Goal: Task Accomplishment & Management: Manage account settings

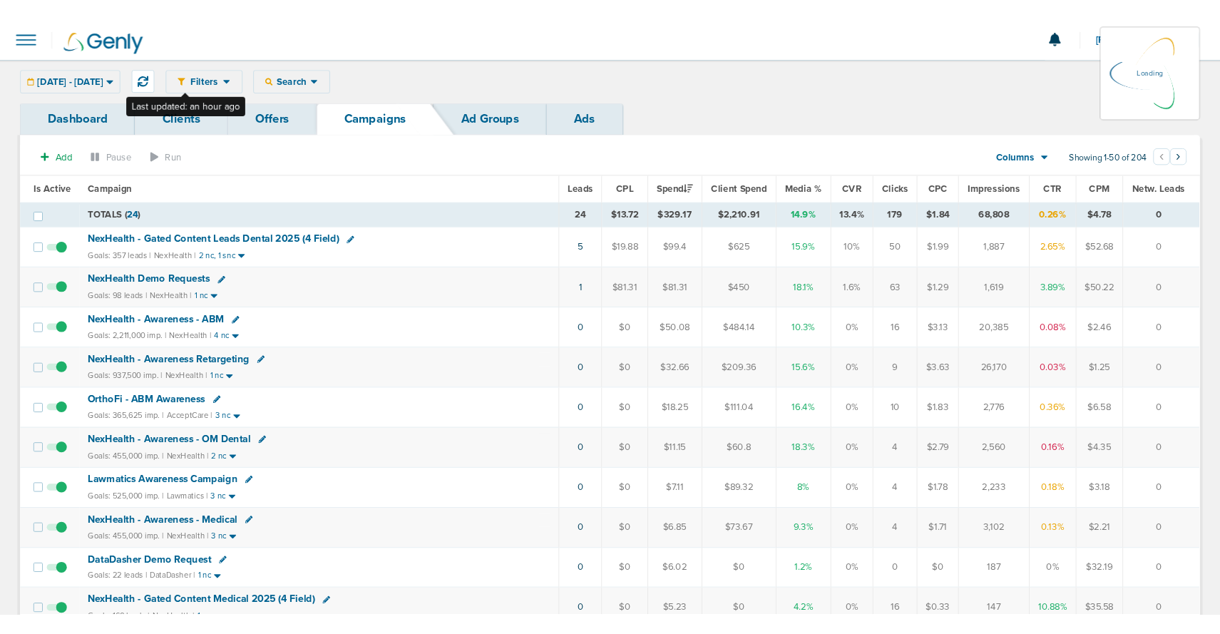
scroll to position [2, 0]
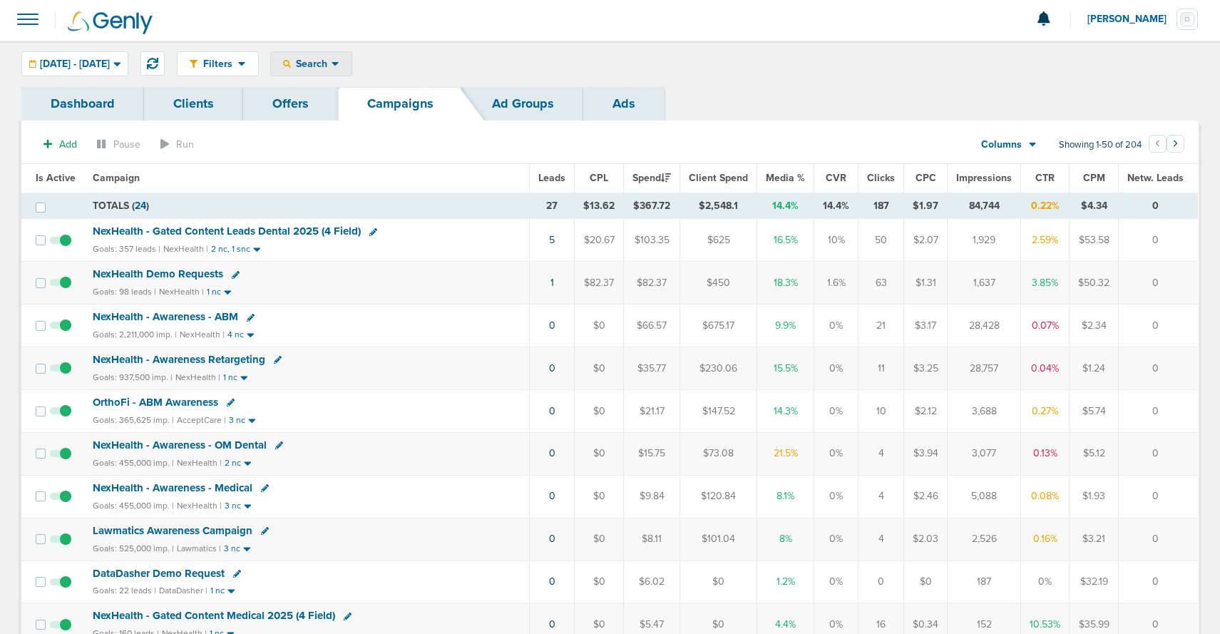
click at [291, 63] on icon at bounding box center [287, 64] width 8 height 8
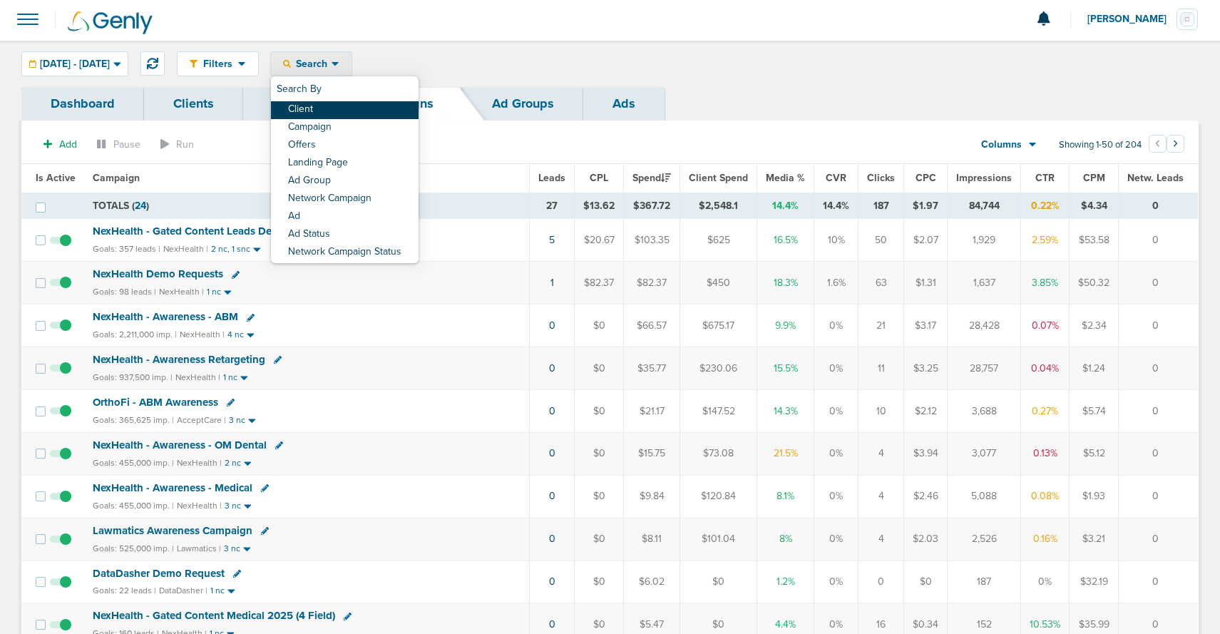
click at [344, 111] on link "Client" at bounding box center [345, 110] width 148 height 18
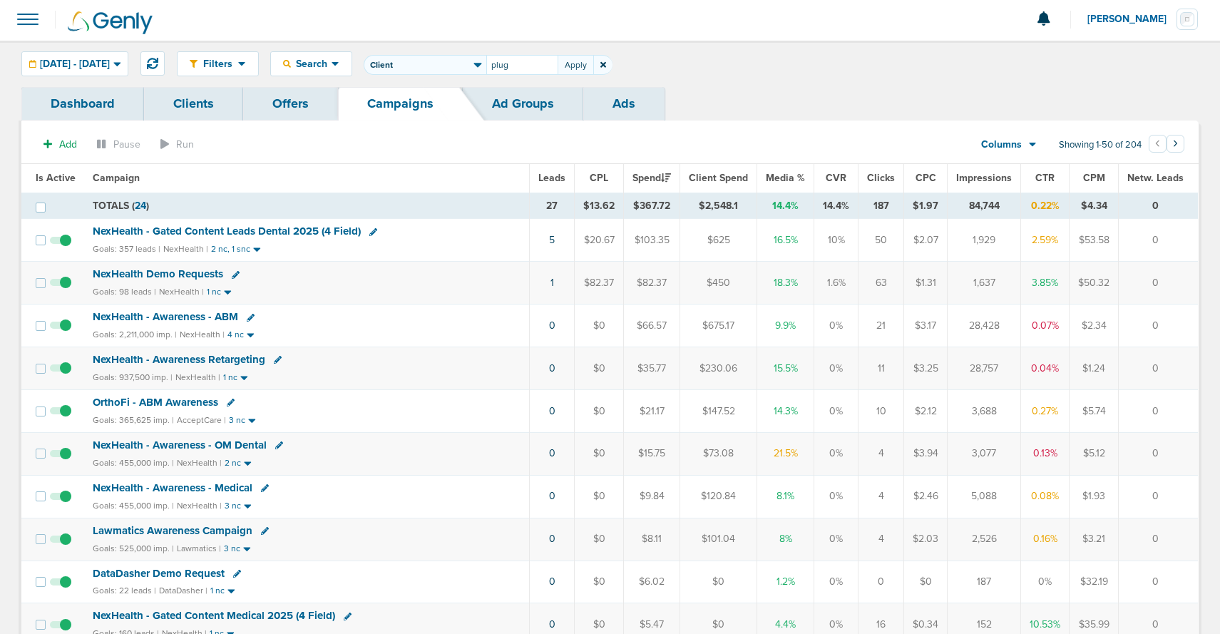
type input "plug"
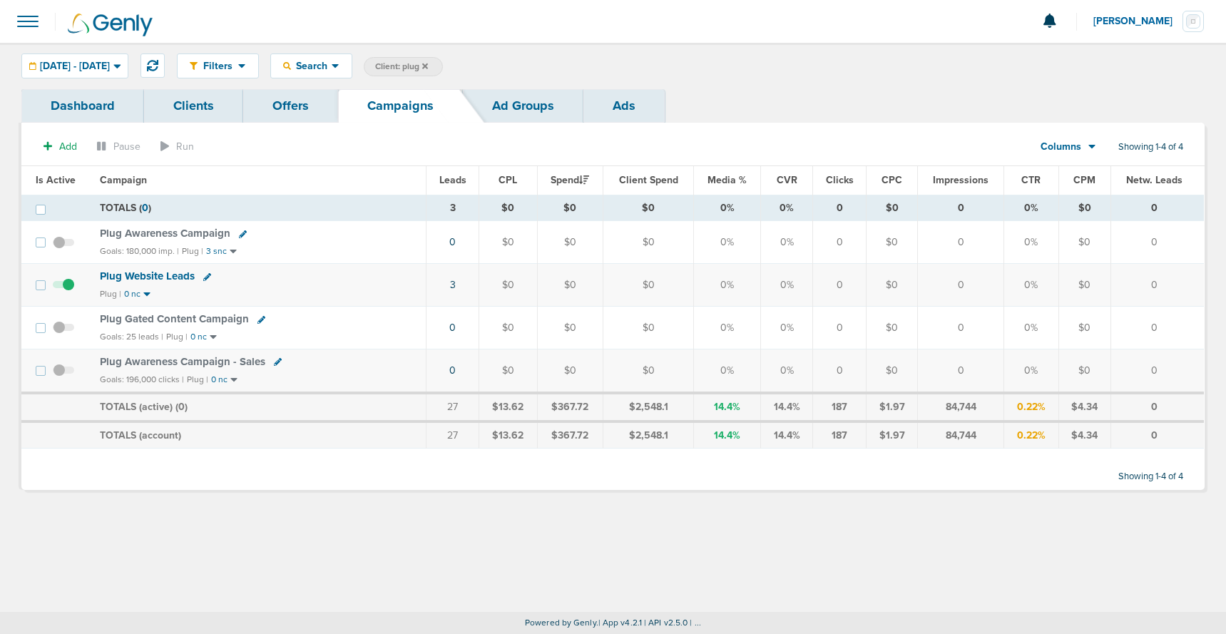
click at [428, 66] on icon at bounding box center [425, 66] width 6 height 6
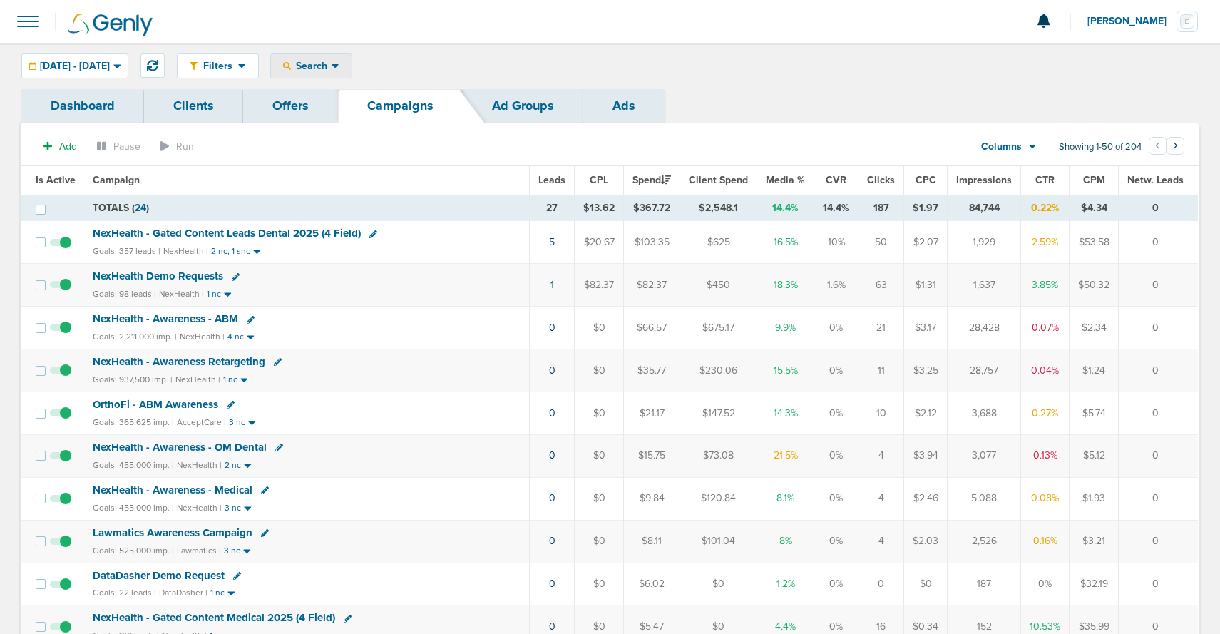
click at [339, 64] on icon at bounding box center [336, 66] width 8 height 12
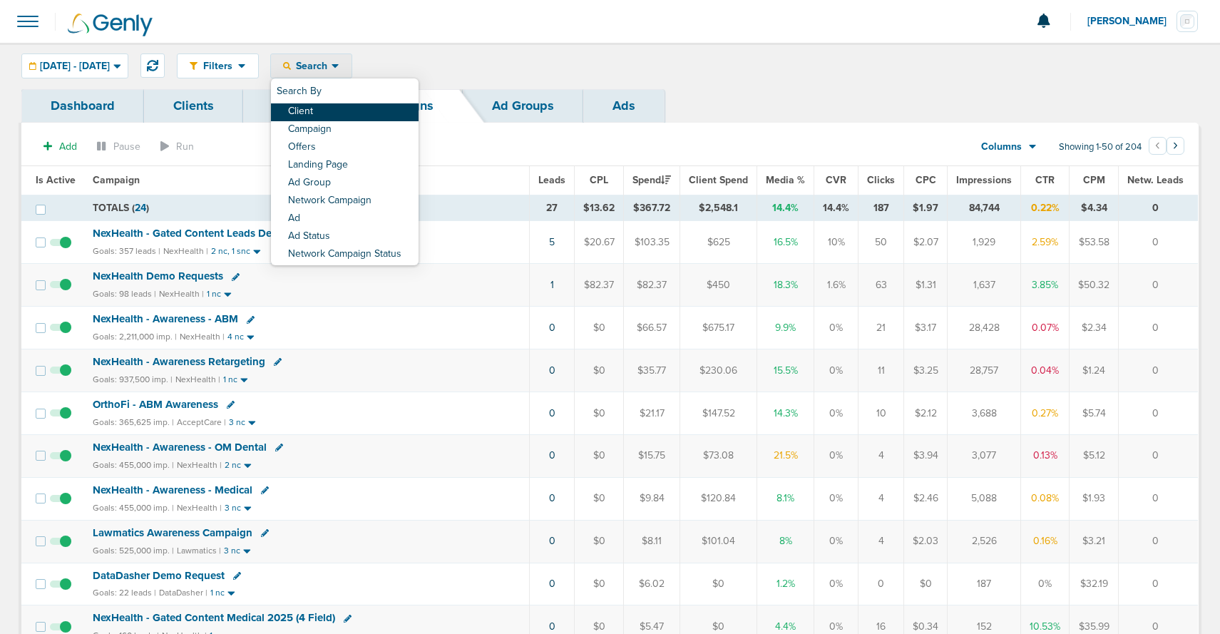
click at [355, 111] on link "Client" at bounding box center [345, 112] width 148 height 18
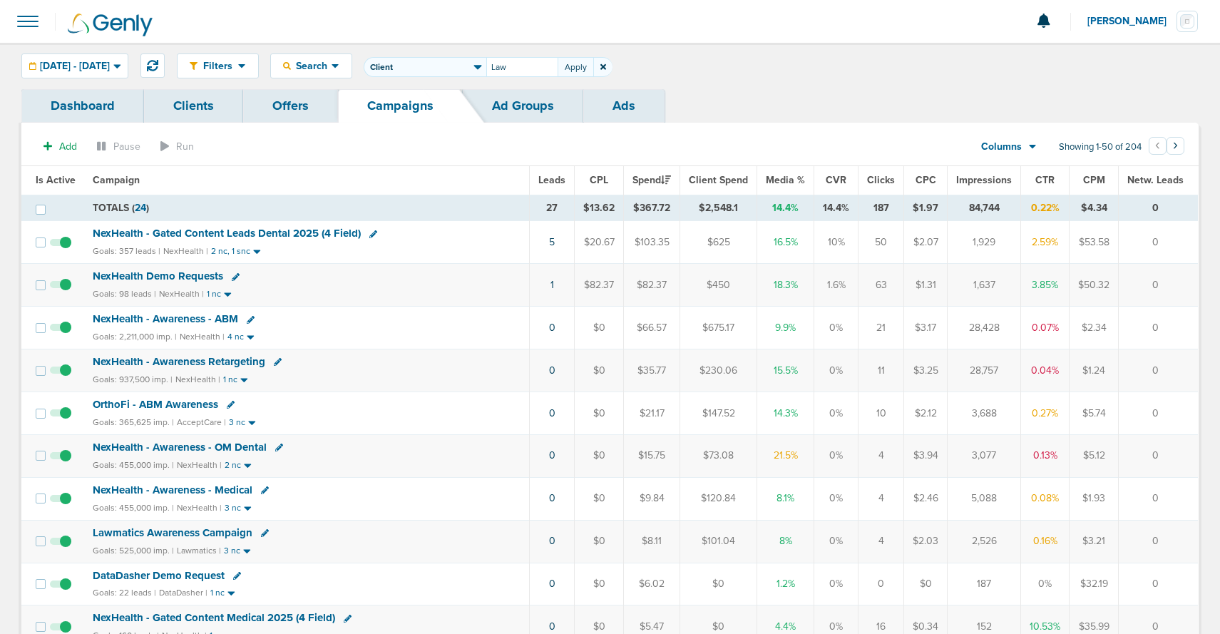
type input "Law"
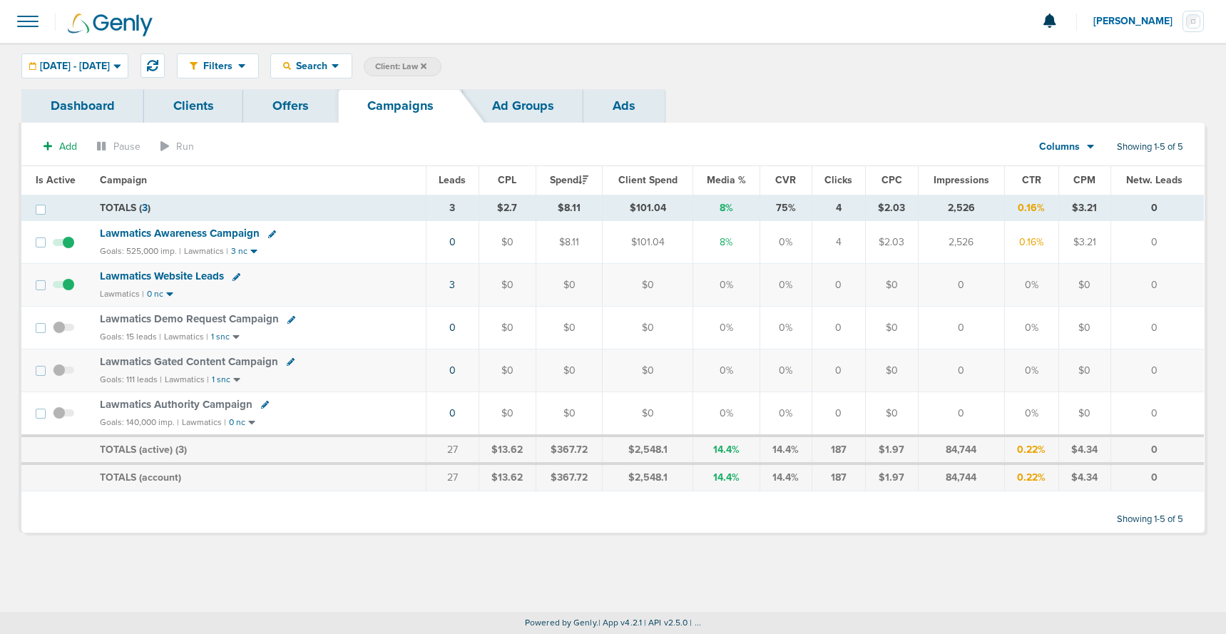
click at [287, 321] on icon at bounding box center [291, 320] width 8 height 8
select select
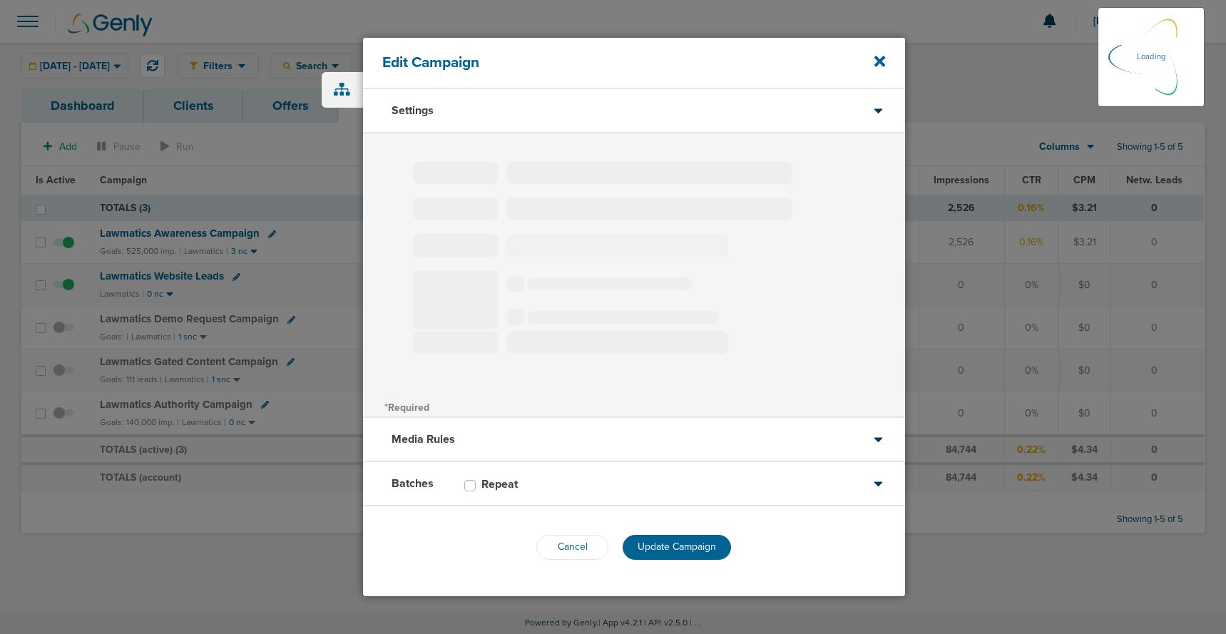
type input "Lawmatics Demo Request Campaign"
select select "Leads"
radio input "true"
select select "readWrite"
select select "1"
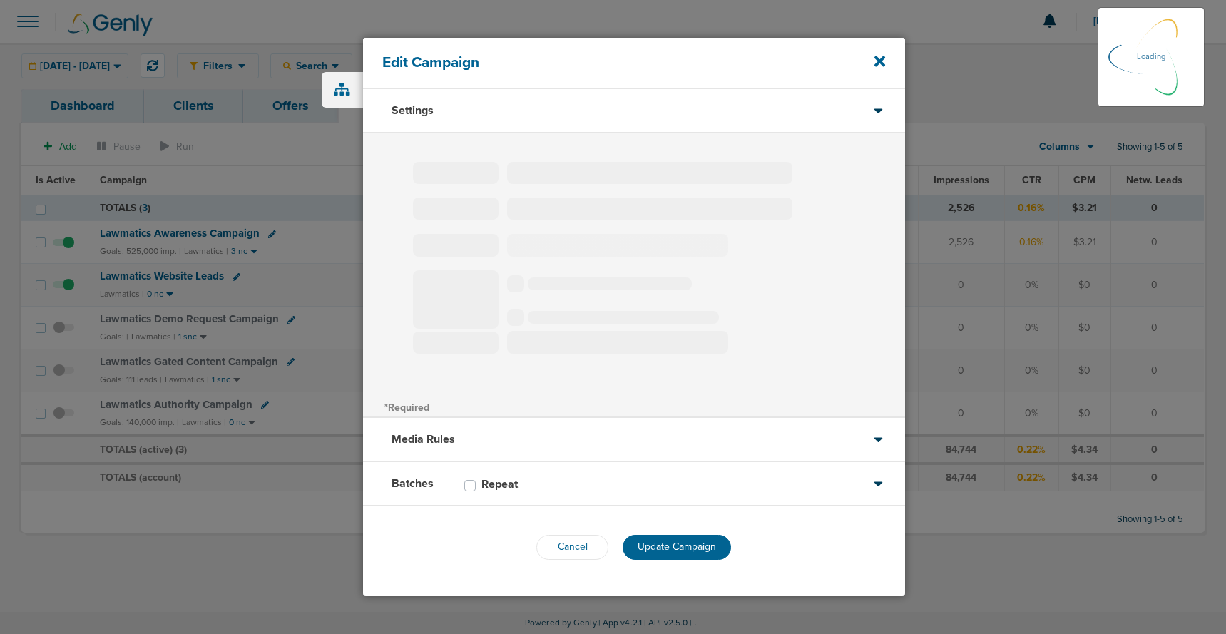
select select "2"
select select "3"
select select "4"
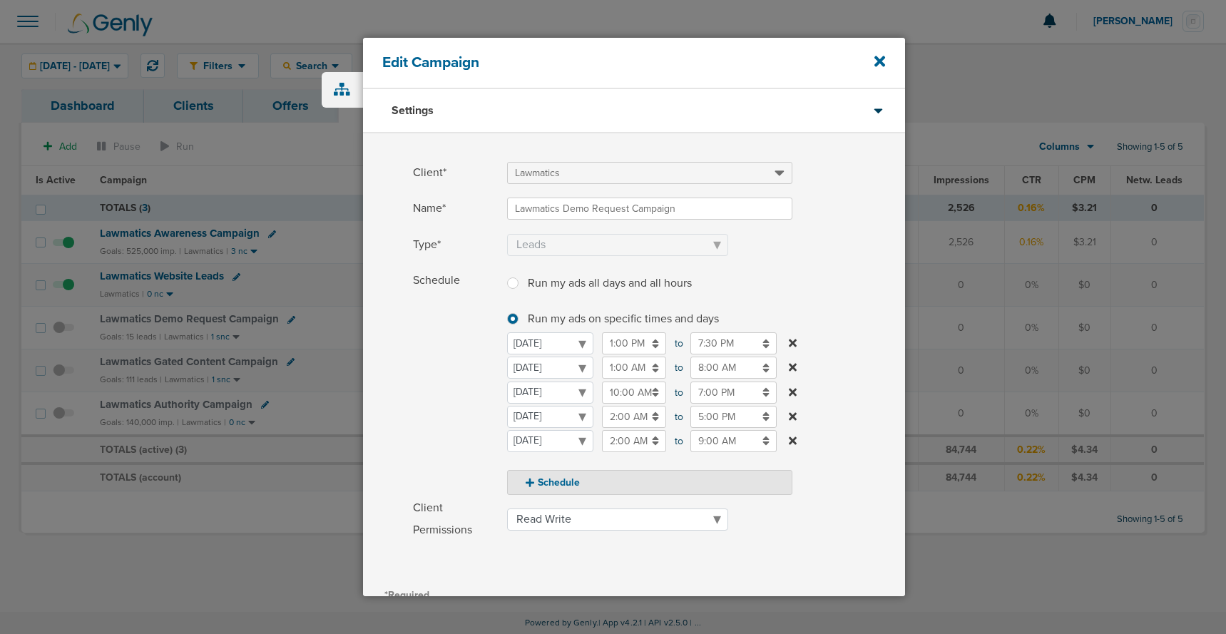
scroll to position [180, 0]
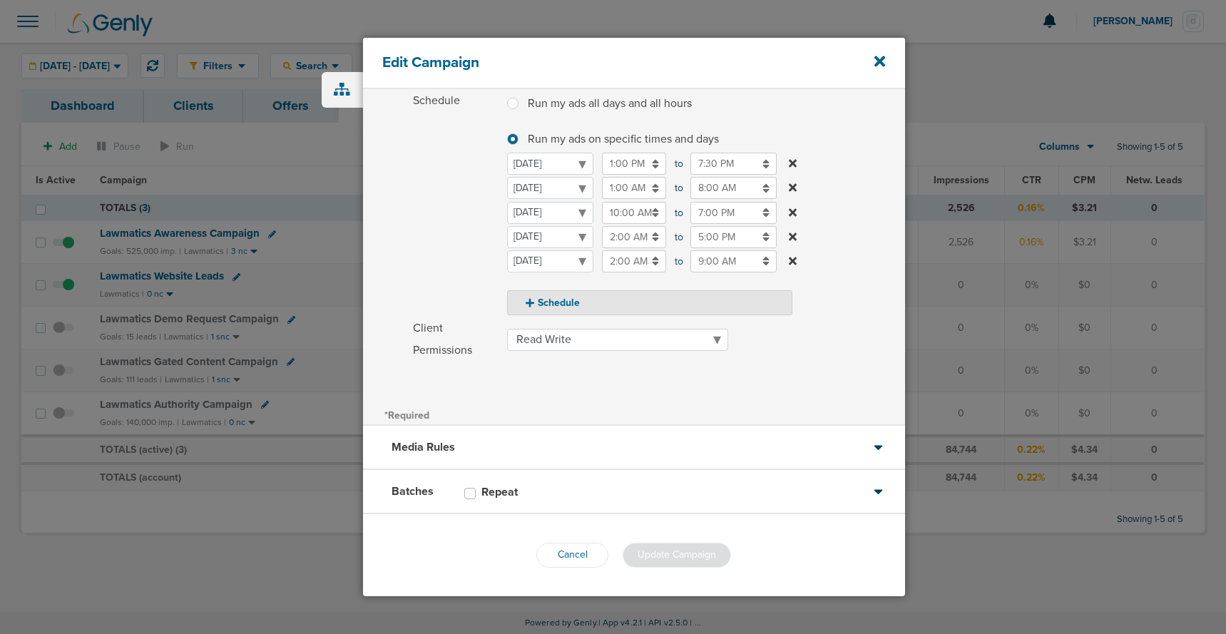
click at [602, 498] on div "Batches Repeat" at bounding box center [634, 492] width 542 height 44
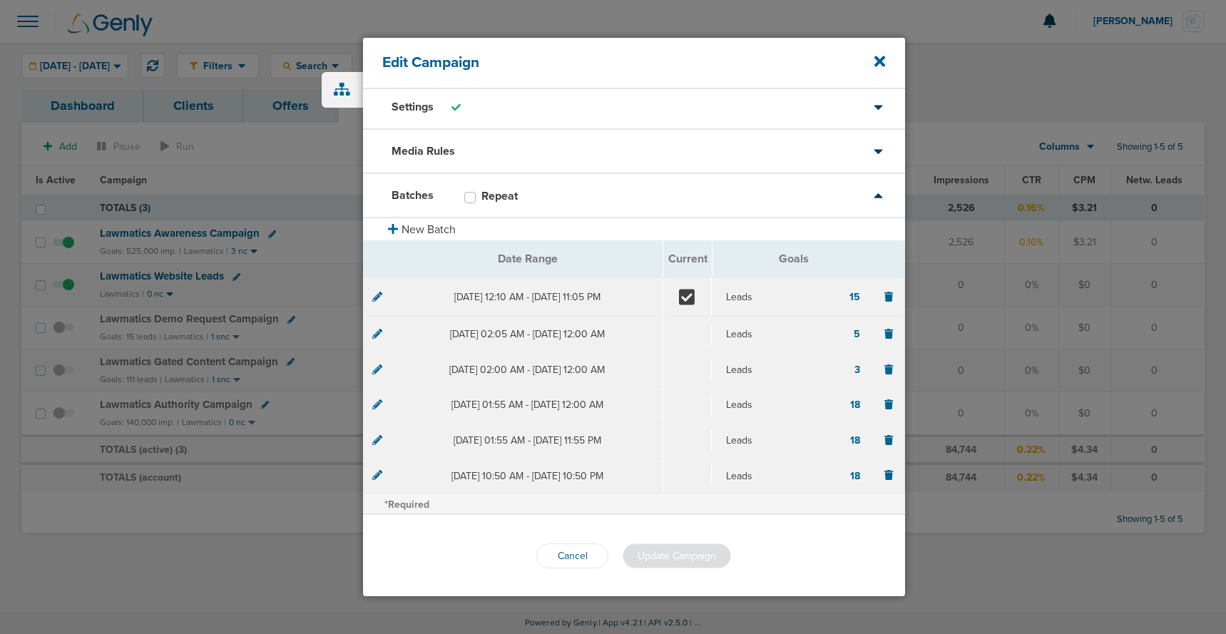
scroll to position [4, 0]
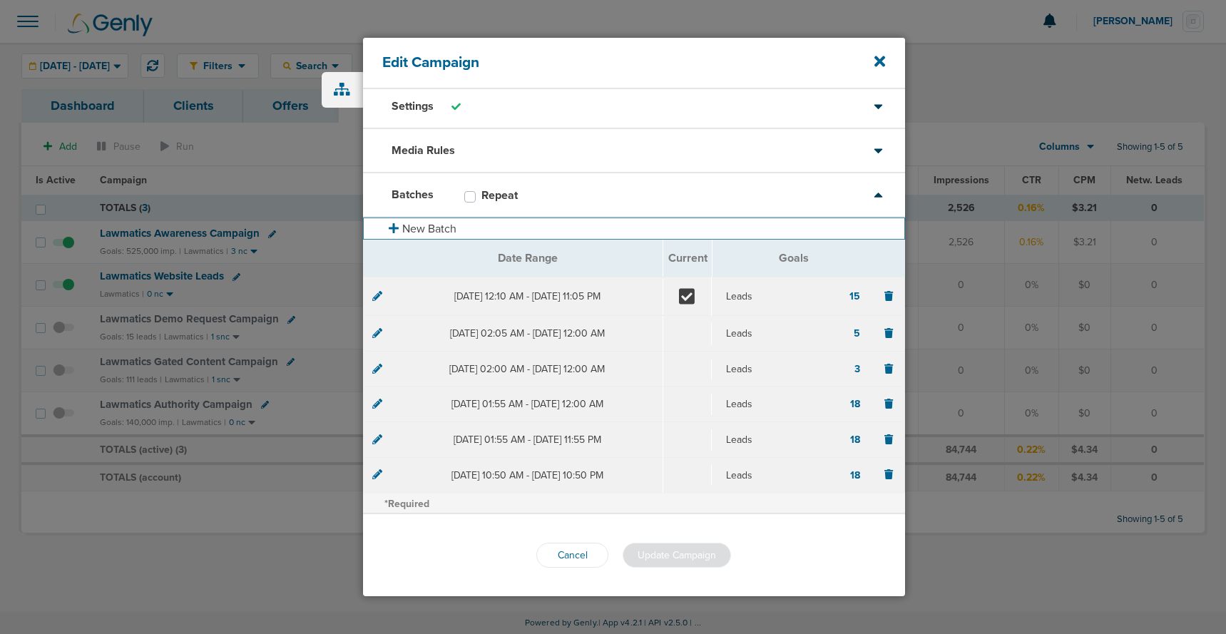
click at [398, 229] on button "New Batch" at bounding box center [634, 228] width 542 height 22
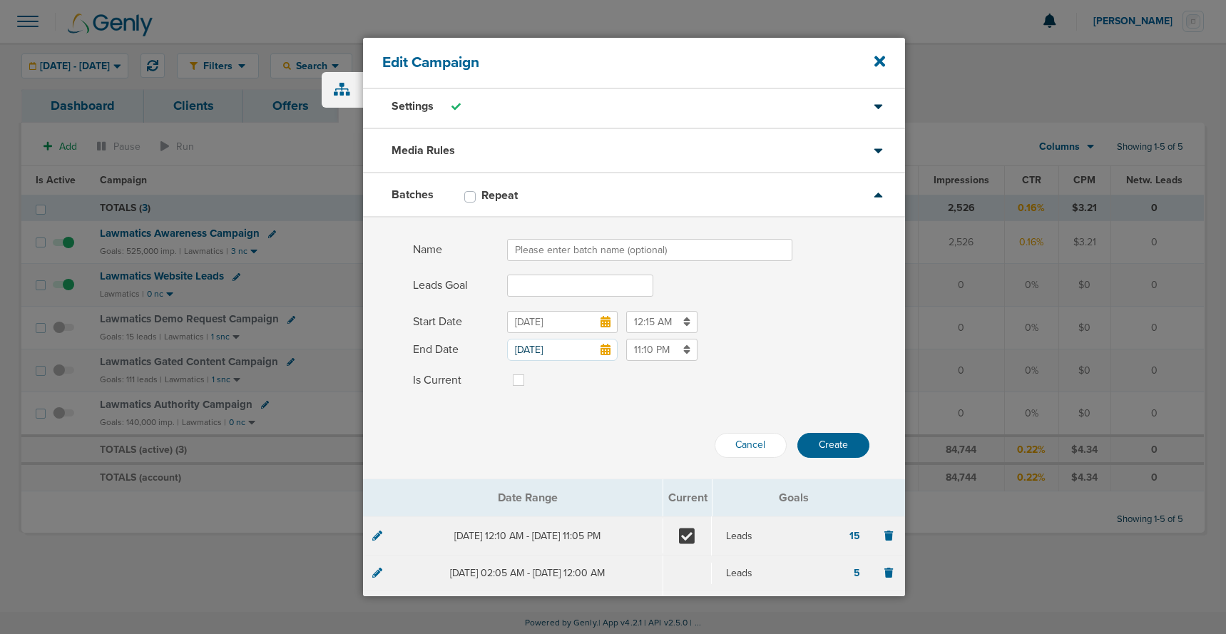
click at [536, 250] on input "Name" at bounding box center [649, 250] width 285 height 22
type input "[DATE]"
click at [530, 283] on input "Leads Goal" at bounding box center [580, 285] width 146 height 22
type input "20"
click at [531, 422] on div "Cancel Create" at bounding box center [634, 427] width 542 height 61
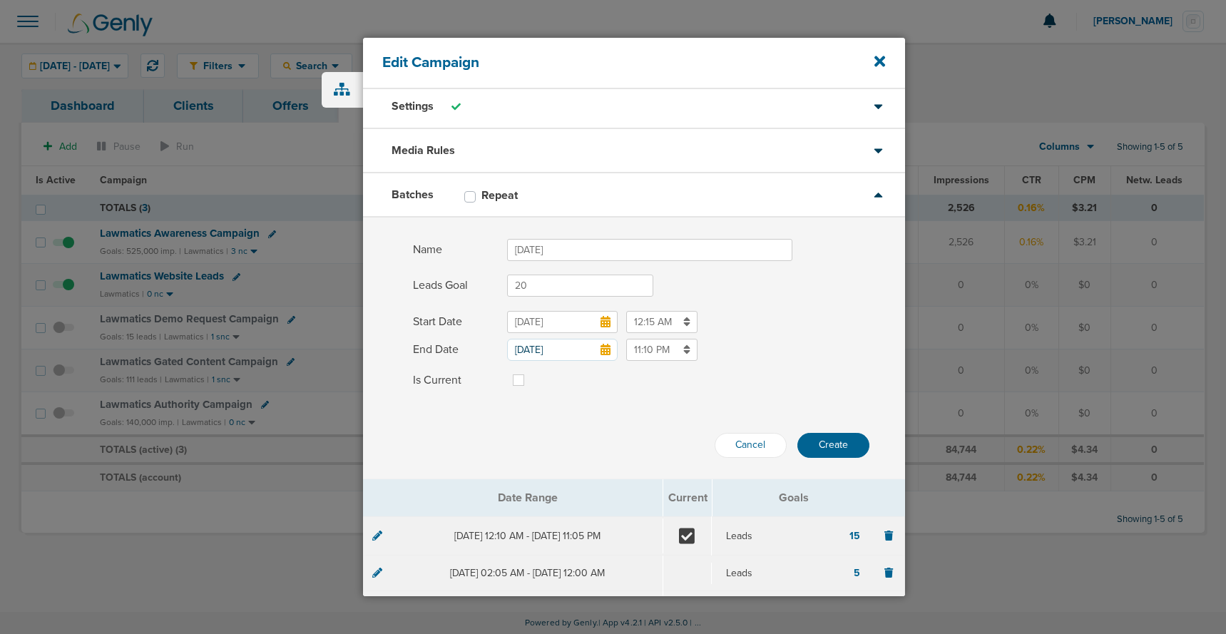
scroll to position [5, 0]
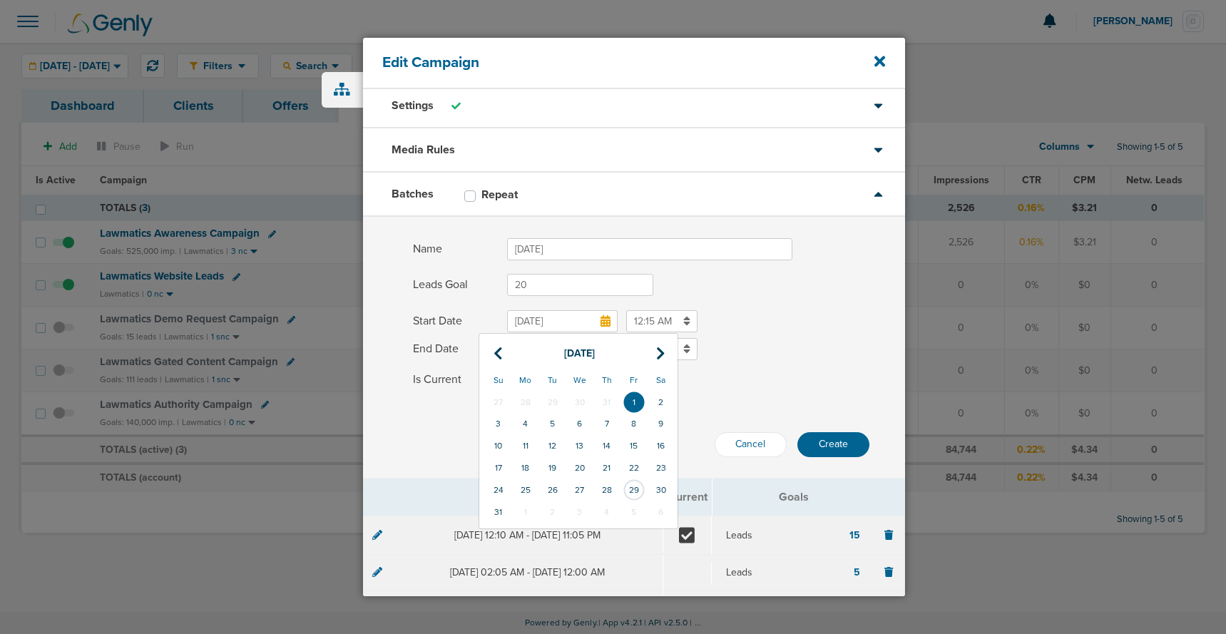
click at [595, 325] on input "[DATE]" at bounding box center [562, 321] width 111 height 22
click at [518, 514] on td "1" at bounding box center [525, 512] width 27 height 22
type input "[DATE]"
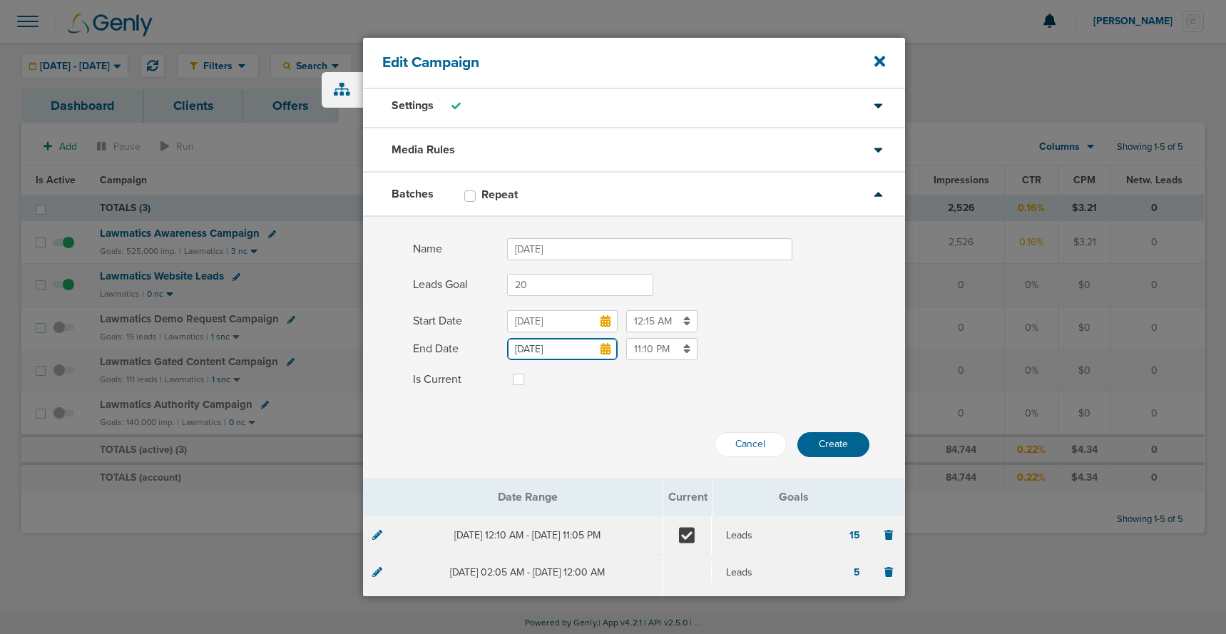
click at [564, 350] on input "[DATE]" at bounding box center [562, 349] width 111 height 22
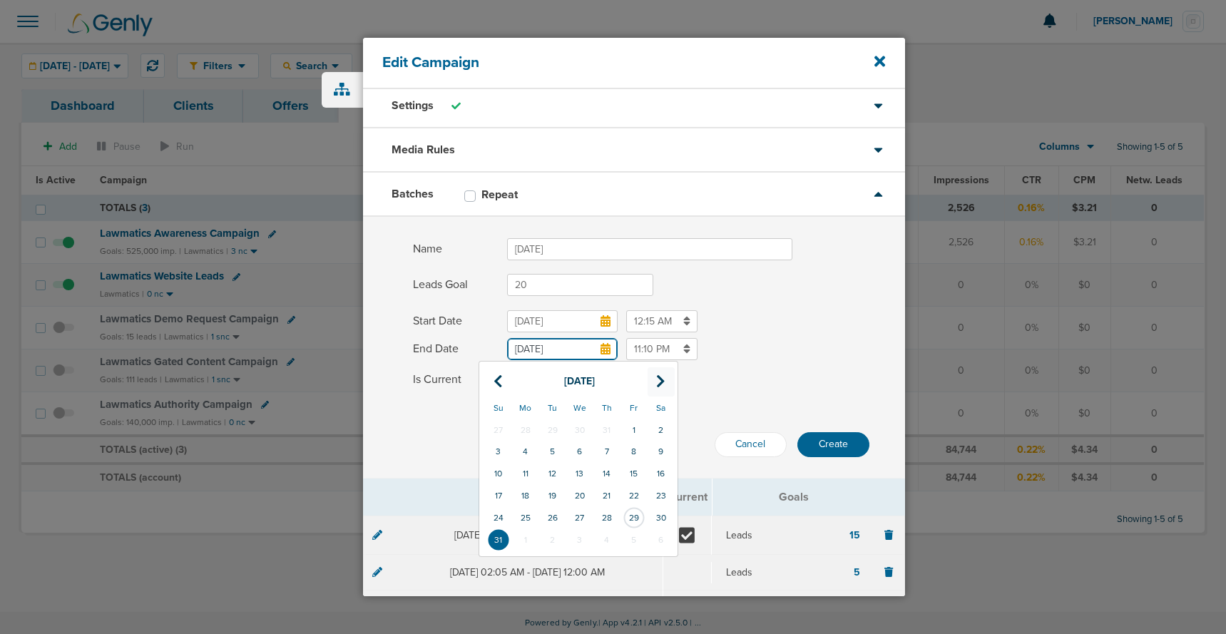
click at [664, 376] on icon at bounding box center [660, 381] width 9 height 14
click at [552, 517] on td "30" at bounding box center [552, 518] width 27 height 22
type input "[DATE]"
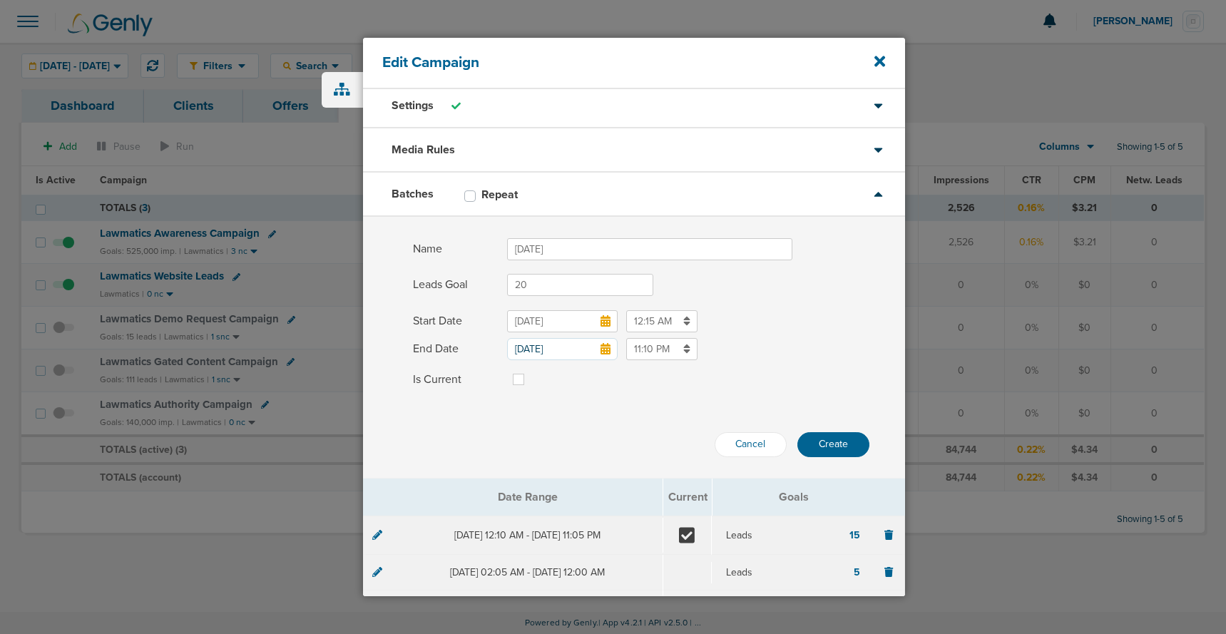
click at [530, 371] on label at bounding box center [530, 371] width 0 height 0
click at [517, 380] on input "Is Current" at bounding box center [518, 378] width 11 height 14
checkbox input "true"
click at [803, 443] on button "Create" at bounding box center [833, 443] width 72 height 25
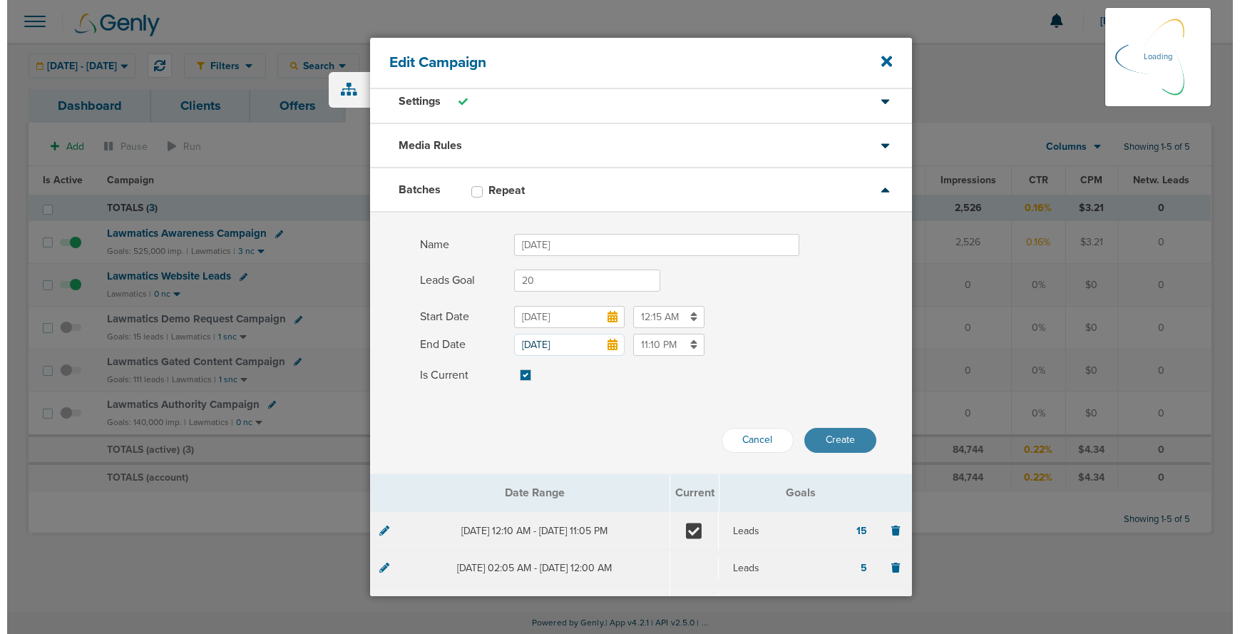
scroll to position [9, 0]
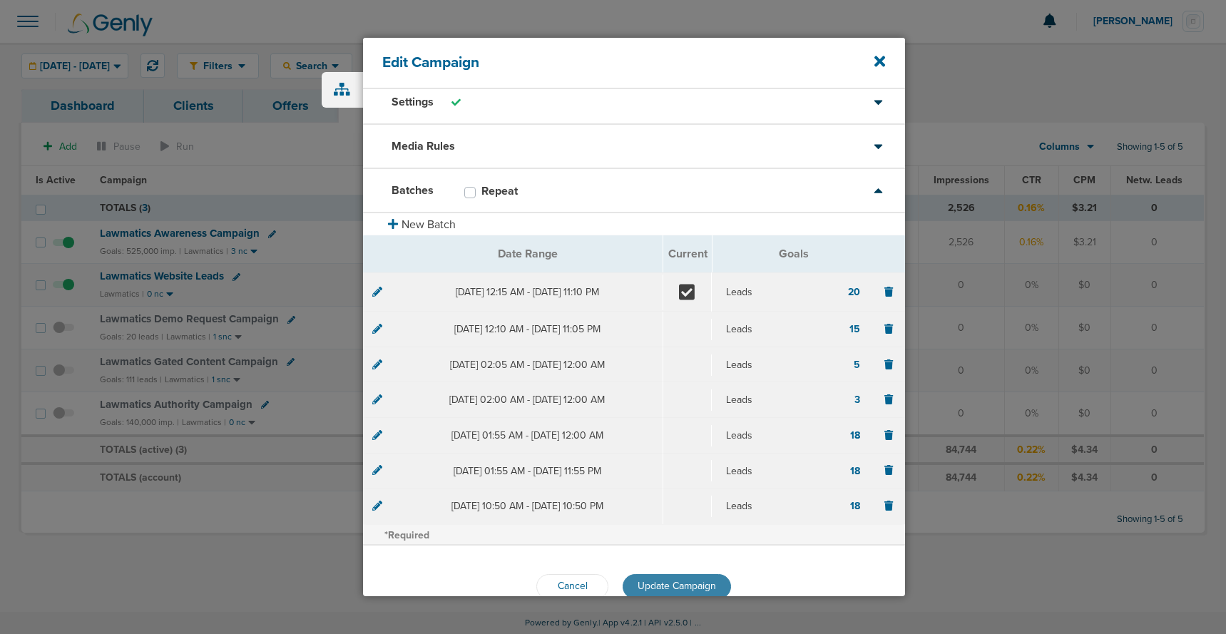
click at [657, 582] on span "Update Campaign" at bounding box center [676, 586] width 78 height 12
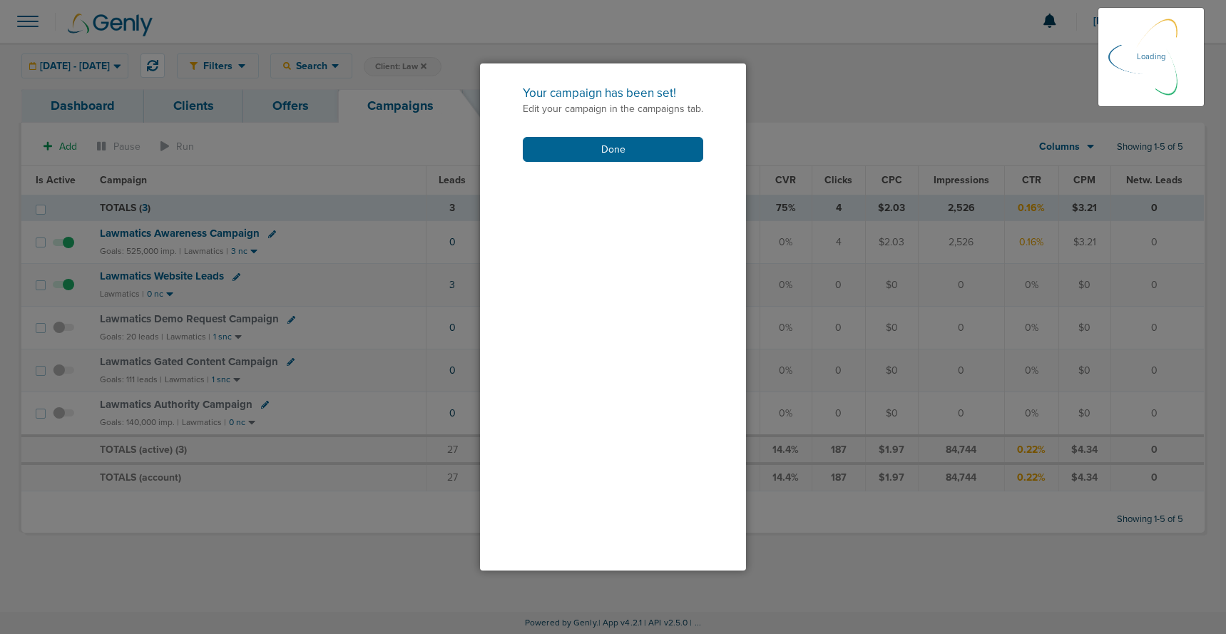
drag, startPoint x: 574, startPoint y: 150, endPoint x: 300, endPoint y: 1, distance: 311.4
click at [568, 145] on button "Done" at bounding box center [613, 149] width 180 height 25
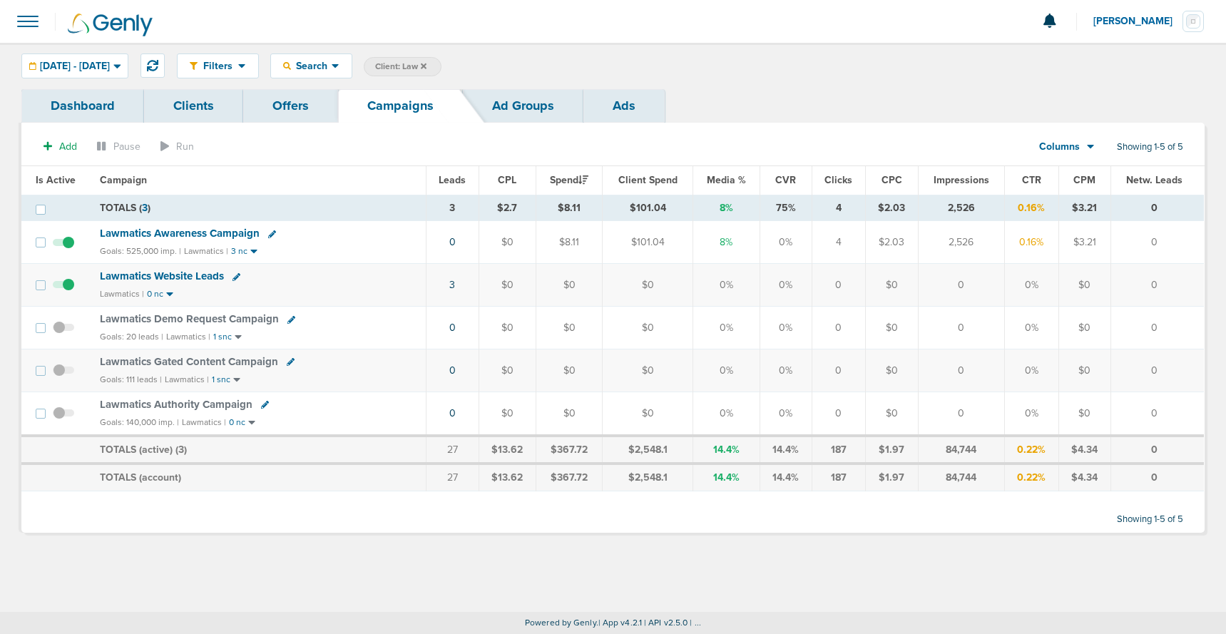
click at [287, 320] on icon at bounding box center [291, 320] width 8 height 8
select select
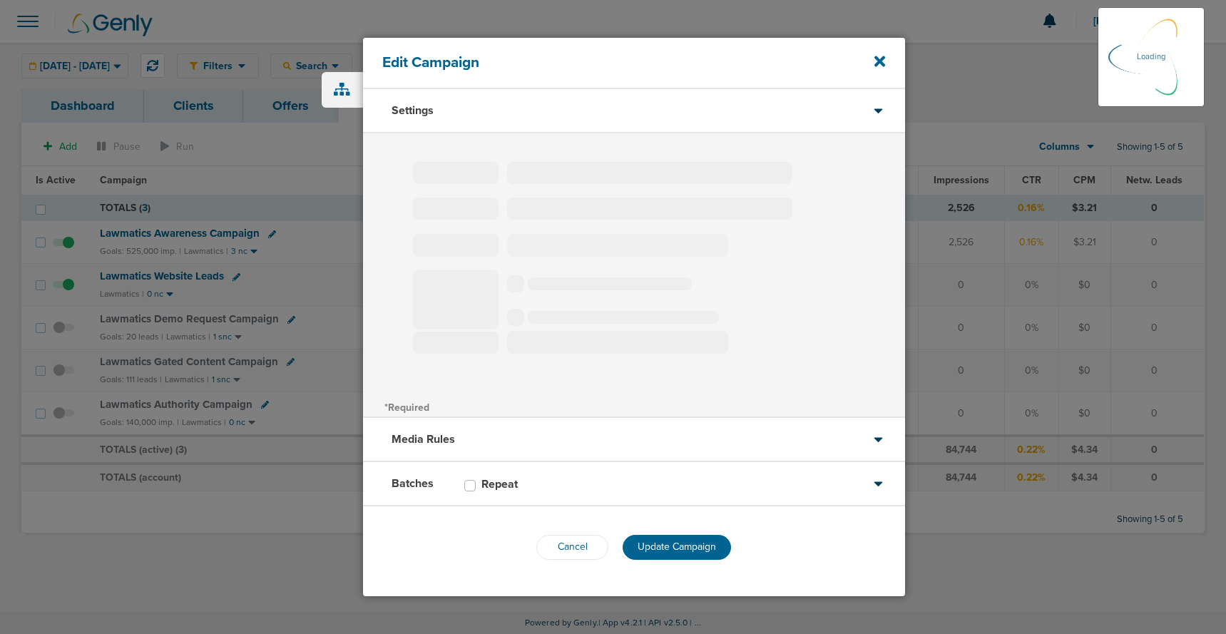
type input "Lawmatics Demo Request Campaign"
select select "Leads"
radio input "true"
select select "readWrite"
select select "1"
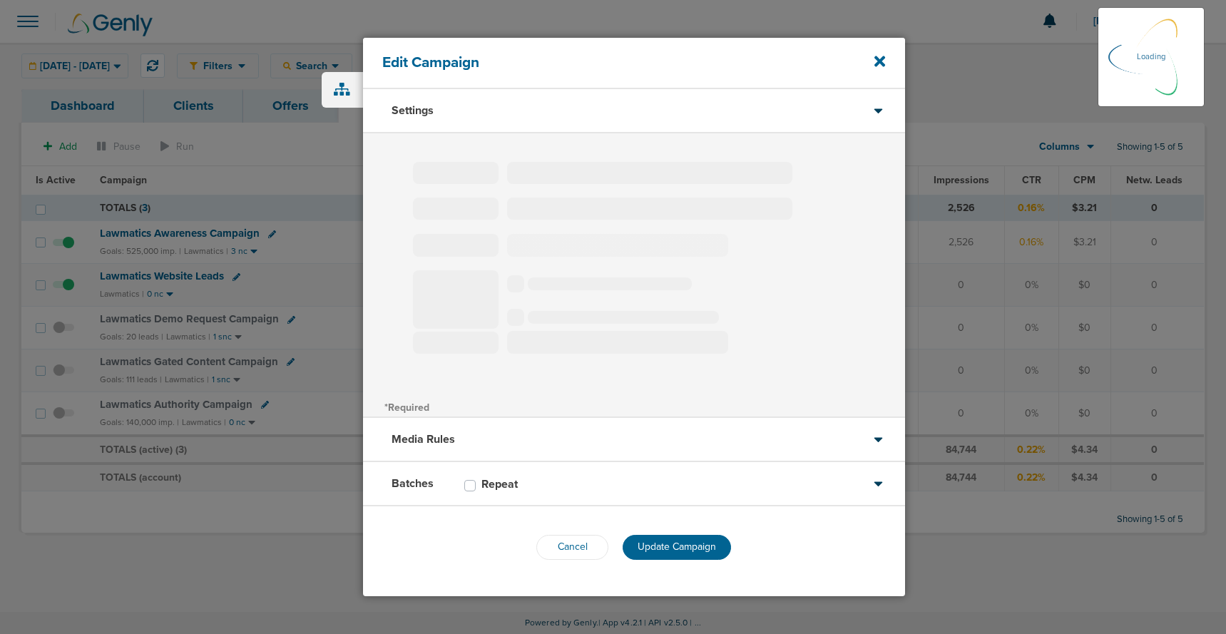
select select "2"
select select "3"
select select "4"
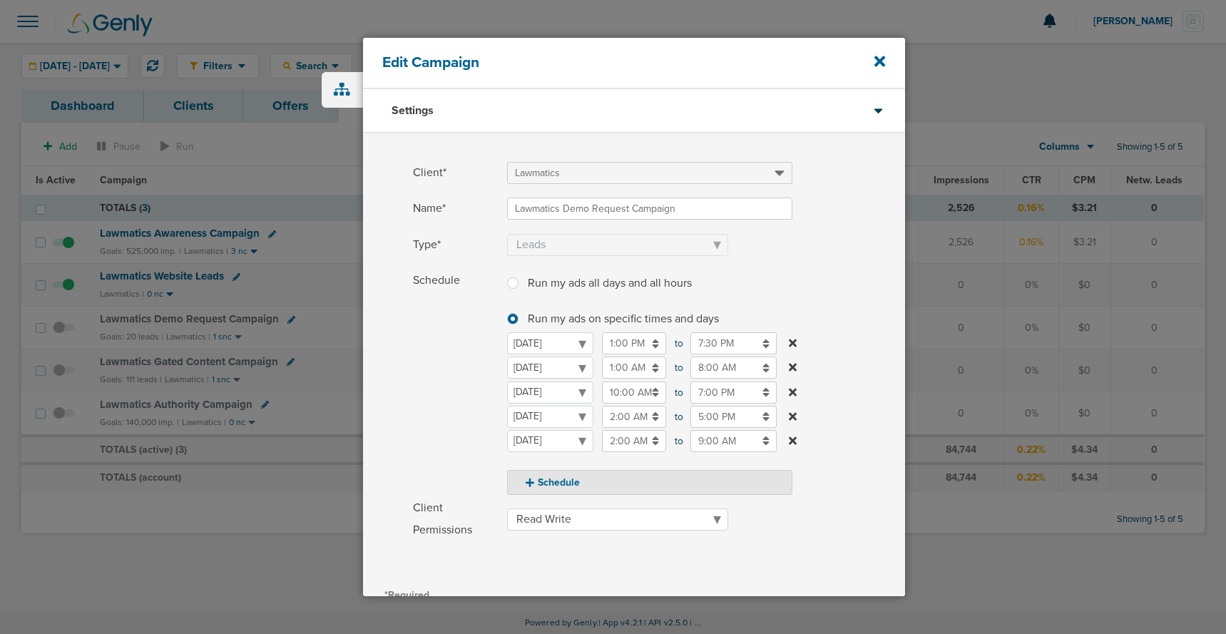
click at [797, 443] on button "[DATE] [DATE] [DATE] [DATE] [DATE] [DATE] [DATE] [DATE] 2:00 AM 02:00 AM to 9:0…" at bounding box center [792, 441] width 15 height 22
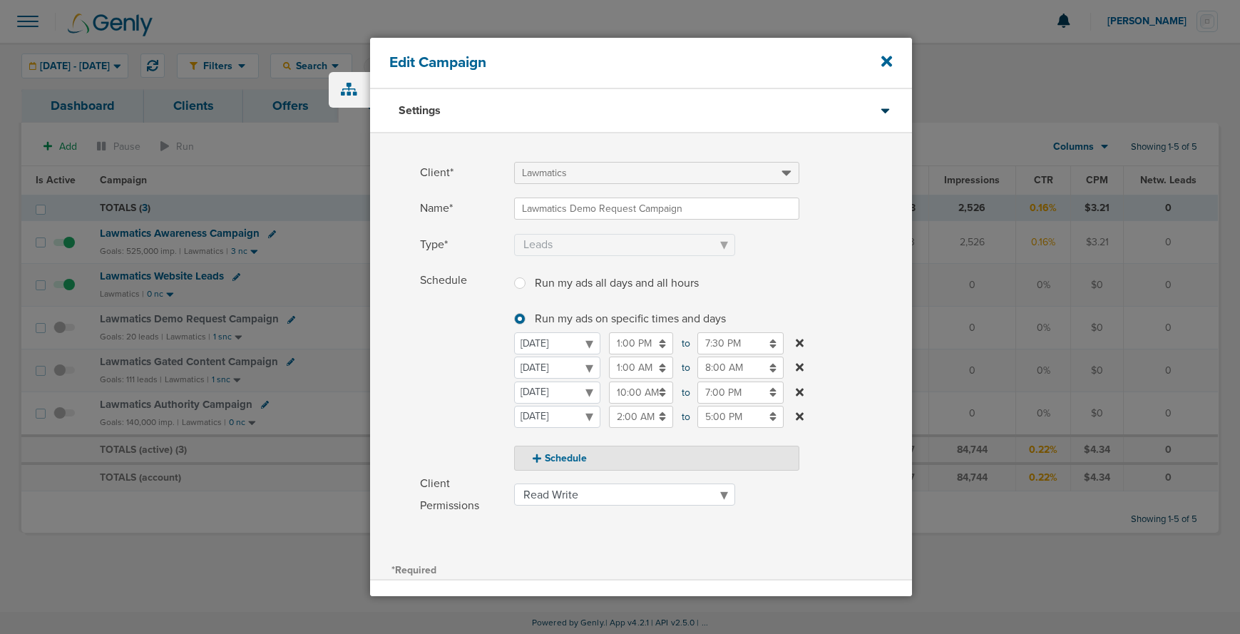
click at [798, 339] on icon at bounding box center [800, 342] width 8 height 11
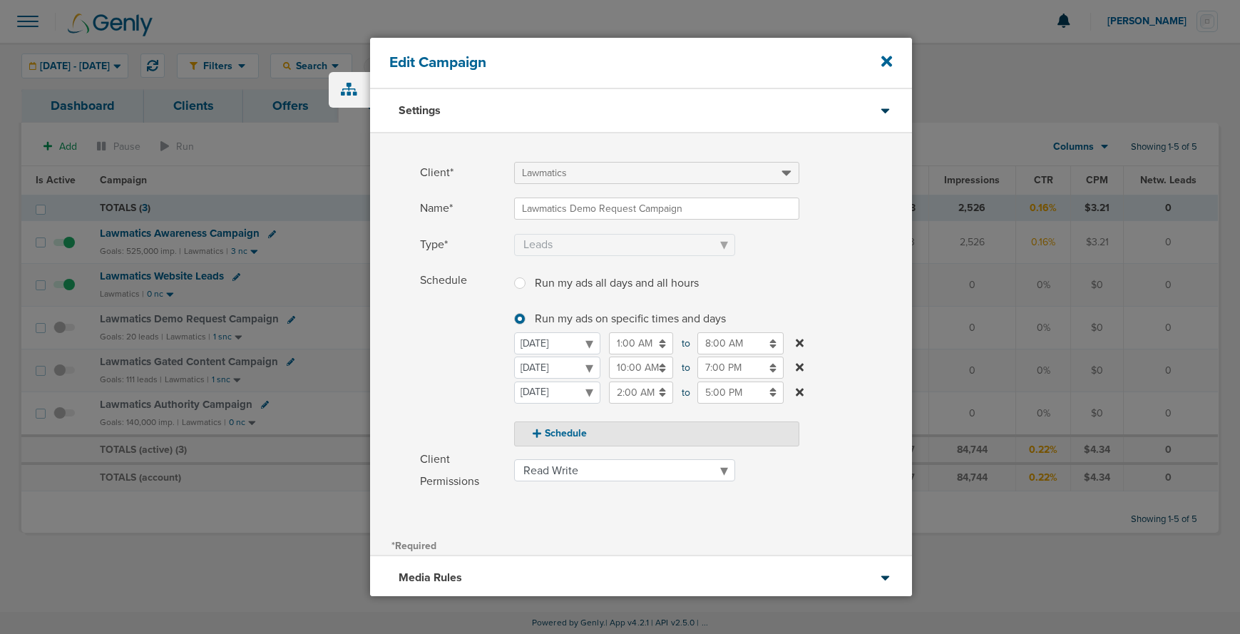
click at [621, 347] on input "1:00 AM" at bounding box center [641, 343] width 64 height 22
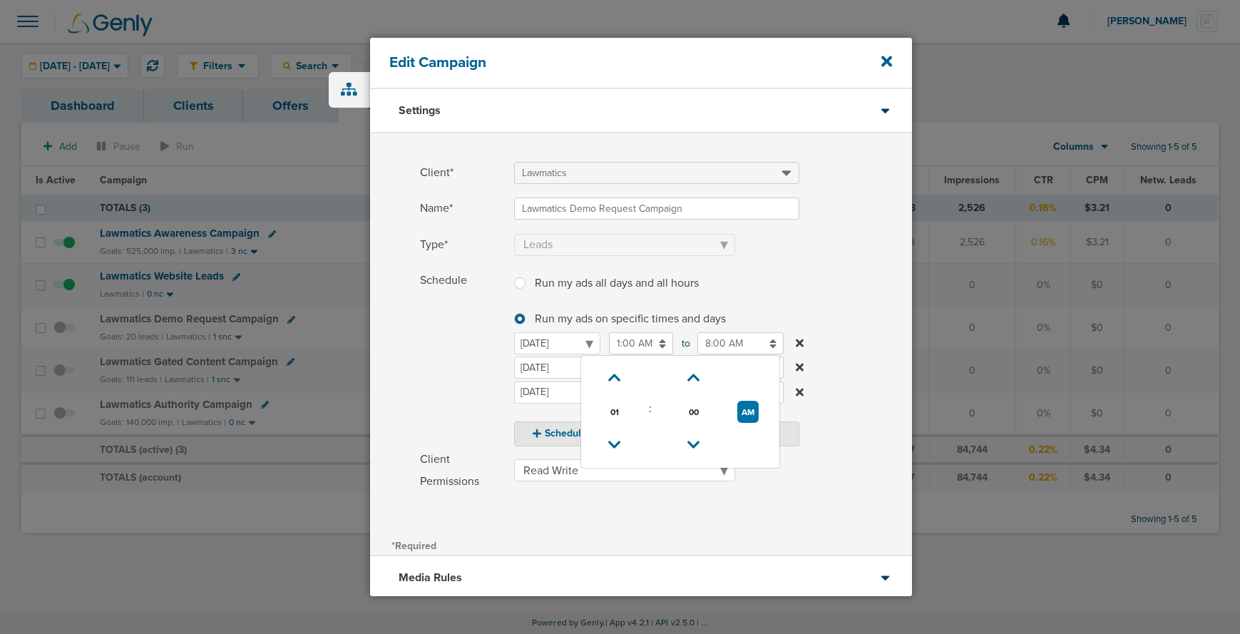
click at [426, 371] on span "Schedule" at bounding box center [463, 357] width 86 height 177
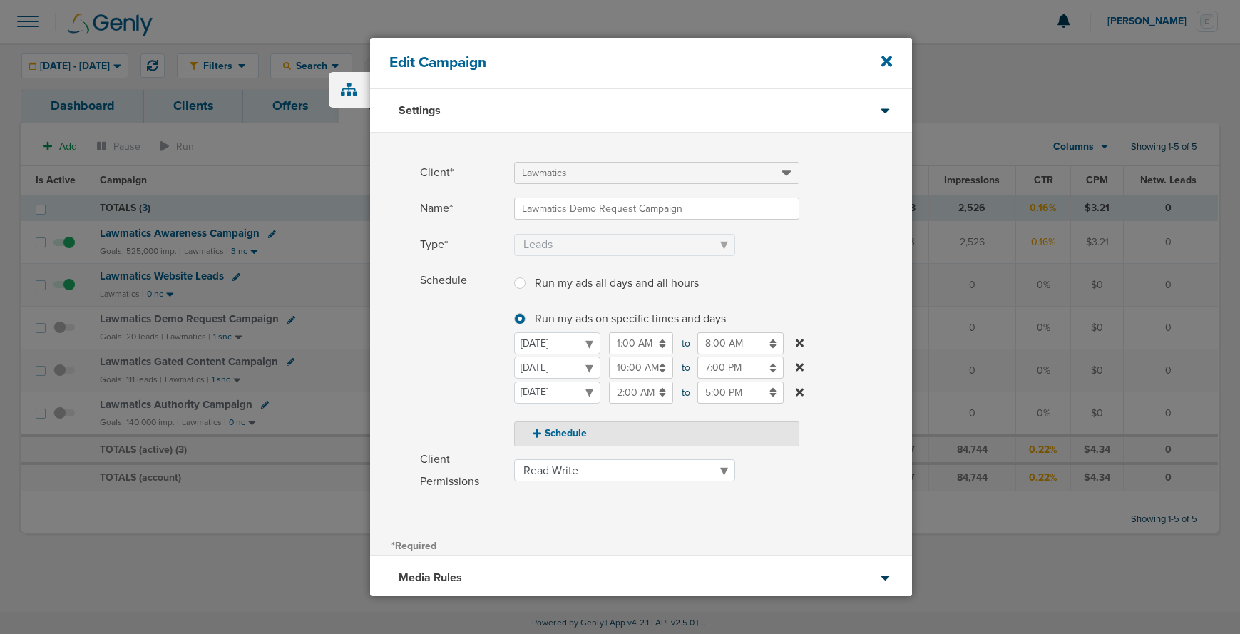
scroll to position [130, 0]
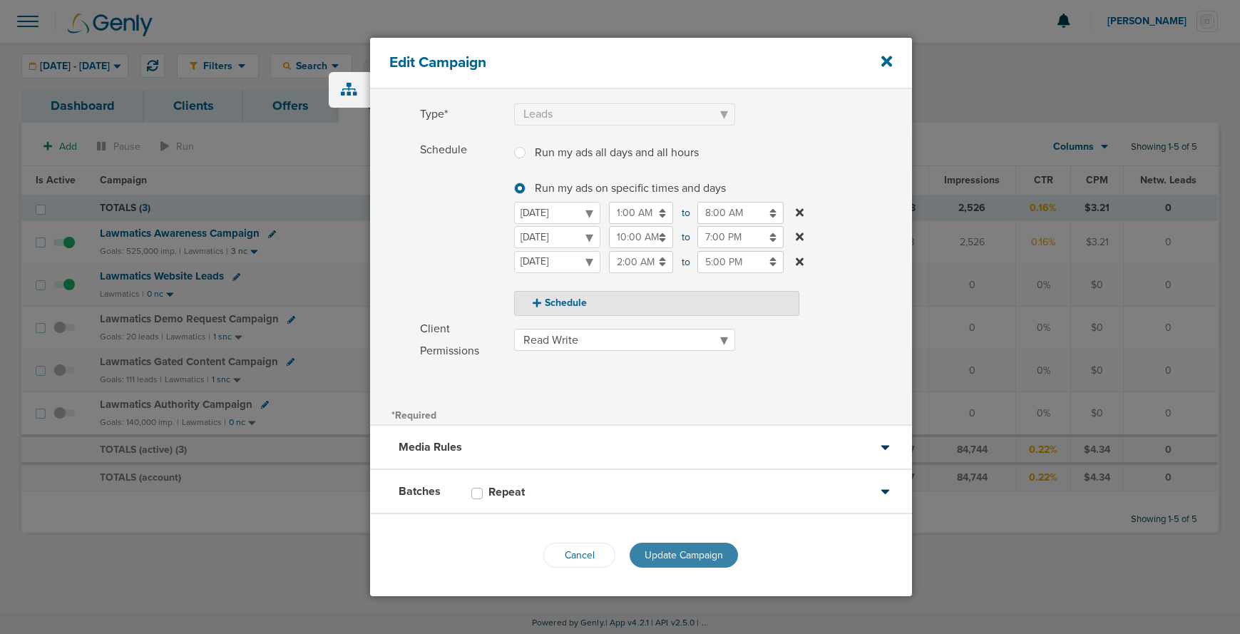
click at [688, 560] on button "Update Campaign" at bounding box center [684, 555] width 108 height 25
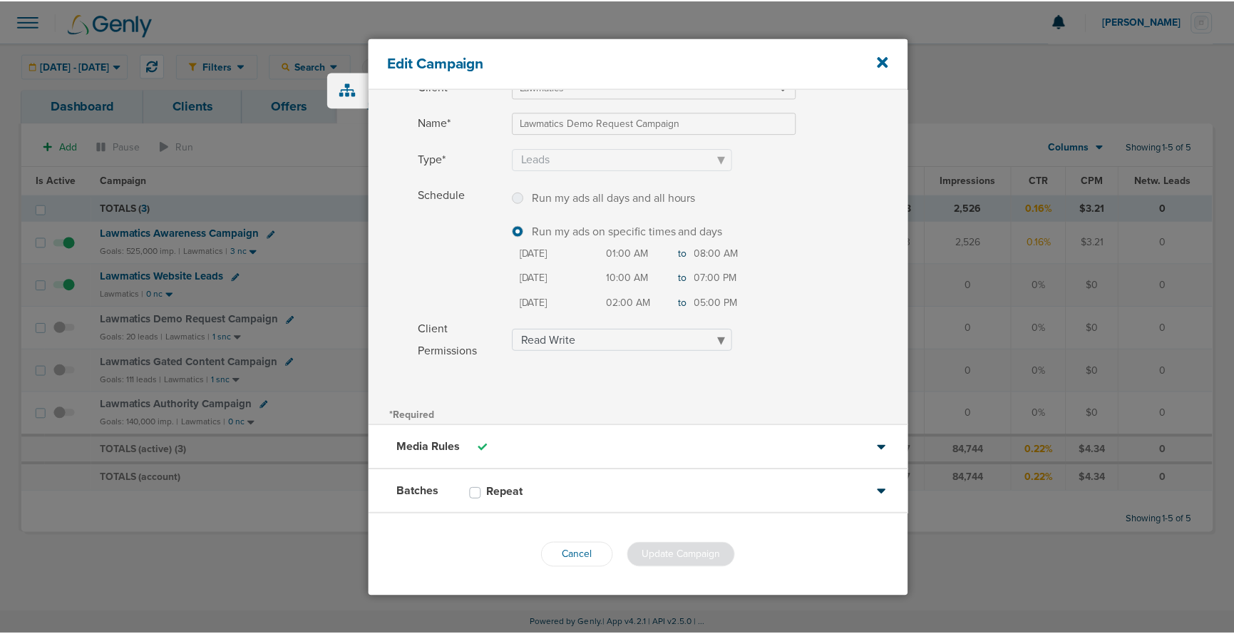
scroll to position [86, 0]
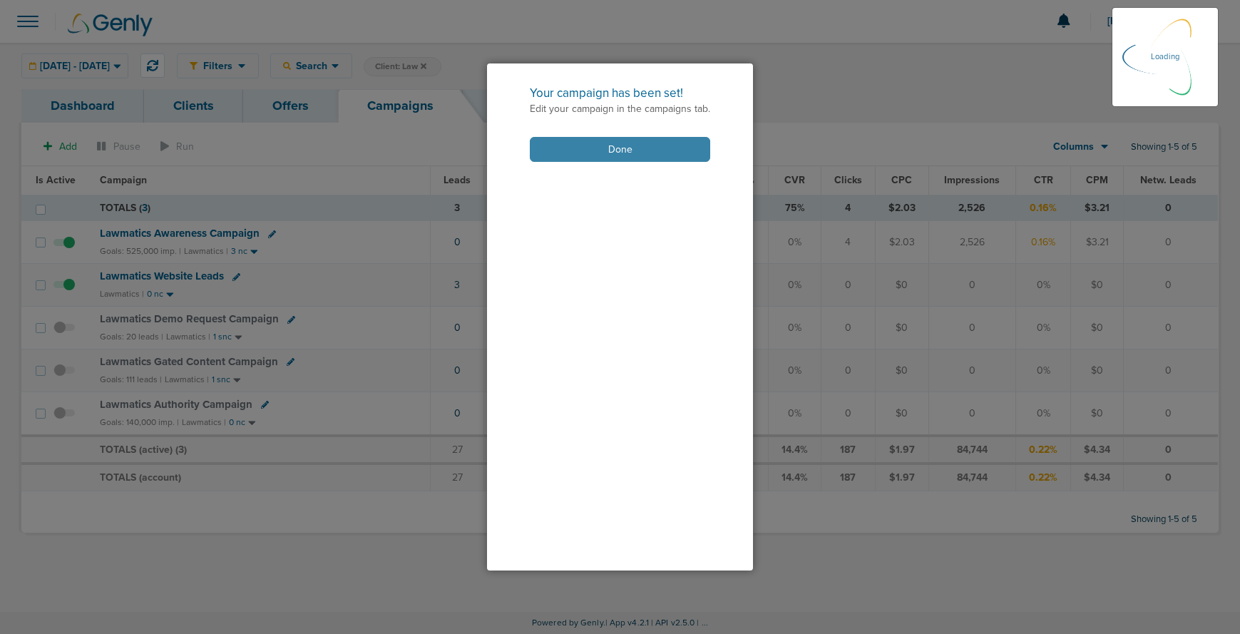
click at [565, 148] on button "Done" at bounding box center [620, 149] width 180 height 25
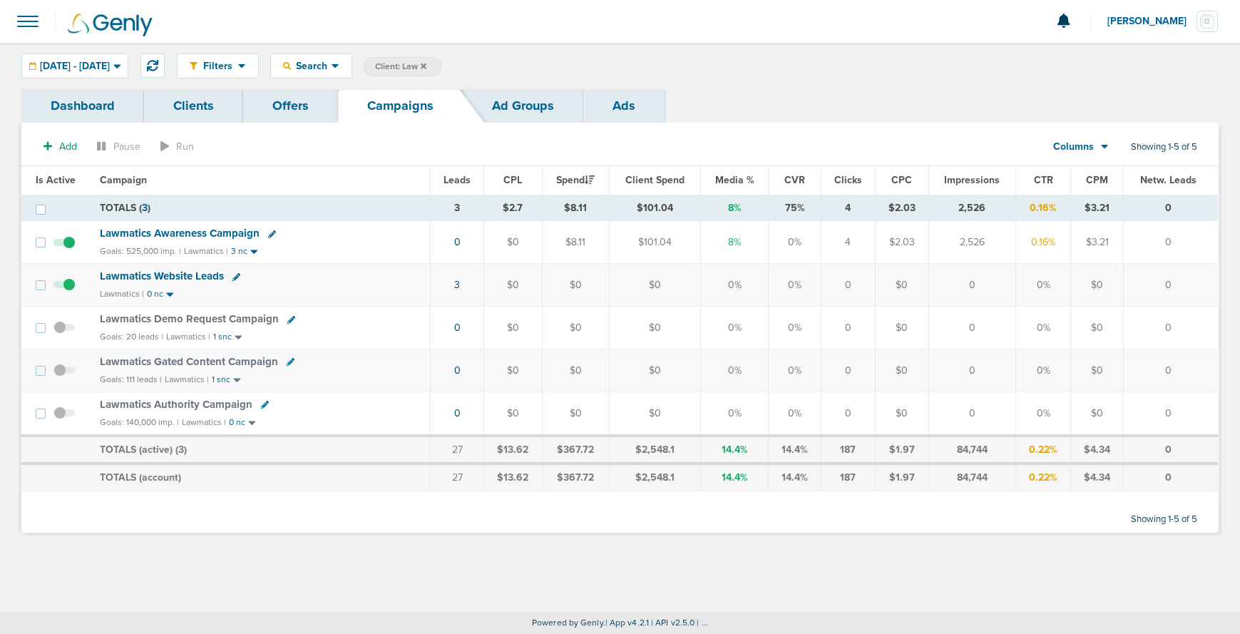
click at [426, 68] on icon at bounding box center [424, 66] width 6 height 9
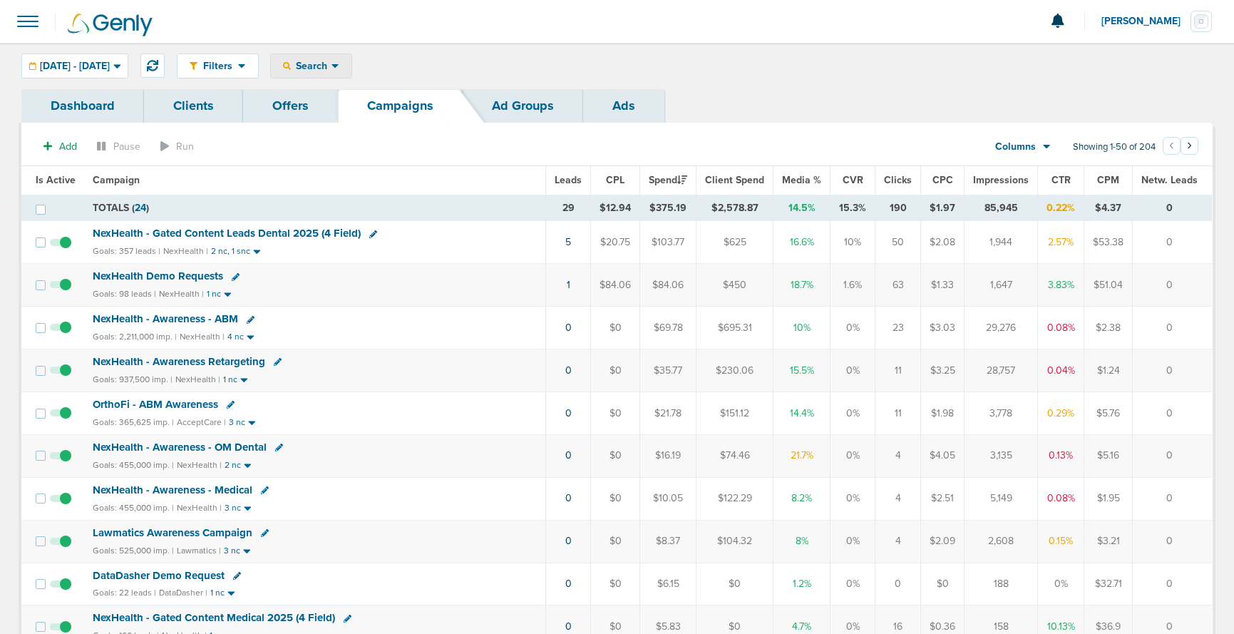
click at [339, 63] on icon at bounding box center [336, 66] width 8 height 12
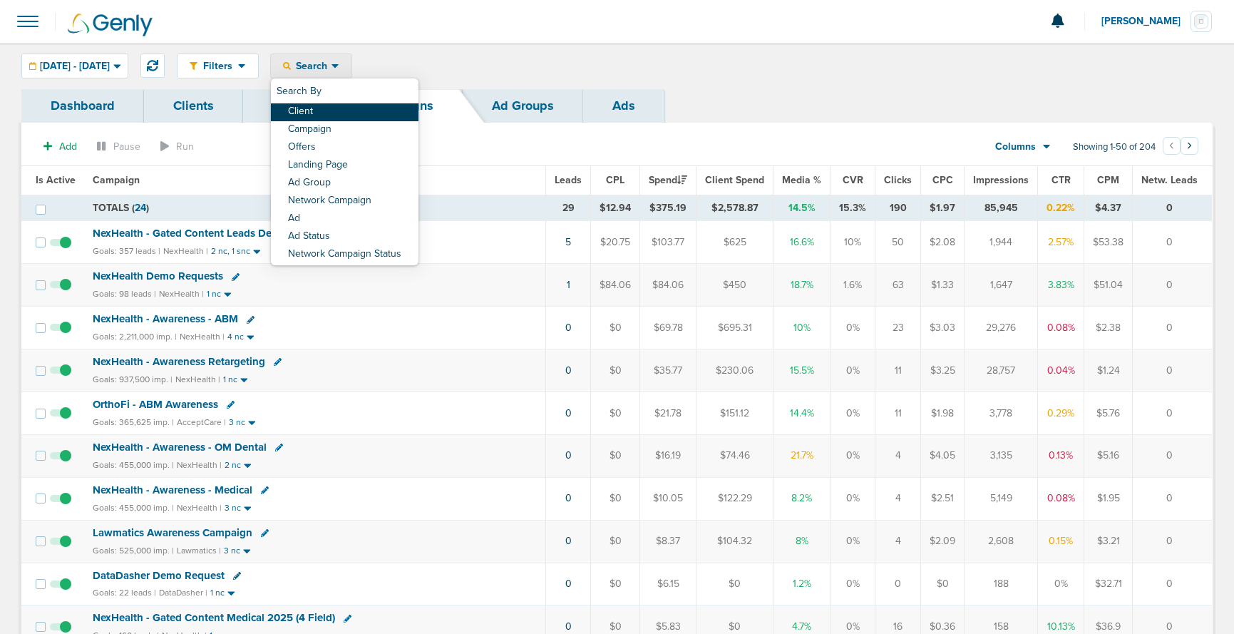
click at [363, 111] on link "Client" at bounding box center [345, 112] width 148 height 18
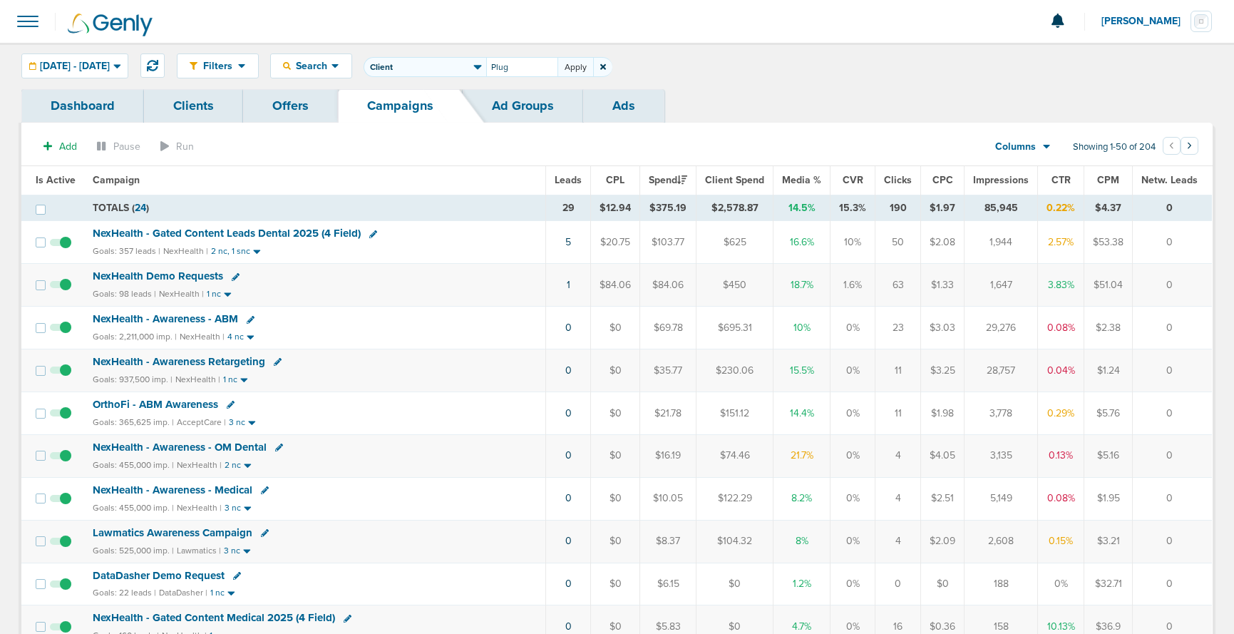
type input "Plug"
click at [593, 68] on button "Apply" at bounding box center [576, 67] width 36 height 20
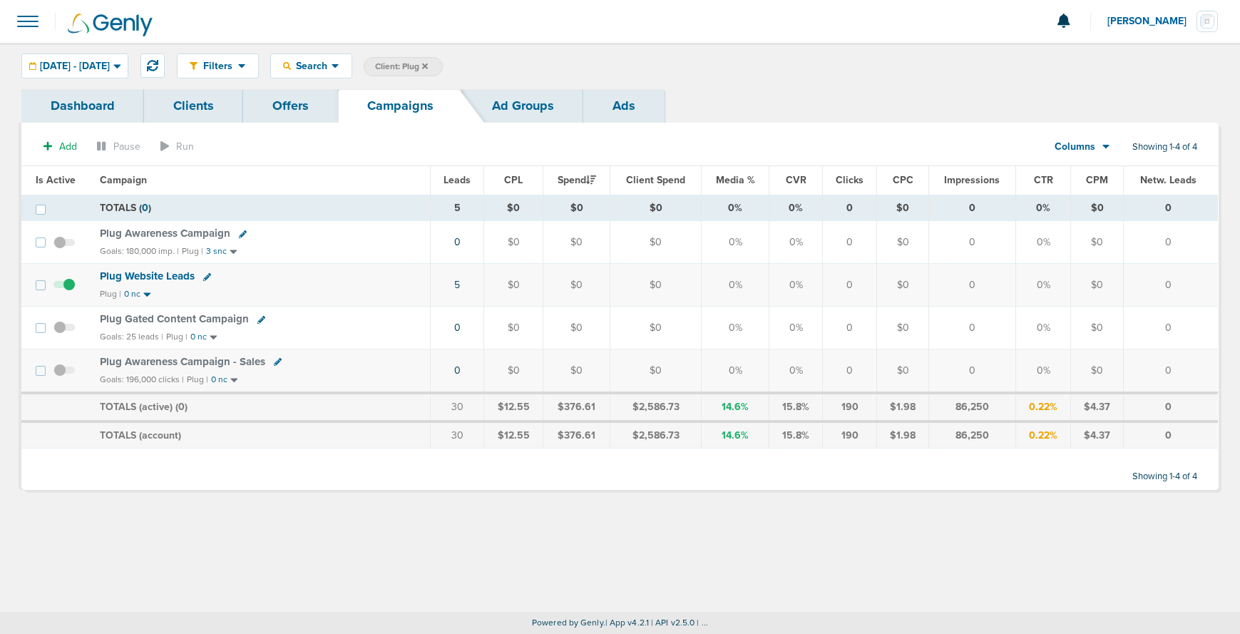
click at [24, 26] on span at bounding box center [27, 21] width 31 height 31
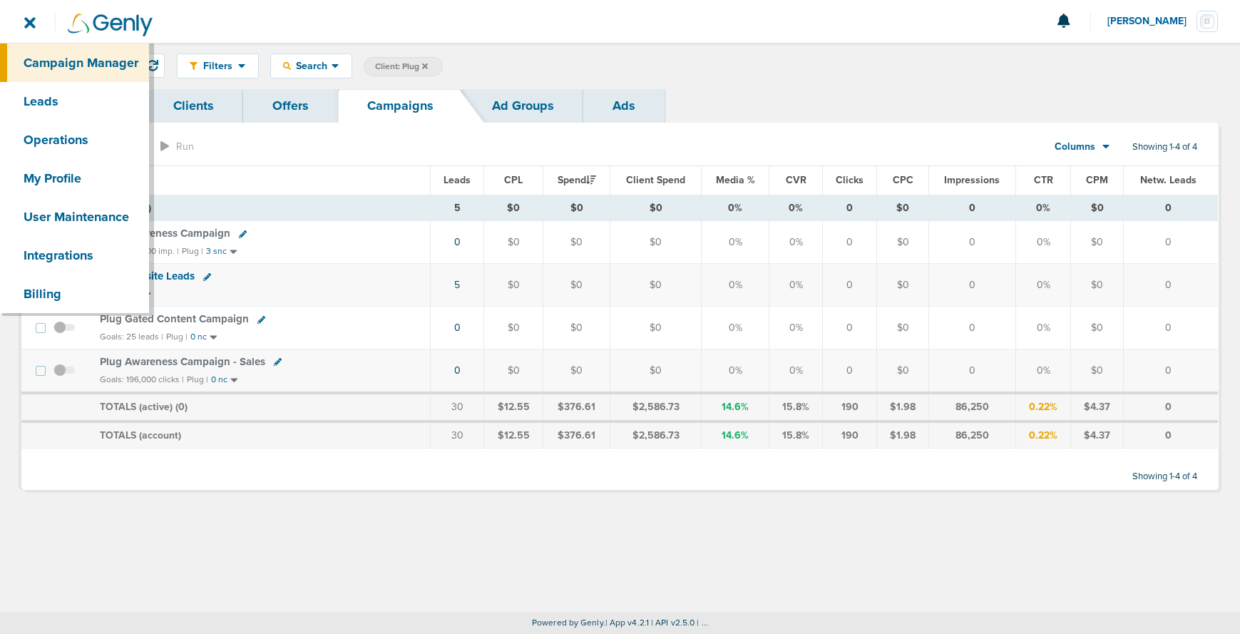
click at [37, 68] on link "Campaign Manager" at bounding box center [74, 62] width 149 height 38
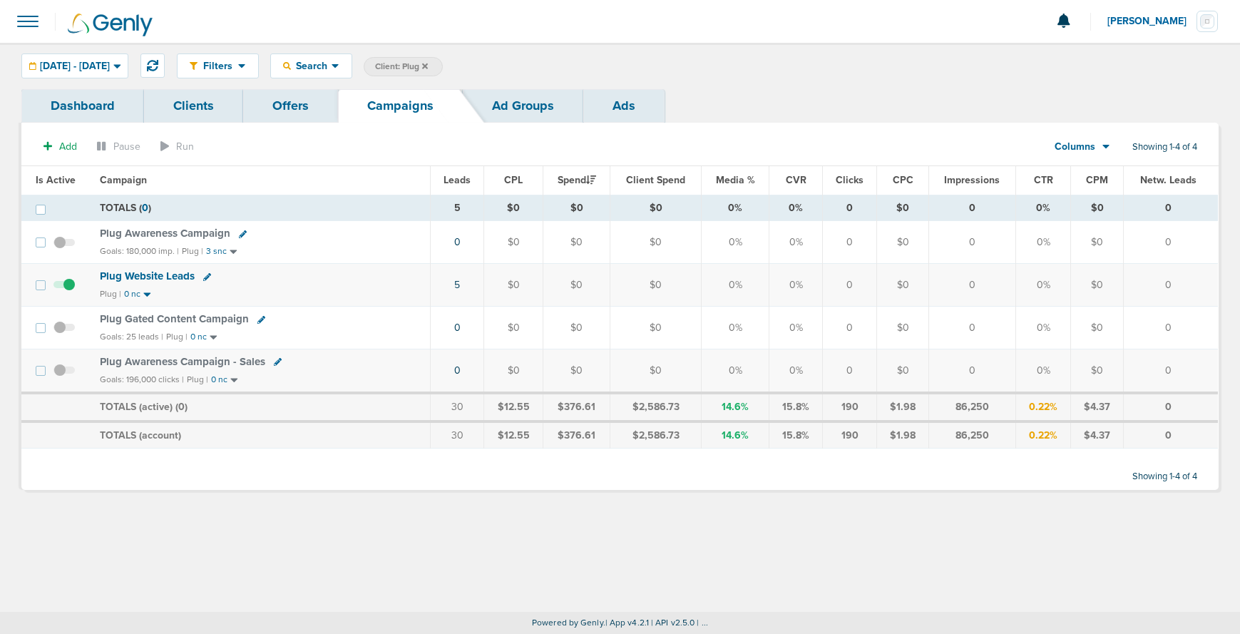
click at [31, 29] on span at bounding box center [27, 21] width 31 height 31
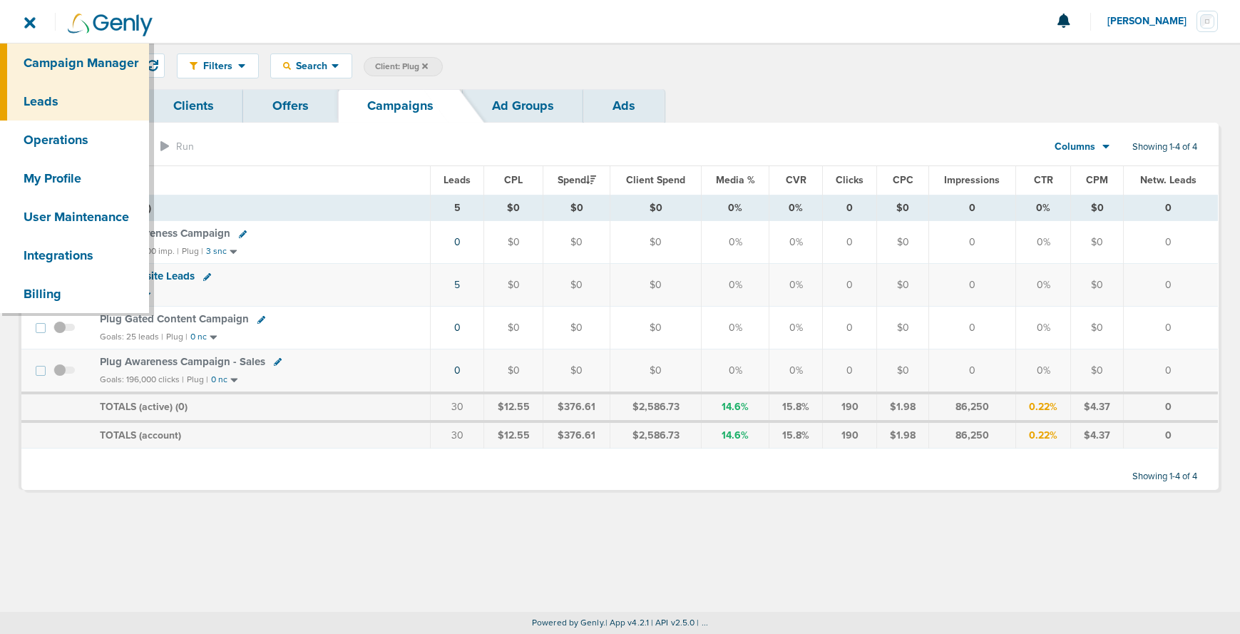
click at [39, 101] on link "Leads" at bounding box center [74, 101] width 149 height 38
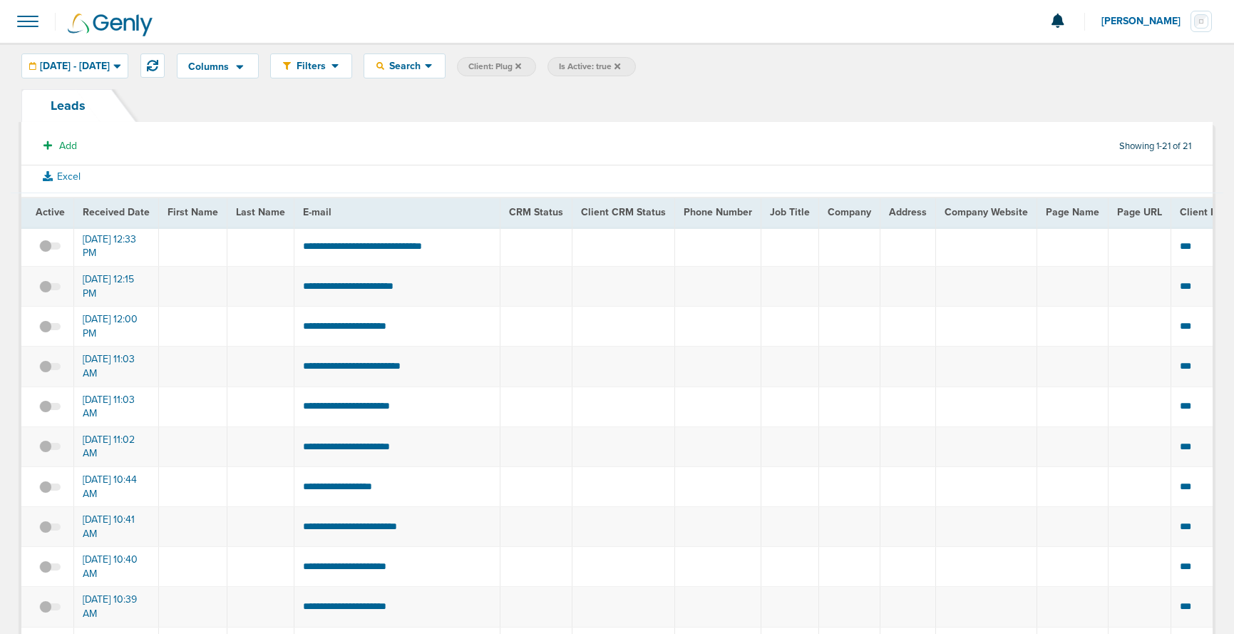
click at [620, 65] on icon at bounding box center [618, 66] width 6 height 6
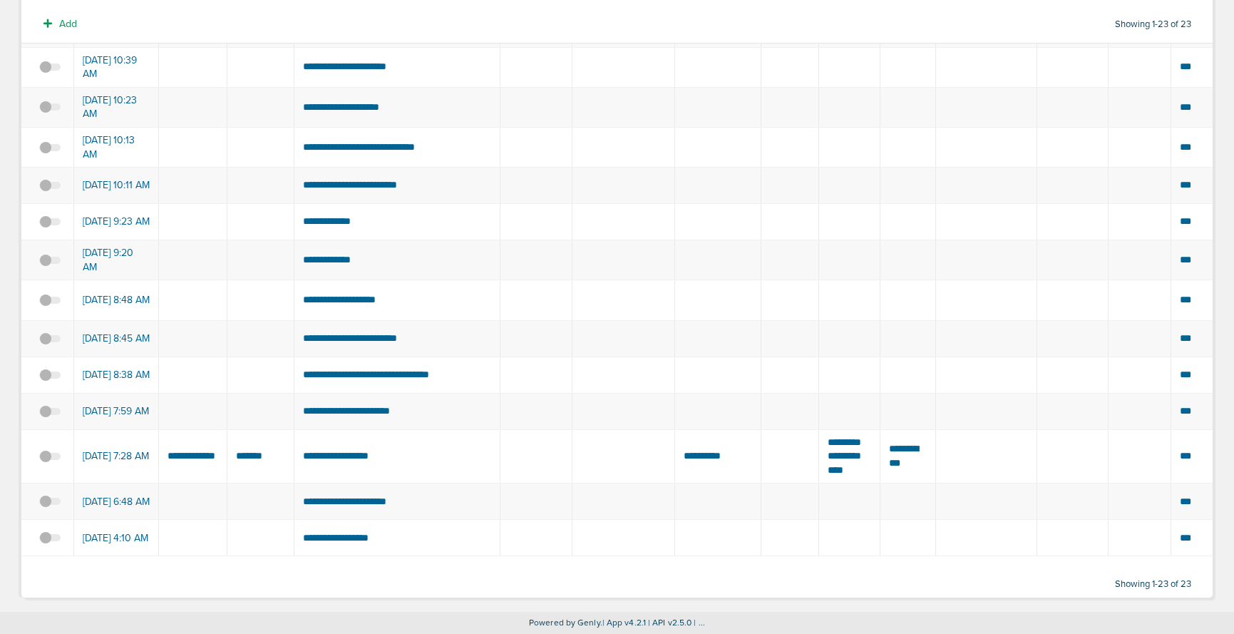
scroll to position [602, 0]
click at [46, 463] on span at bounding box center [49, 463] width 21 height 0
click at [50, 458] on input "checkbox" at bounding box center [50, 458] width 0 height 0
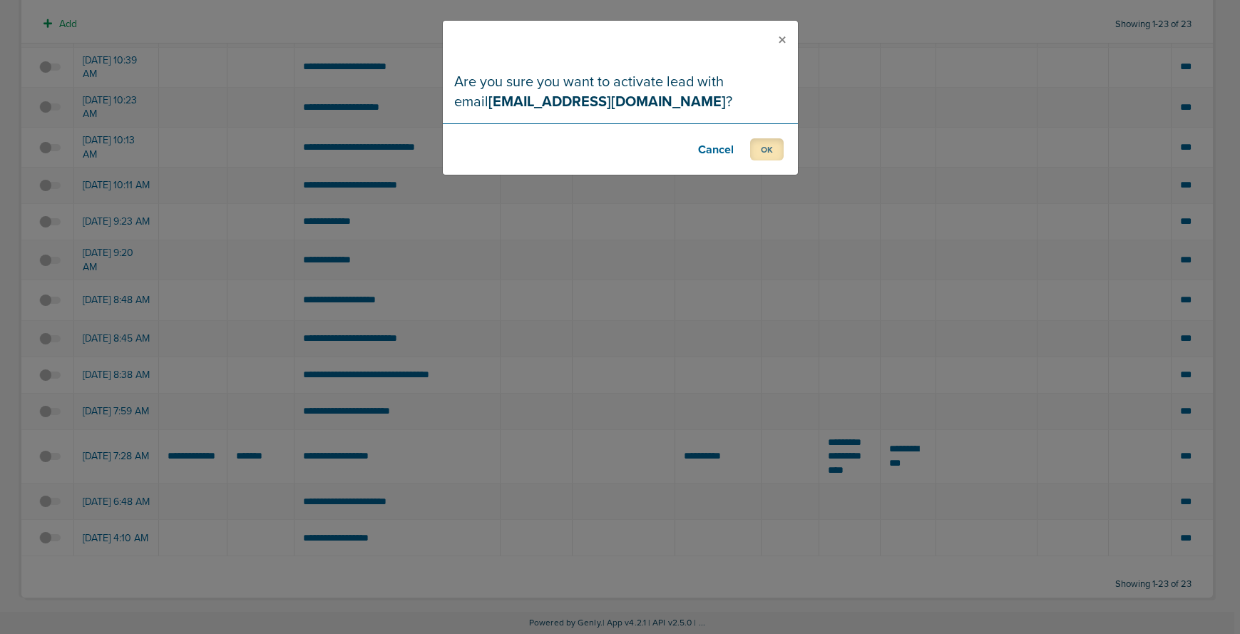
click at [759, 148] on button "OK" at bounding box center [767, 149] width 34 height 22
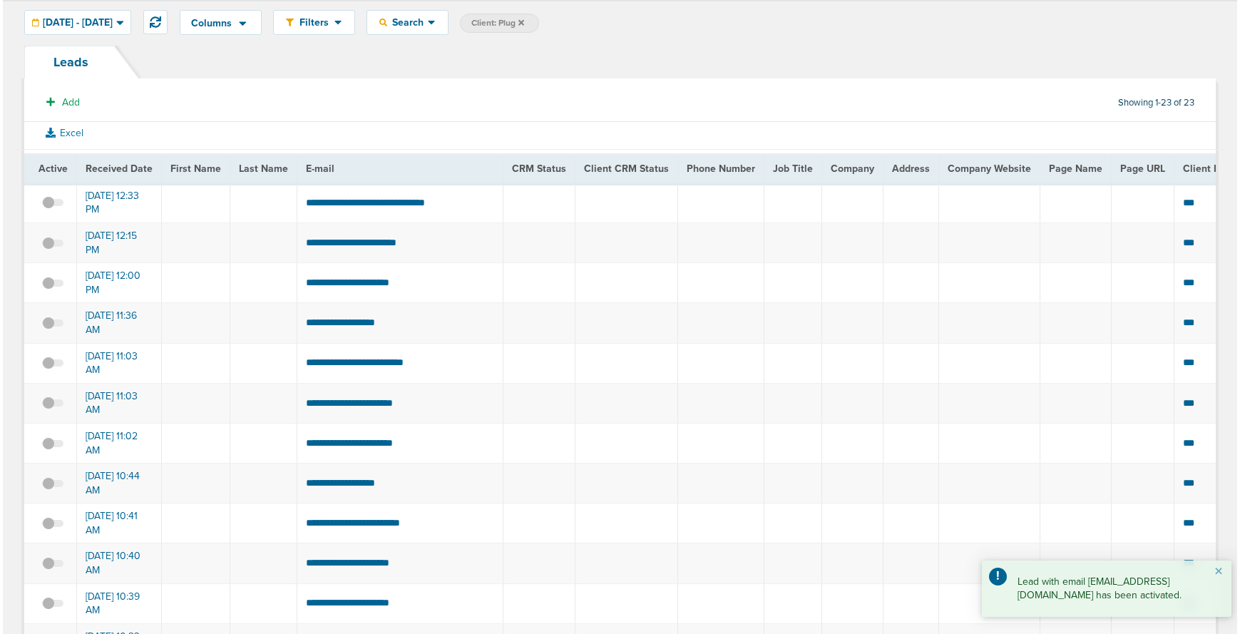
scroll to position [0, 0]
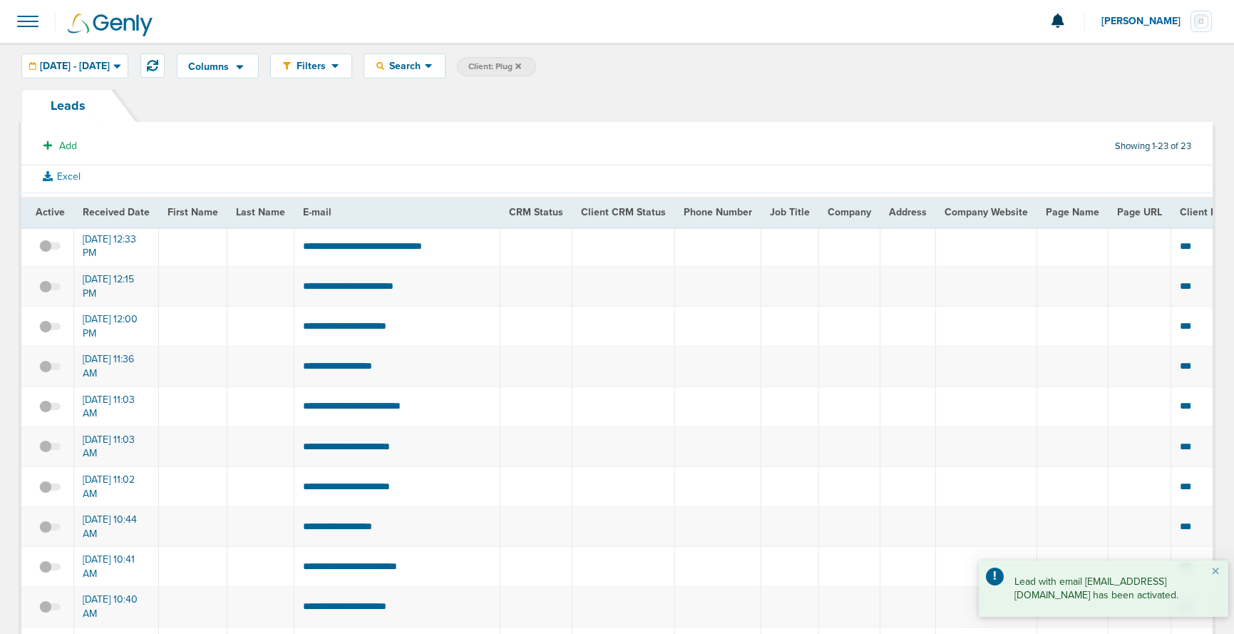
click at [22, 24] on span at bounding box center [27, 21] width 31 height 31
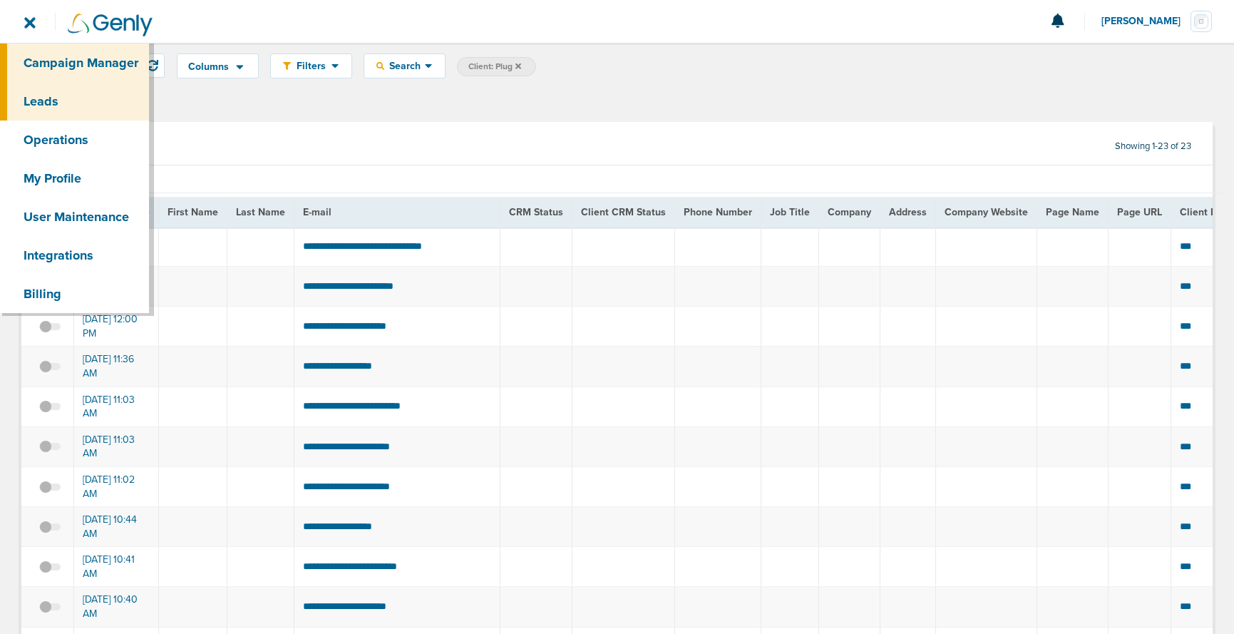
click at [59, 66] on link "Campaign Manager" at bounding box center [74, 62] width 149 height 38
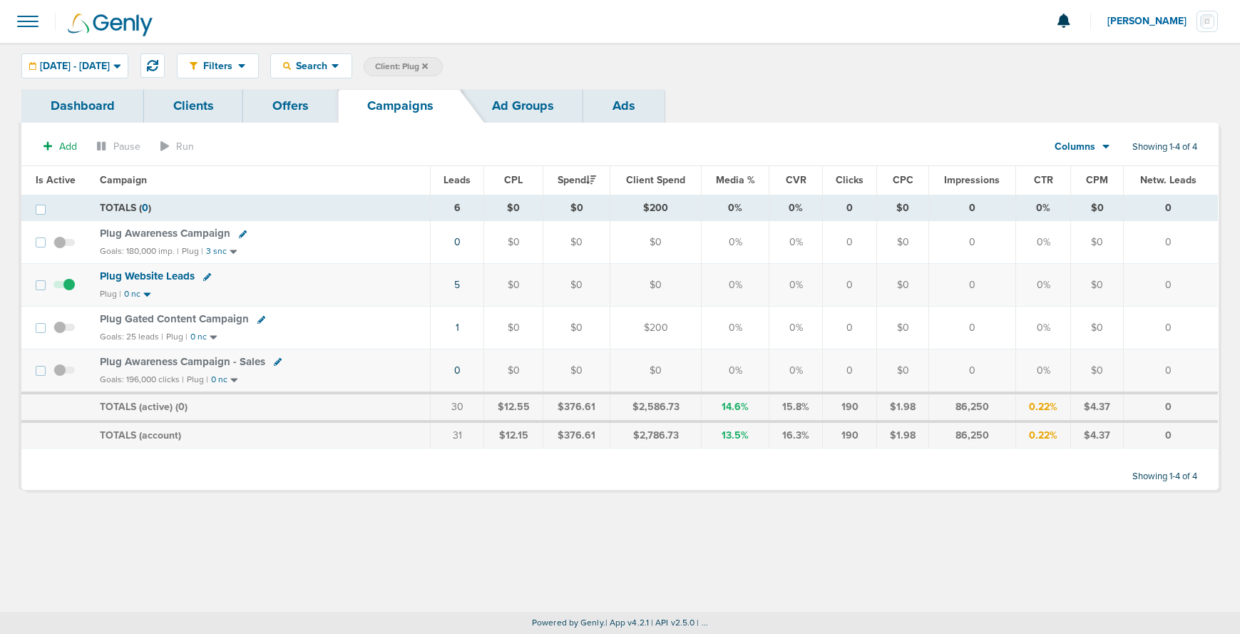
click at [428, 62] on icon at bounding box center [425, 66] width 6 height 9
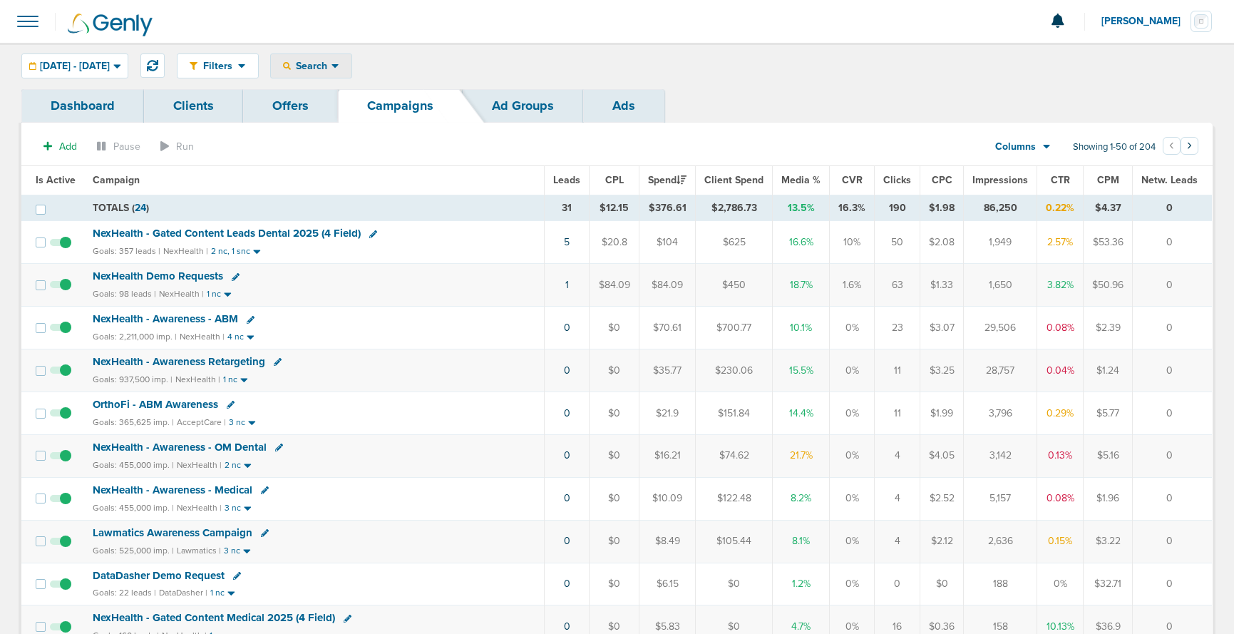
click at [332, 61] on span "Search" at bounding box center [311, 66] width 41 height 12
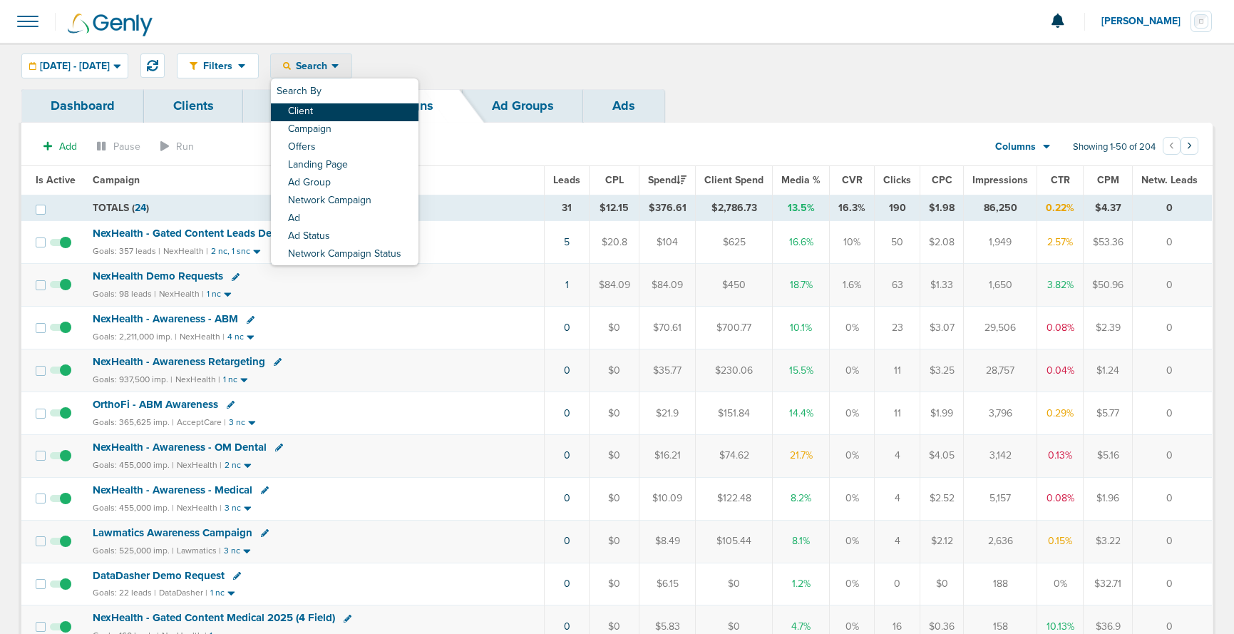
click at [348, 113] on link "Client" at bounding box center [345, 112] width 148 height 18
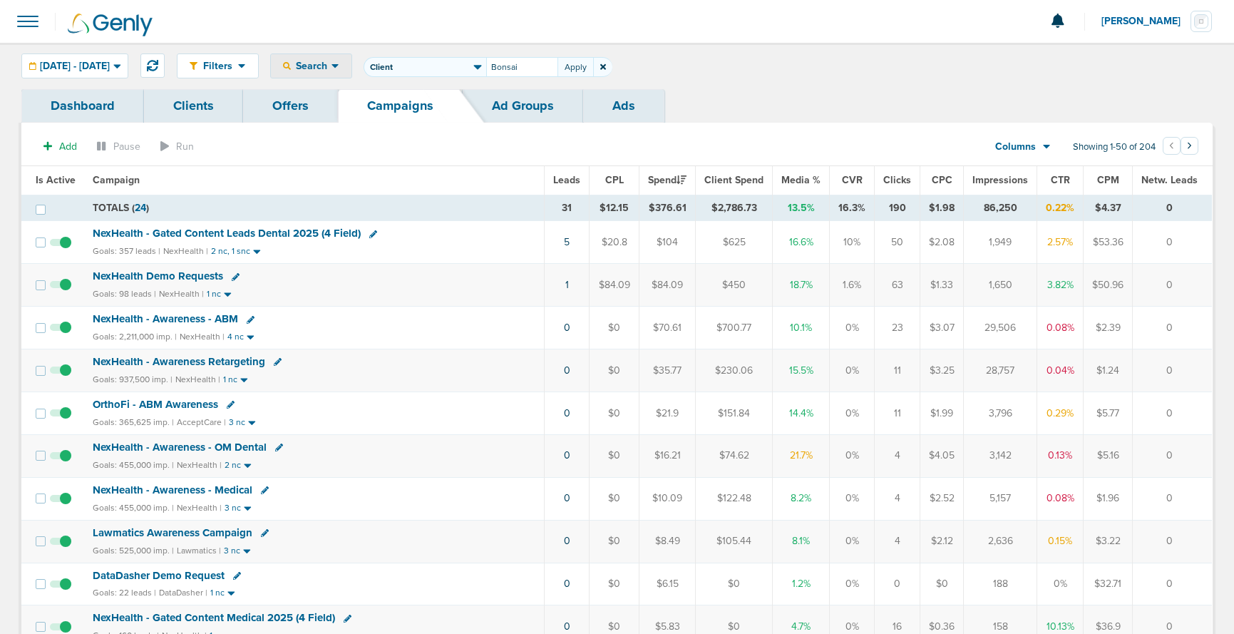
type input "Bonsai"
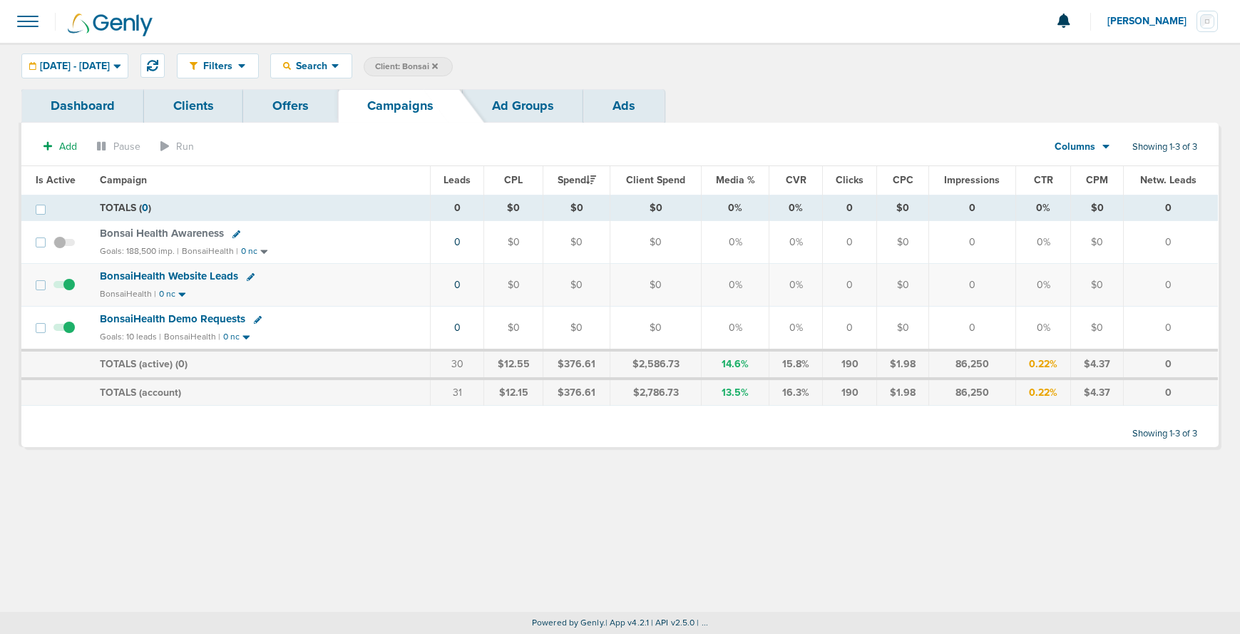
click at [178, 319] on span "BonsaiHealth Demo Requests" at bounding box center [172, 318] width 145 height 13
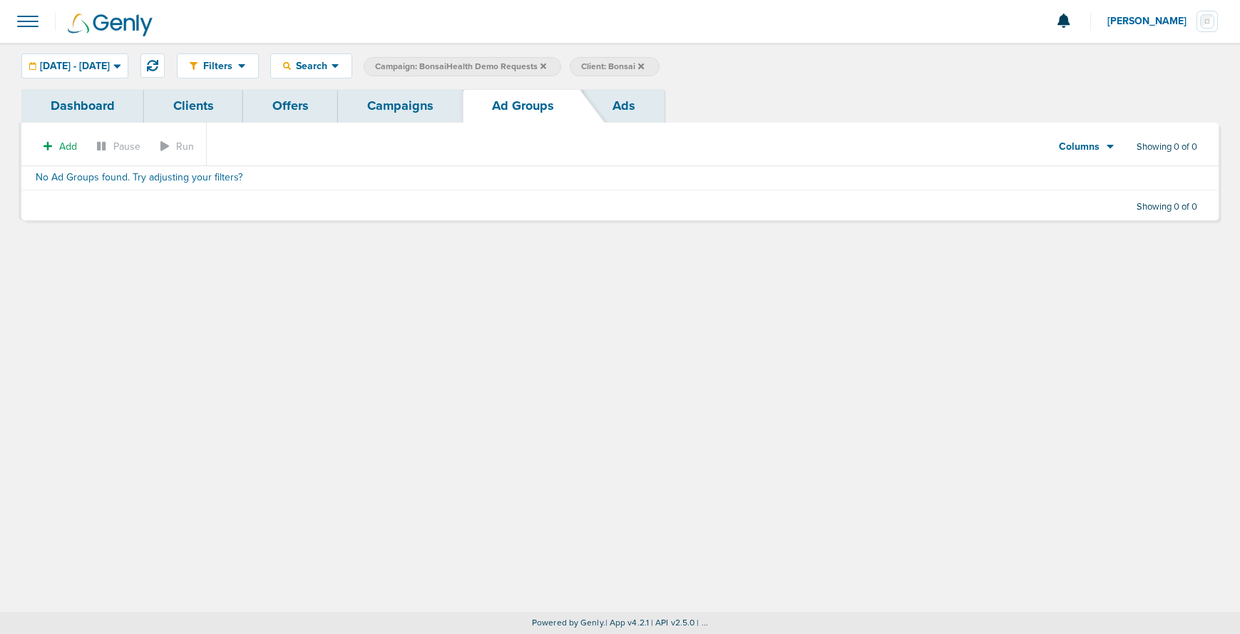
click at [274, 108] on link "Offers" at bounding box center [290, 106] width 95 height 34
click at [63, 145] on span "Add" at bounding box center [67, 146] width 18 height 12
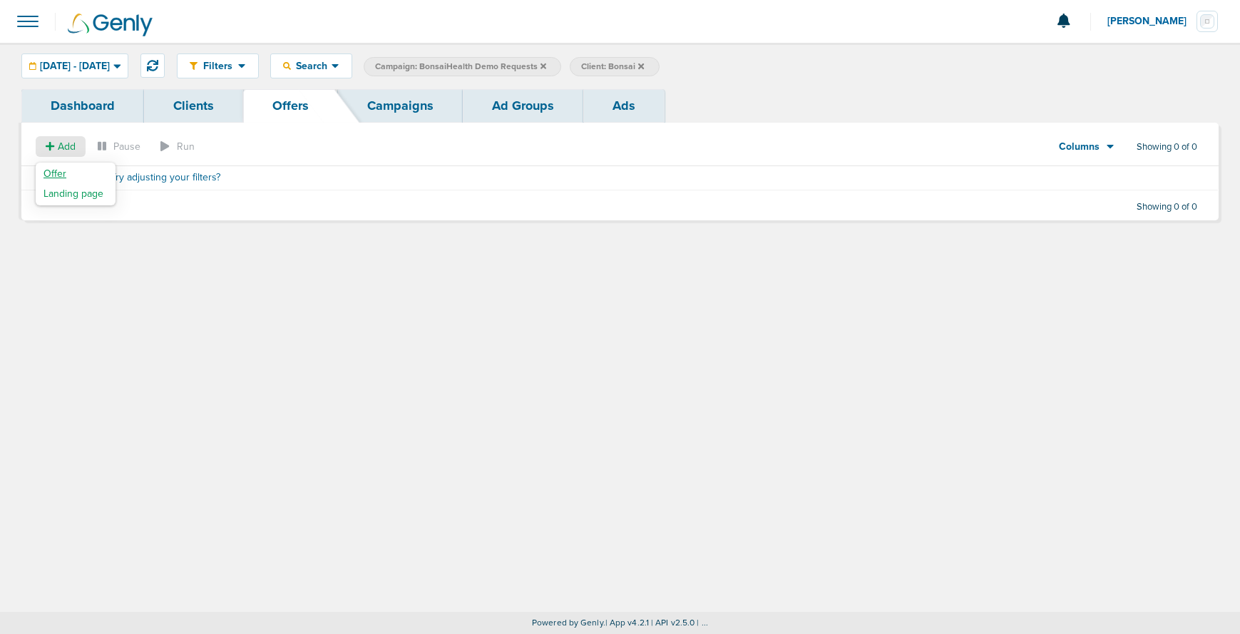
click at [64, 171] on span "Offer" at bounding box center [54, 174] width 23 height 12
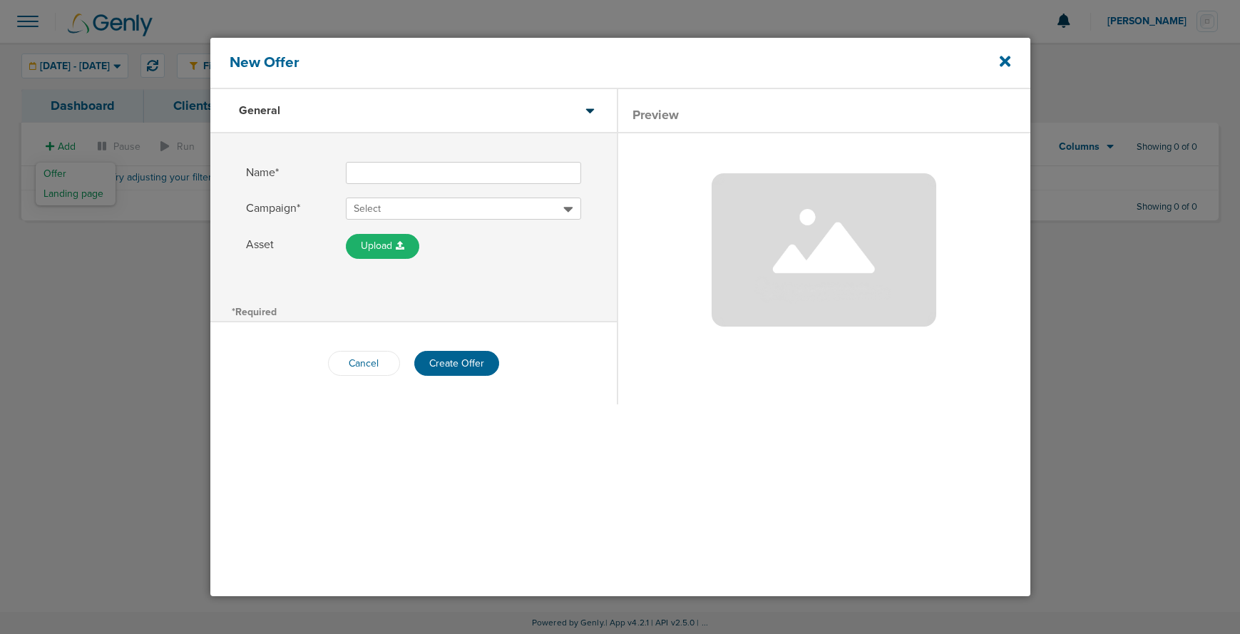
click at [371, 176] on input "Name*" at bounding box center [463, 173] width 235 height 22
type input "Demo Request - Recover Lost Revenue"
click at [466, 302] on div "*Required" at bounding box center [413, 311] width 406 height 20
click at [463, 210] on span "Select" at bounding box center [459, 209] width 210 height 14
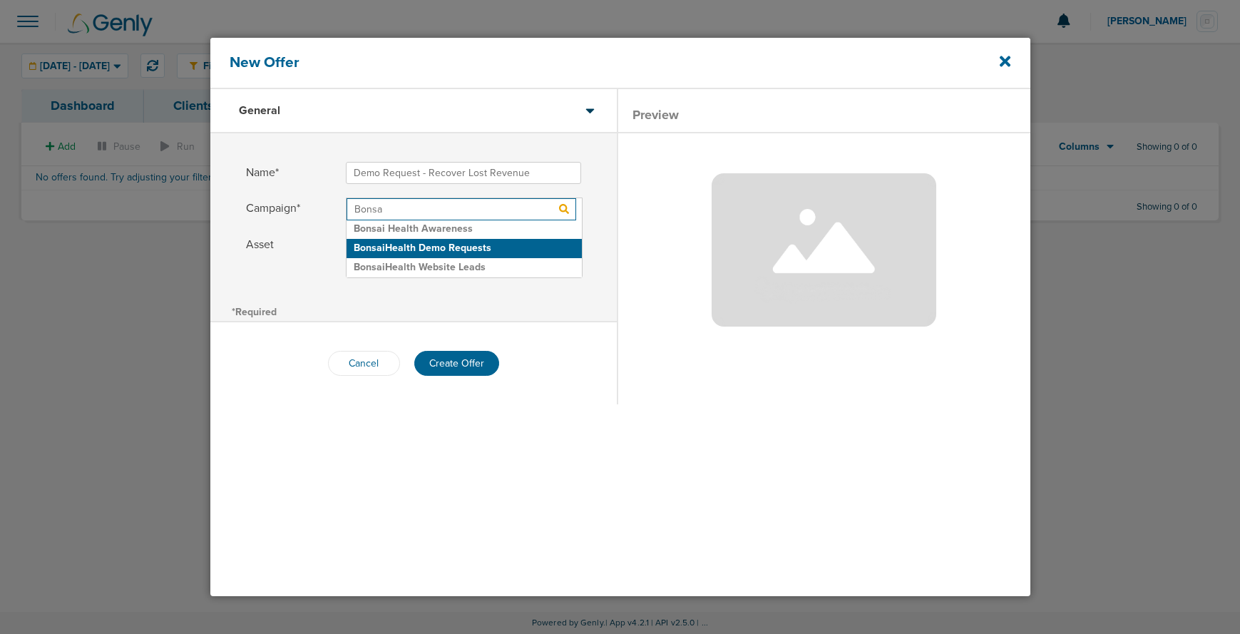
type input "Bonsa"
click at [461, 249] on h2 "BonsaiHealth Demo Requests" at bounding box center [463, 248] width 235 height 19
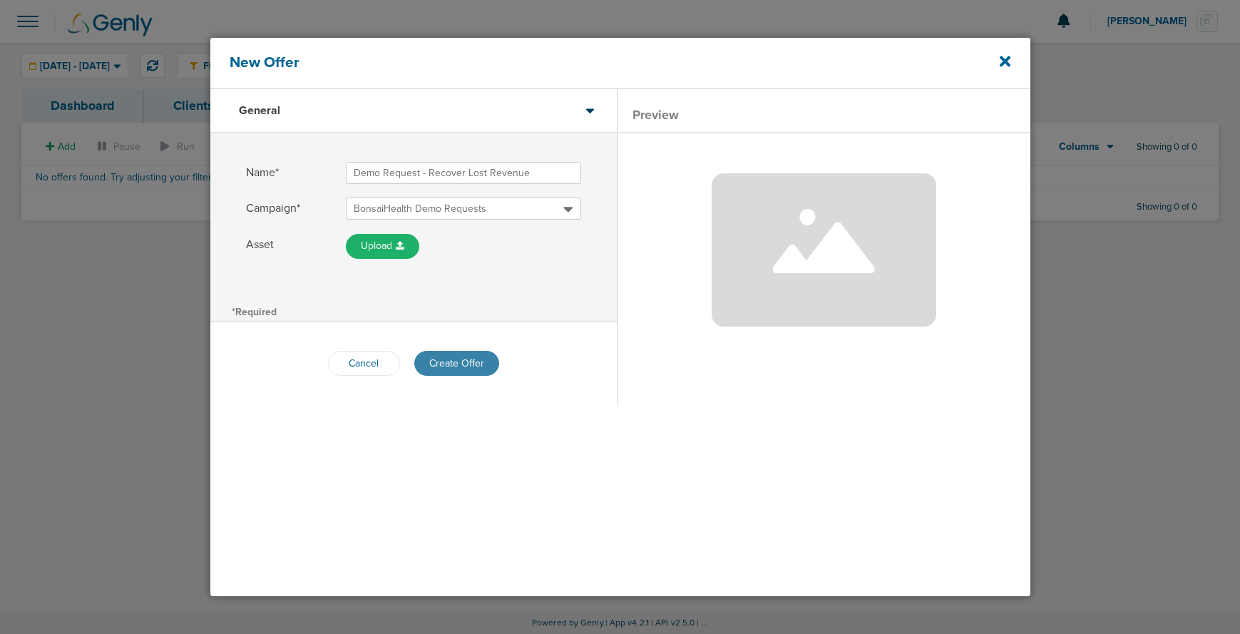
click at [463, 364] on button "Create Offer" at bounding box center [456, 363] width 85 height 25
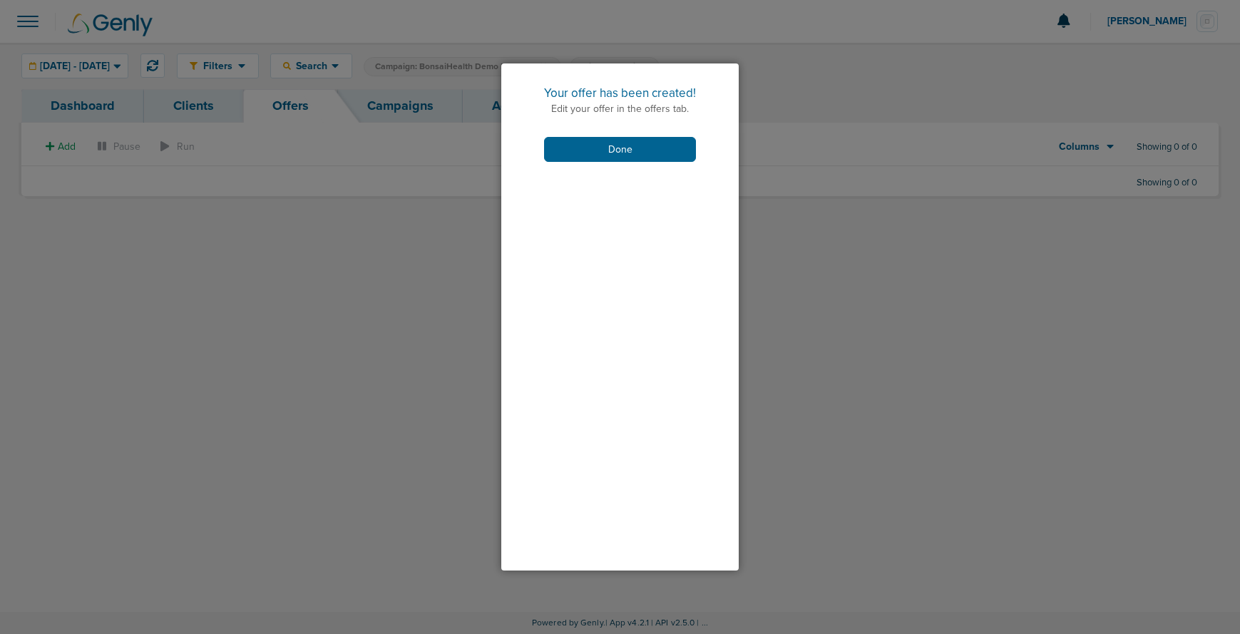
drag, startPoint x: 580, startPoint y: 150, endPoint x: 523, endPoint y: 138, distance: 58.5
click at [578, 150] on button "Done" at bounding box center [620, 149] width 152 height 25
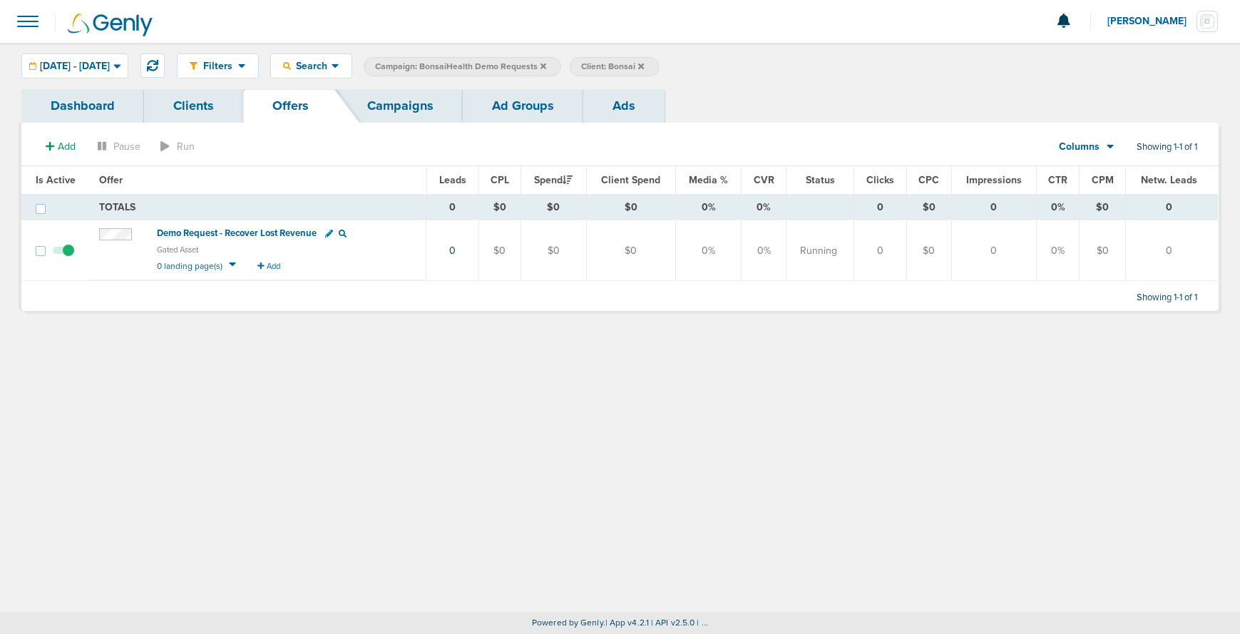
click at [262, 234] on span "Demo Request - Recover Lost Revenue" at bounding box center [237, 232] width 160 height 11
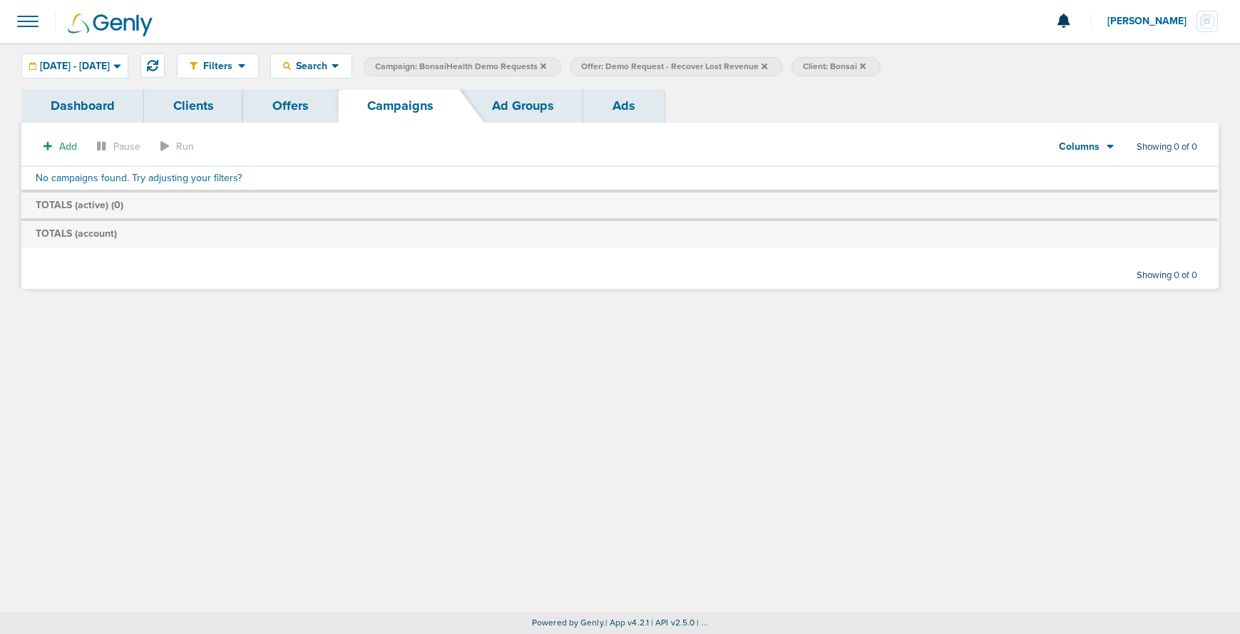
click at [546, 65] on icon at bounding box center [543, 66] width 6 height 6
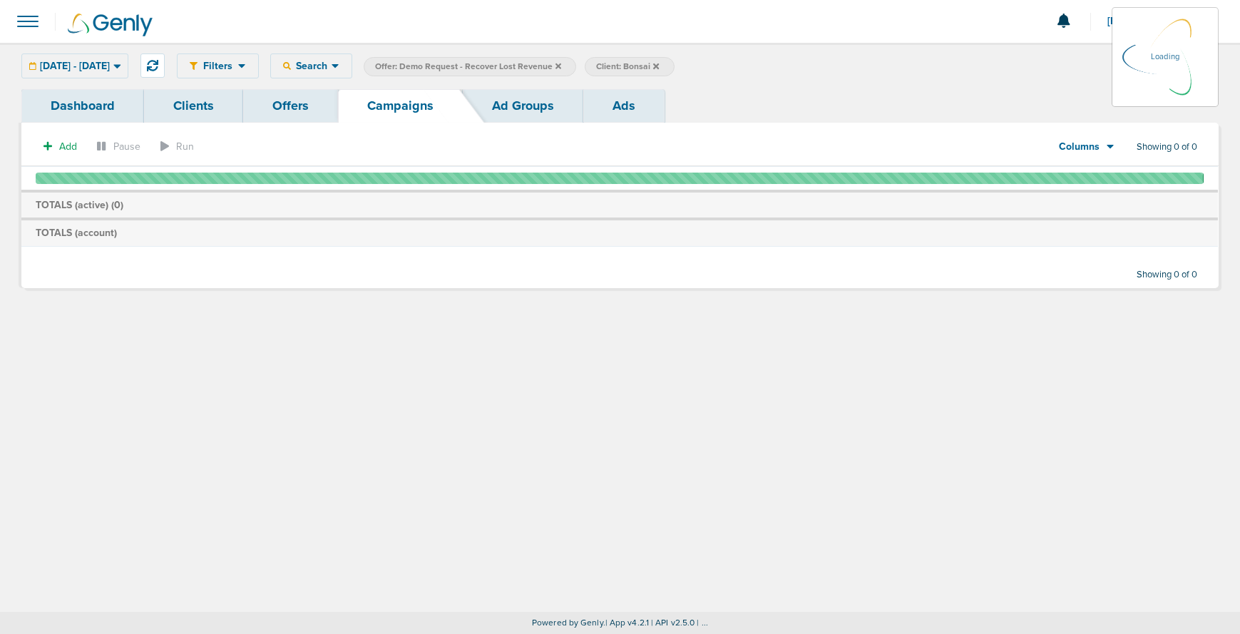
click at [561, 66] on icon at bounding box center [558, 66] width 6 height 6
click at [561, 66] on icon at bounding box center [558, 66] width 6 height 9
click at [561, 65] on icon at bounding box center [558, 66] width 6 height 6
click at [561, 66] on icon at bounding box center [558, 66] width 6 height 6
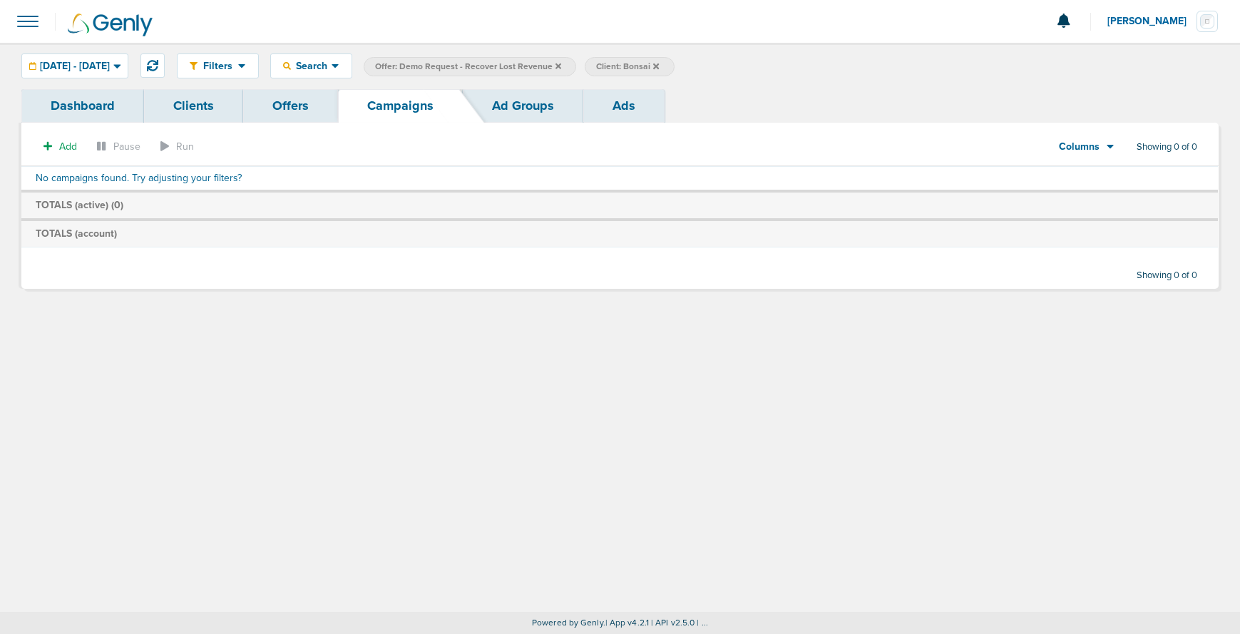
click at [561, 66] on icon at bounding box center [558, 66] width 6 height 6
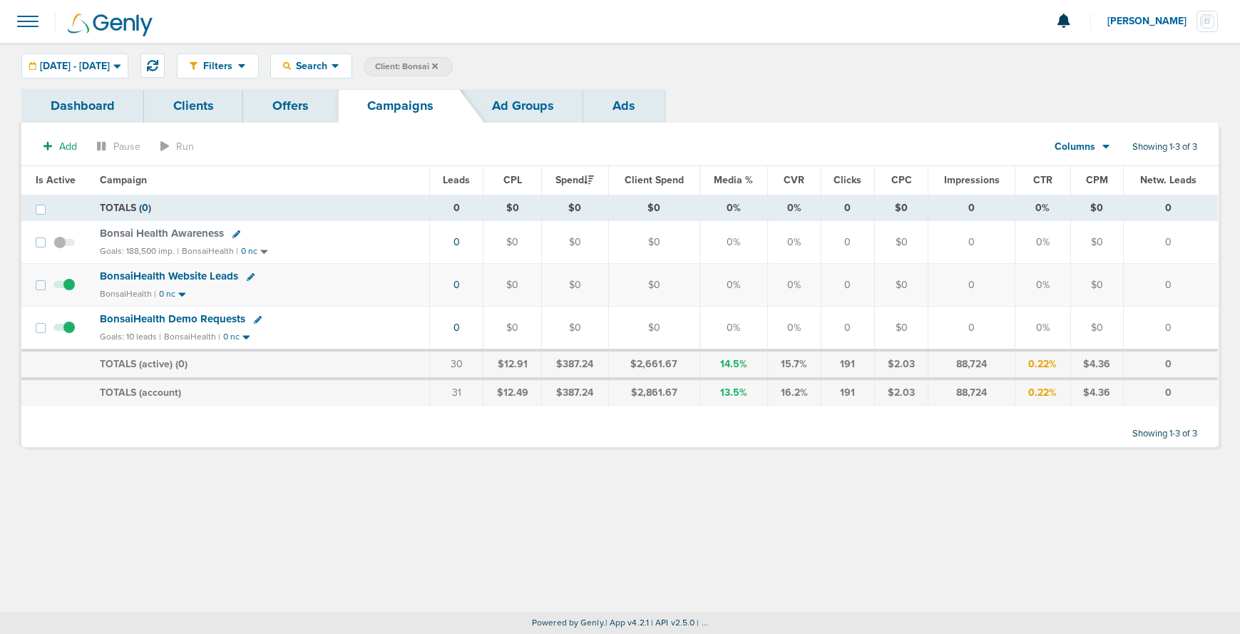
click at [438, 64] on icon at bounding box center [435, 66] width 6 height 6
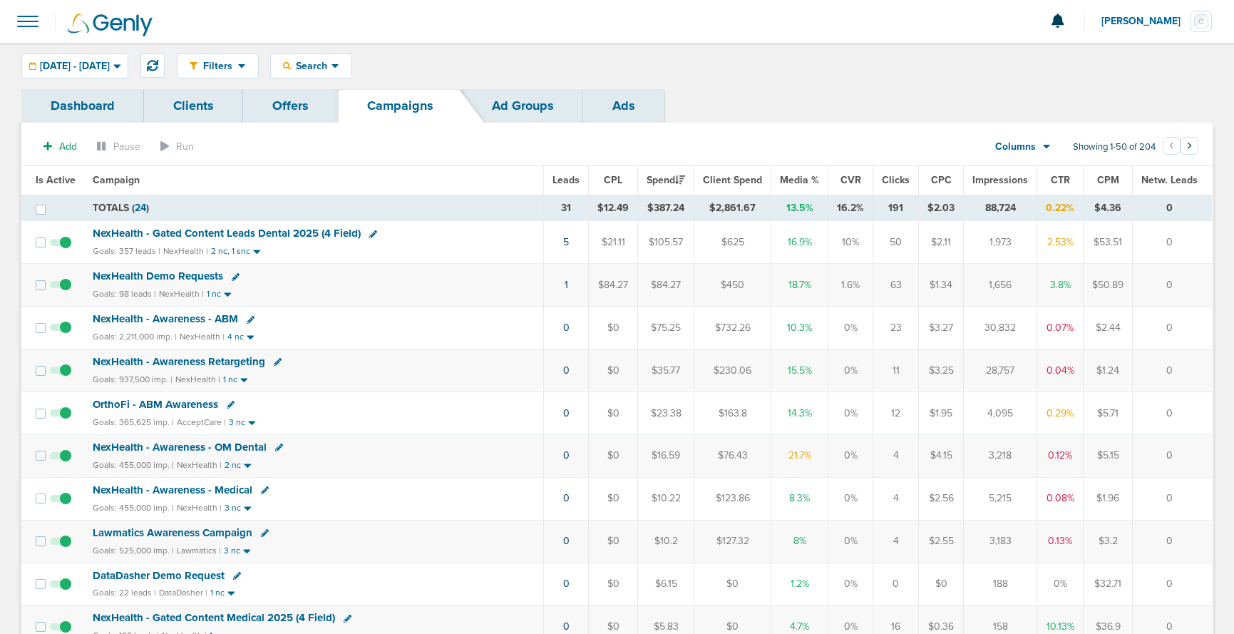
click at [371, 234] on icon at bounding box center [373, 234] width 8 height 8
select select
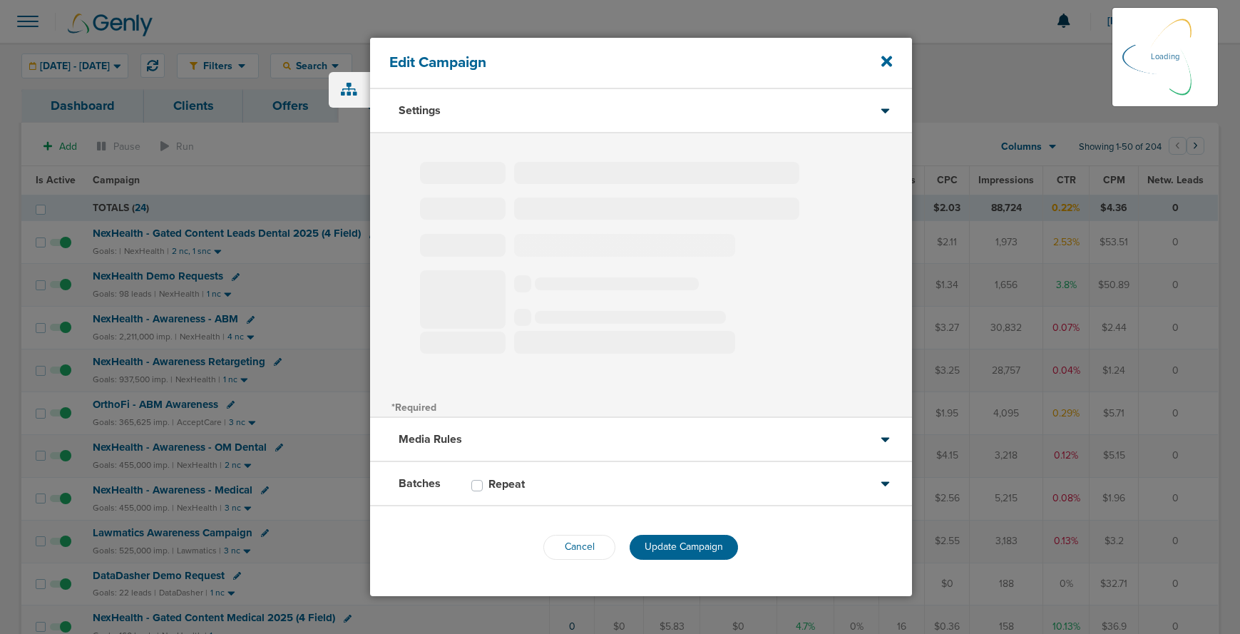
type input "NexHealth - Gated Content Leads Dental 2025 (4 Field)"
select select "Leads"
radio input "true"
select select "readWrite"
select select "1"
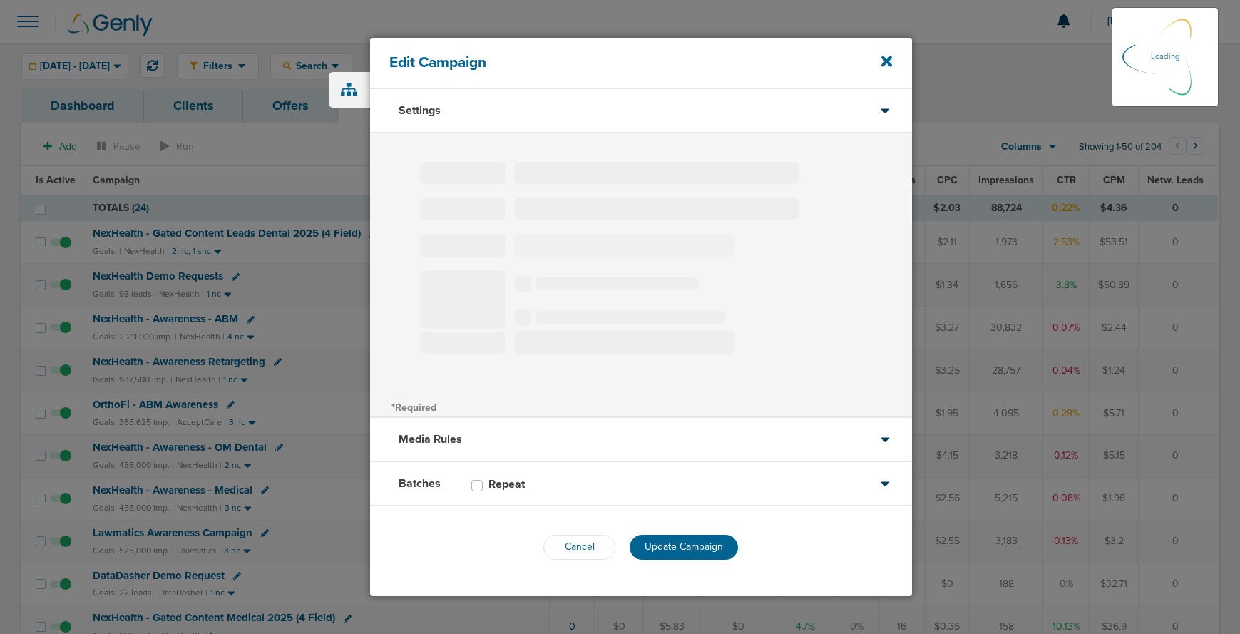
select select "2"
select select "3"
select select "4"
select select "6"
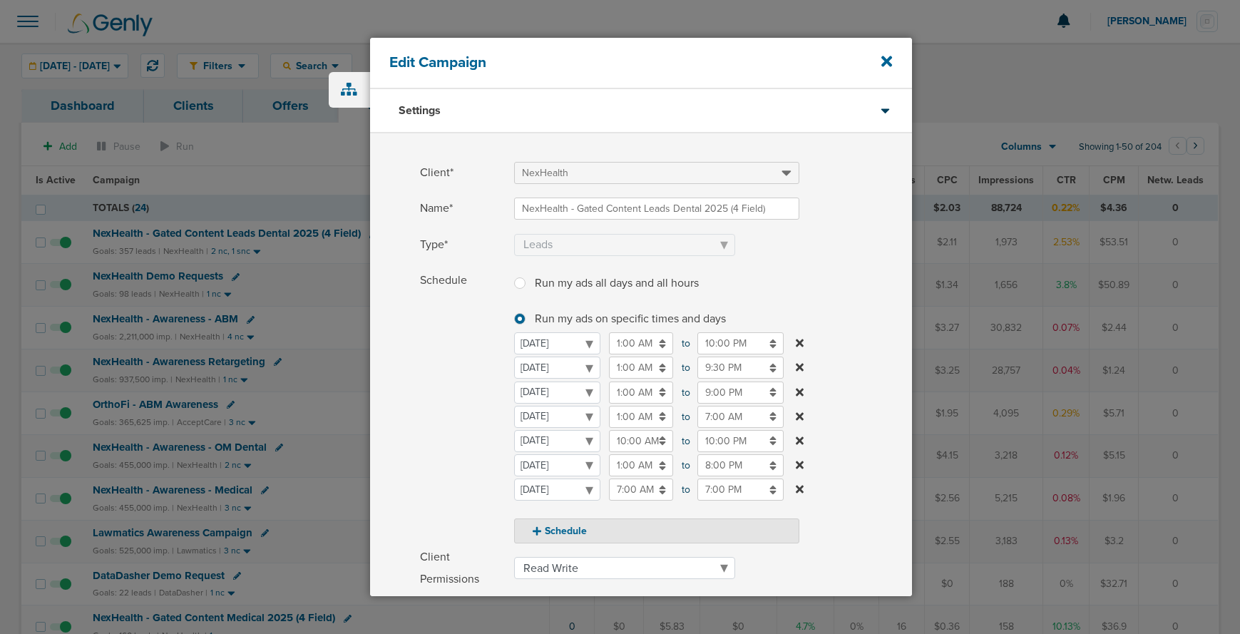
click at [798, 342] on icon at bounding box center [800, 343] width 8 height 8
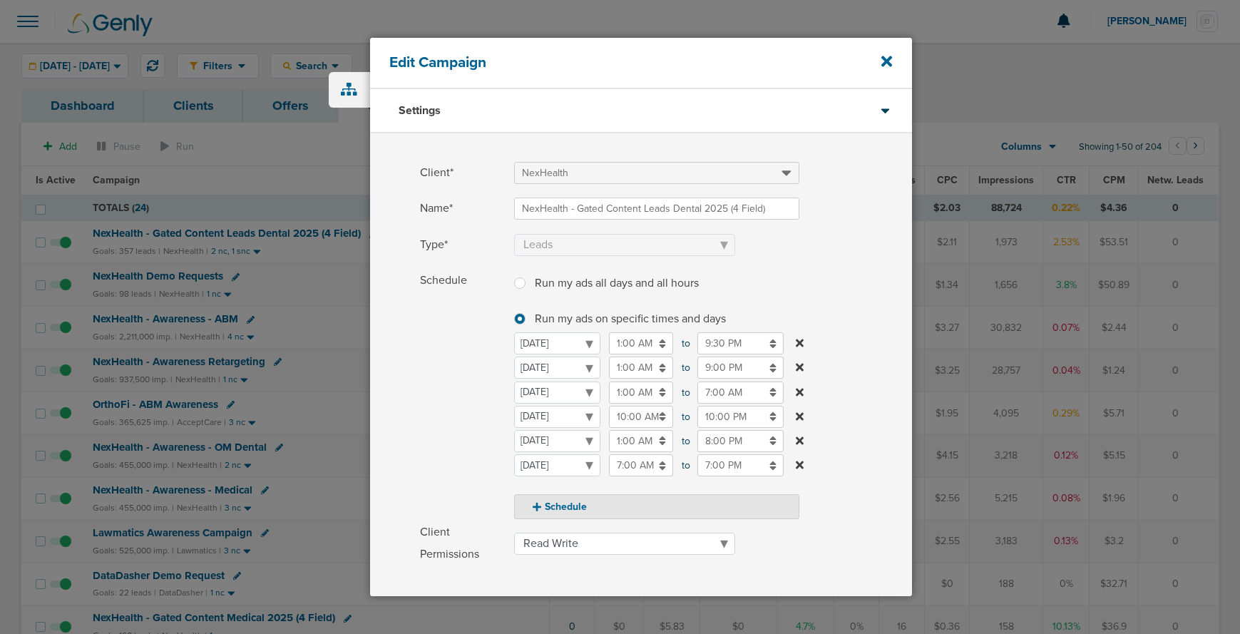
click at [800, 468] on icon at bounding box center [800, 464] width 8 height 11
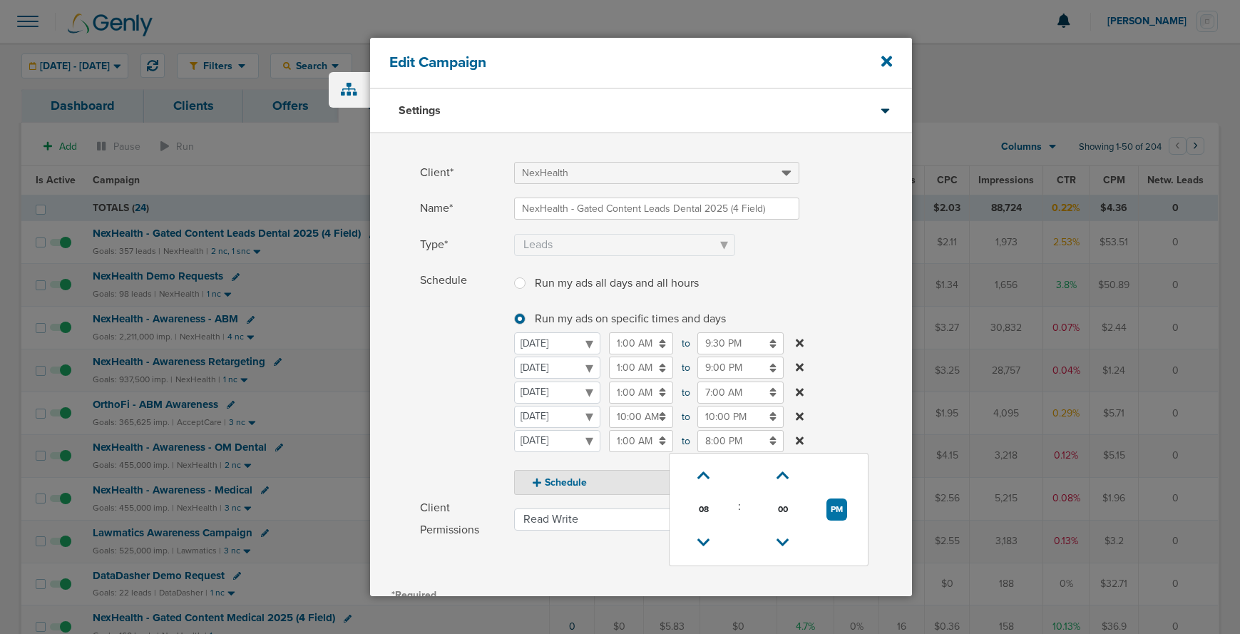
click at [743, 443] on input "8:00 PM" at bounding box center [740, 441] width 86 height 22
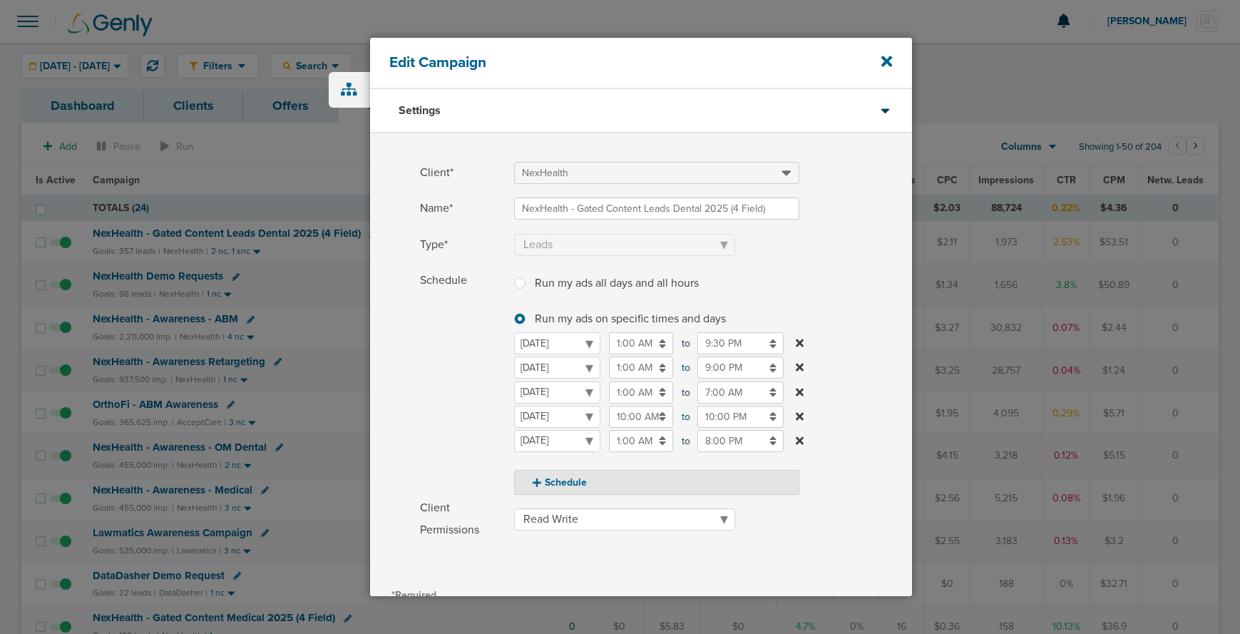
click at [432, 436] on span "Schedule" at bounding box center [463, 381] width 86 height 225
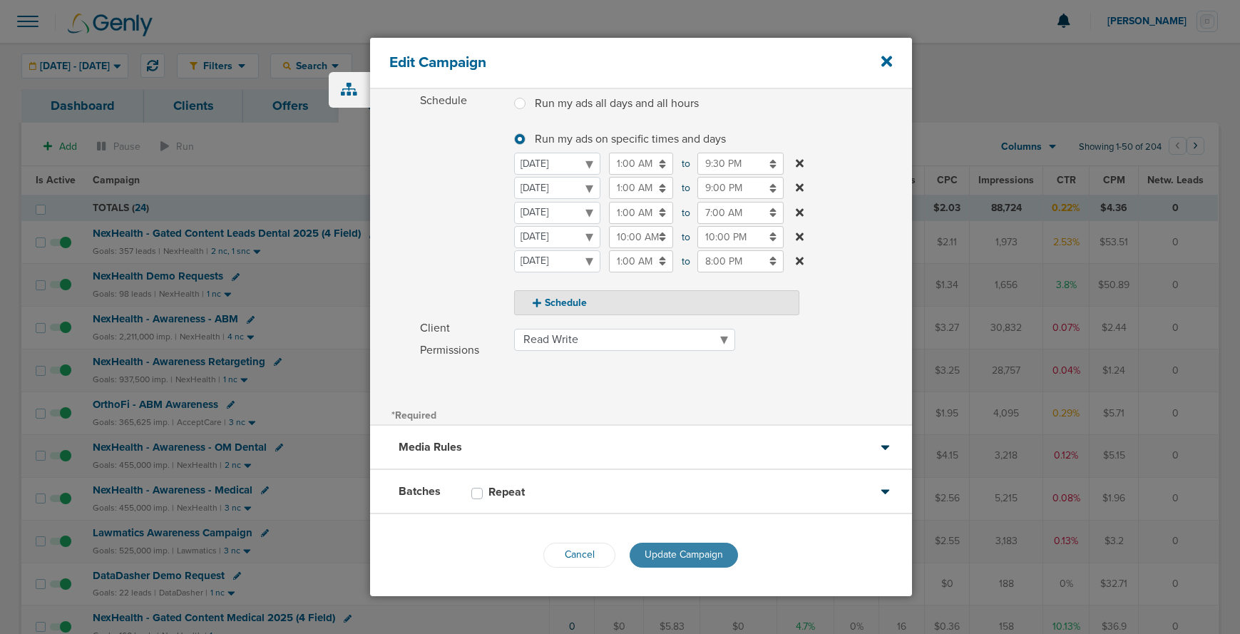
click at [640, 558] on button "Update Campaign" at bounding box center [684, 555] width 108 height 25
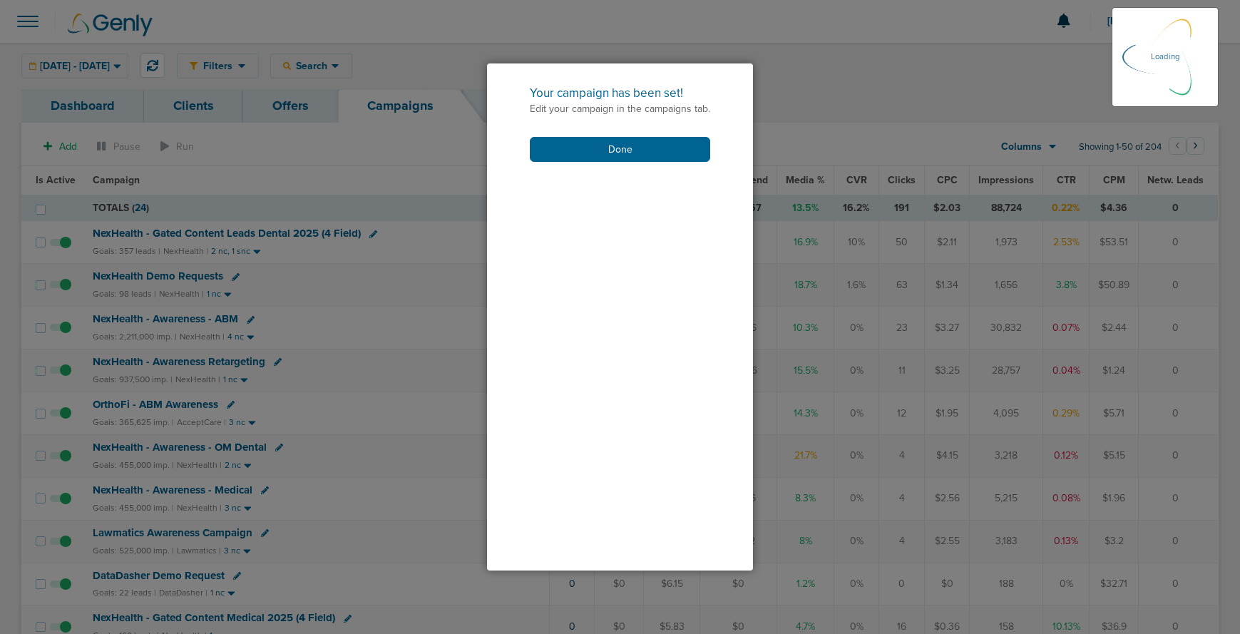
scroll to position [129, 0]
click at [614, 151] on button "Done" at bounding box center [620, 149] width 180 height 25
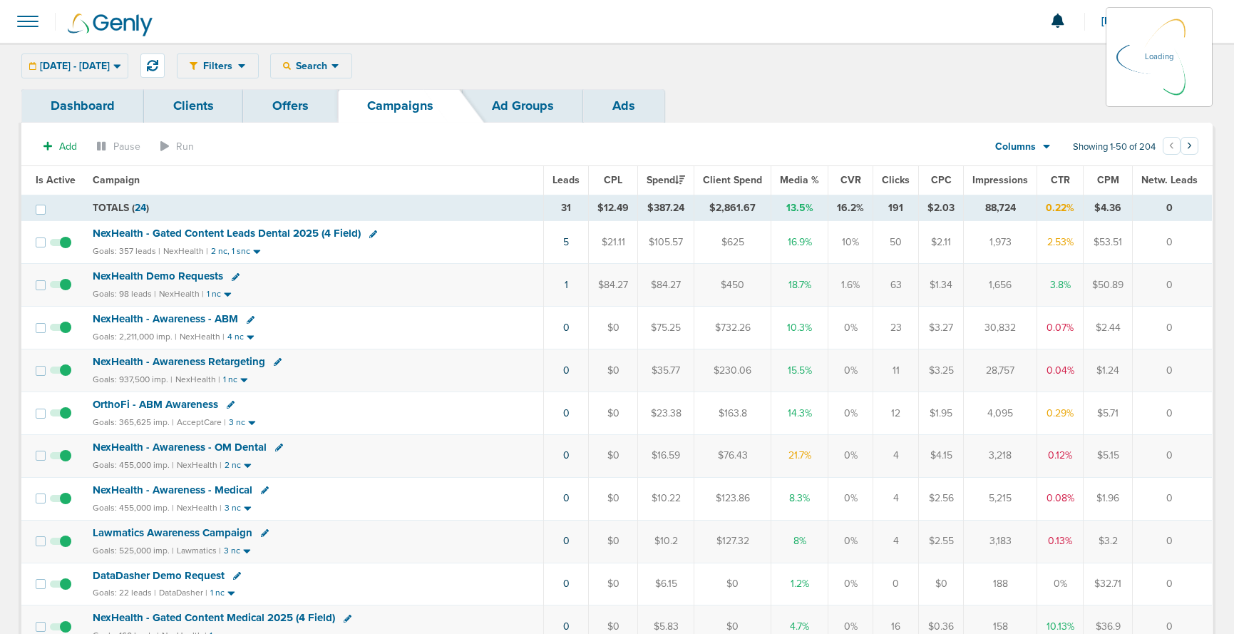
click at [232, 277] on icon at bounding box center [236, 277] width 8 height 8
select select
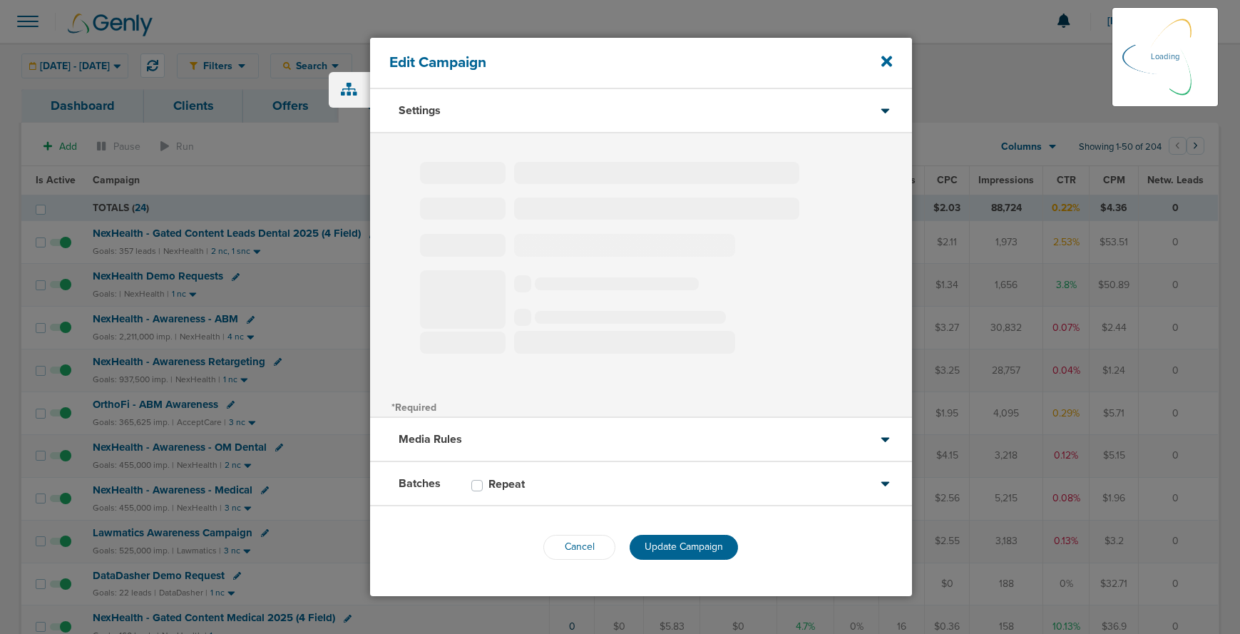
type input "NexHealth Demo Requests"
select select "Leads"
radio input "true"
select select "readWrite"
select select "1"
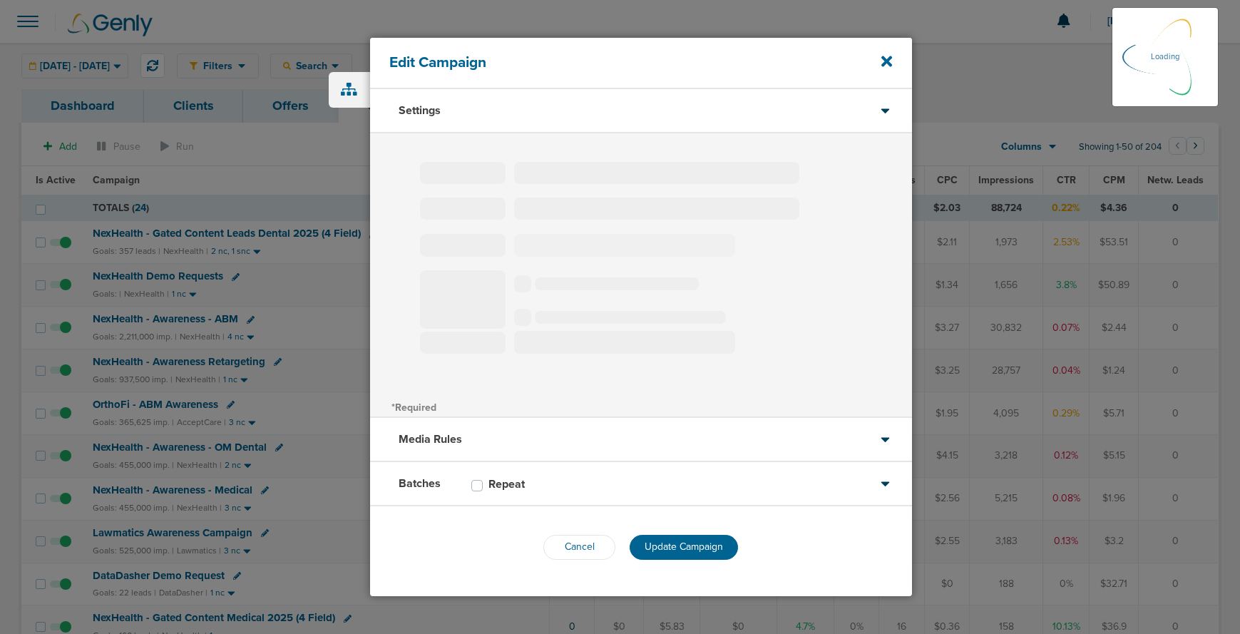
select select "2"
select select "3"
select select "4"
select select "6"
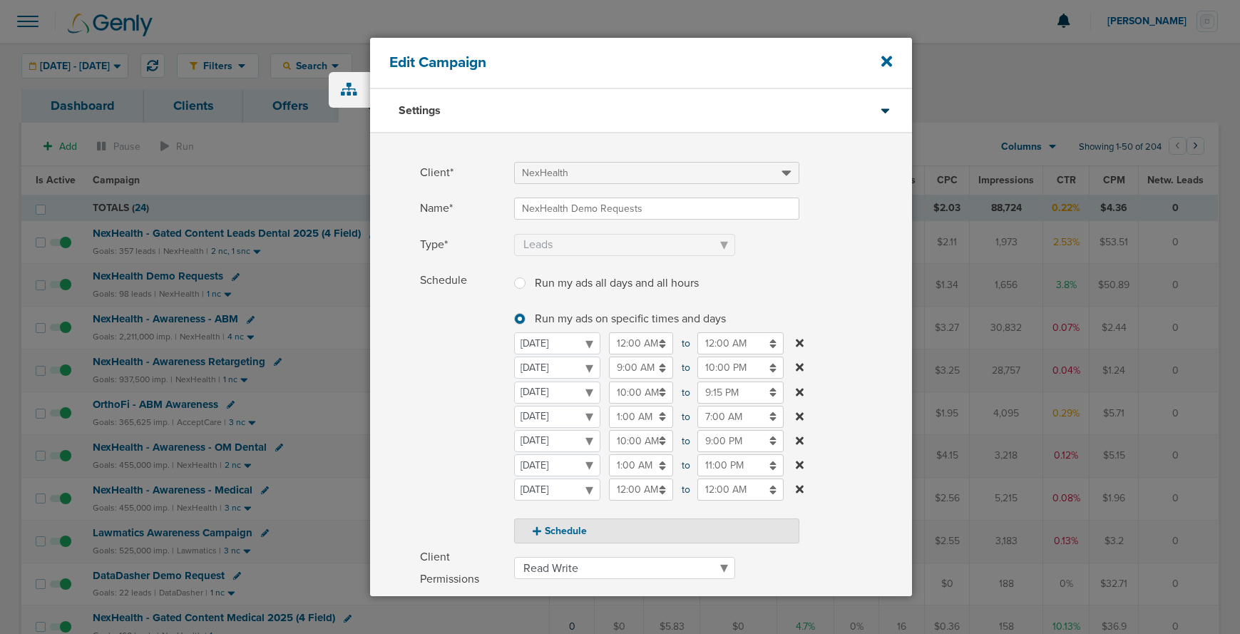
click at [801, 486] on icon at bounding box center [800, 490] width 8 height 8
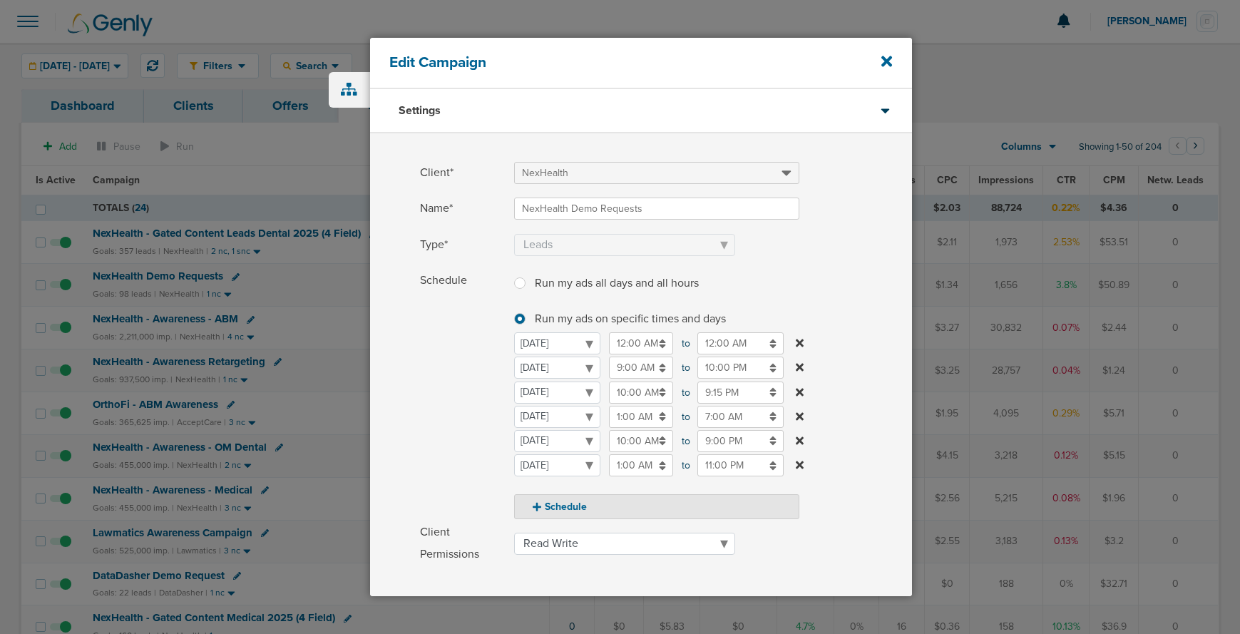
click at [800, 343] on icon at bounding box center [800, 343] width 8 height 8
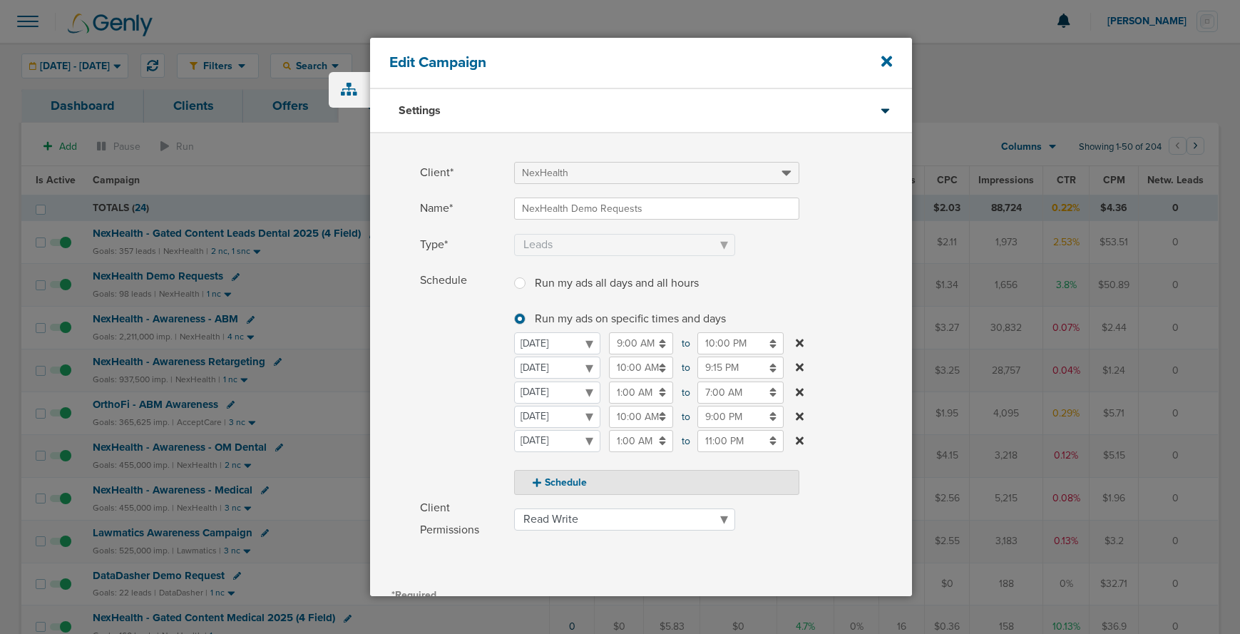
scroll to position [180, 0]
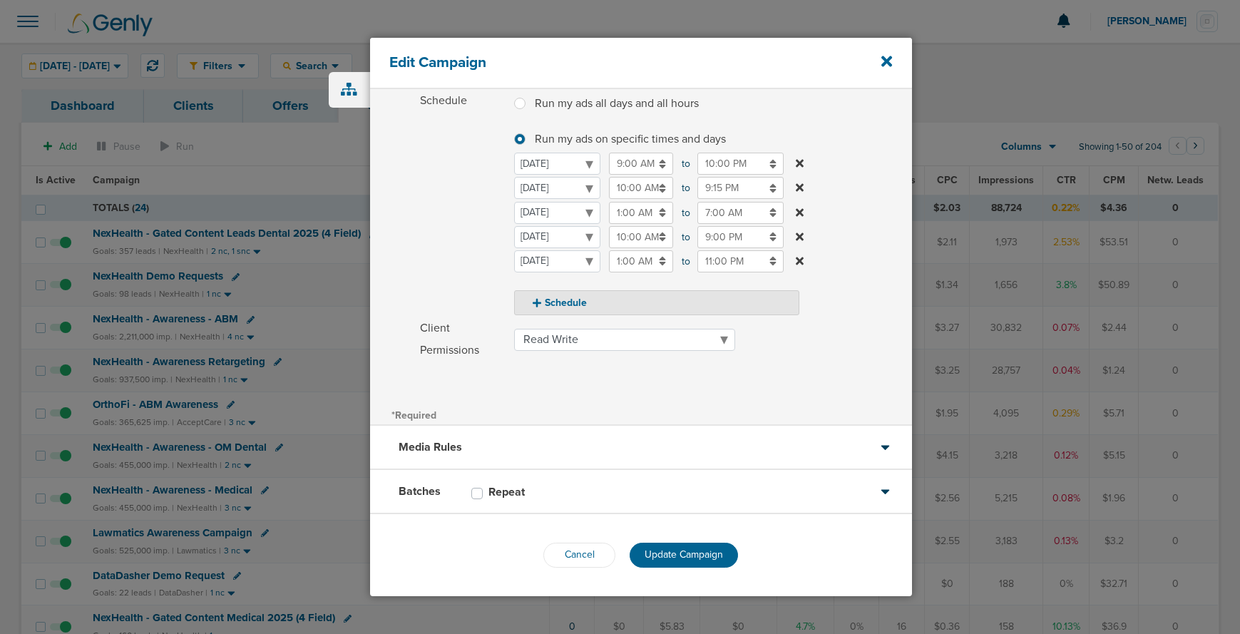
click at [621, 166] on input "9:00 AM" at bounding box center [641, 164] width 64 height 22
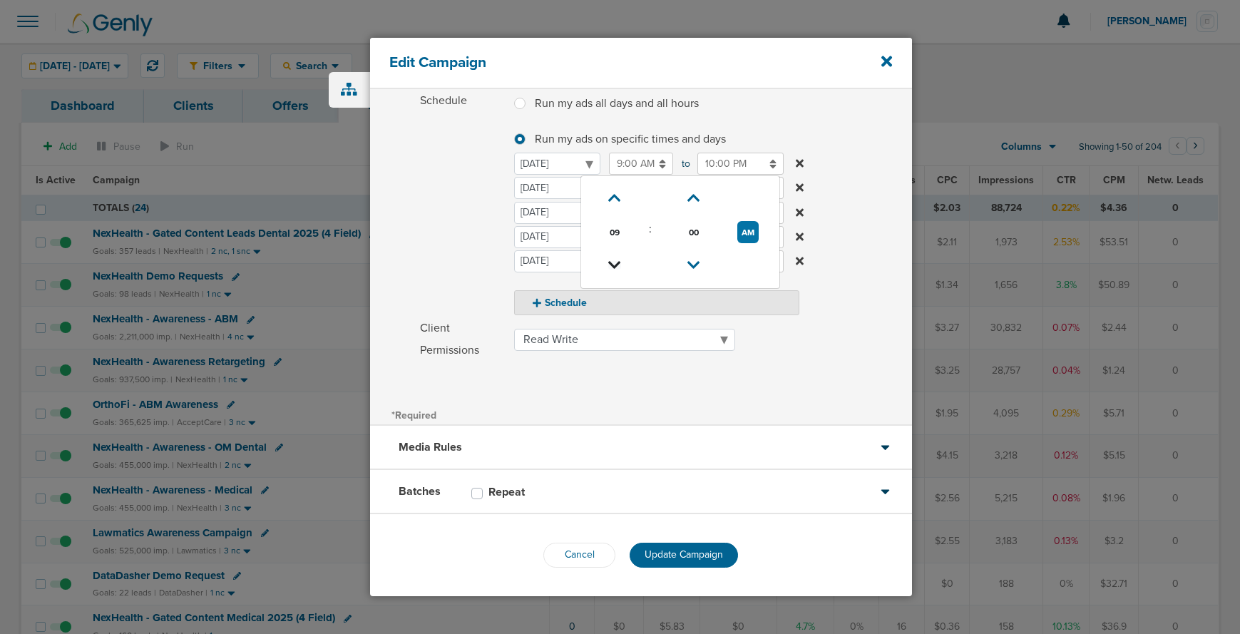
click at [615, 266] on icon at bounding box center [614, 265] width 13 height 9
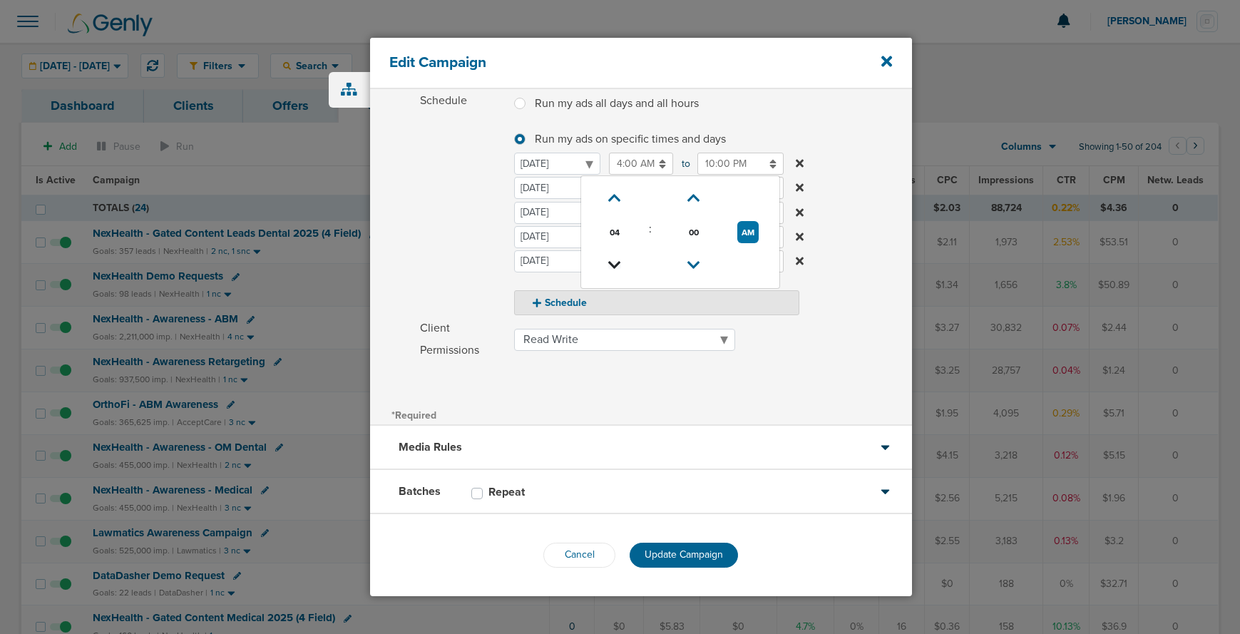
click at [615, 266] on icon at bounding box center [614, 265] width 13 height 9
type input "2:00 AM"
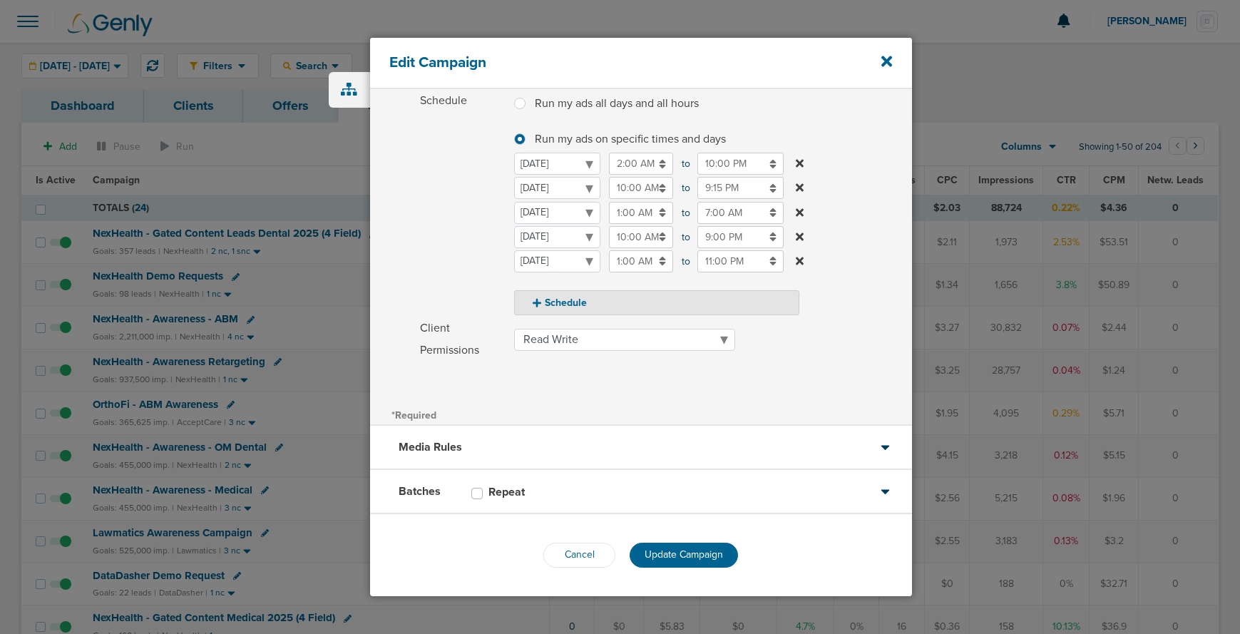
click at [674, 397] on div "Client* NexHealth Name* NexHealth Demo Requests Type* Awareness Traffic Leads C…" at bounding box center [641, 179] width 542 height 451
click at [681, 555] on span "Update Campaign" at bounding box center [684, 554] width 78 height 12
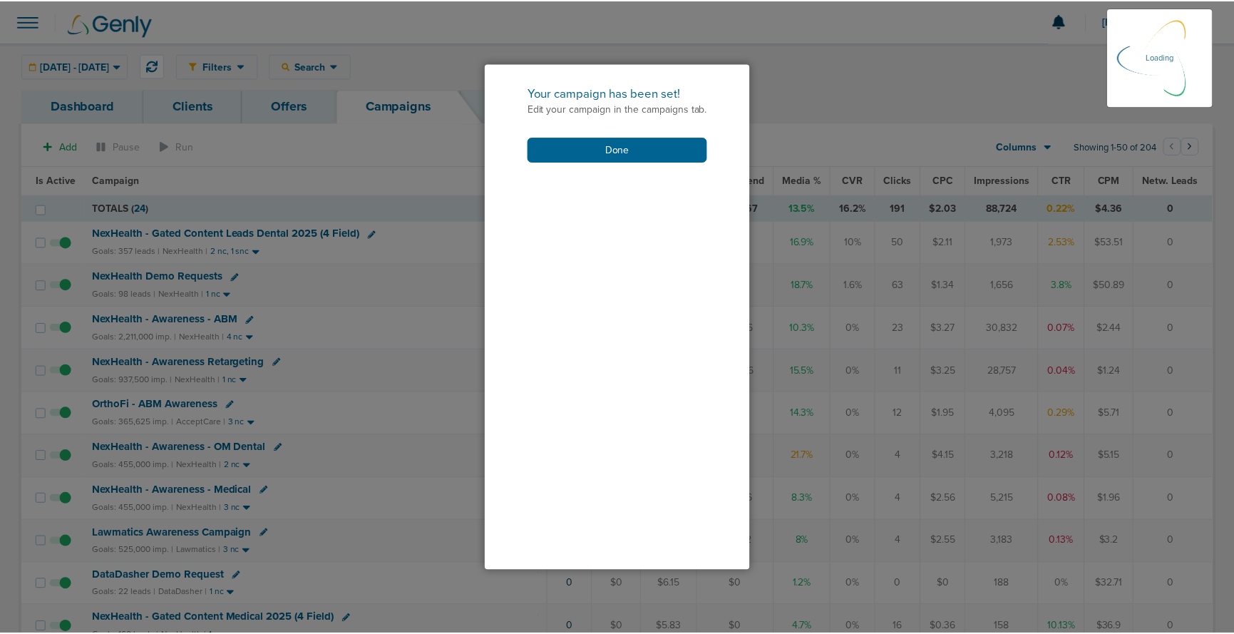
scroll to position [135, 0]
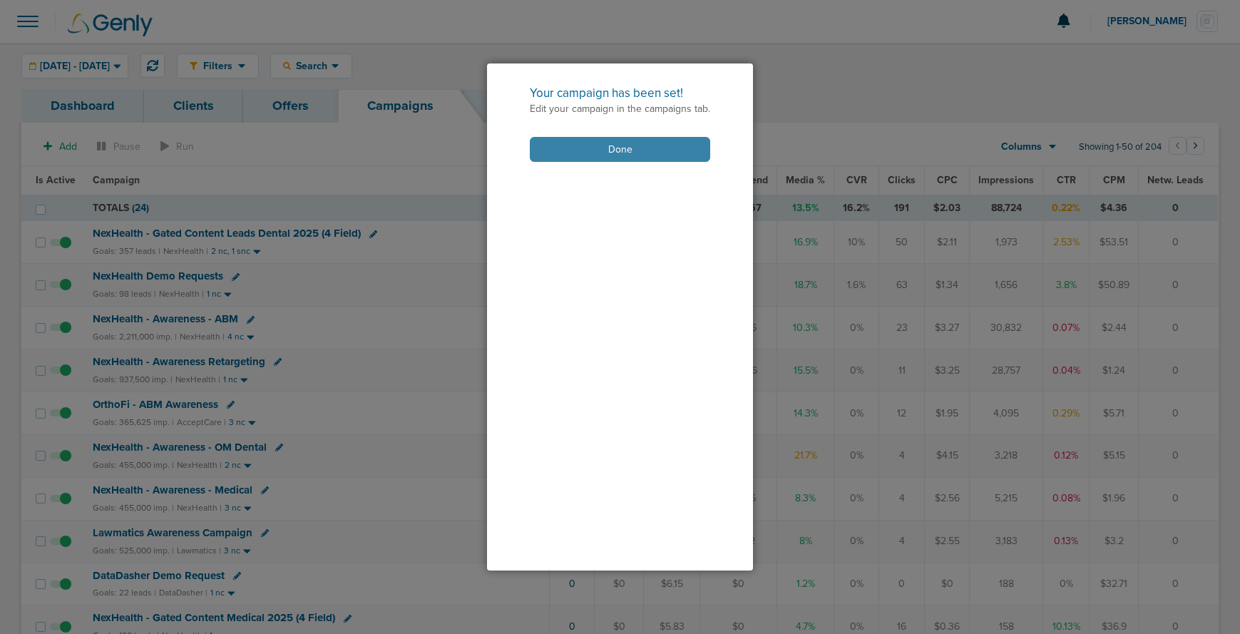
click at [590, 158] on button "Done" at bounding box center [620, 149] width 180 height 25
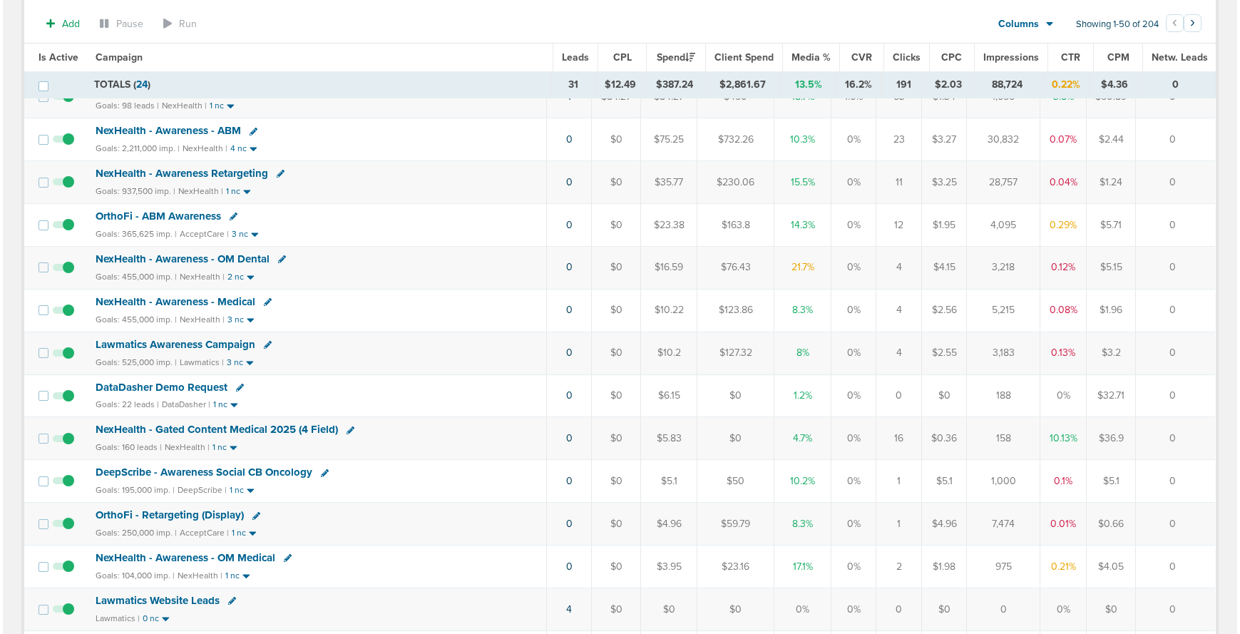
scroll to position [188, 0]
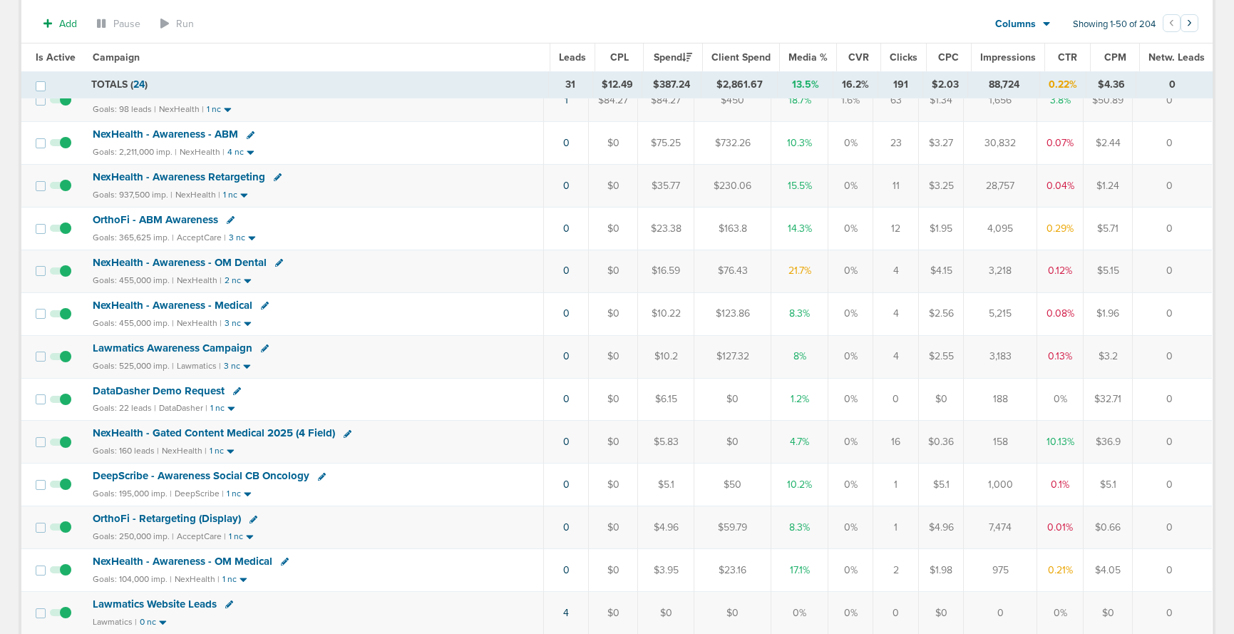
click at [233, 389] on icon at bounding box center [237, 391] width 8 height 8
select select
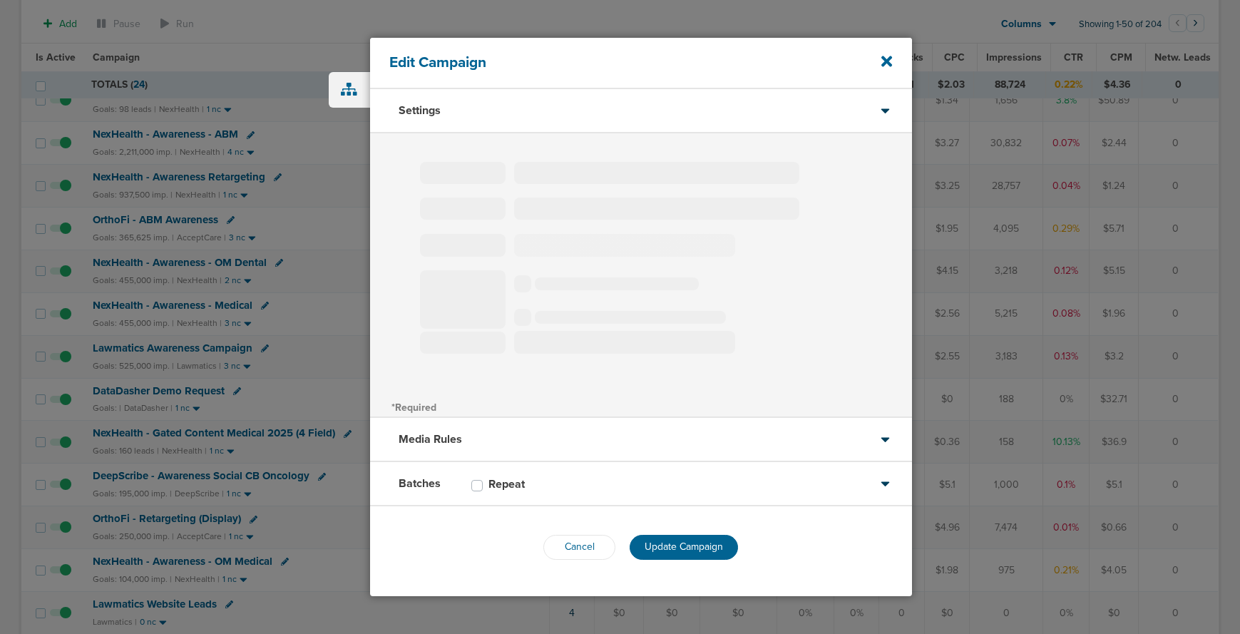
type input "DataDasher Demo Request"
select select "Leads"
radio input "true"
select select "readWrite"
select select "1"
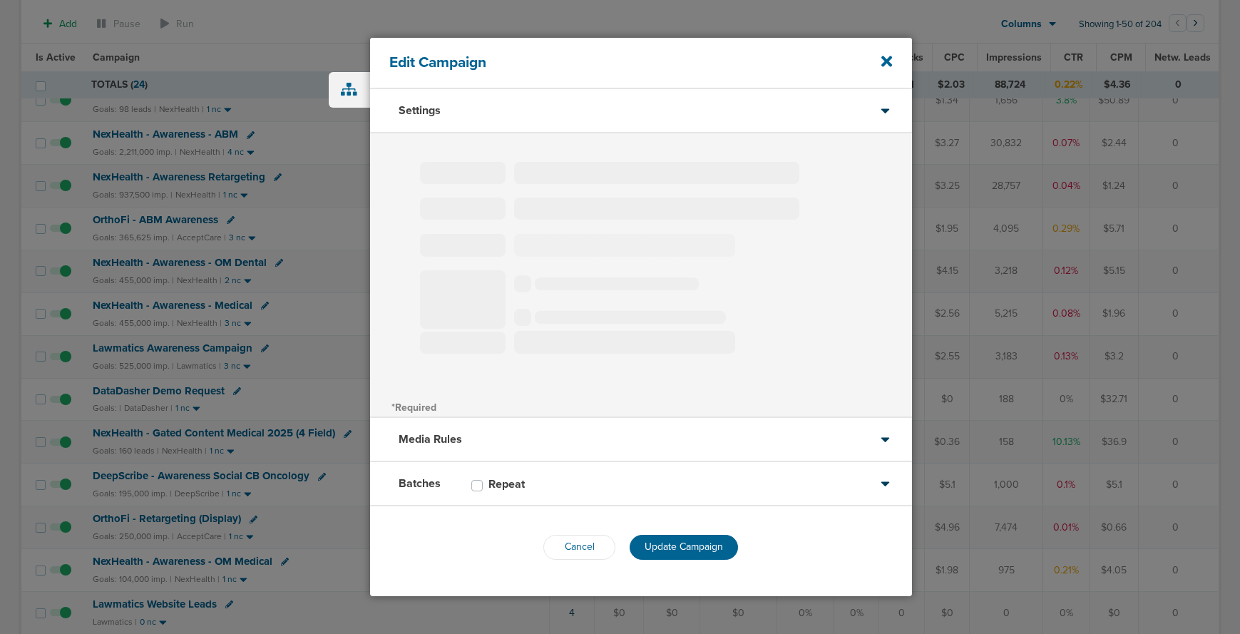
select select "2"
select select "3"
select select "4"
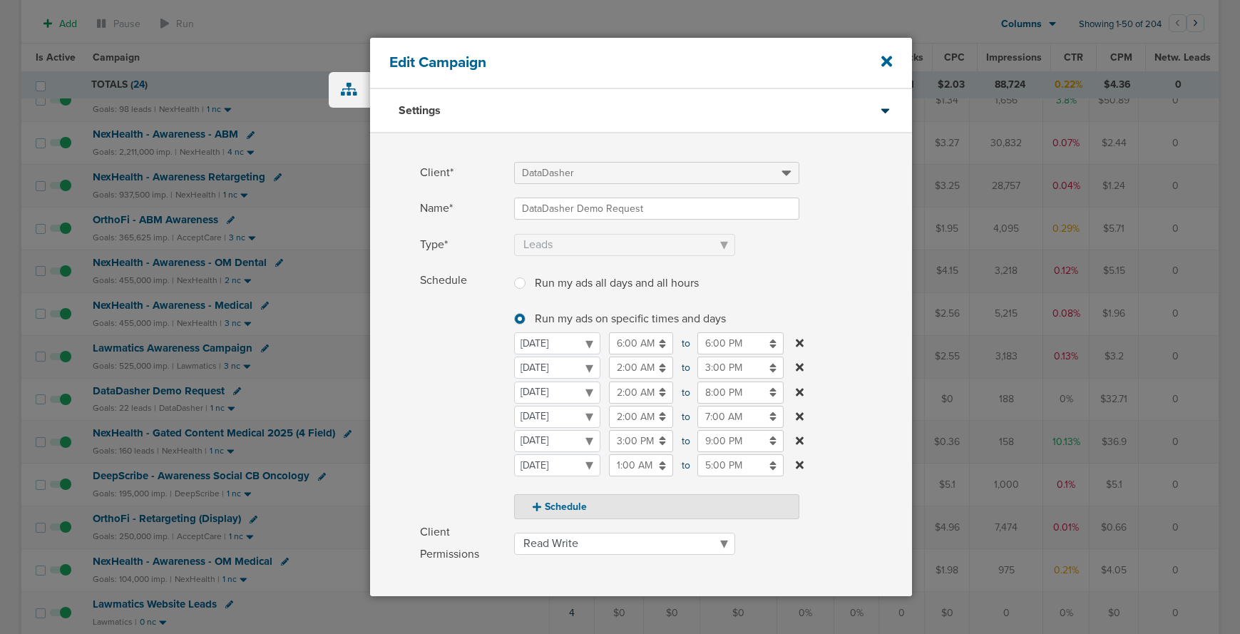
click at [705, 461] on input "5:00 PM" at bounding box center [740, 465] width 86 height 22
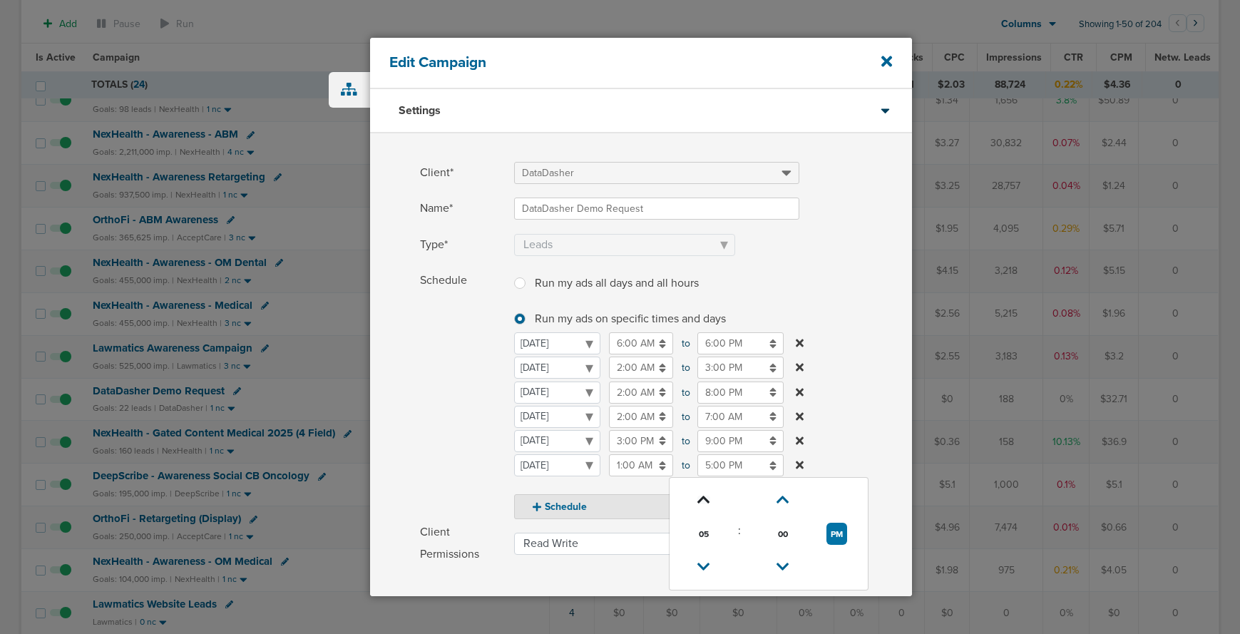
click at [699, 498] on icon at bounding box center [703, 500] width 13 height 9
type input "7:00 PM"
click at [420, 424] on span "Schedule" at bounding box center [463, 394] width 86 height 250
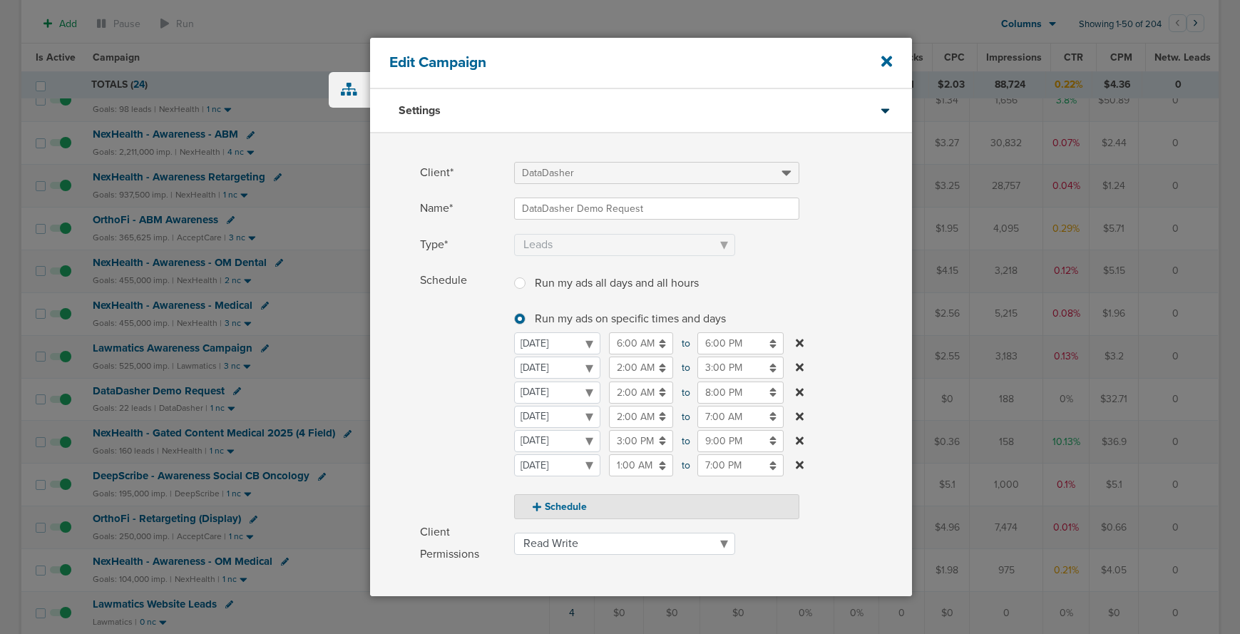
click at [798, 343] on icon at bounding box center [800, 343] width 8 height 8
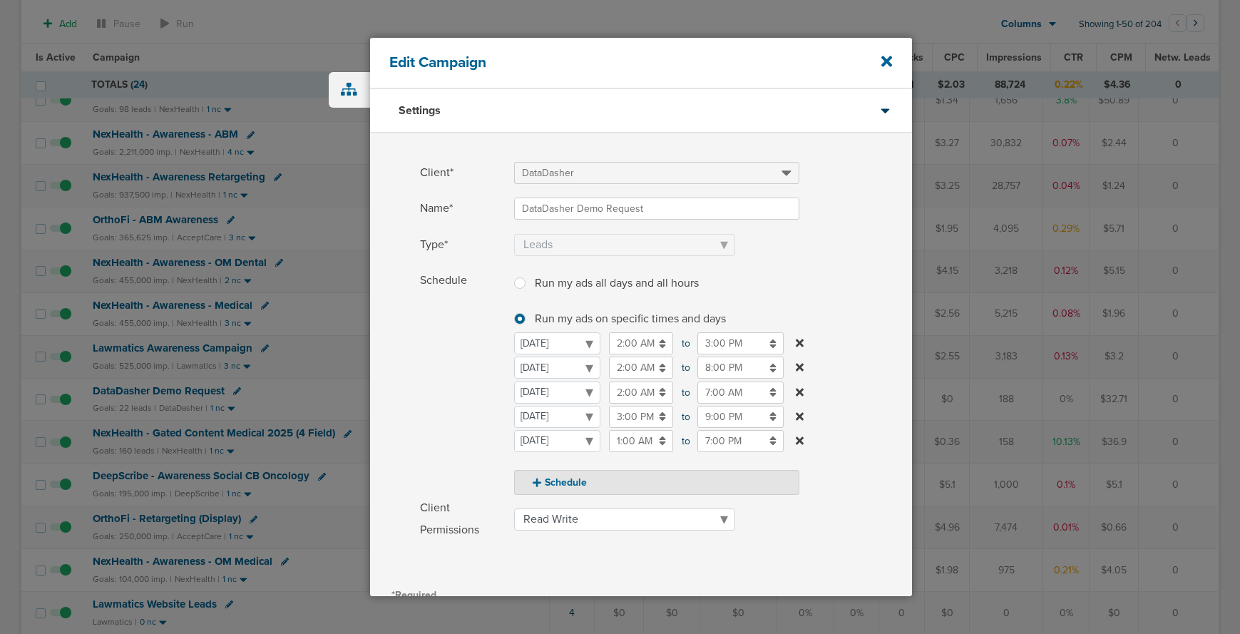
scroll to position [180, 0]
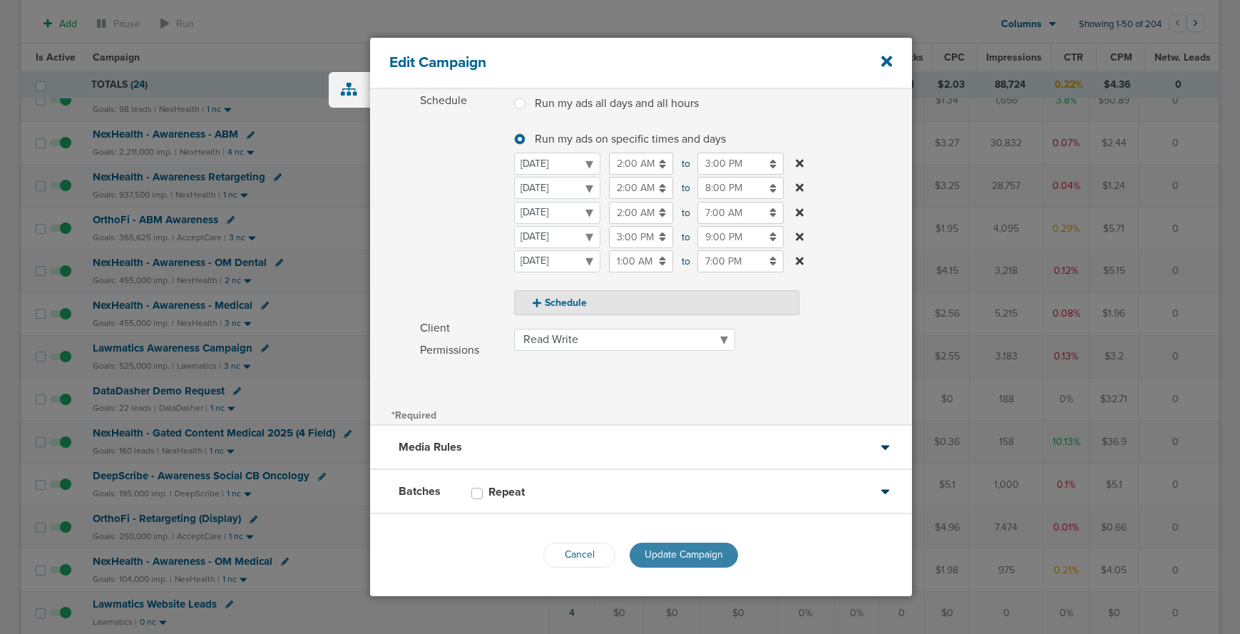
click at [679, 557] on span "Update Campaign" at bounding box center [684, 554] width 78 height 12
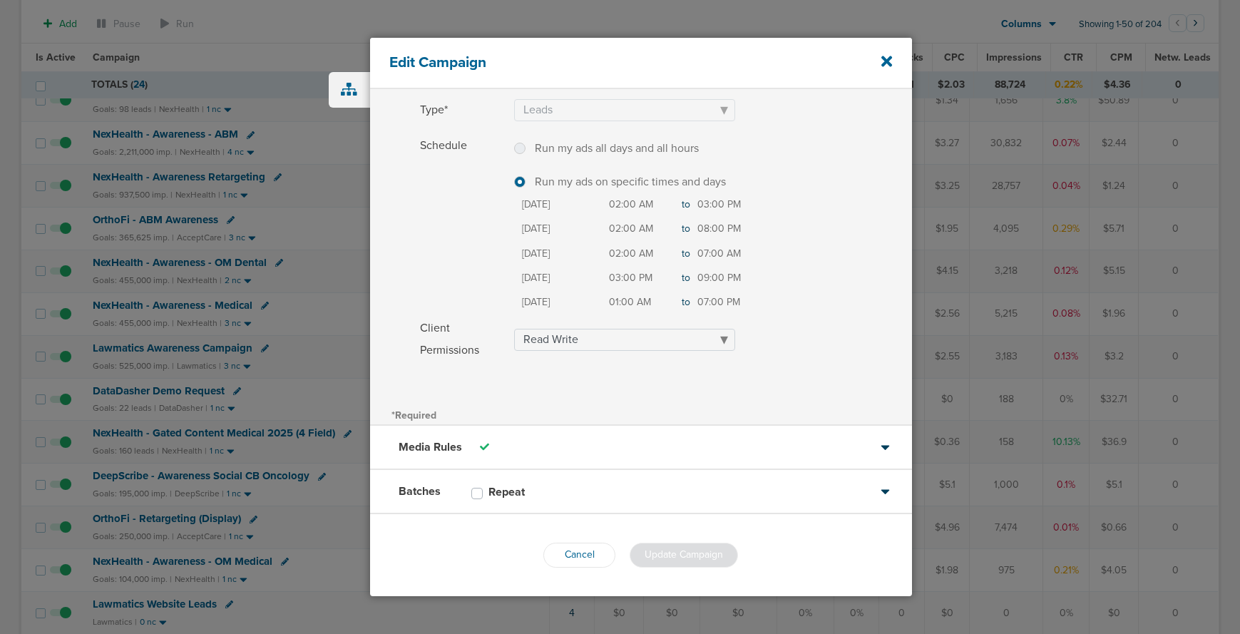
scroll to position [135, 0]
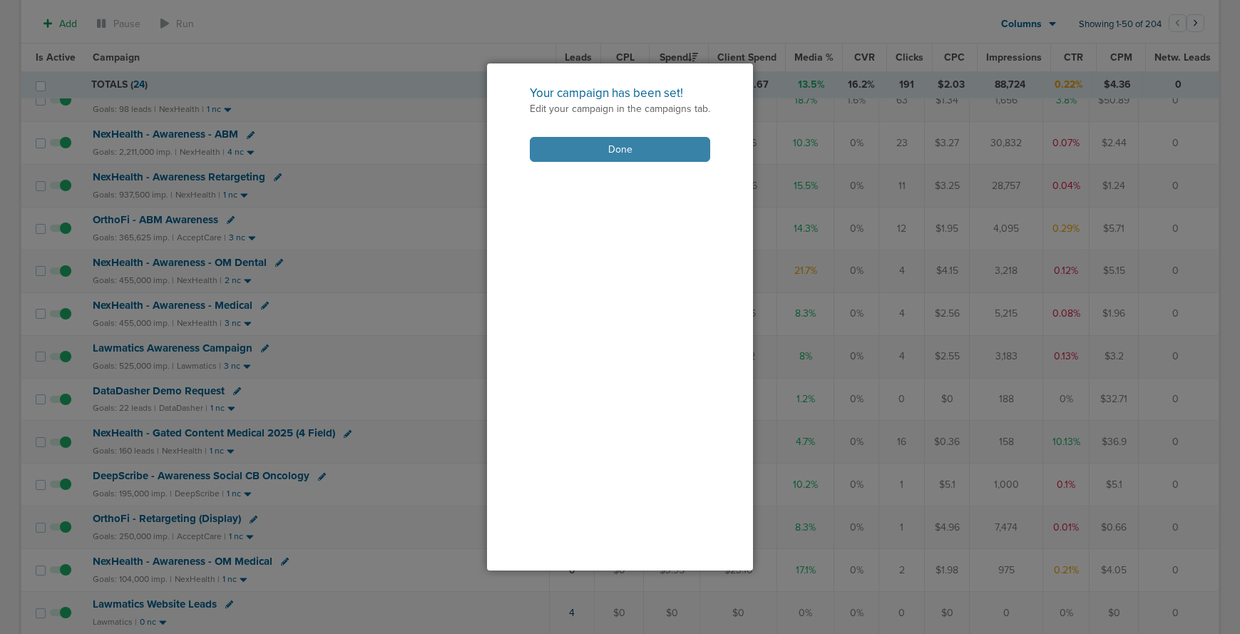
click at [560, 145] on button "Done" at bounding box center [620, 149] width 180 height 25
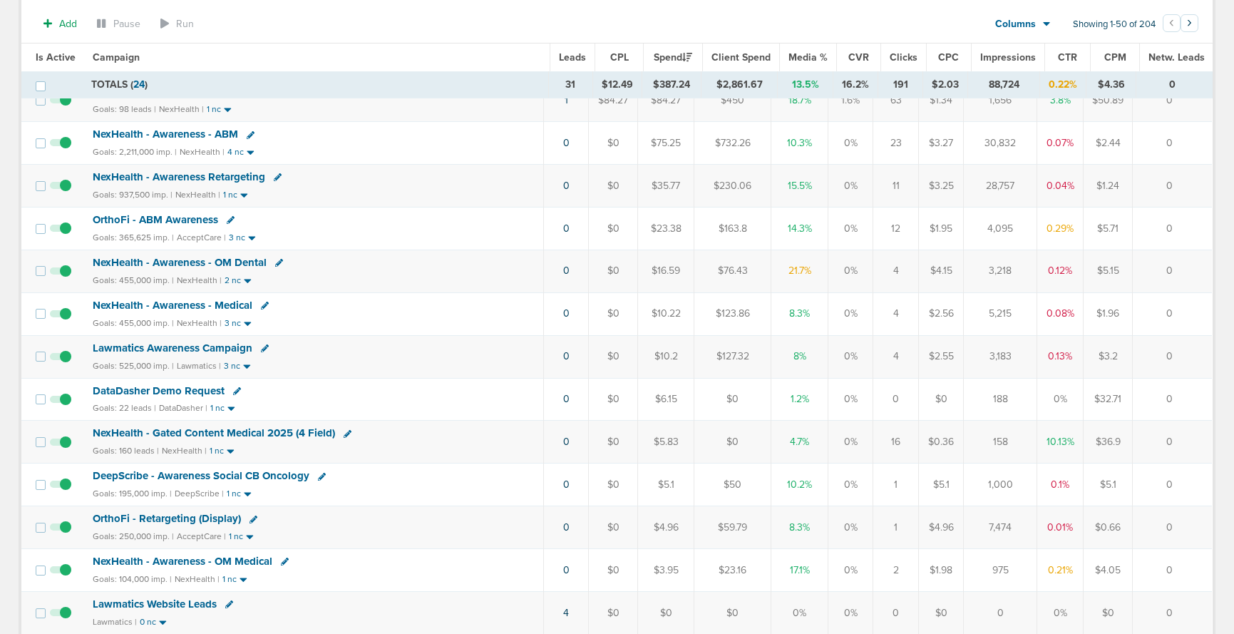
click at [346, 433] on icon at bounding box center [348, 434] width 8 height 8
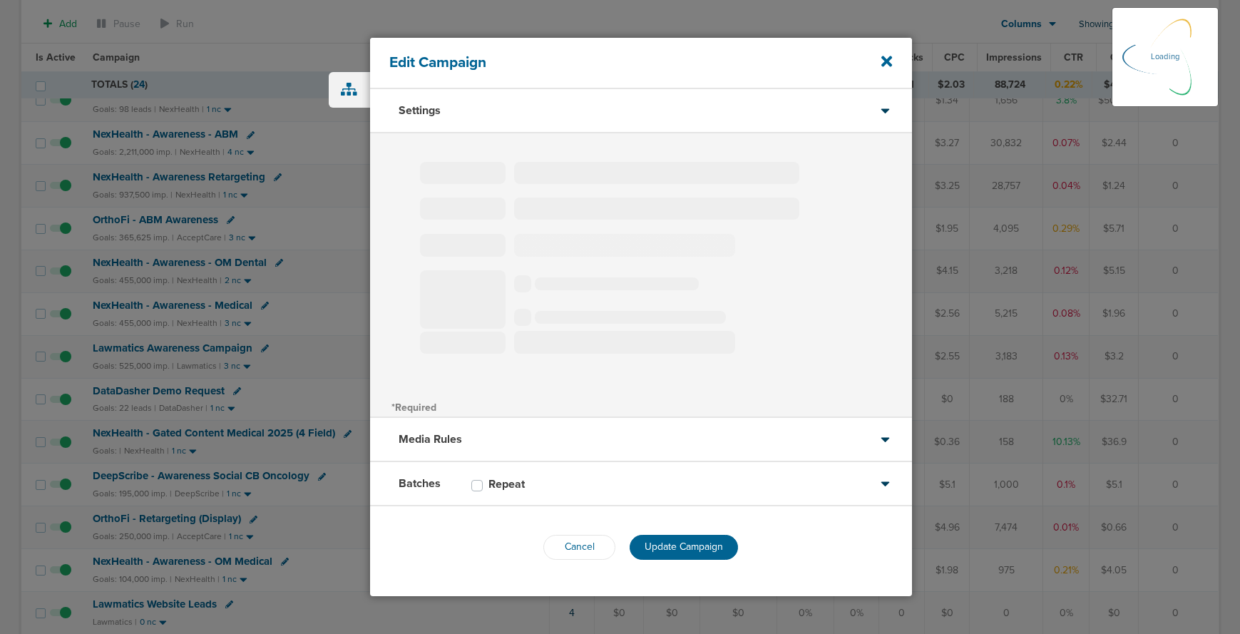
select select "1"
select select "2"
select select "3"
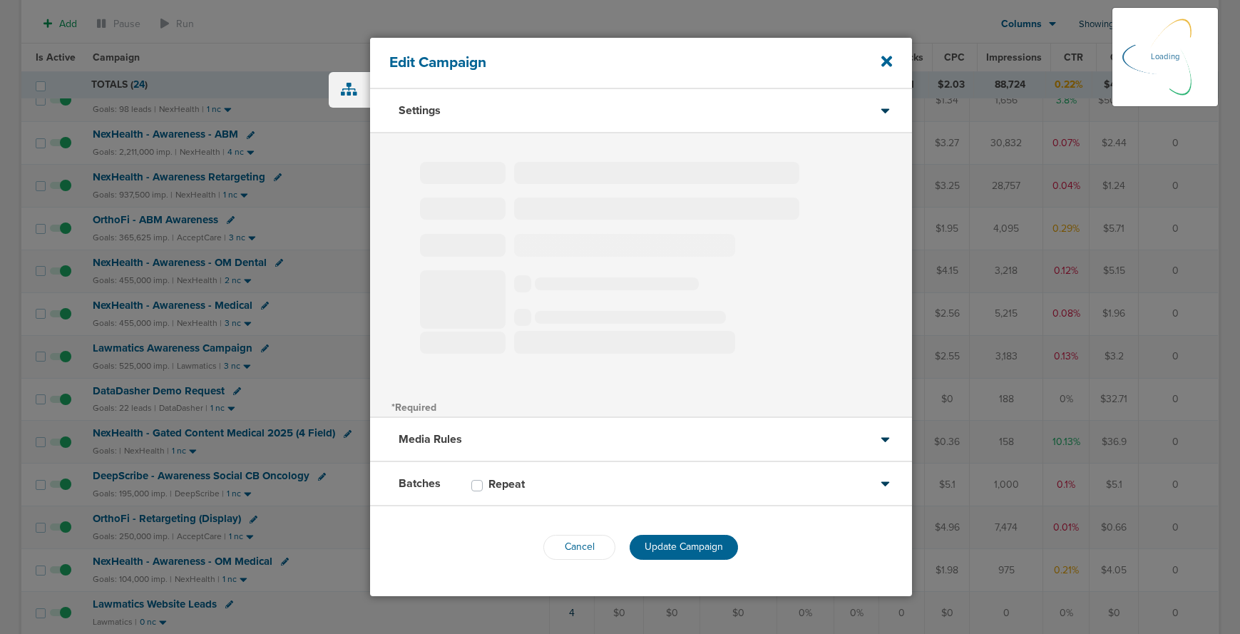
select select "3"
select select "4"
select select "6"
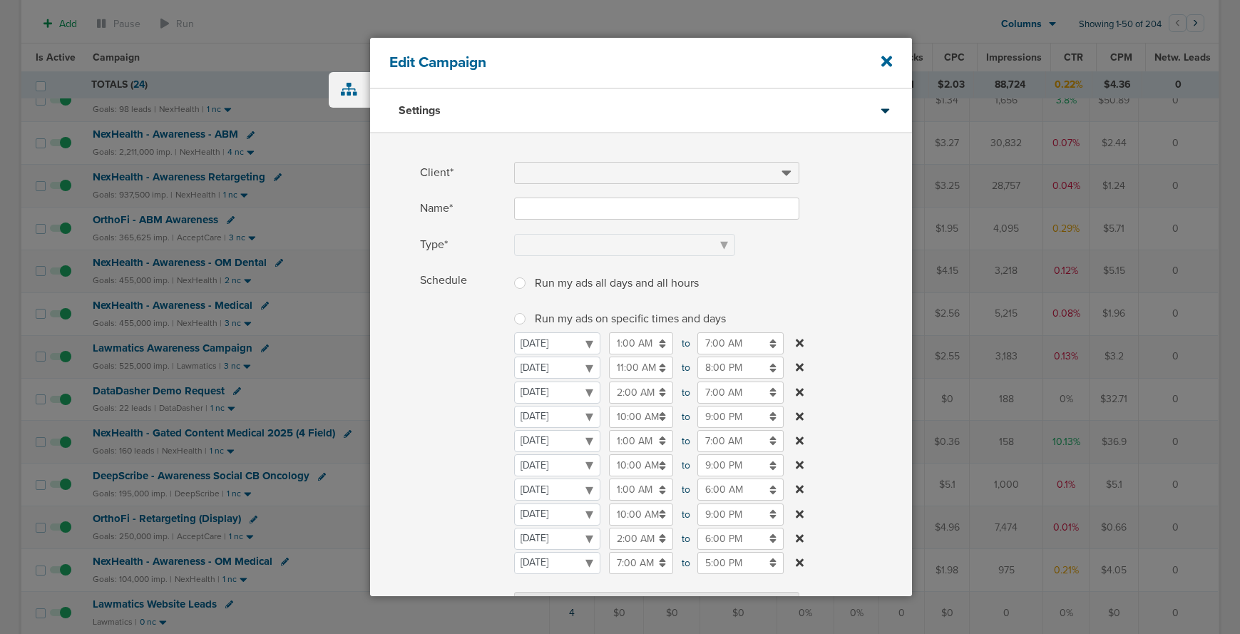
type input "NexHealth - Gated Content Medical 2025 (4 Field)"
select select "Leads"
radio input "true"
select select "readWrite"
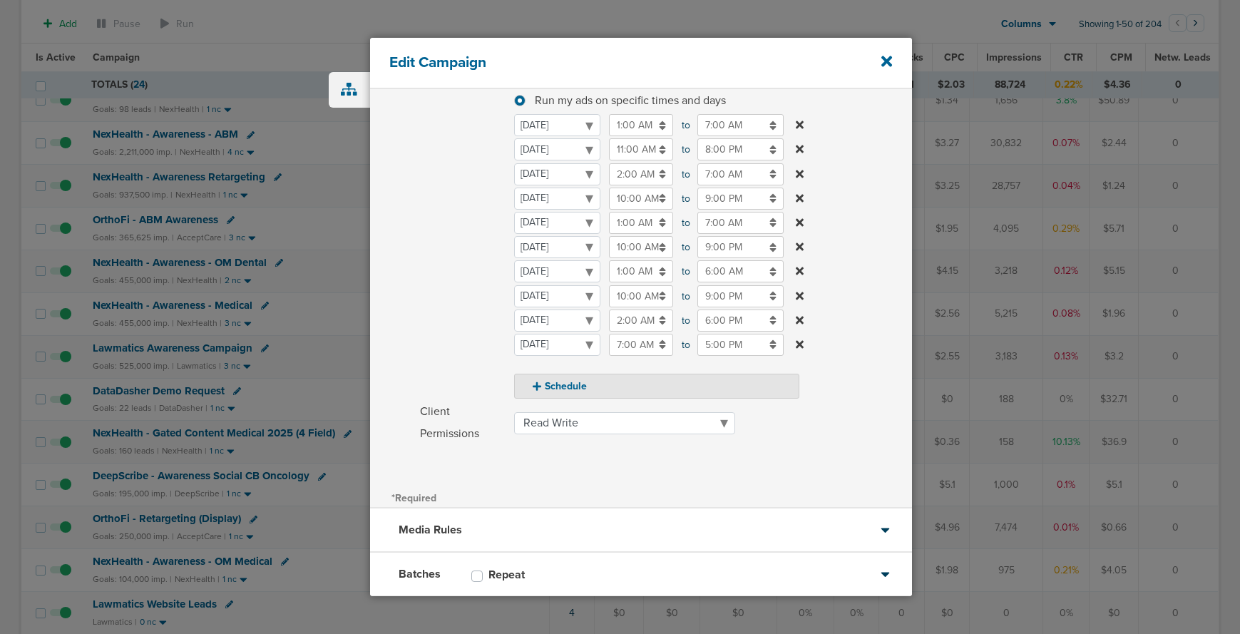
scroll to position [217, 0]
click at [801, 346] on icon at bounding box center [800, 345] width 8 height 8
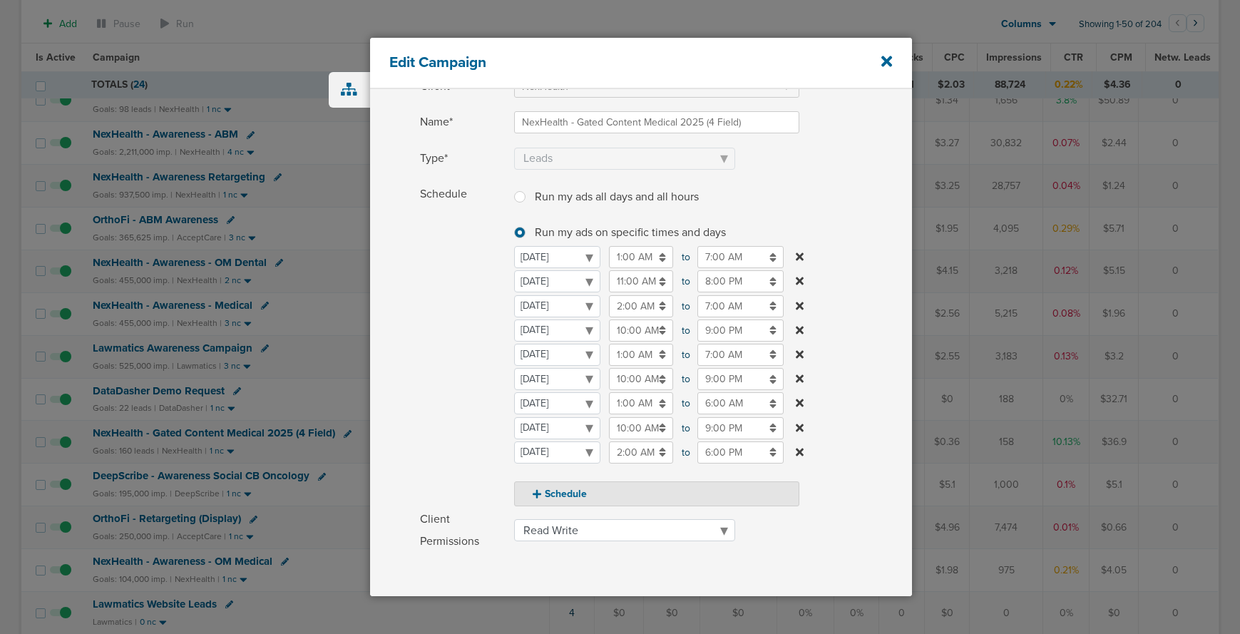
scroll to position [73, 0]
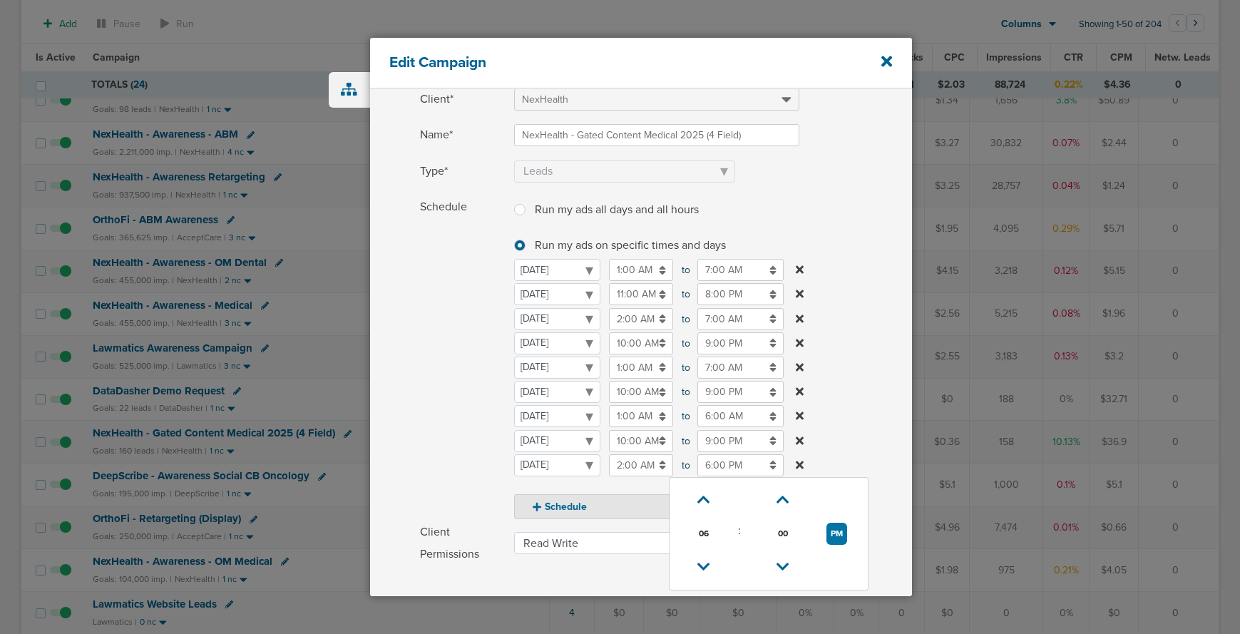
click at [716, 463] on input "6:00 PM" at bounding box center [740, 465] width 86 height 22
click at [693, 498] on link at bounding box center [703, 500] width 25 height 22
click at [694, 498] on link at bounding box center [703, 500] width 25 height 22
type input "8:00 PM"
click at [457, 374] on span "Schedule" at bounding box center [463, 357] width 86 height 323
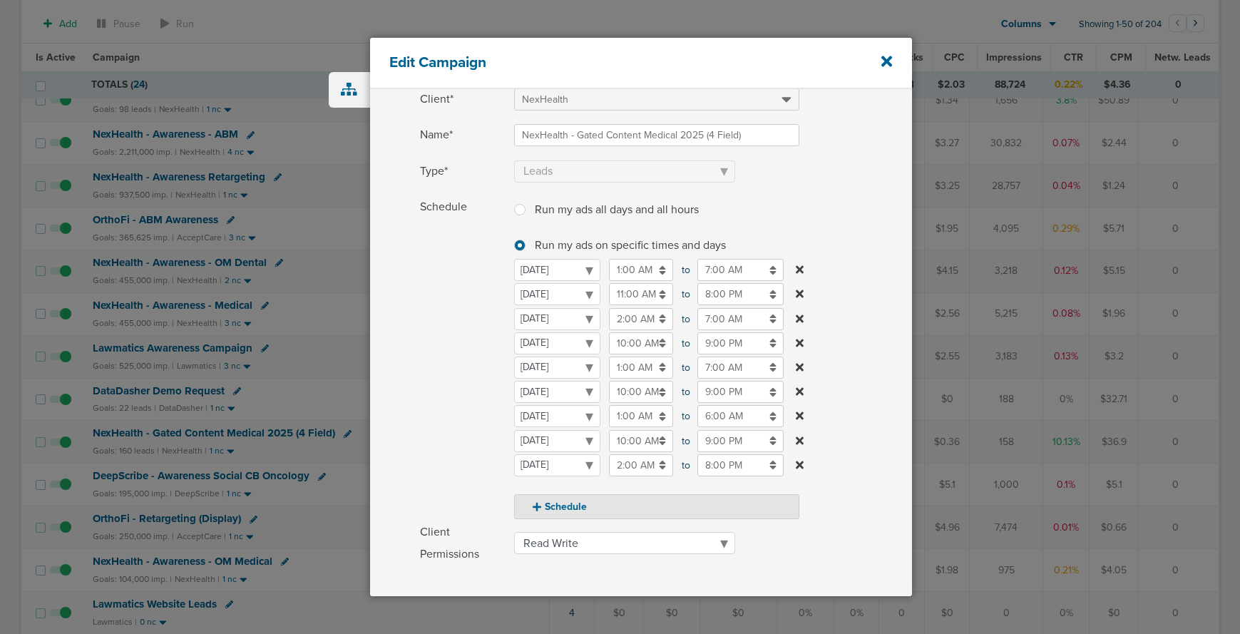
click at [796, 267] on icon at bounding box center [800, 270] width 8 height 8
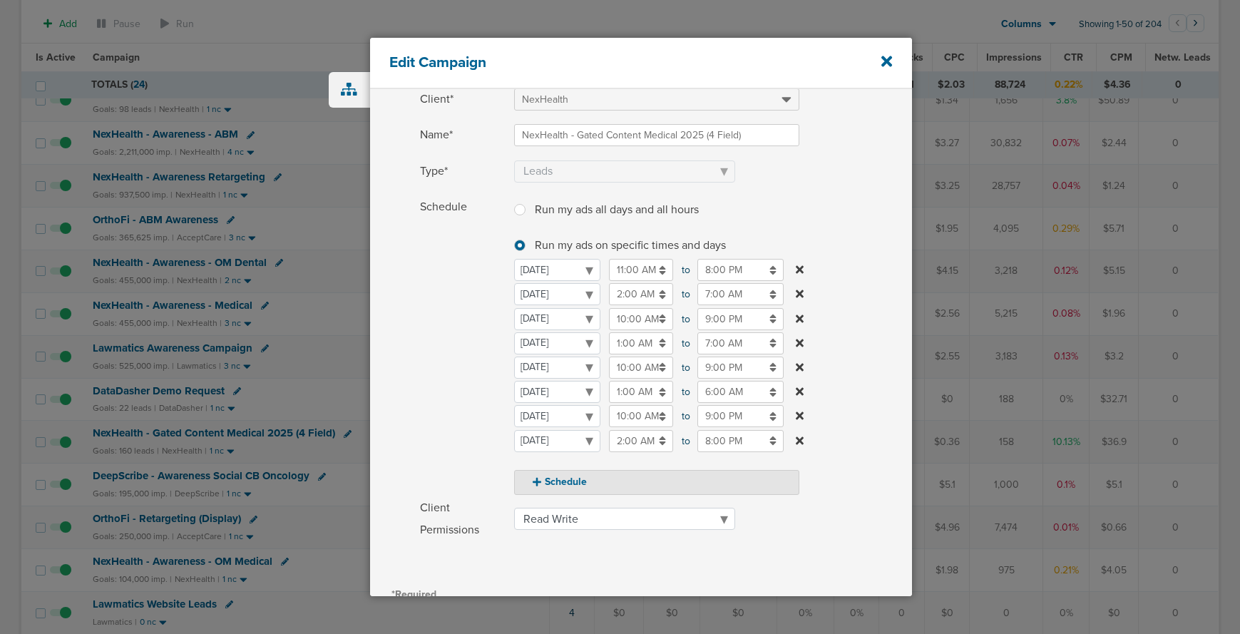
click at [623, 272] on input "11:00 AM" at bounding box center [641, 270] width 64 height 22
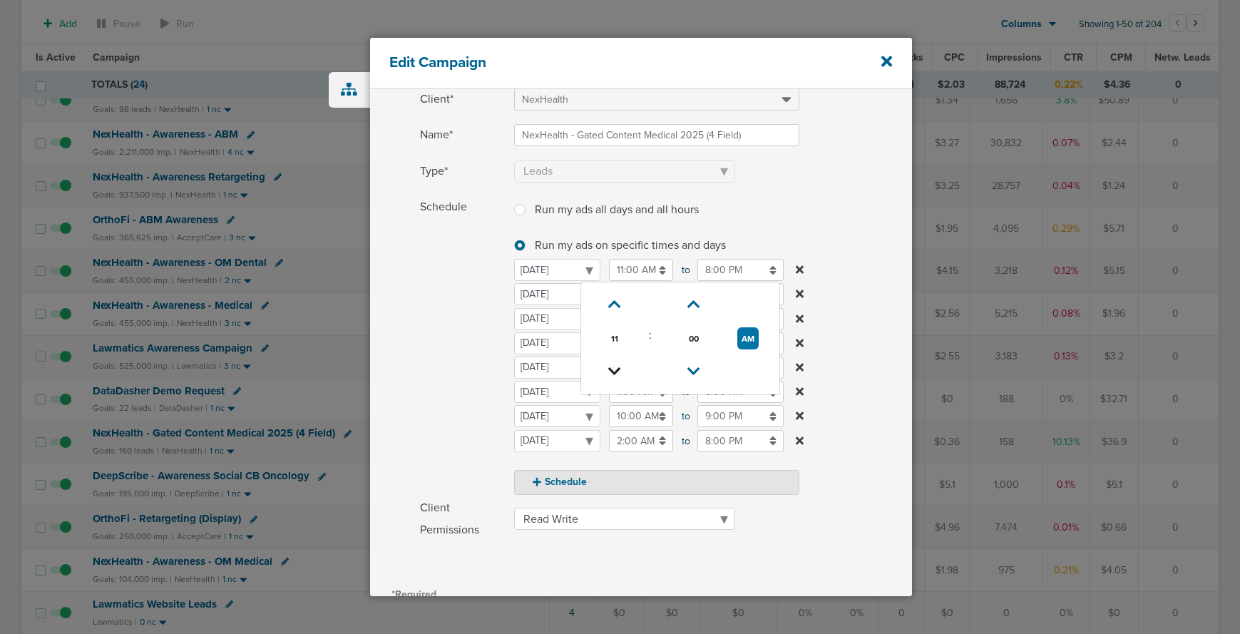
click at [615, 372] on icon at bounding box center [614, 371] width 13 height 9
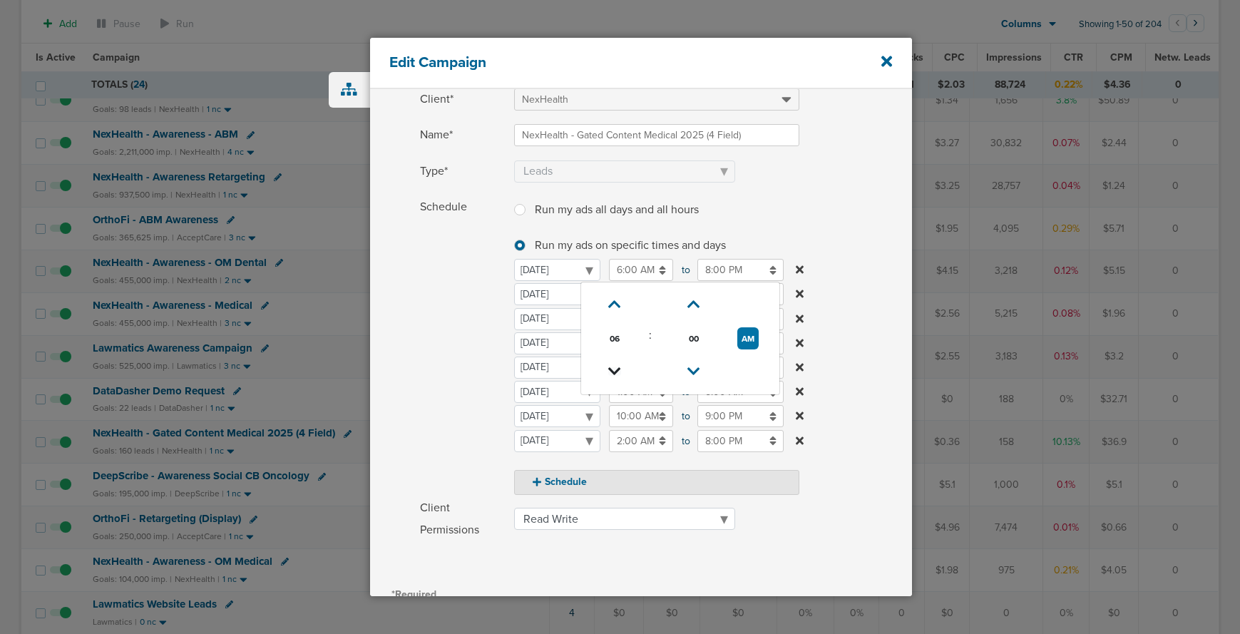
click at [615, 372] on icon at bounding box center [614, 371] width 13 height 9
type input "2:00 AM"
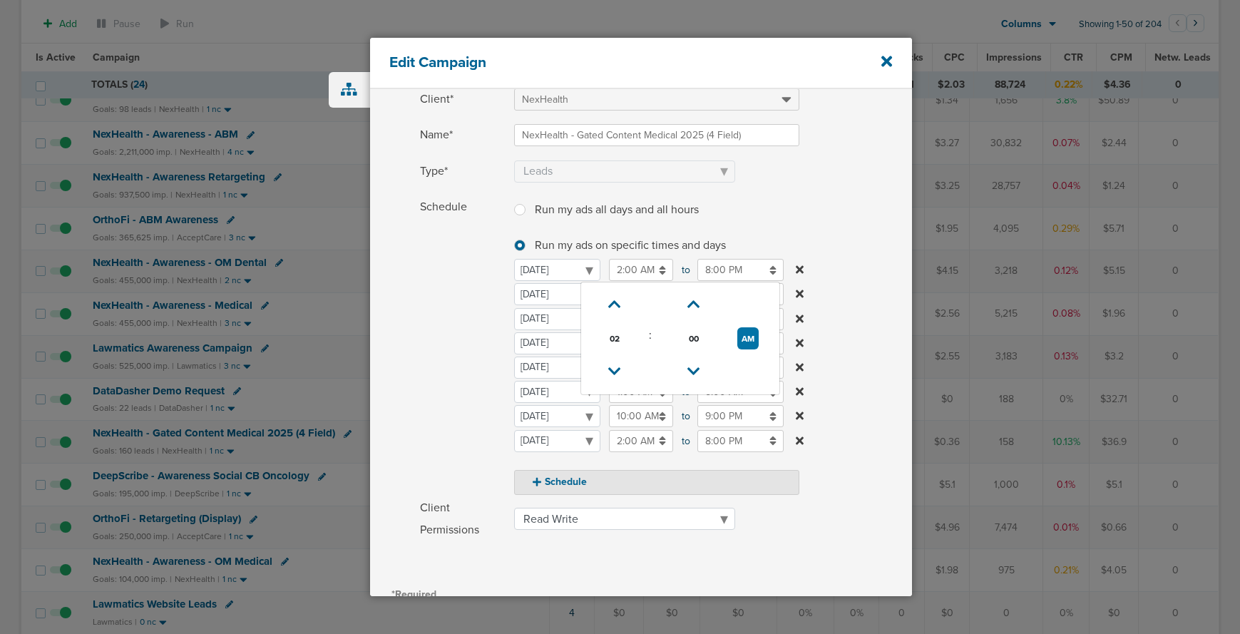
click at [400, 349] on div "Schedule Run my ads all days and all hours Run my ads all days and all hours Ru…" at bounding box center [641, 345] width 542 height 299
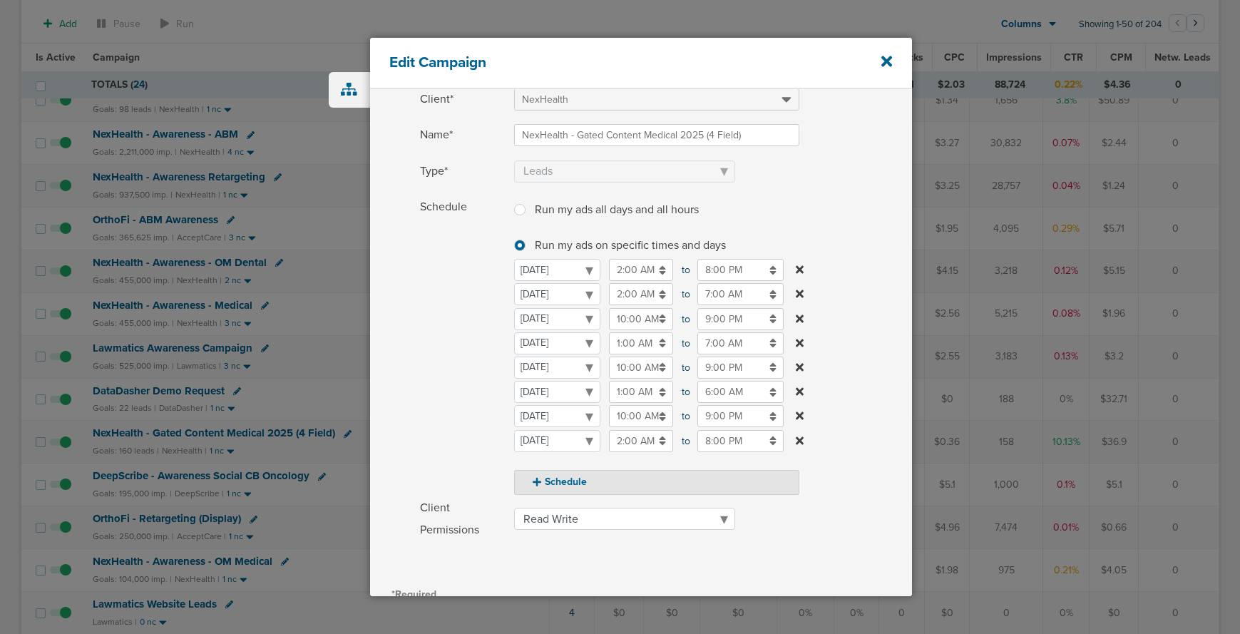
scroll to position [252, 0]
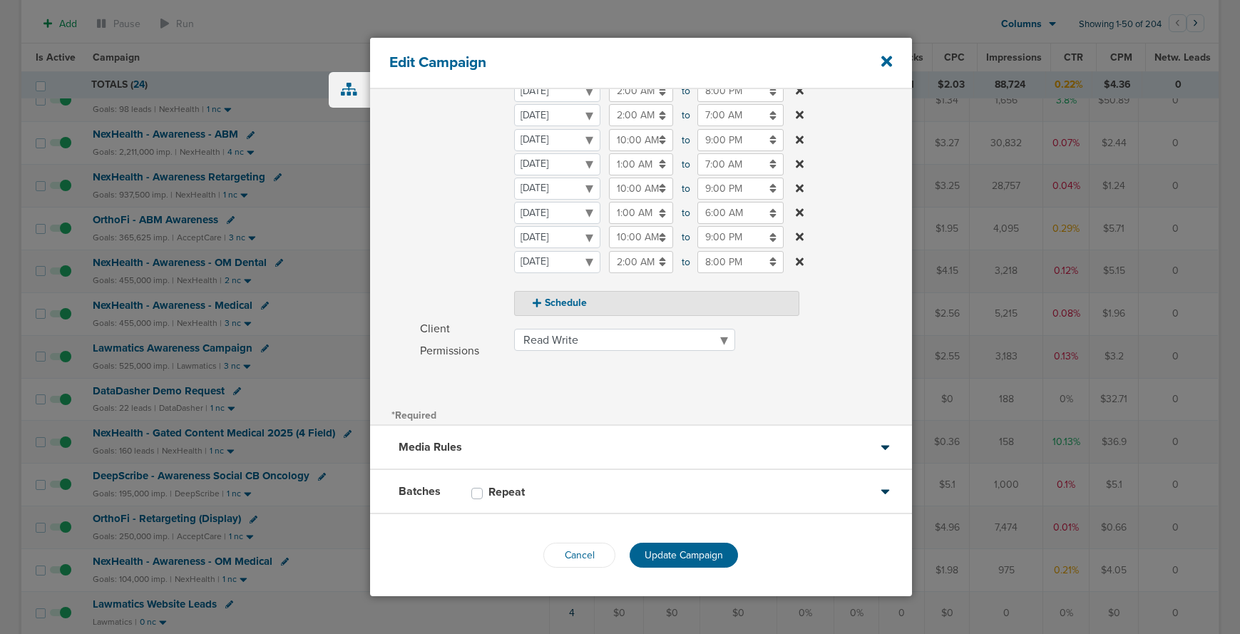
click at [660, 553] on span "Update Campaign" at bounding box center [684, 555] width 78 height 12
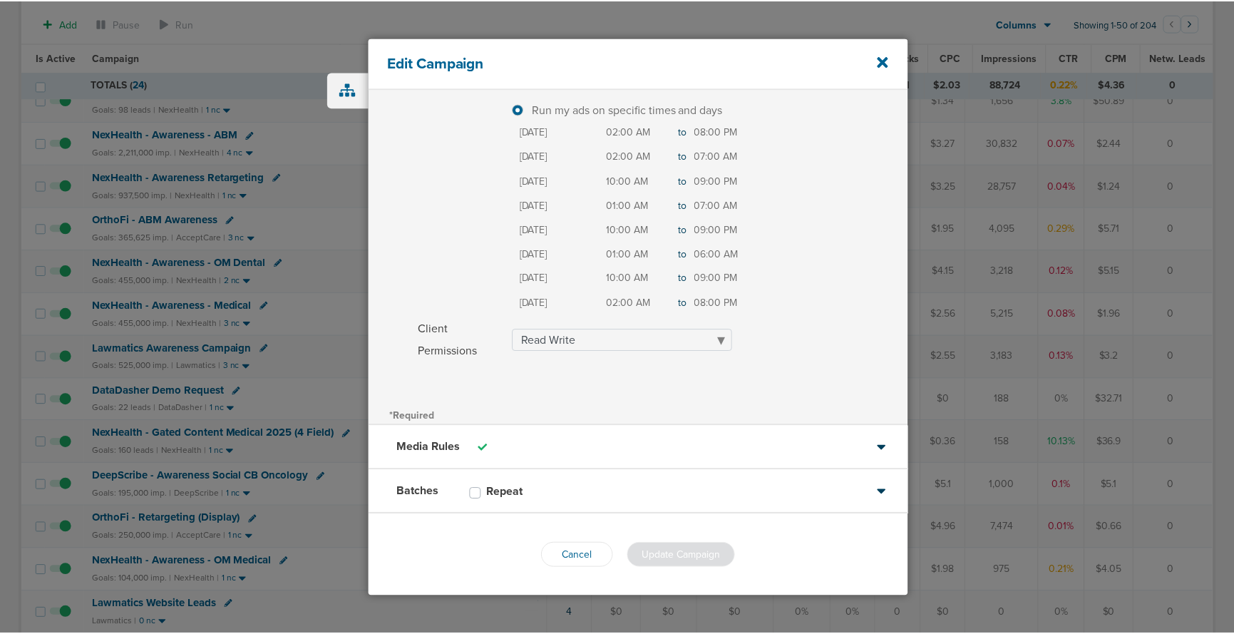
scroll to position [207, 0]
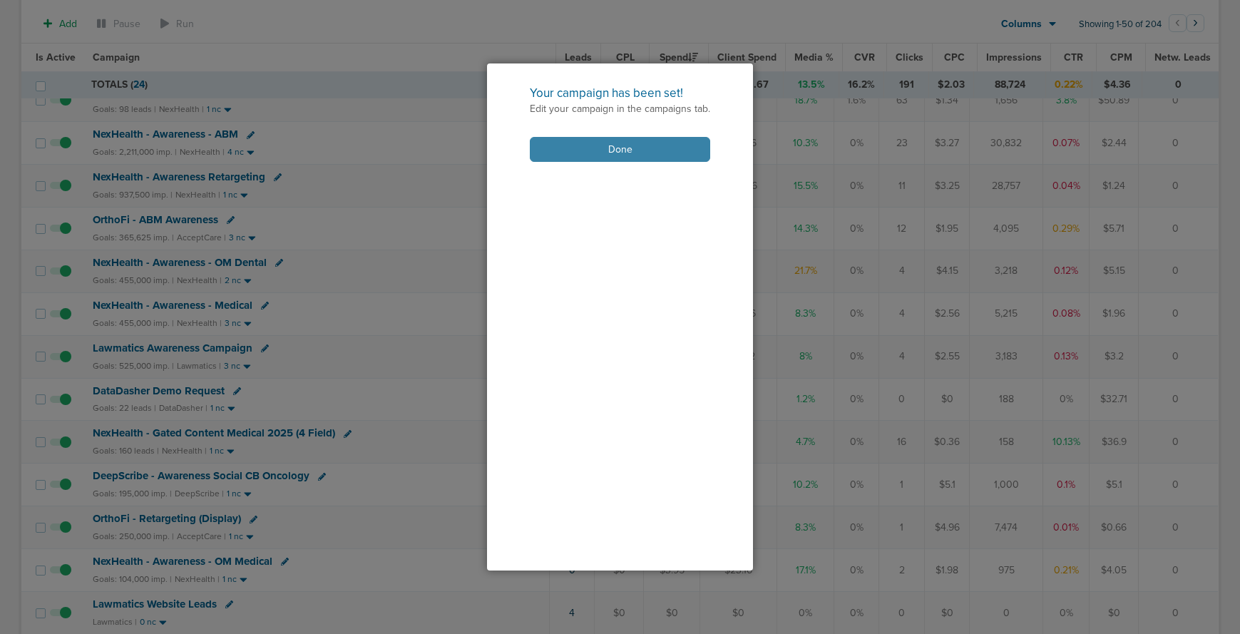
click at [578, 153] on button "Done" at bounding box center [620, 149] width 180 height 25
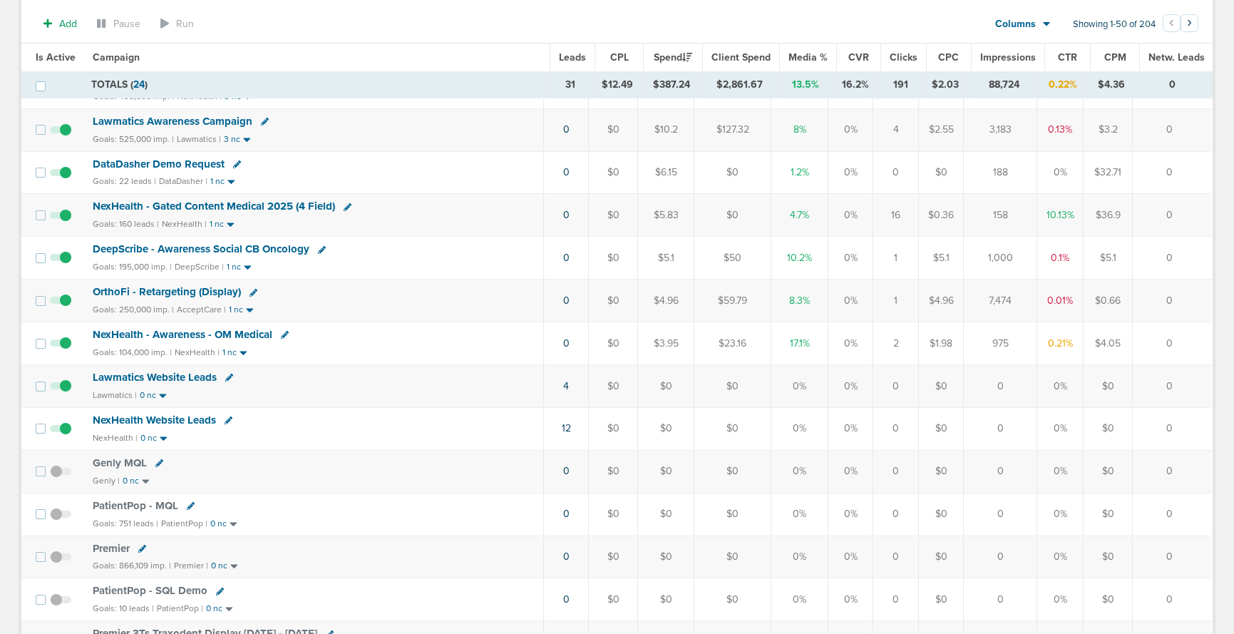
scroll to position [0, 0]
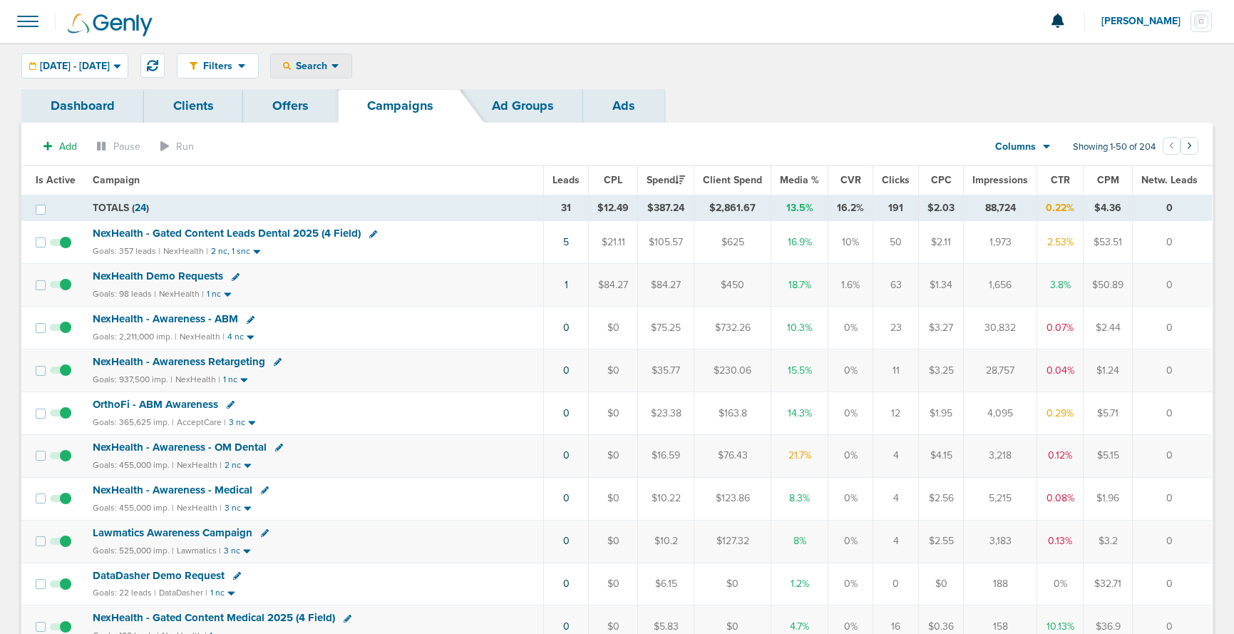
drag, startPoint x: 365, startPoint y: 62, endPoint x: 375, endPoint y: 99, distance: 38.4
click at [332, 62] on span "Search" at bounding box center [311, 66] width 41 height 12
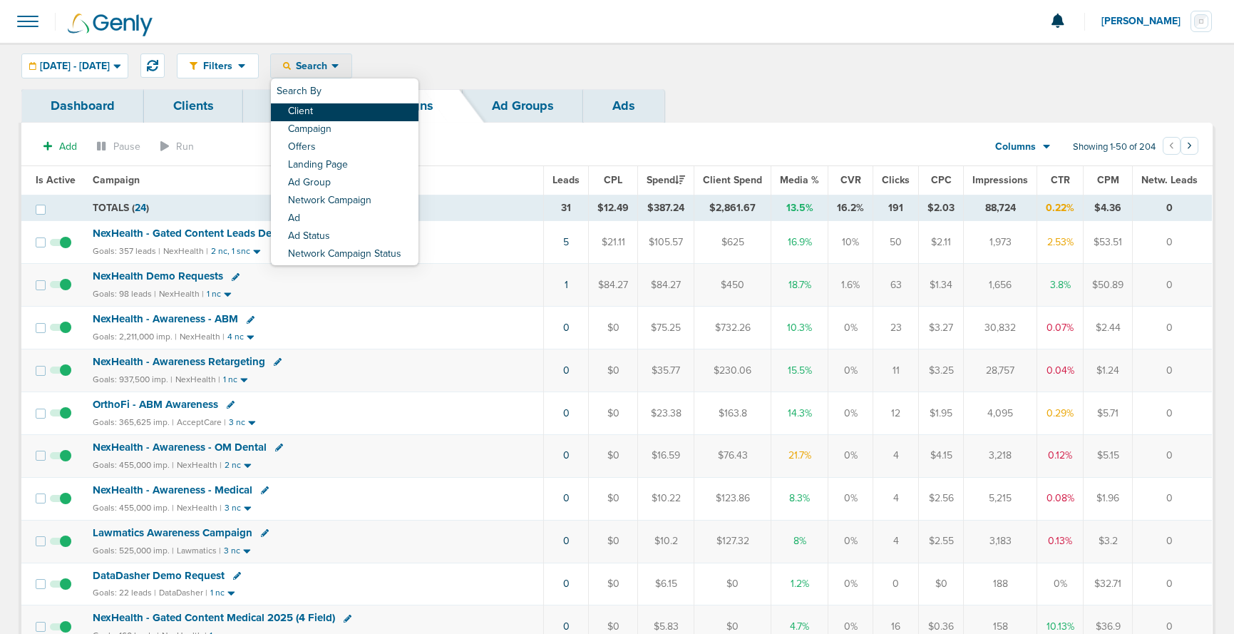
click at [376, 112] on link "Client" at bounding box center [345, 112] width 148 height 18
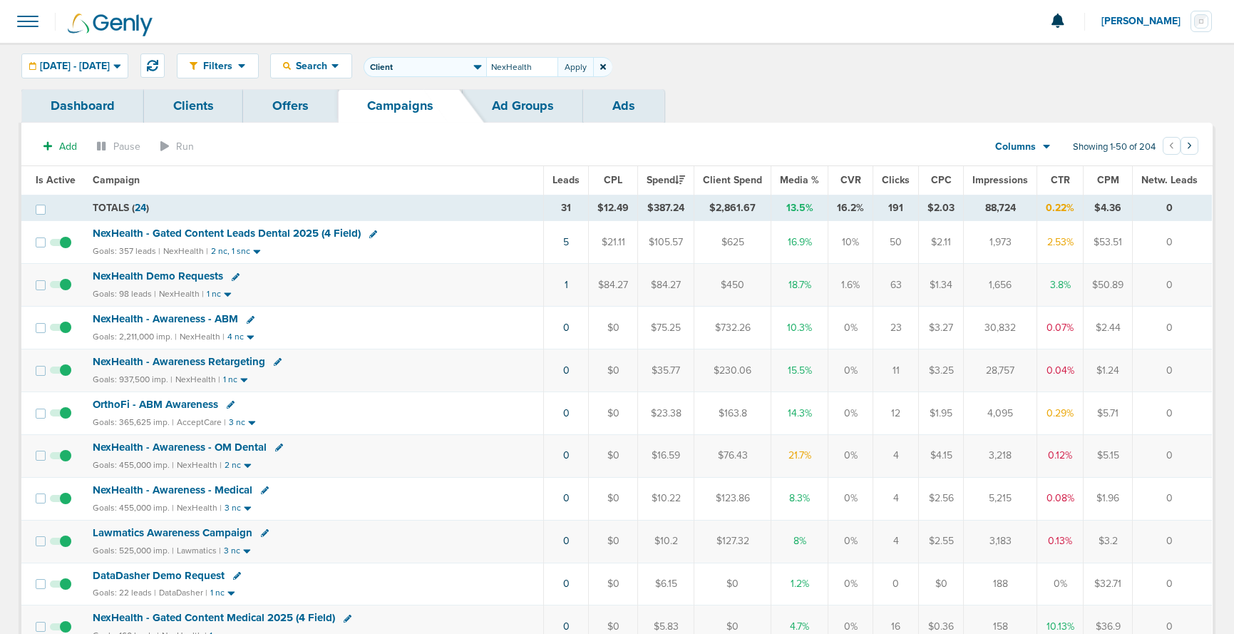
type input "NexHealth"
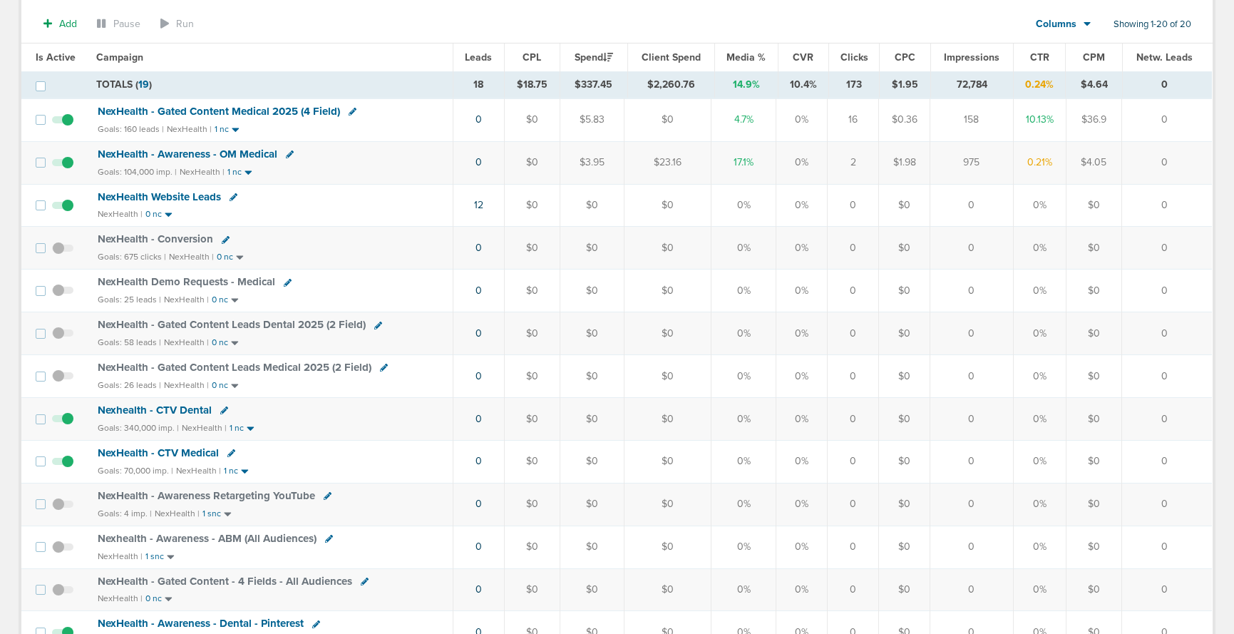
scroll to position [328, 0]
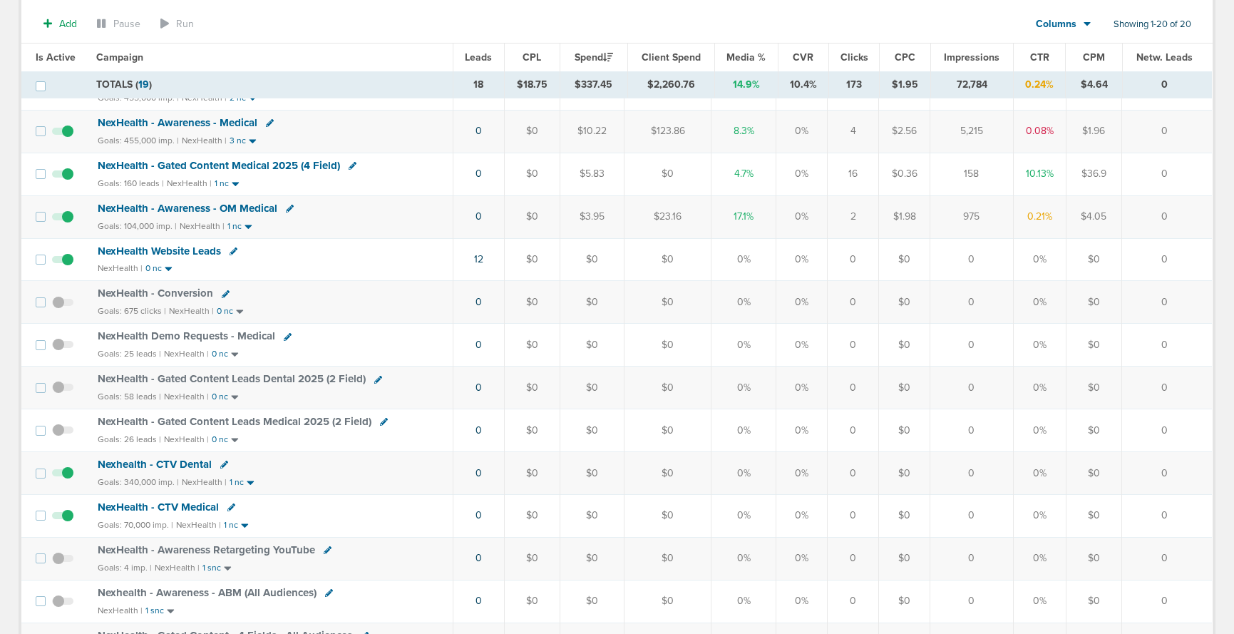
click at [208, 334] on span "NexHealth Demo Requests - Medical" at bounding box center [187, 335] width 178 height 13
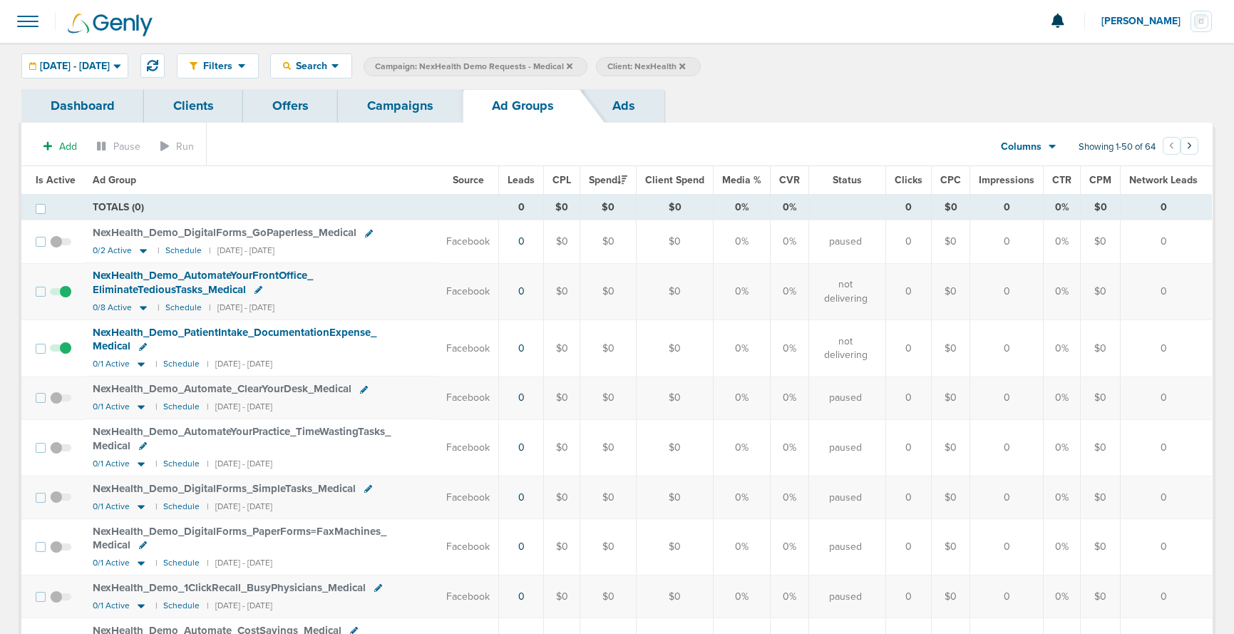
scroll to position [1, 0]
click at [61, 298] on span at bounding box center [60, 298] width 21 height 0
click at [61, 294] on input "checkbox" at bounding box center [61, 294] width 0 height 0
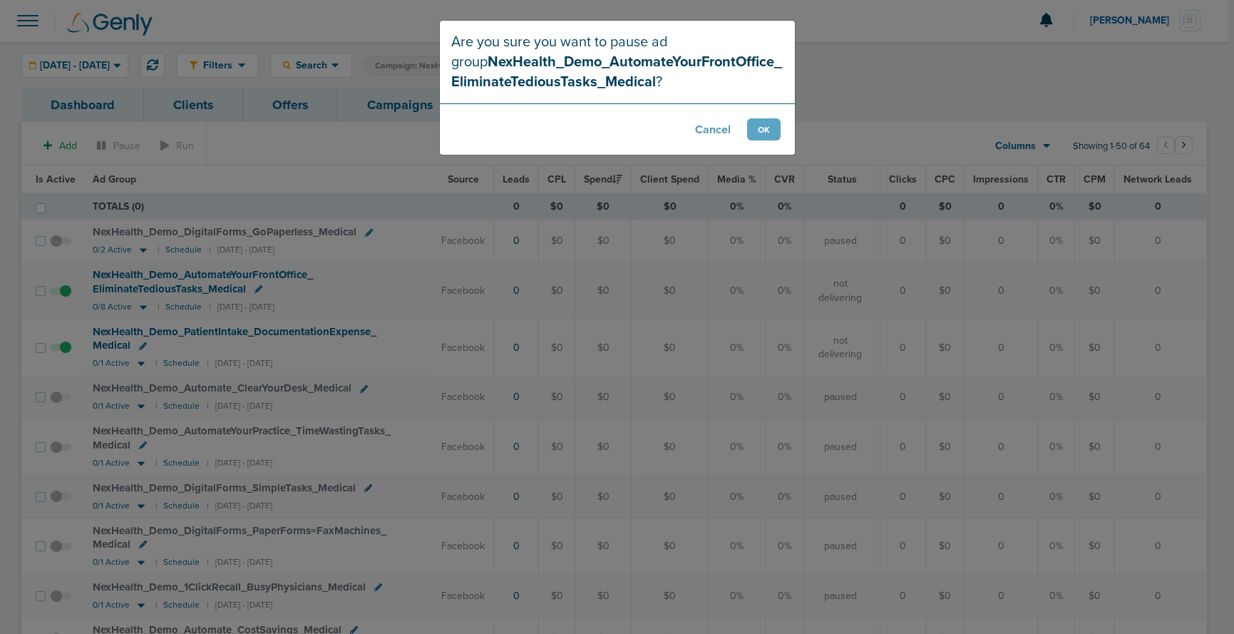
scroll to position [7, 0]
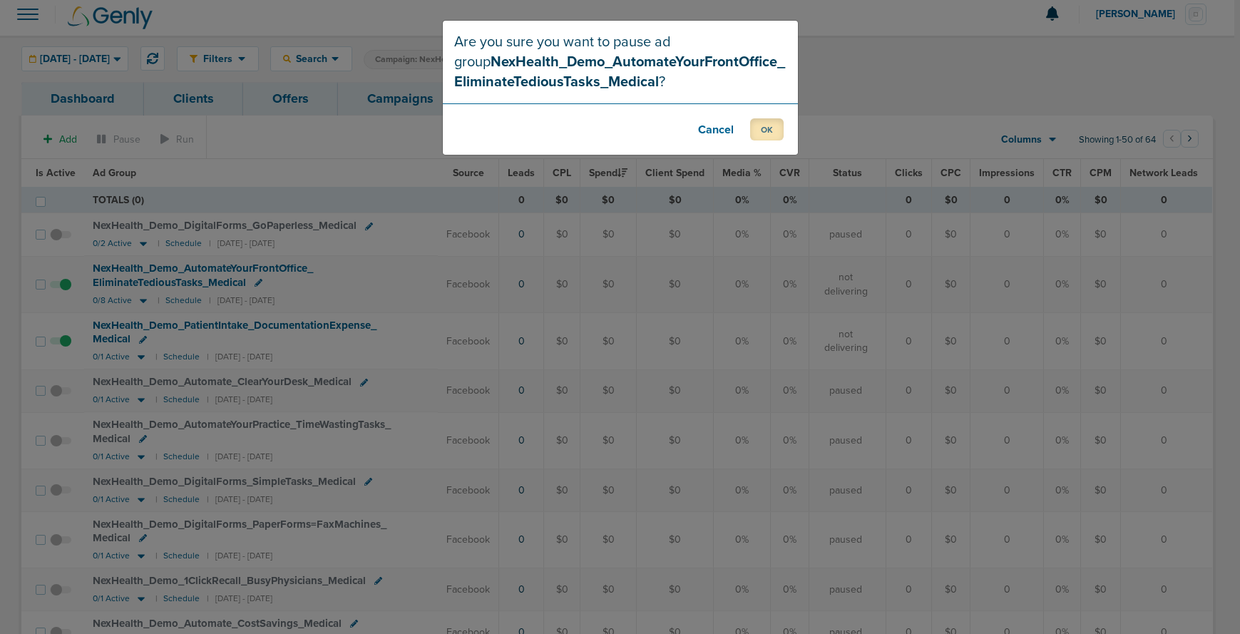
click at [759, 130] on button "OK" at bounding box center [767, 129] width 34 height 22
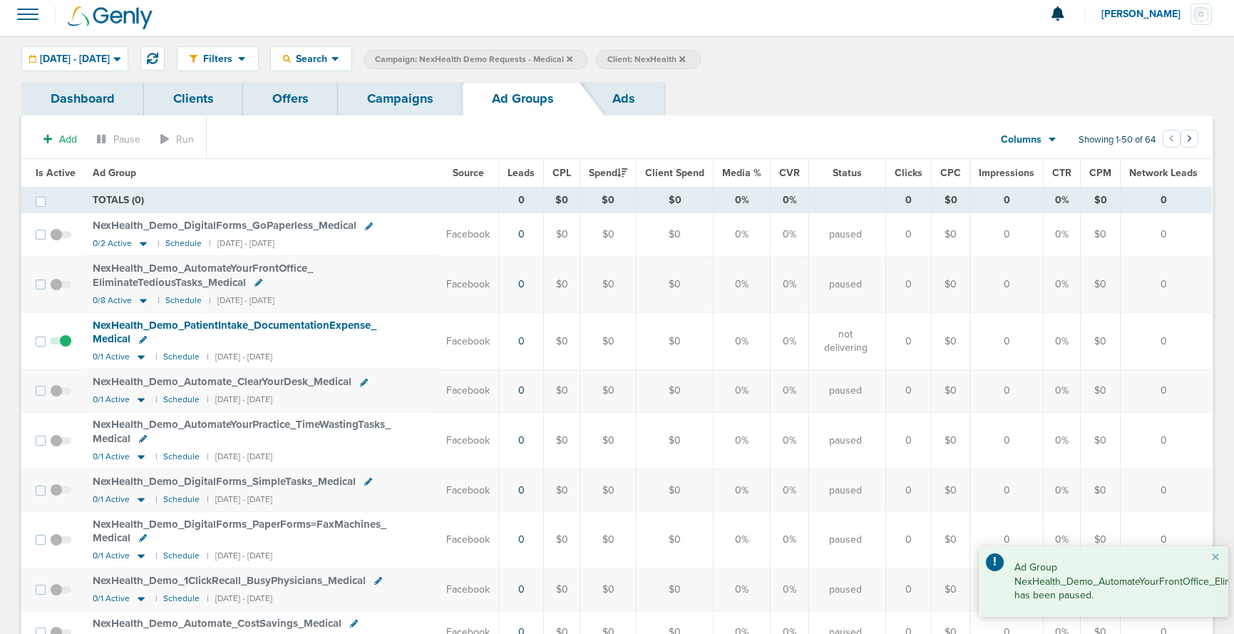
click at [67, 348] on span at bounding box center [60, 348] width 21 height 0
click at [61, 344] on input "checkbox" at bounding box center [61, 344] width 0 height 0
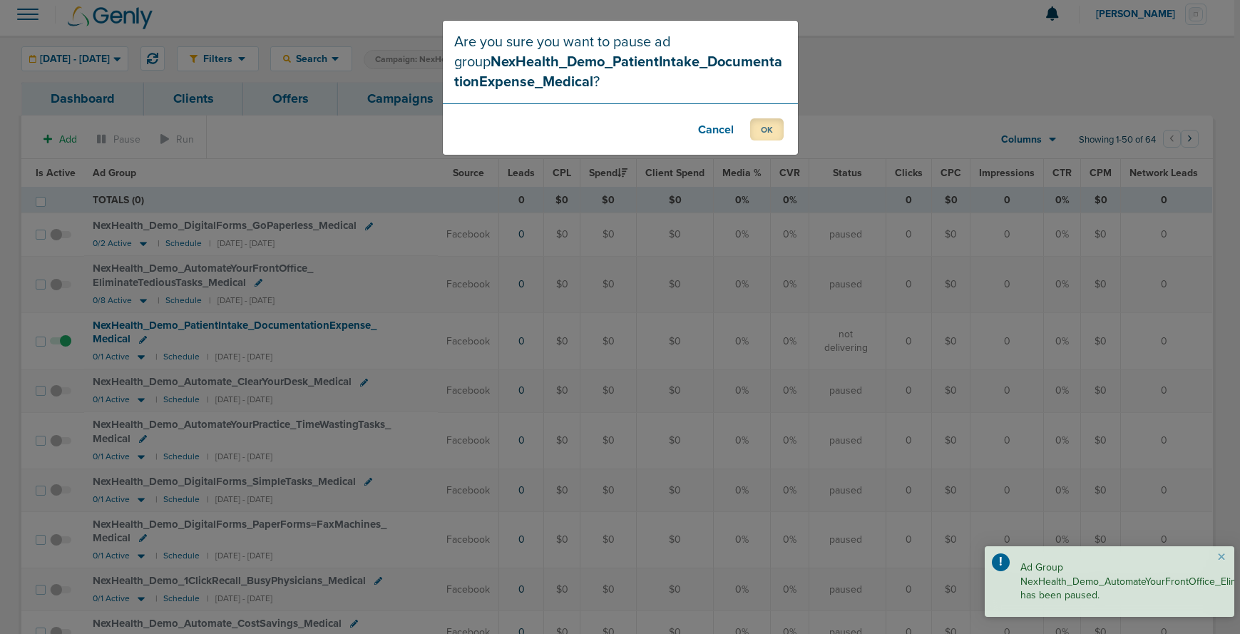
click at [770, 130] on button "OK" at bounding box center [767, 129] width 34 height 22
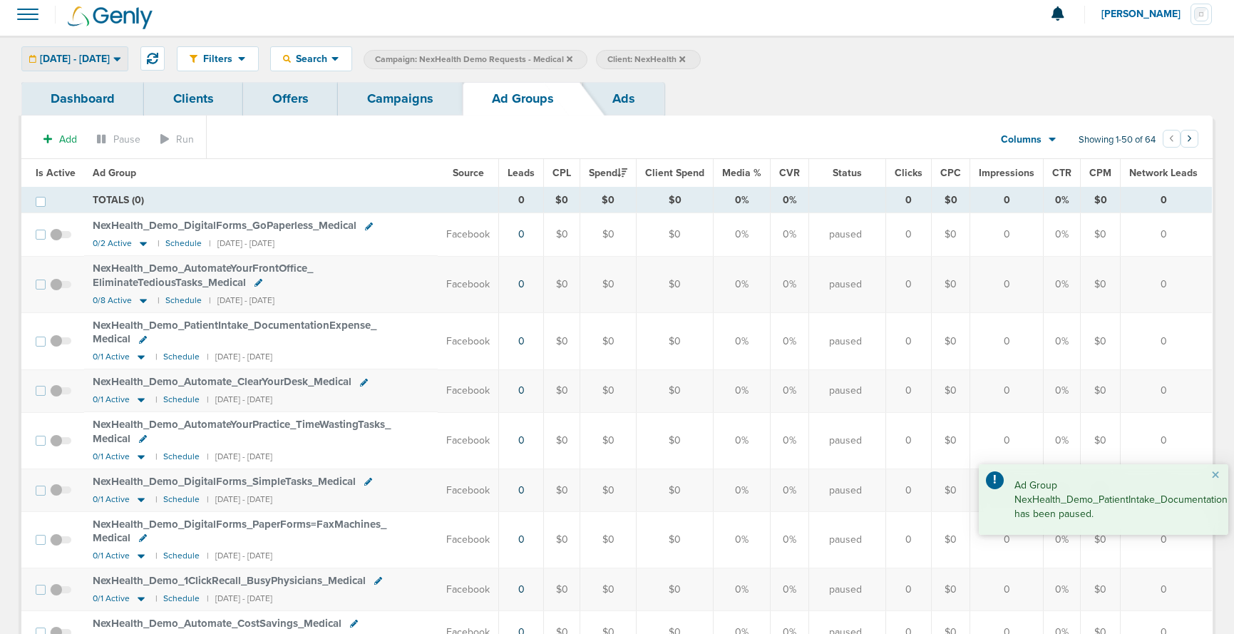
click at [110, 62] on span "[DATE] - [DATE]" at bounding box center [75, 59] width 70 height 10
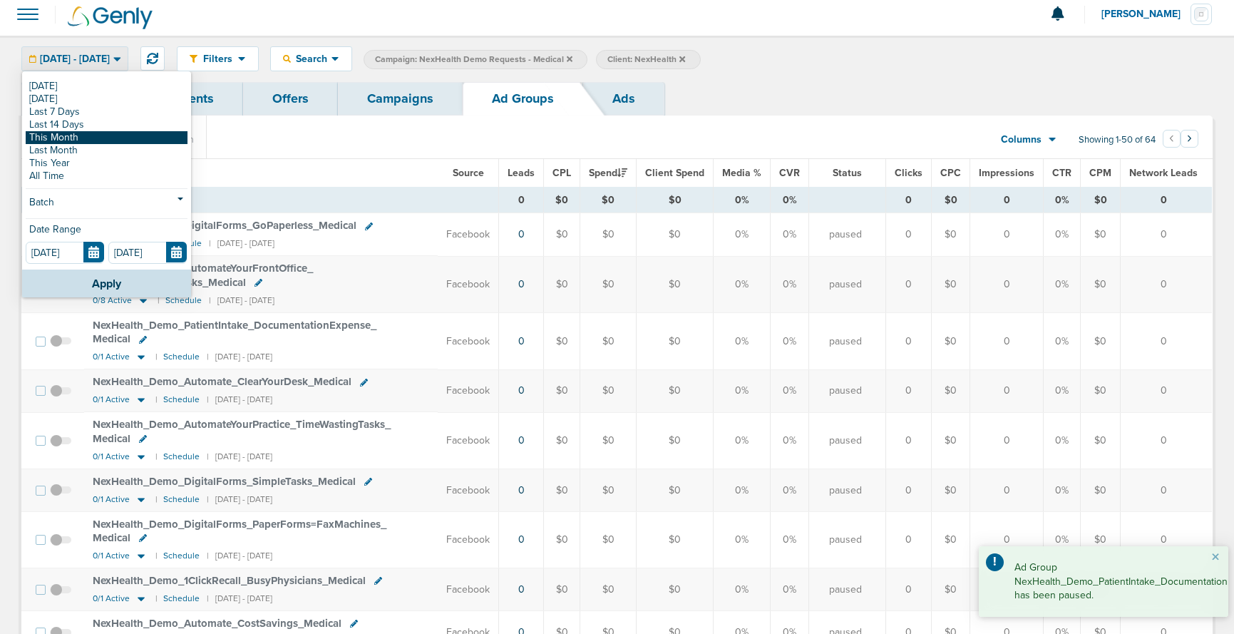
click at [94, 136] on link "This Month" at bounding box center [107, 137] width 162 height 13
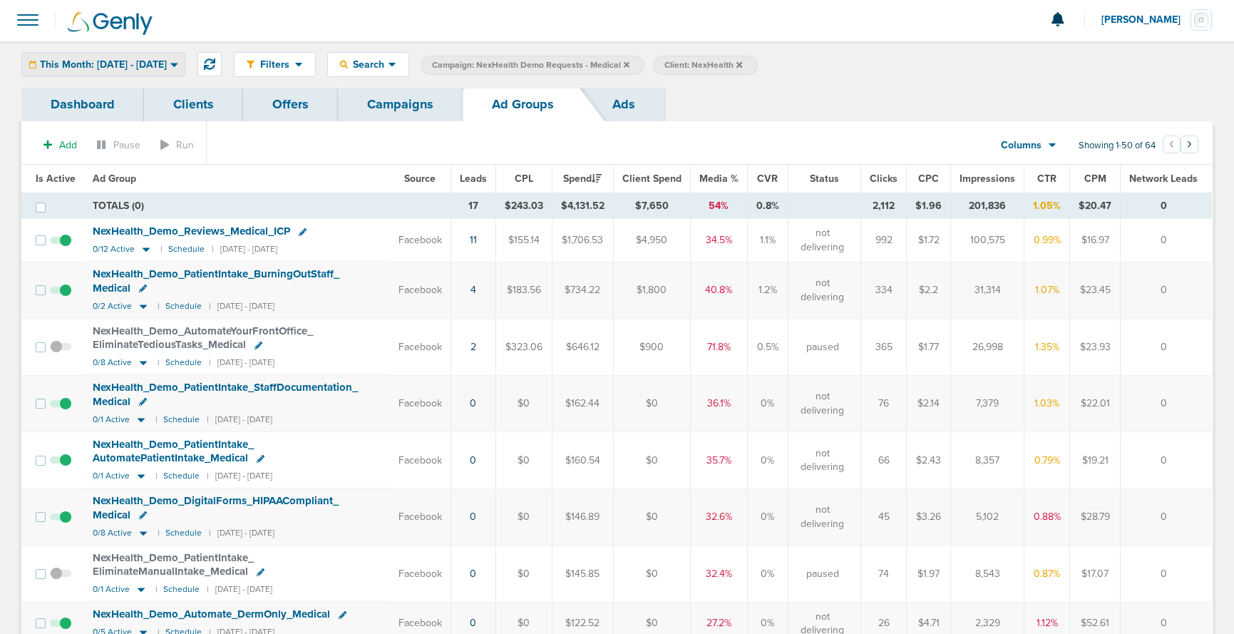
click at [161, 67] on span "This Month: [DATE] - [DATE]" at bounding box center [103, 65] width 127 height 10
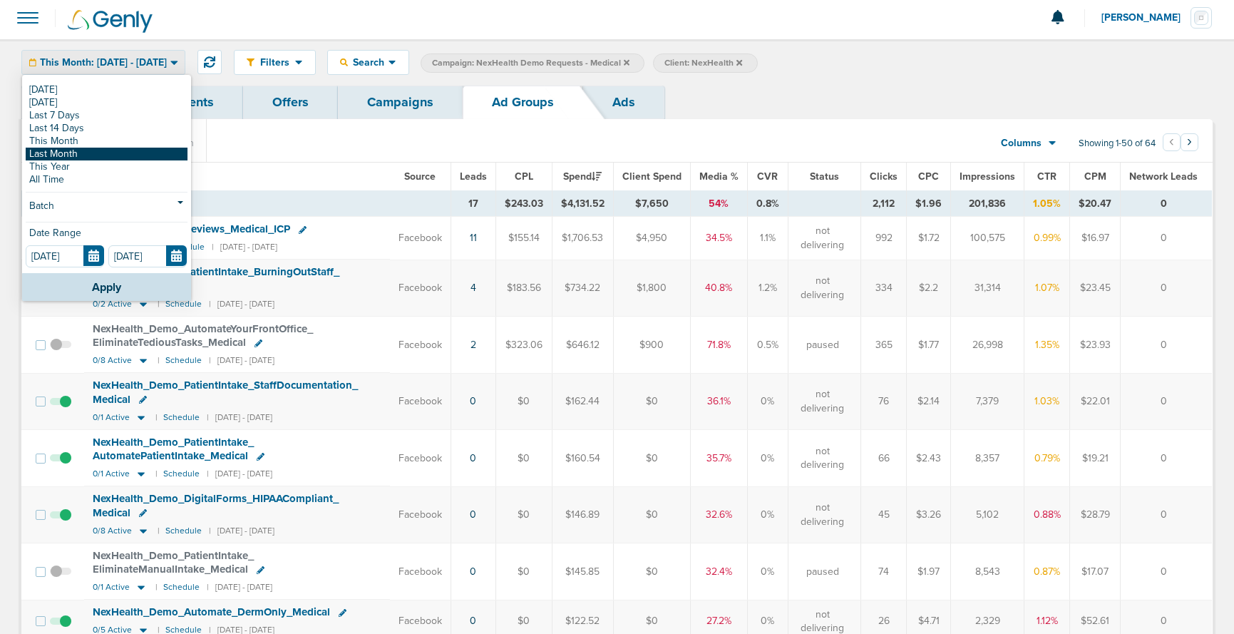
click at [107, 156] on link "Last Month" at bounding box center [107, 154] width 162 height 13
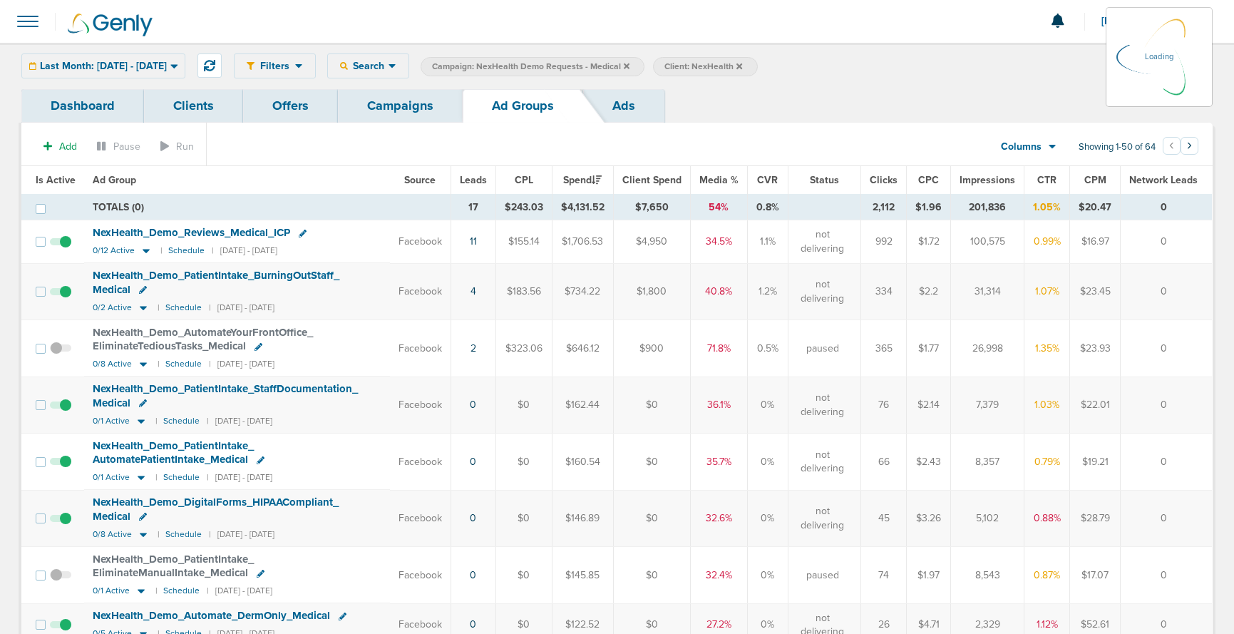
scroll to position [1, 0]
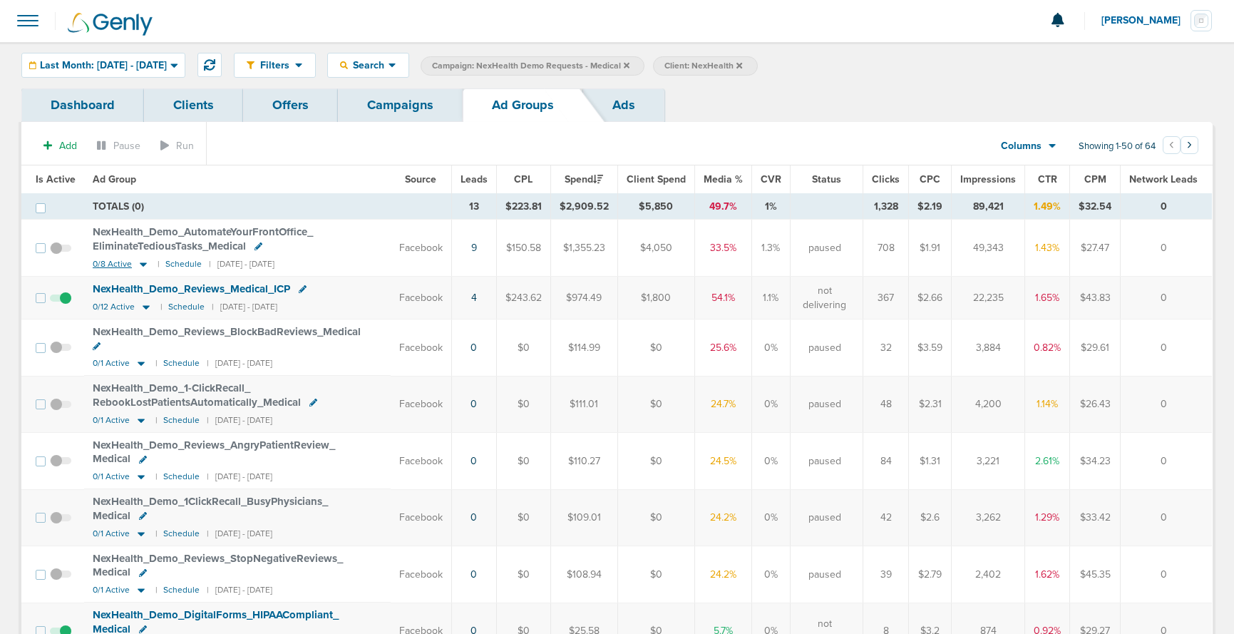
click at [143, 265] on icon at bounding box center [143, 264] width 14 height 12
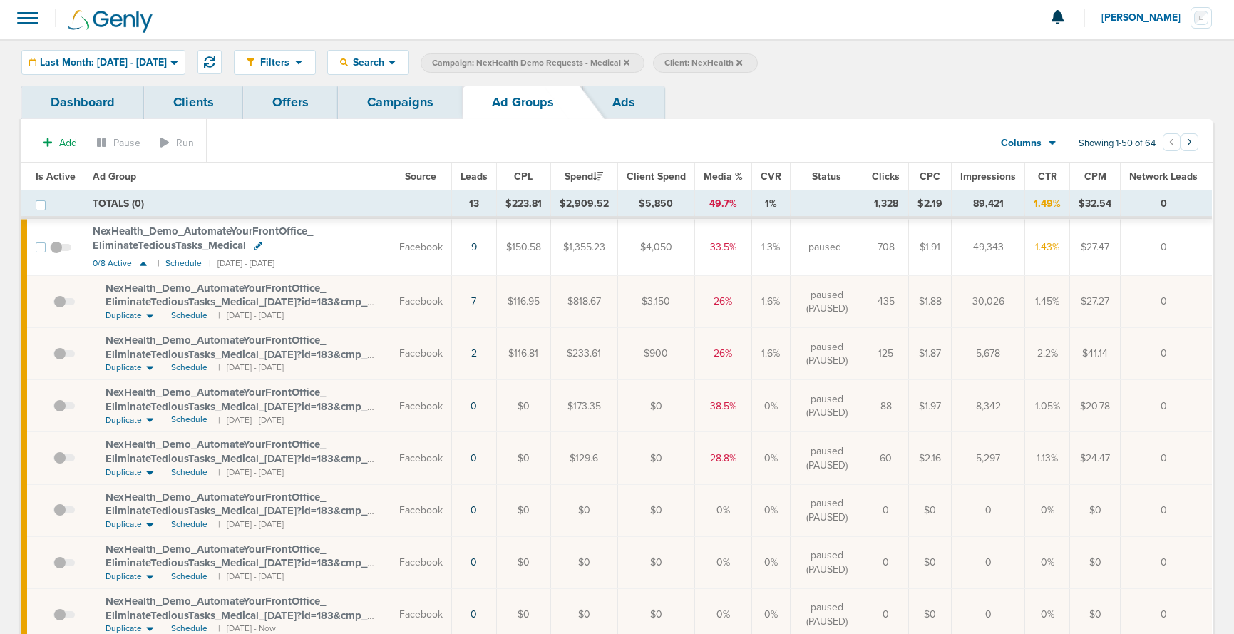
scroll to position [1, 0]
click at [192, 317] on span "Schedule" at bounding box center [189, 318] width 36 height 12
click at [407, 104] on link "Campaigns" at bounding box center [400, 105] width 125 height 34
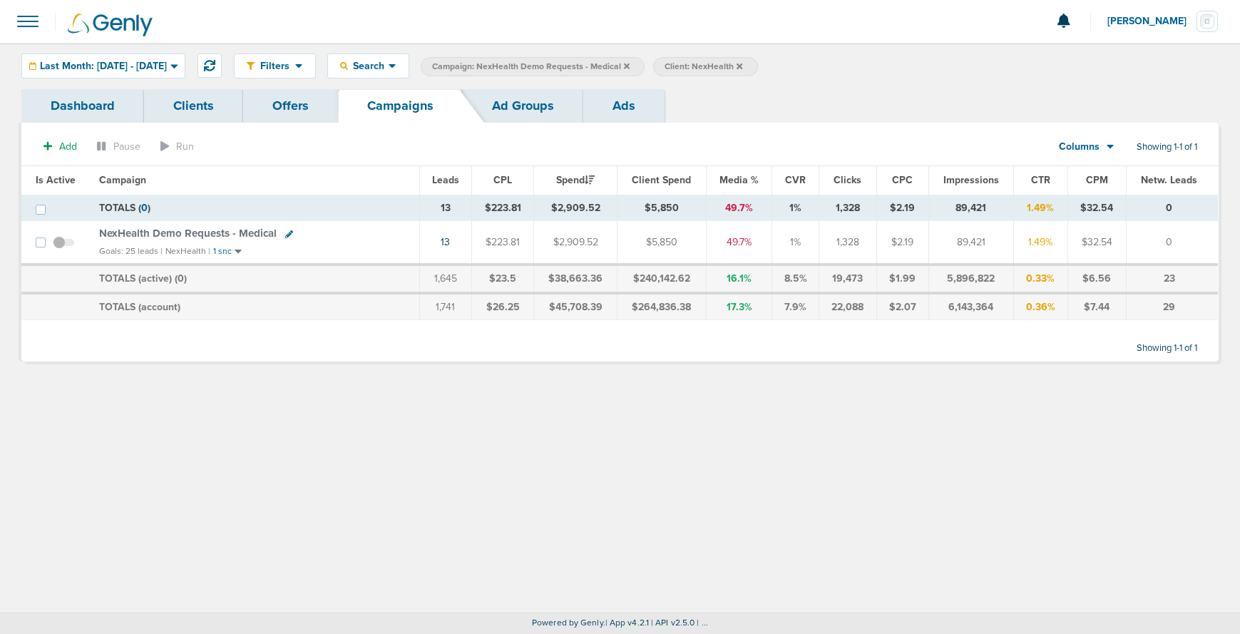
click at [285, 233] on icon at bounding box center [289, 234] width 8 height 8
select select
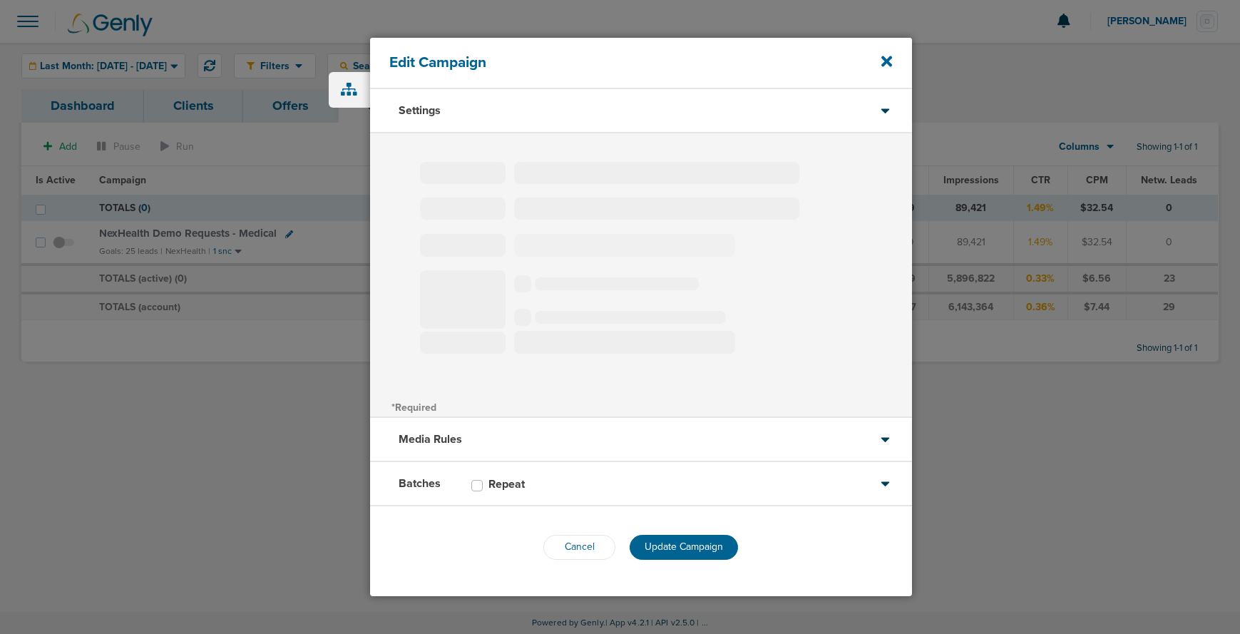
type input "NexHealth Demo Requests - Medical"
select select "Leads"
radio input "true"
select select "readOnly"
select select "1"
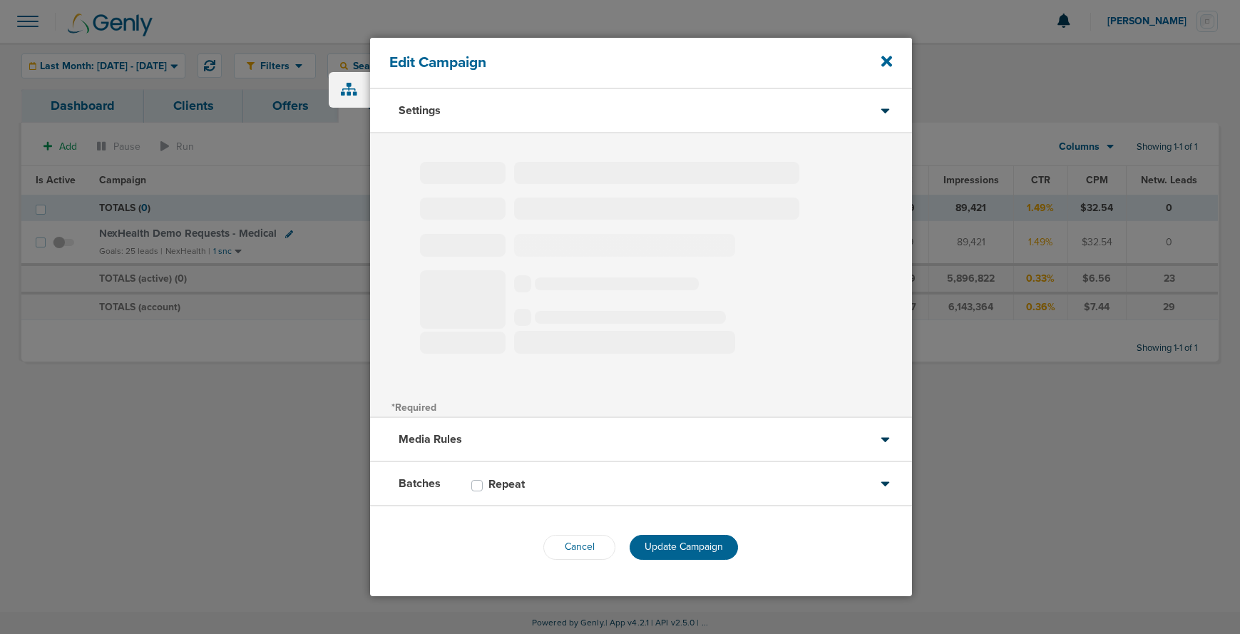
select select "2"
select select "3"
select select "4"
select select "6"
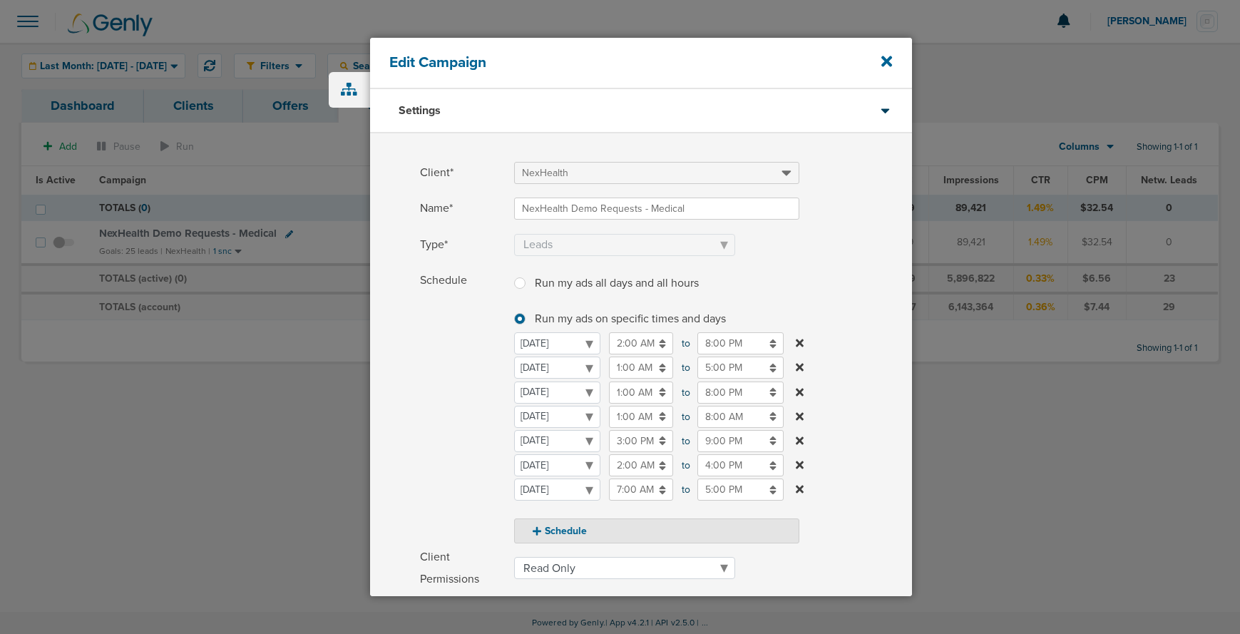
click at [801, 489] on icon at bounding box center [800, 488] width 8 height 11
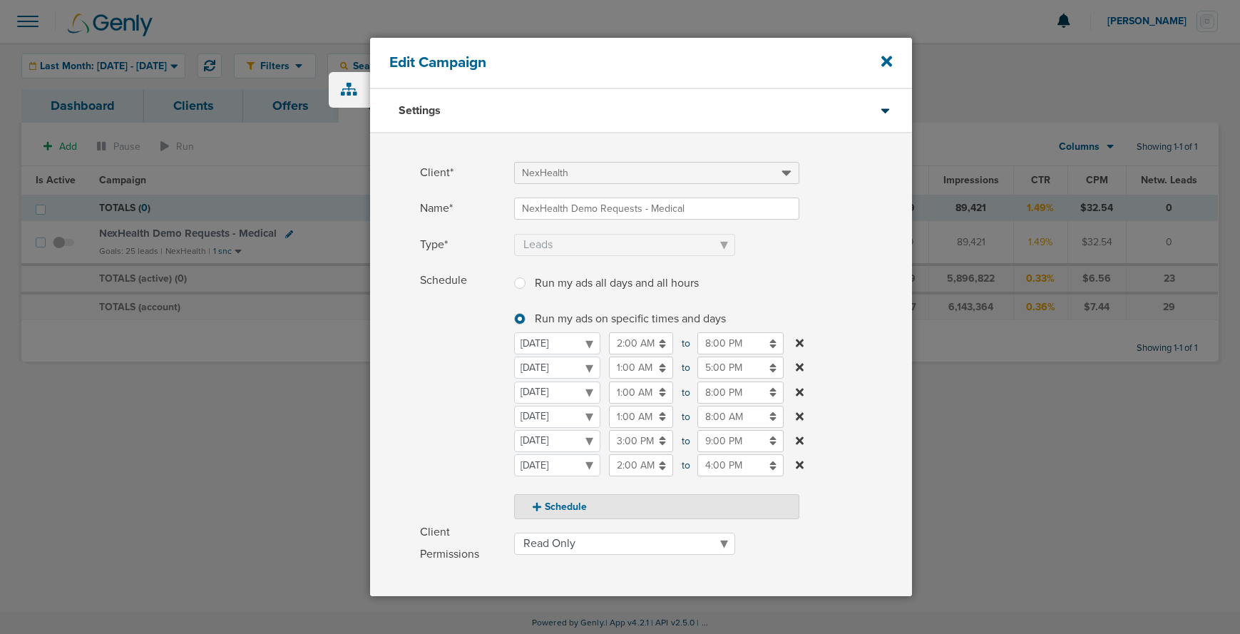
click at [801, 342] on icon at bounding box center [800, 343] width 8 height 8
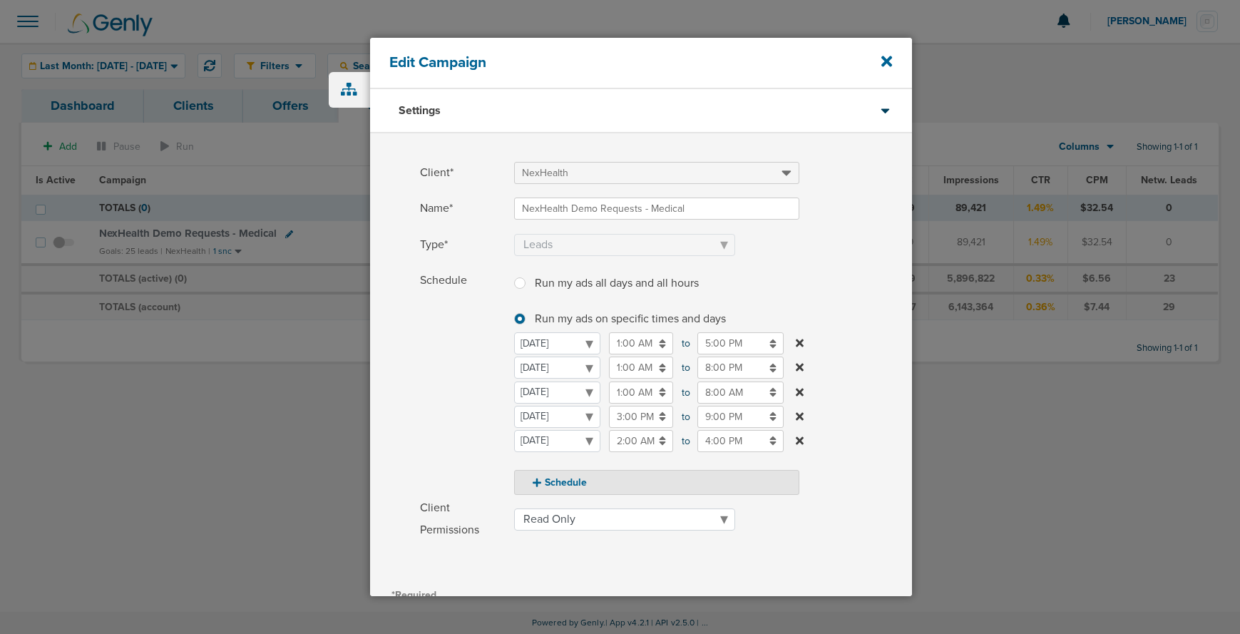
scroll to position [180, 0]
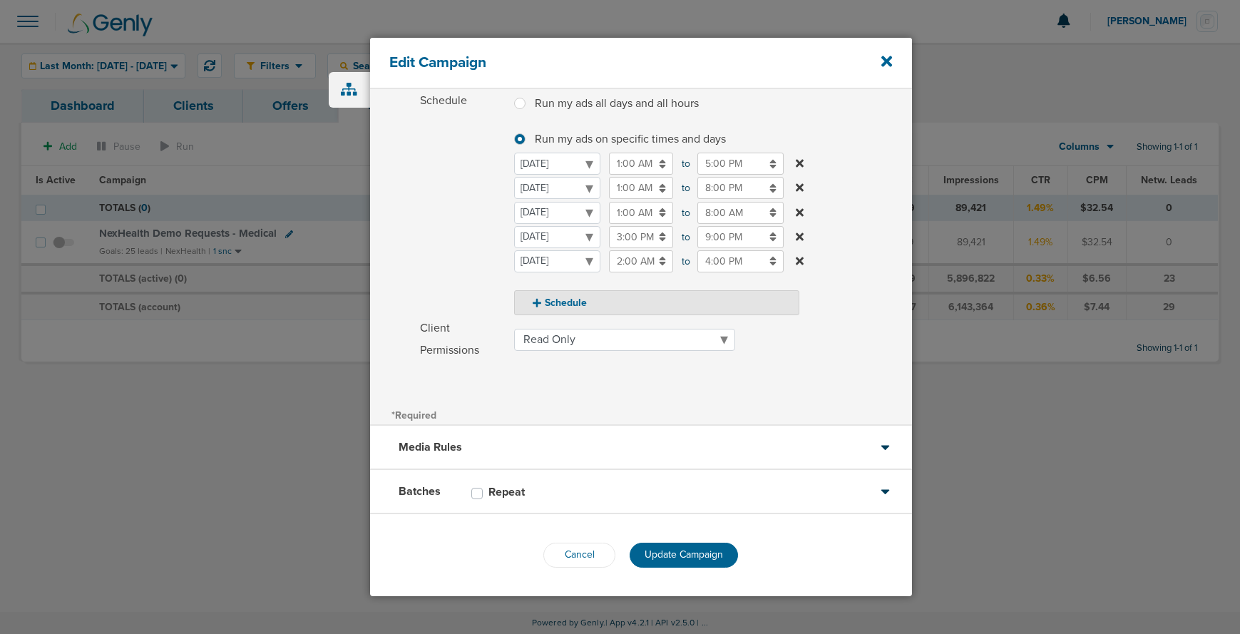
click at [746, 494] on div "Batches Repeat" at bounding box center [641, 492] width 542 height 44
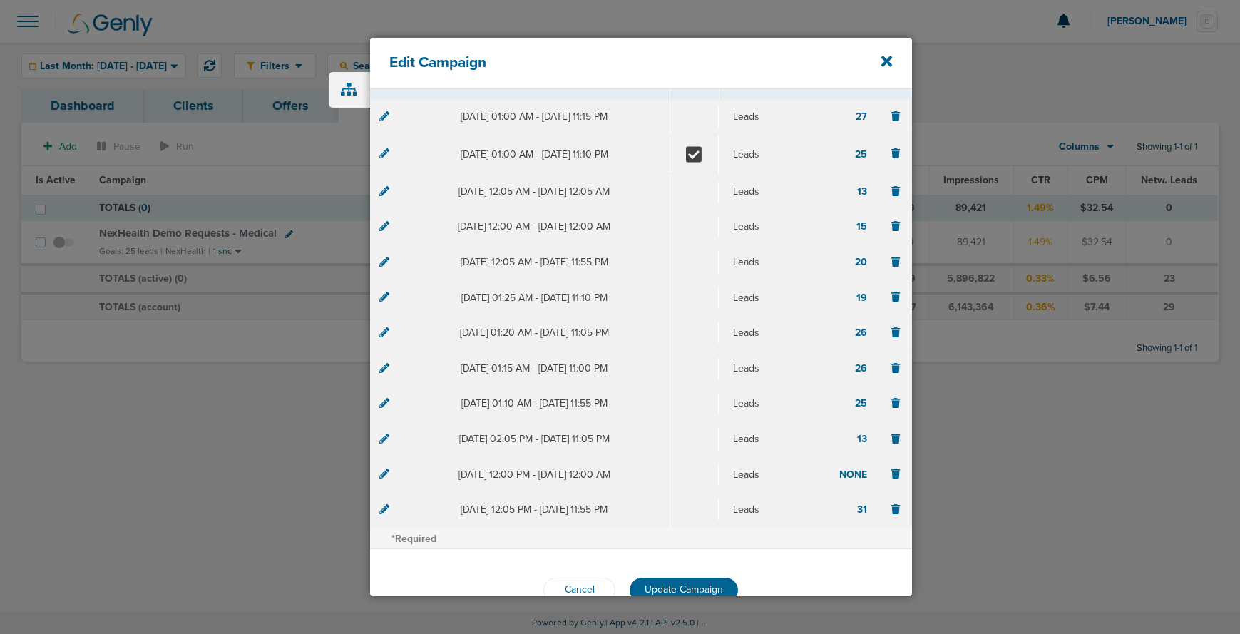
scroll to position [177, 0]
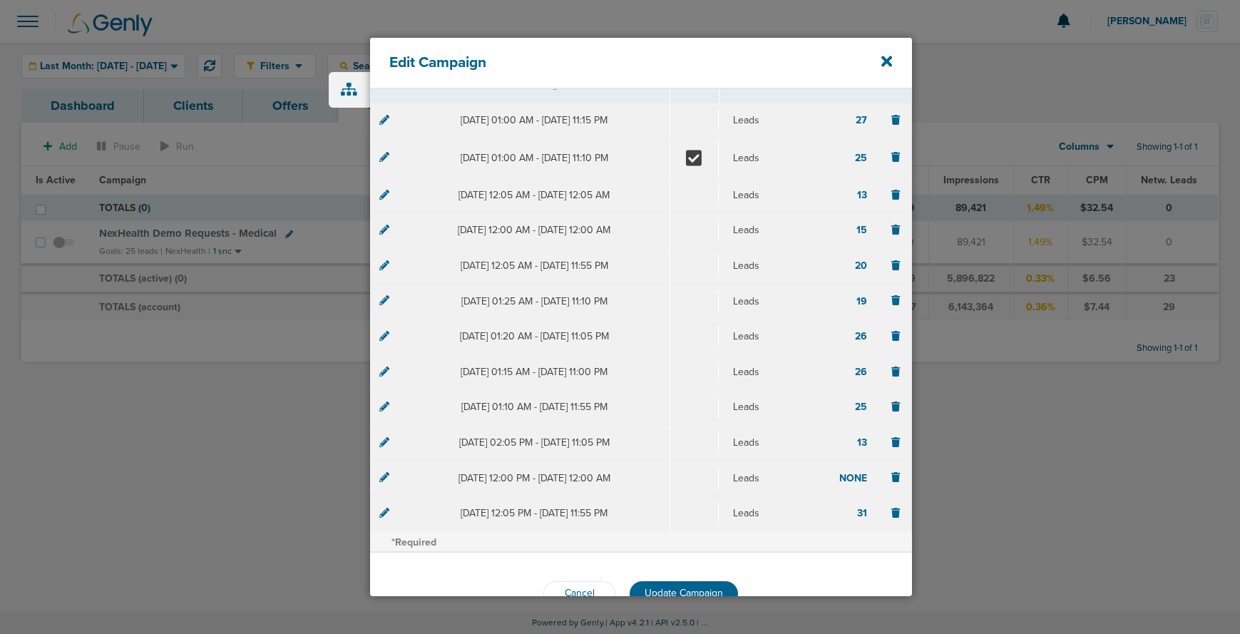
click at [385, 161] on icon at bounding box center [384, 157] width 10 height 10
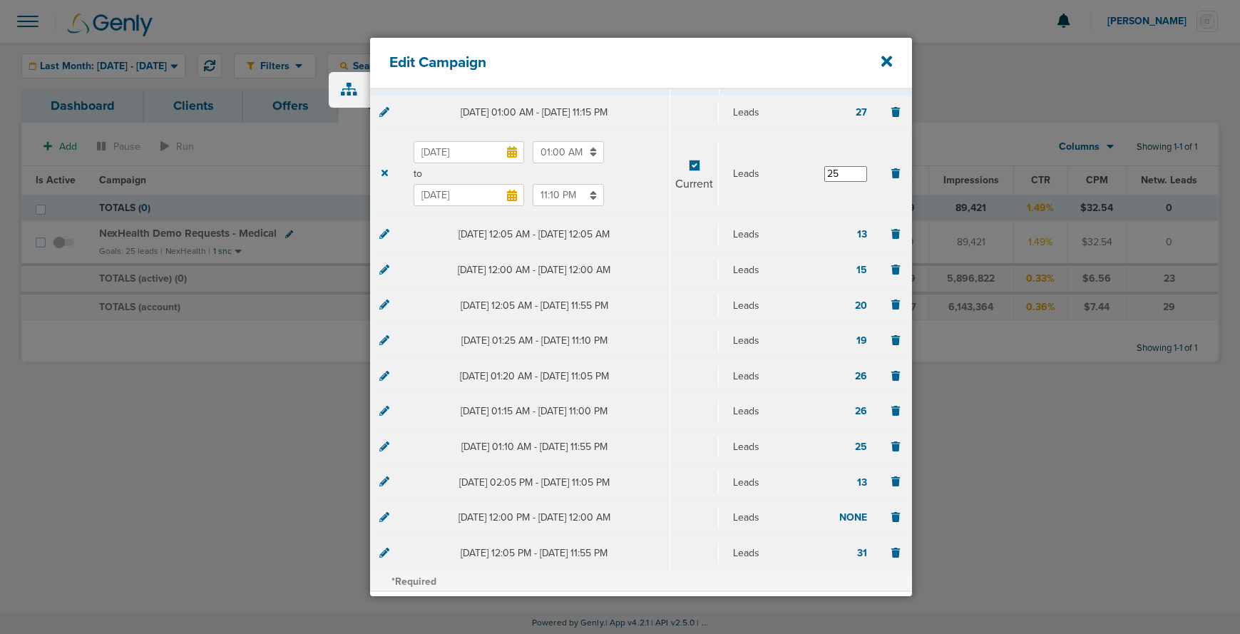
scroll to position [187, 0]
click at [835, 174] on input "25" at bounding box center [845, 173] width 43 height 16
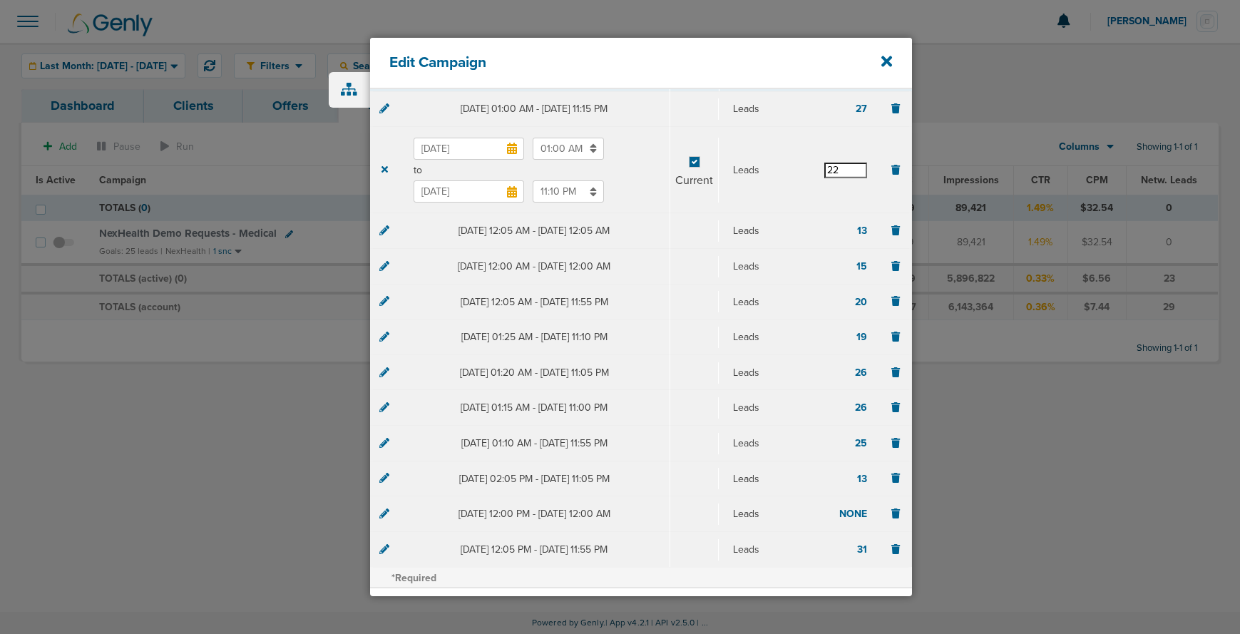
scroll to position [264, 0]
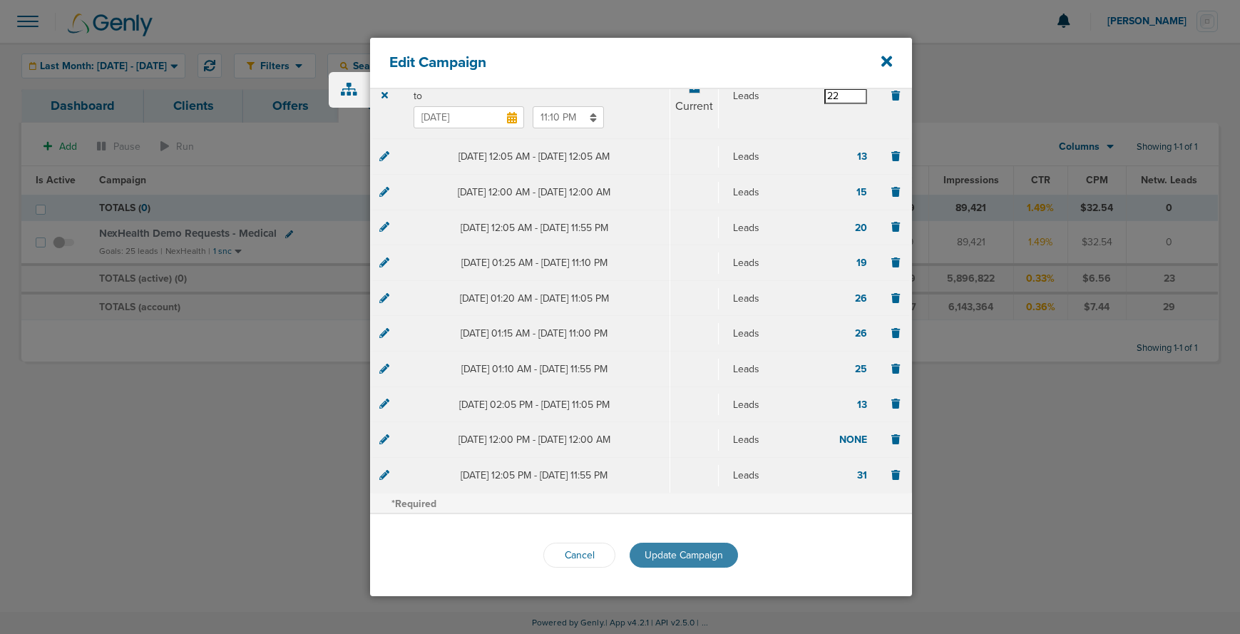
type input "22"
click at [672, 559] on span "Update Campaign" at bounding box center [684, 555] width 78 height 12
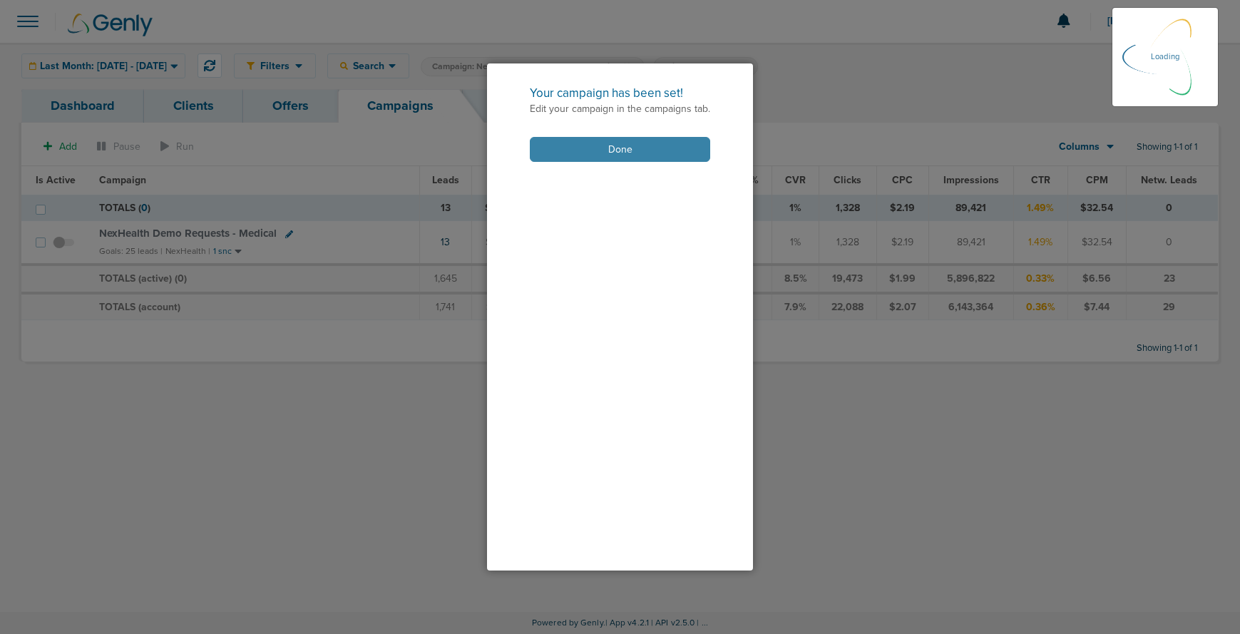
drag, startPoint x: 617, startPoint y: 146, endPoint x: 567, endPoint y: 160, distance: 52.6
click at [617, 146] on button "Done" at bounding box center [620, 149] width 180 height 25
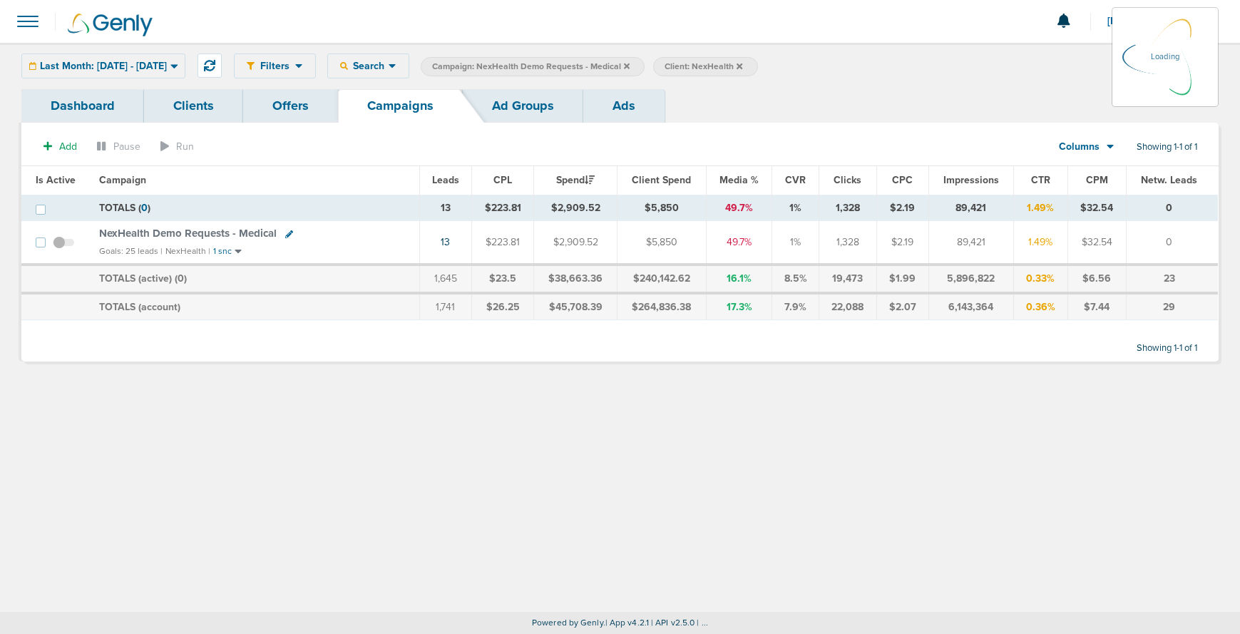
click at [285, 233] on icon at bounding box center [289, 234] width 8 height 8
select select
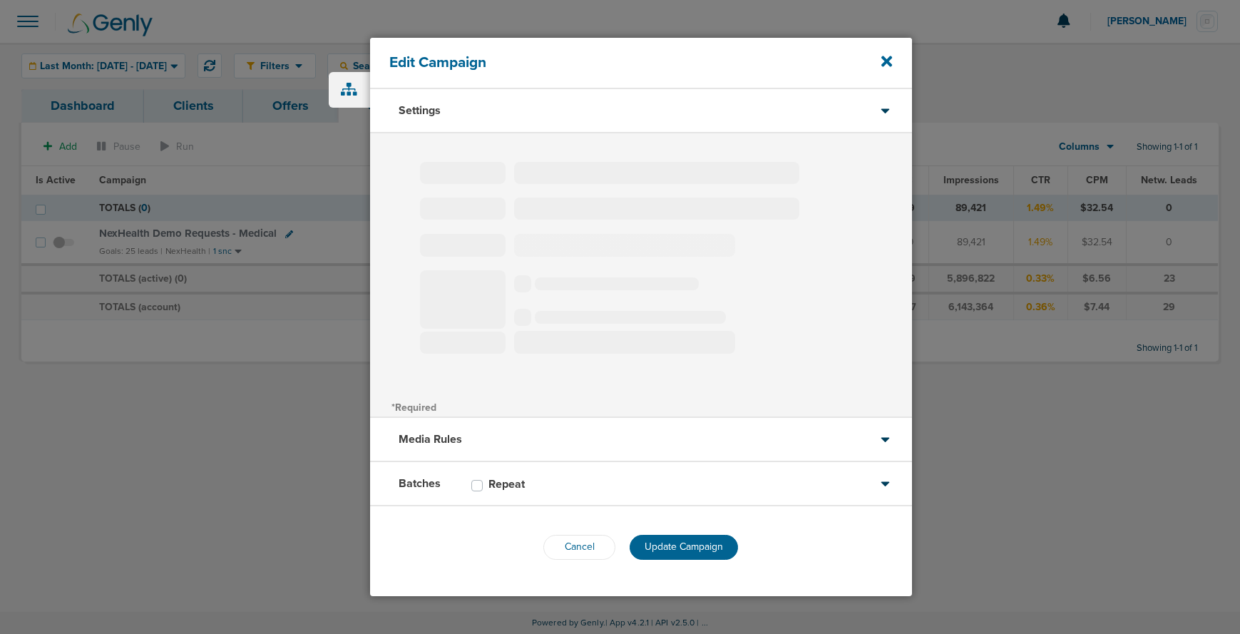
type input "NexHealth Demo Requests - Medical"
select select "Leads"
radio input "true"
select select "readOnly"
select select "1"
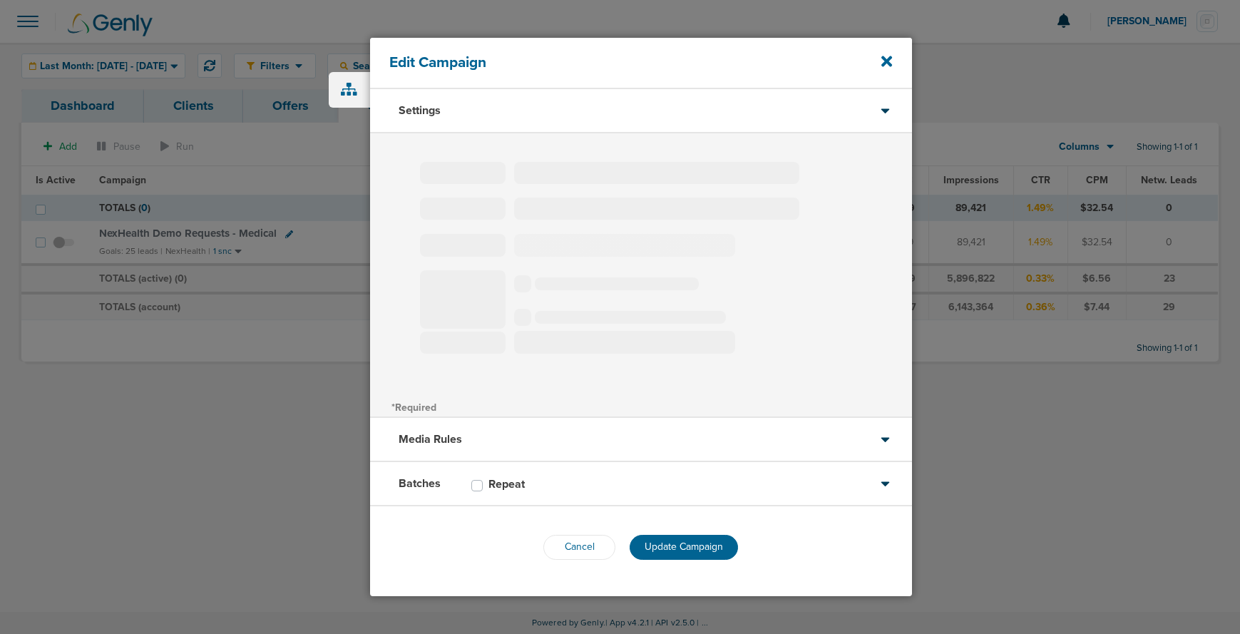
select select "2"
select select "3"
select select "4"
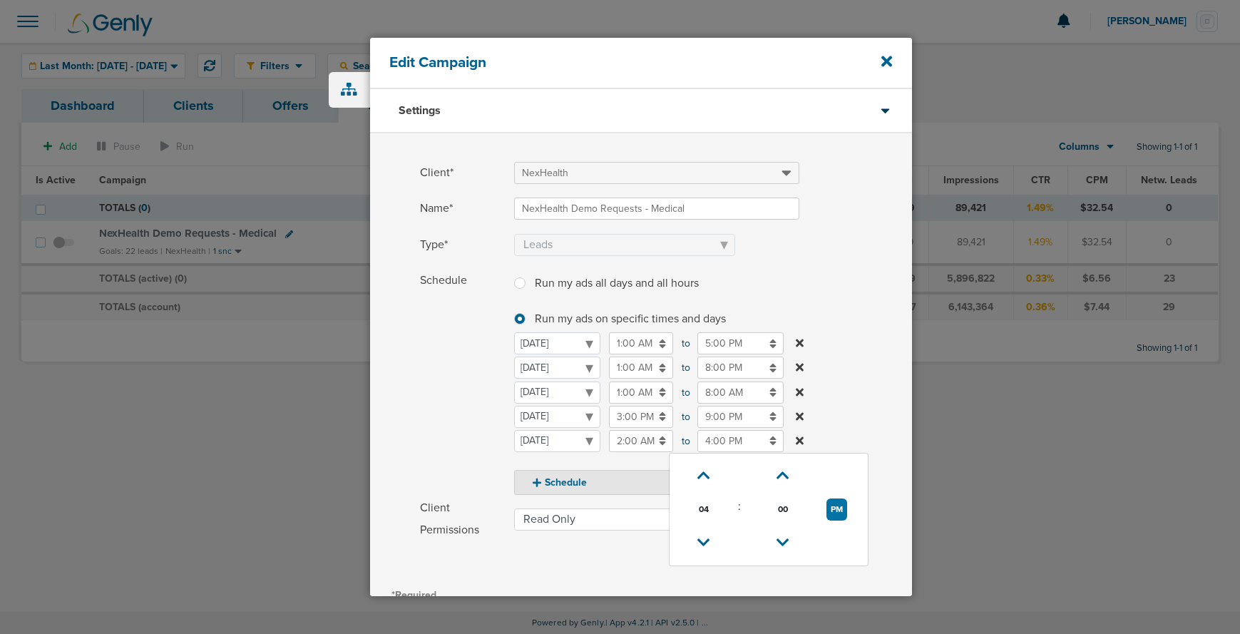
click at [726, 443] on input "4:00 PM" at bounding box center [740, 441] width 86 height 22
click at [701, 538] on icon at bounding box center [703, 542] width 13 height 9
type input "1:00 PM"
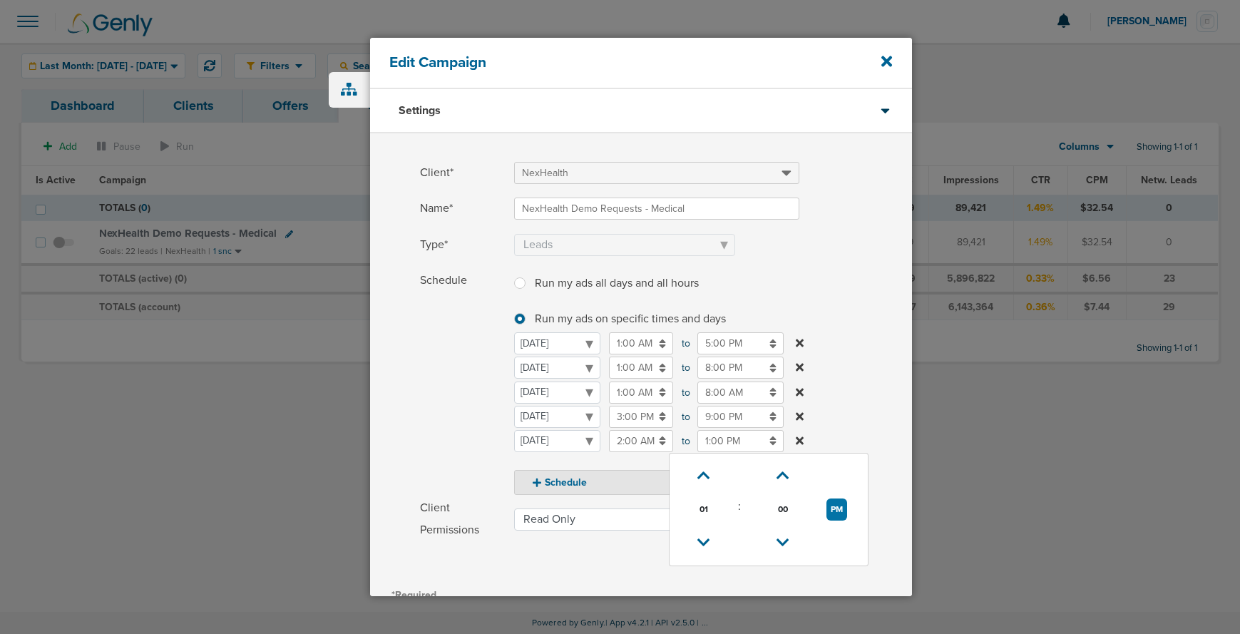
click at [451, 435] on span "Schedule" at bounding box center [463, 381] width 86 height 225
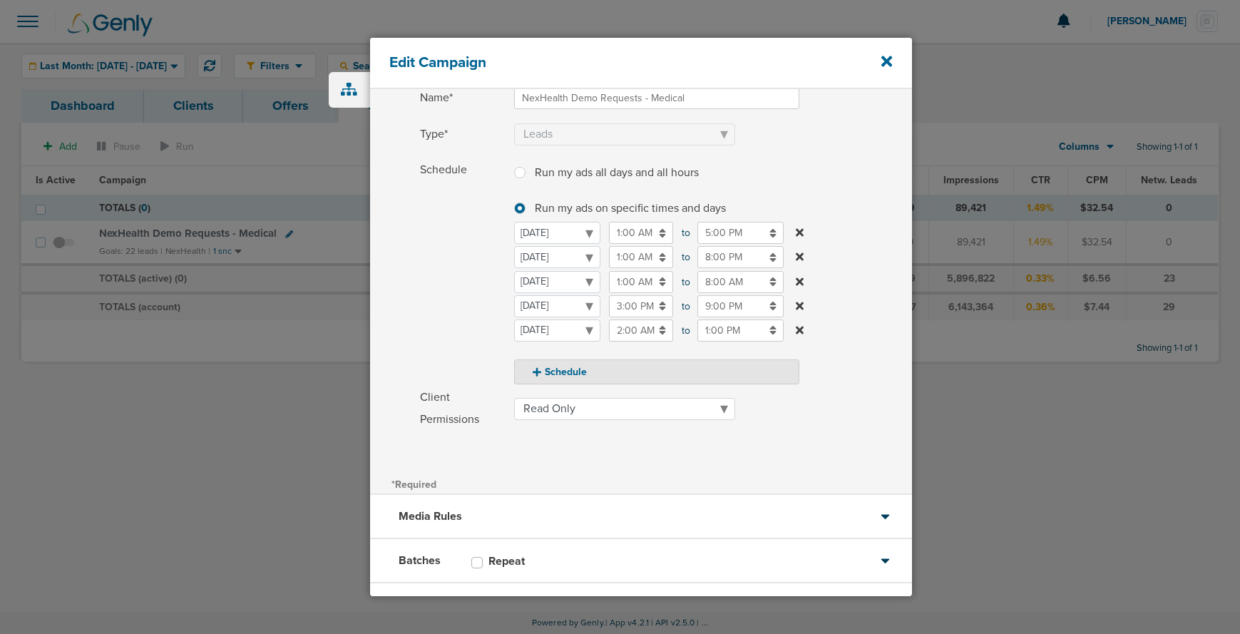
scroll to position [180, 0]
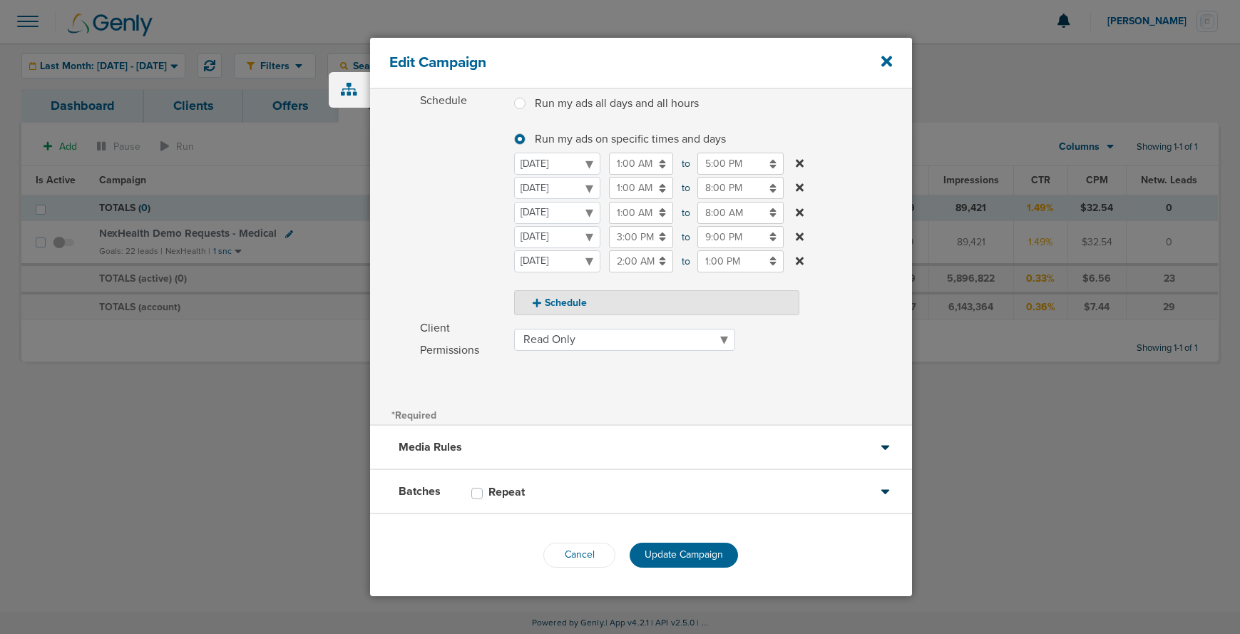
click at [599, 500] on div "Batches Repeat" at bounding box center [641, 492] width 542 height 44
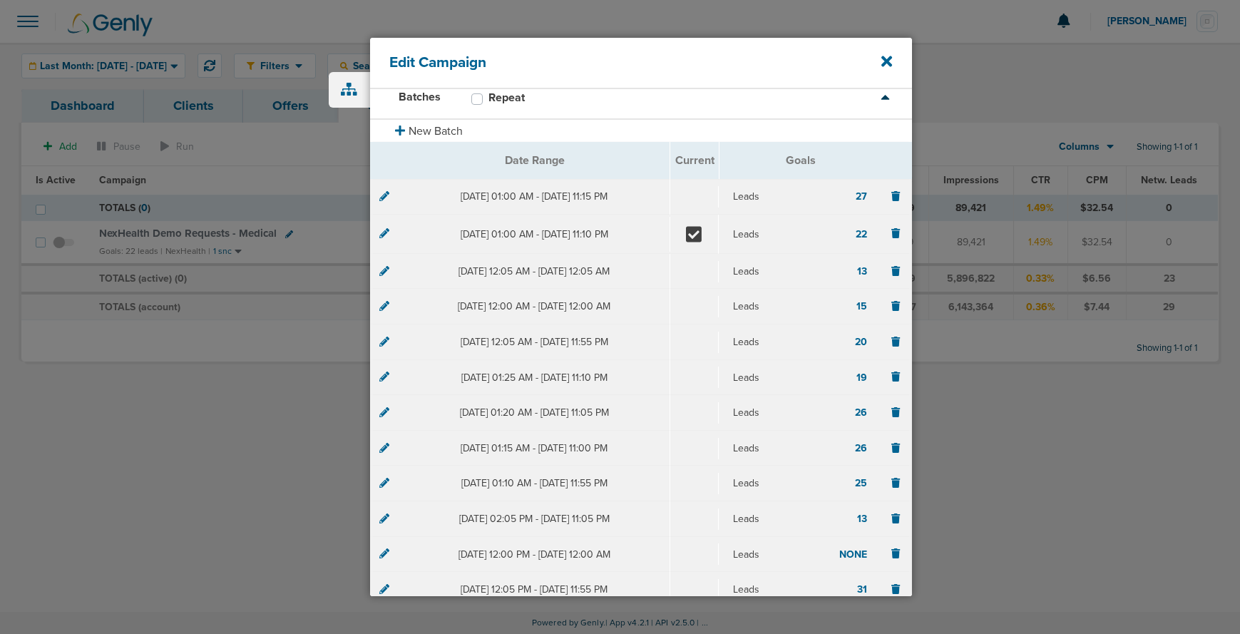
scroll to position [101, 0]
click at [384, 202] on icon at bounding box center [384, 197] width 10 height 10
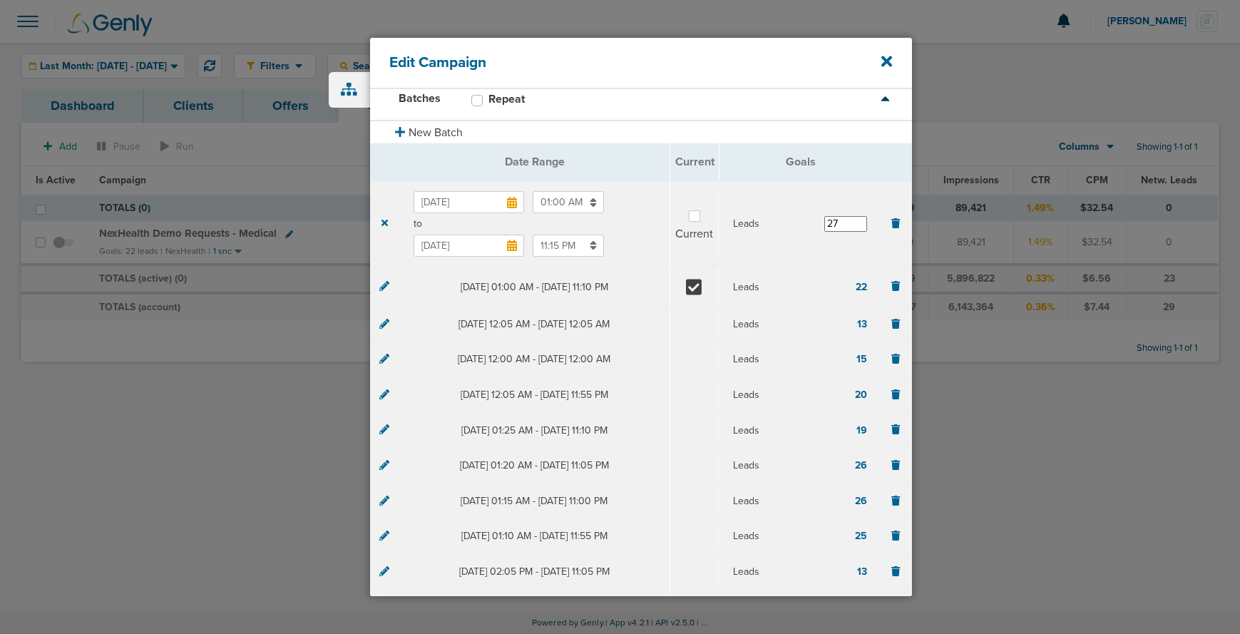
click at [706, 207] on label at bounding box center [706, 207] width 0 height 0
click at [692, 220] on input "Current" at bounding box center [694, 214] width 11 height 14
checkbox input "true"
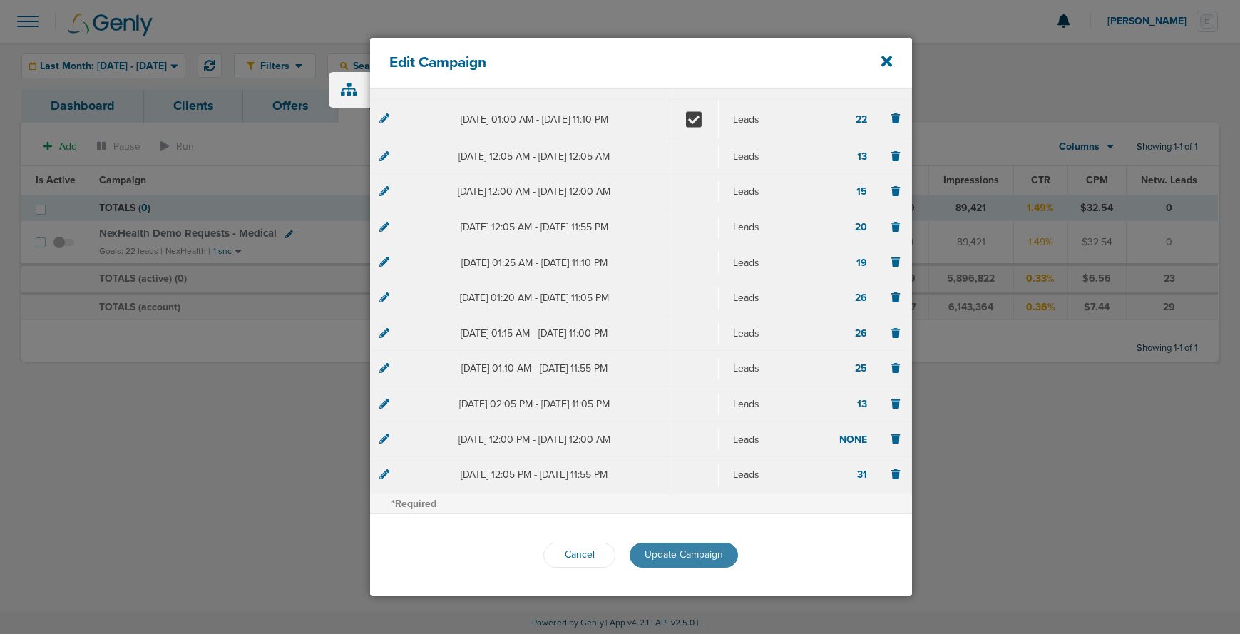
click at [677, 553] on span "Update Campaign" at bounding box center [684, 554] width 78 height 12
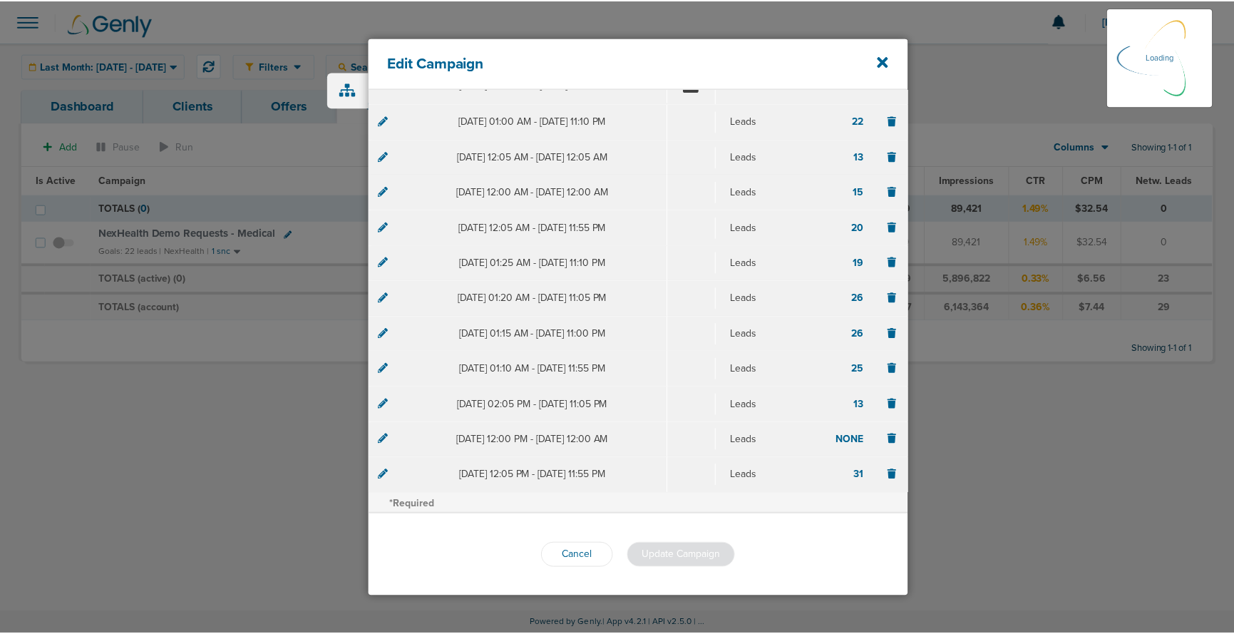
scroll to position [215, 0]
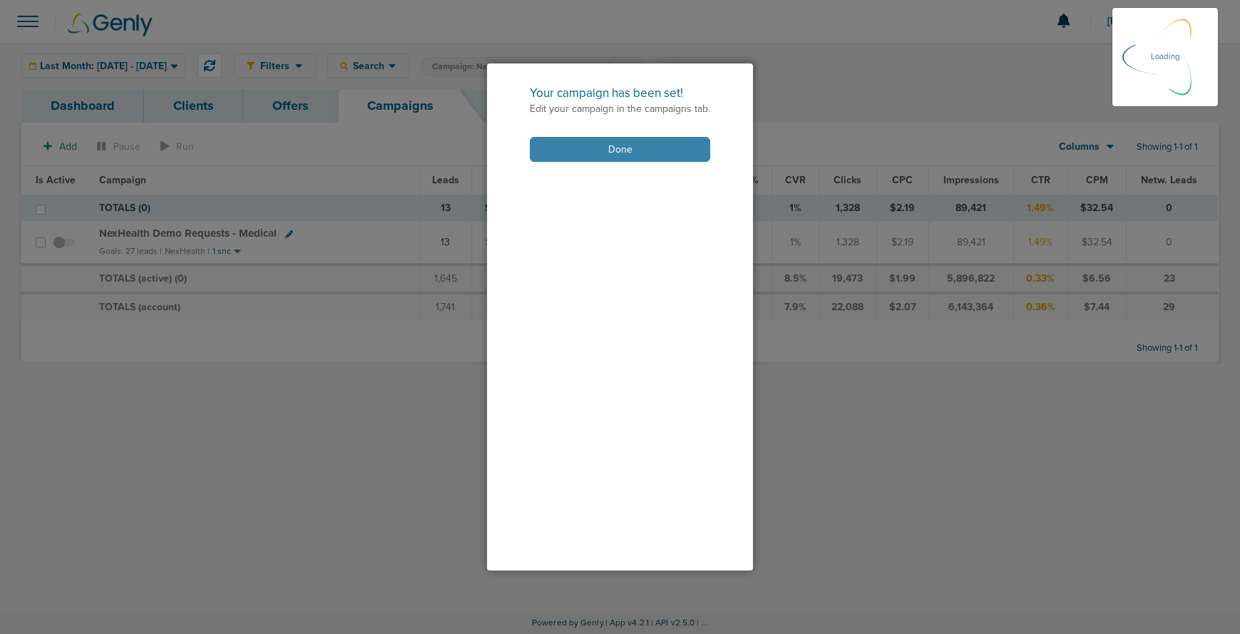
click at [613, 146] on button "Done" at bounding box center [620, 149] width 180 height 25
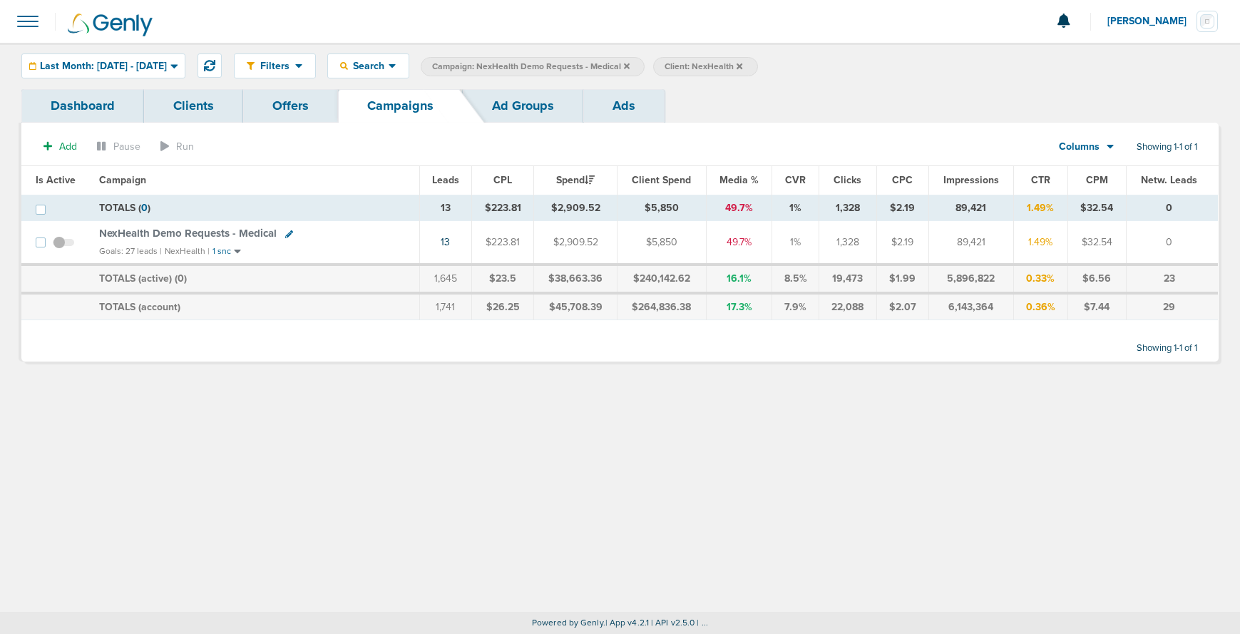
click at [63, 250] on span at bounding box center [63, 250] width 21 height 0
click at [63, 245] on input "checkbox" at bounding box center [63, 245] width 0 height 0
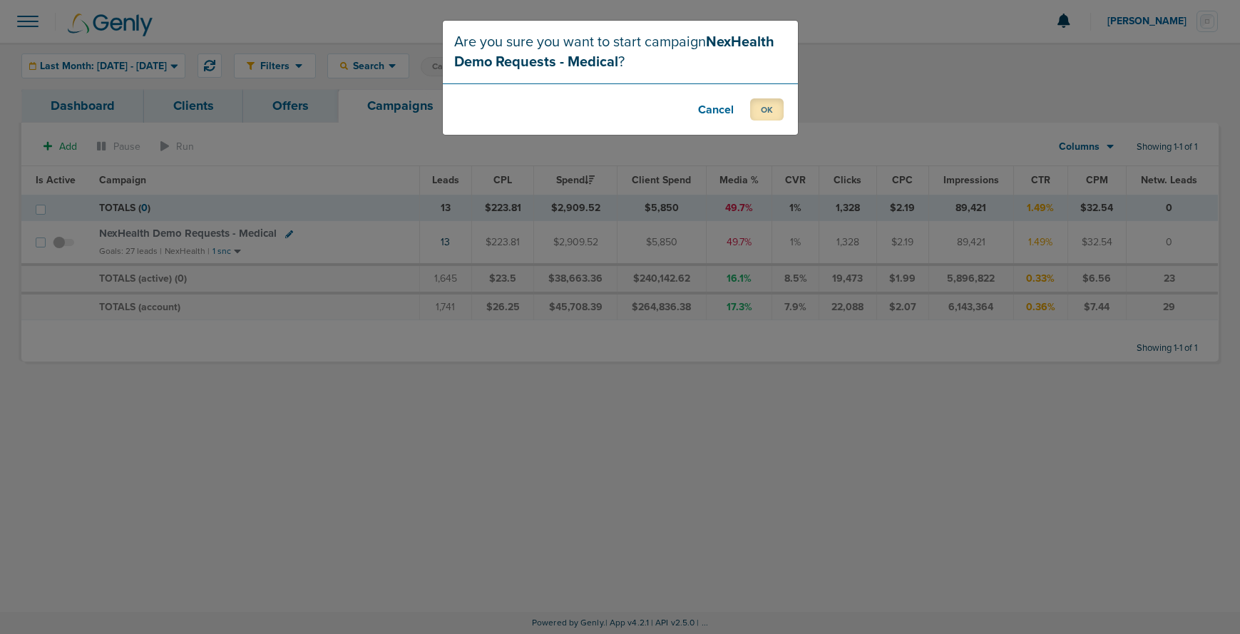
click at [767, 103] on button "OK" at bounding box center [767, 109] width 34 height 22
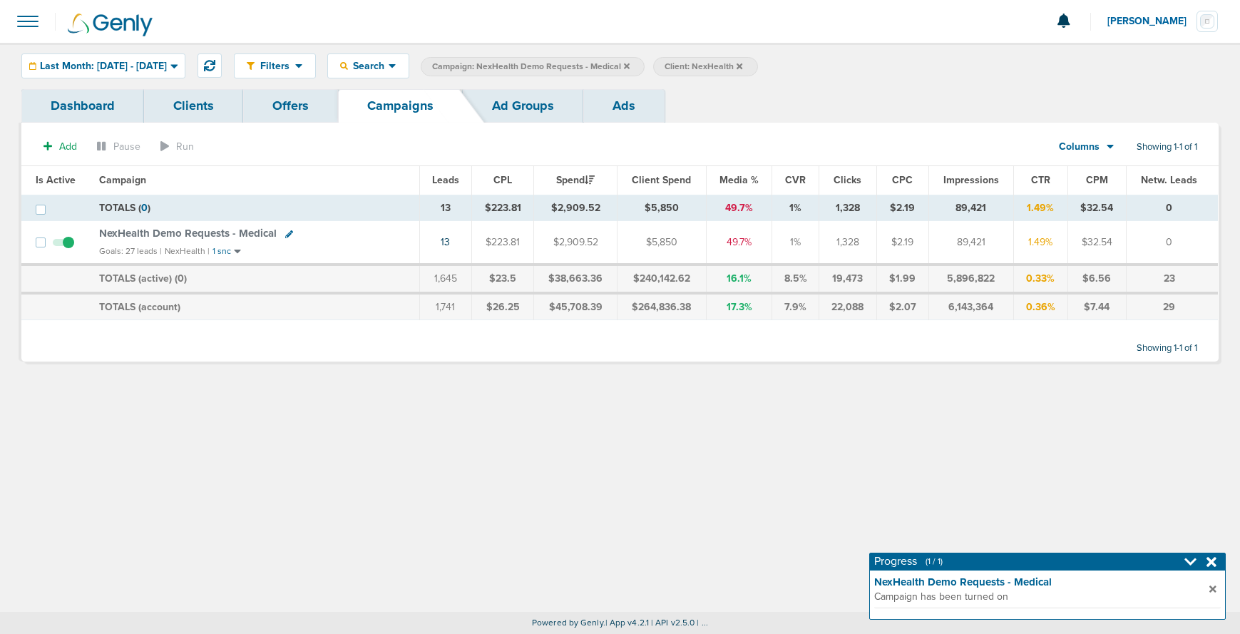
click at [630, 66] on icon at bounding box center [627, 66] width 6 height 9
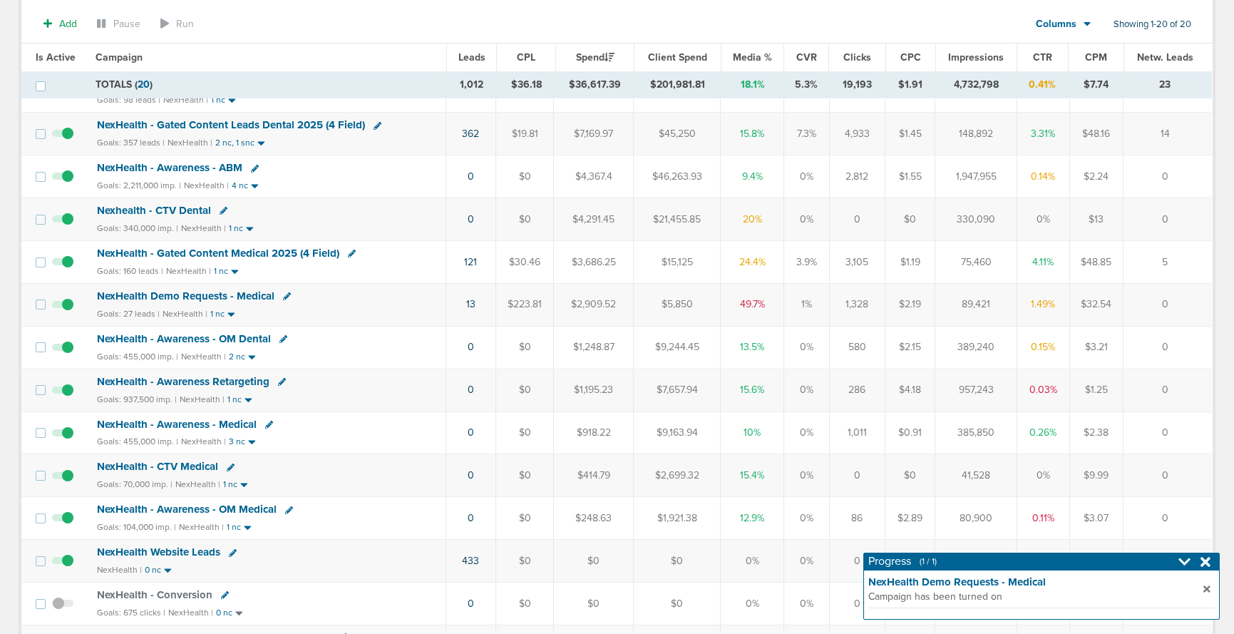
scroll to position [175, 0]
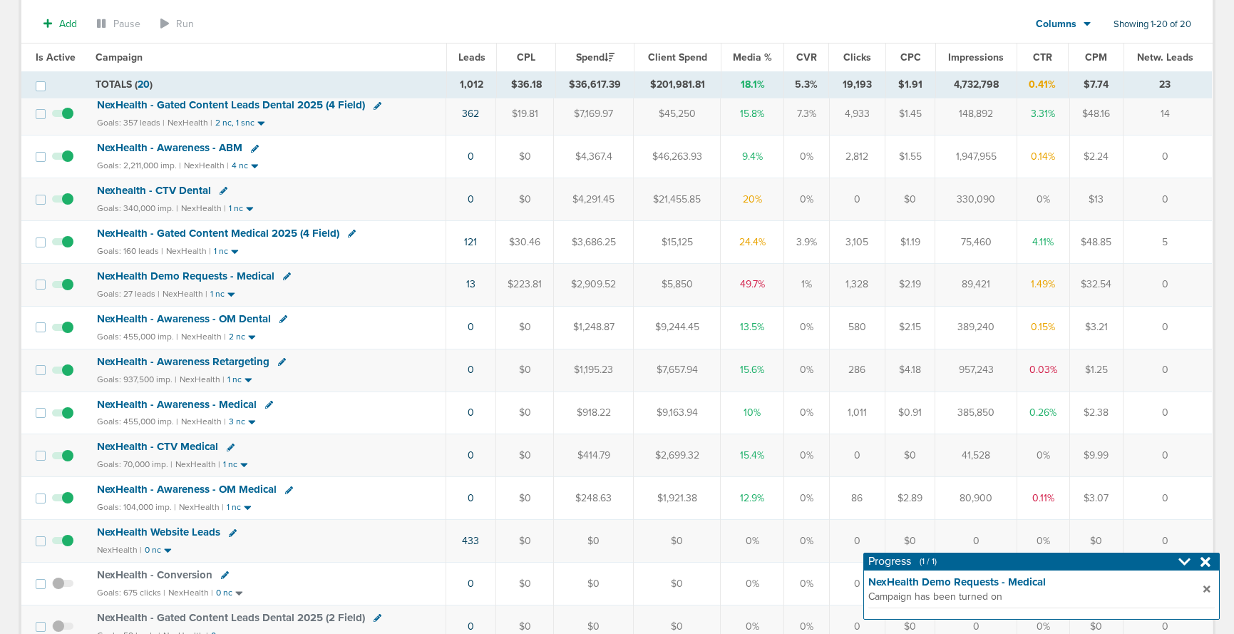
click at [266, 405] on icon at bounding box center [269, 405] width 8 height 8
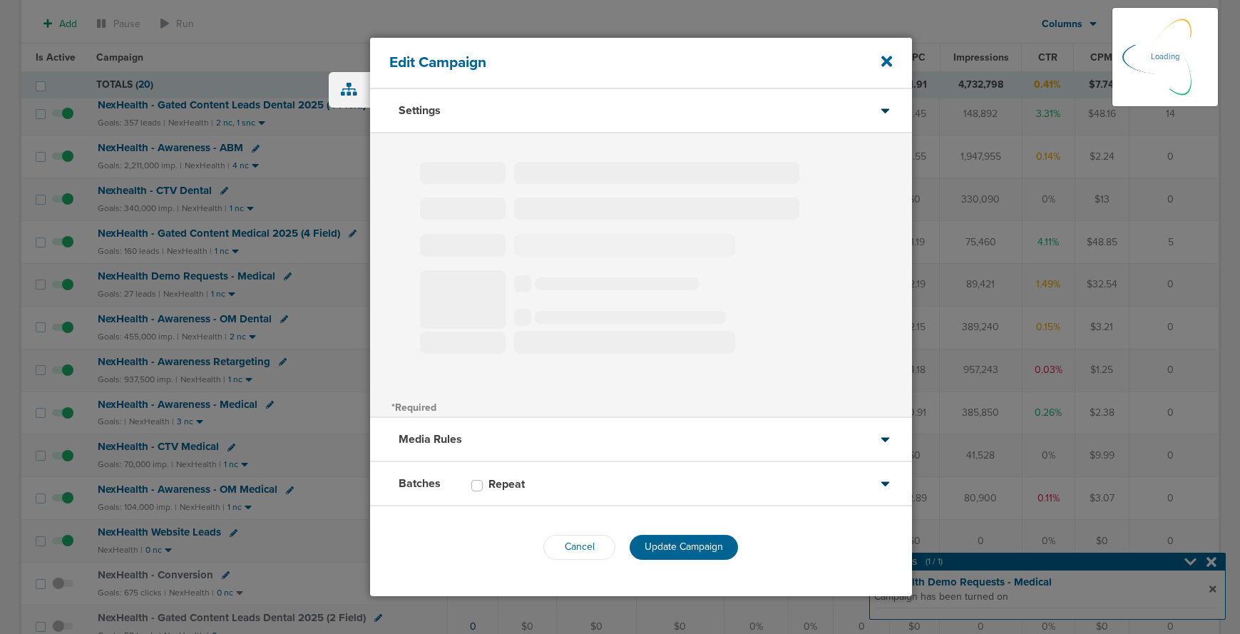
type input "NexHealth - Awareness - Medical"
select select "Awareness"
radio input "true"
select select "readOnly"
checkbox input "true"
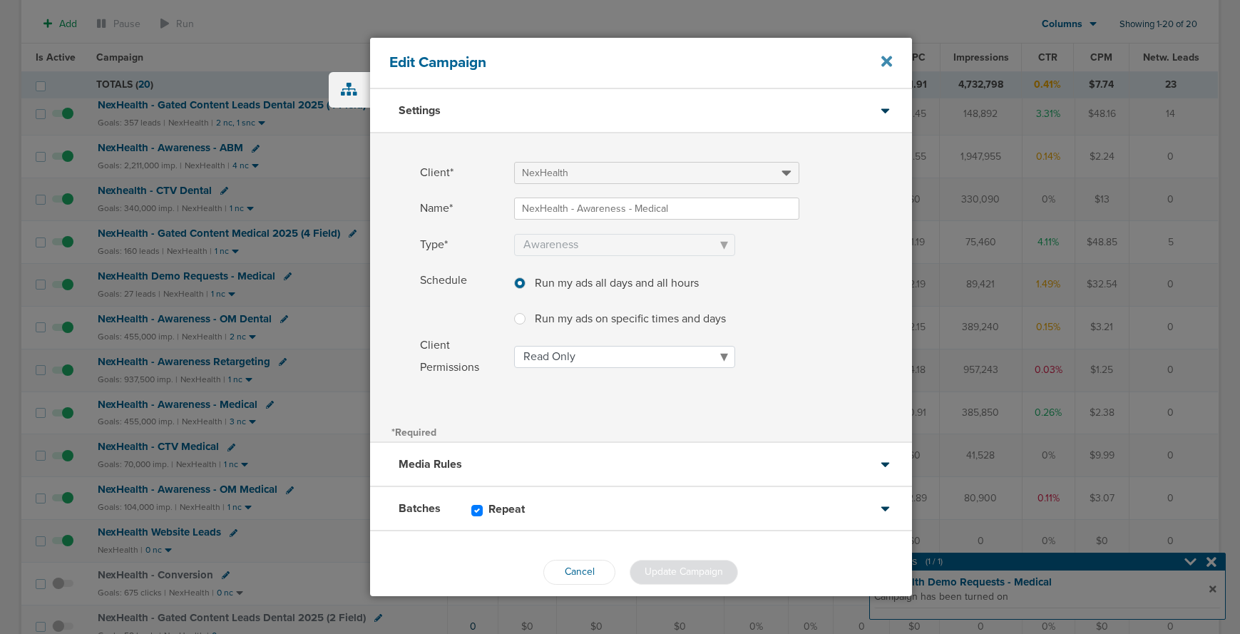
click at [887, 61] on icon at bounding box center [886, 61] width 11 height 11
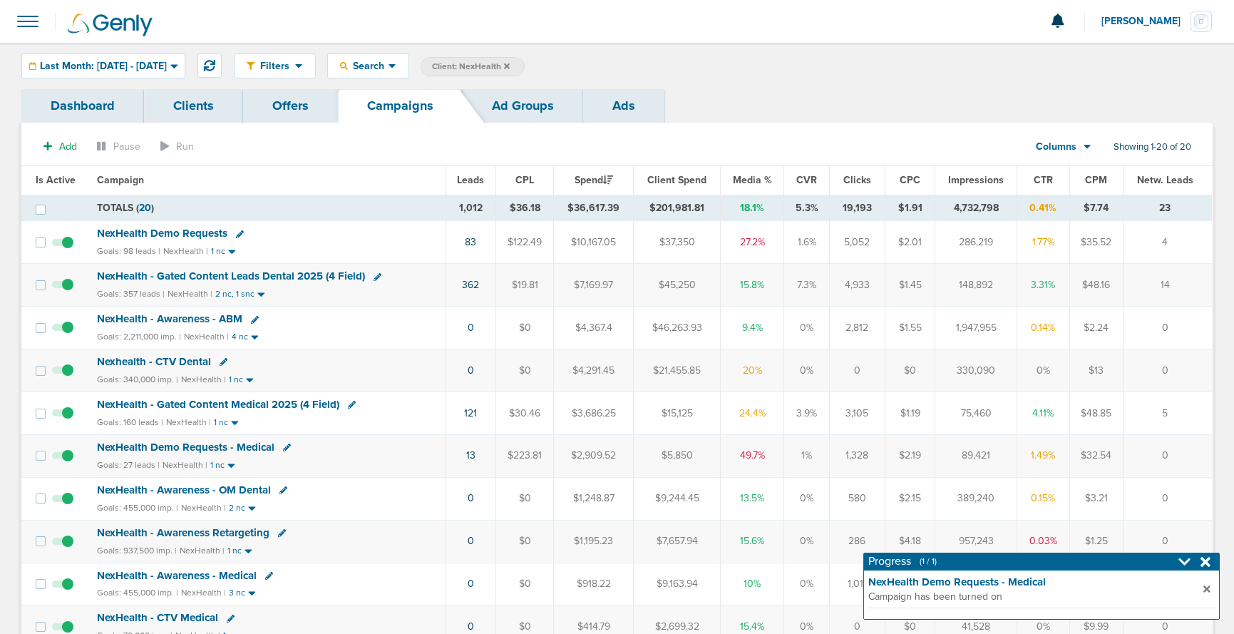
click at [510, 66] on icon at bounding box center [507, 66] width 6 height 6
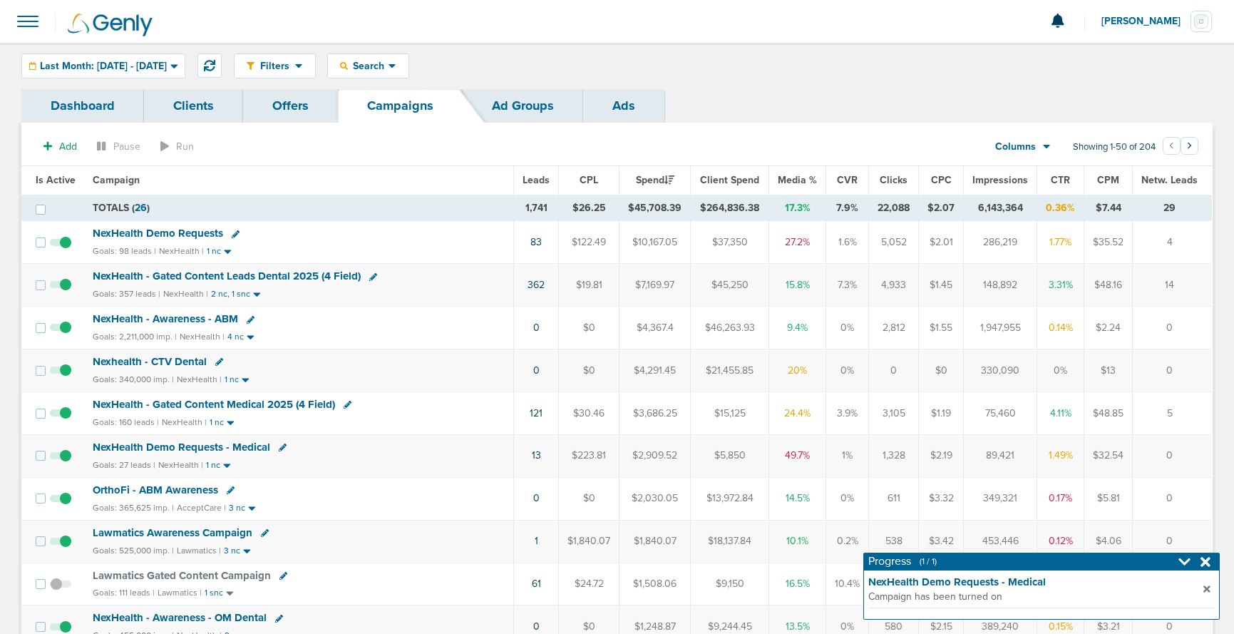
click at [389, 67] on span "Search" at bounding box center [368, 66] width 41 height 12
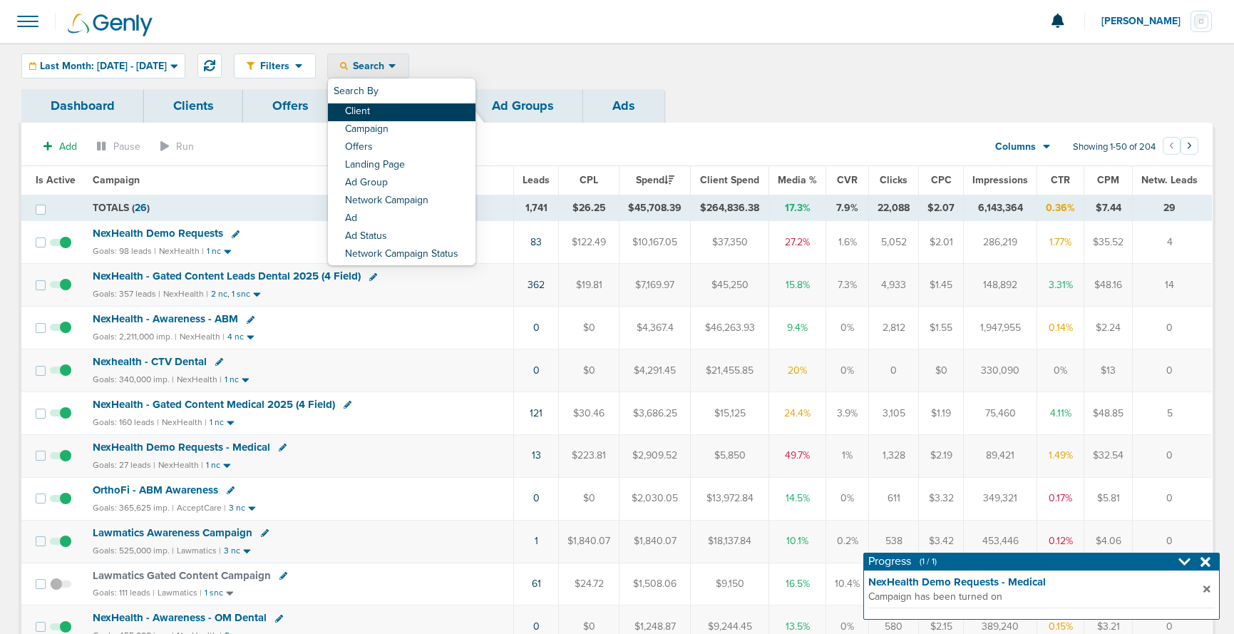
click at [411, 113] on link "Client" at bounding box center [402, 112] width 148 height 18
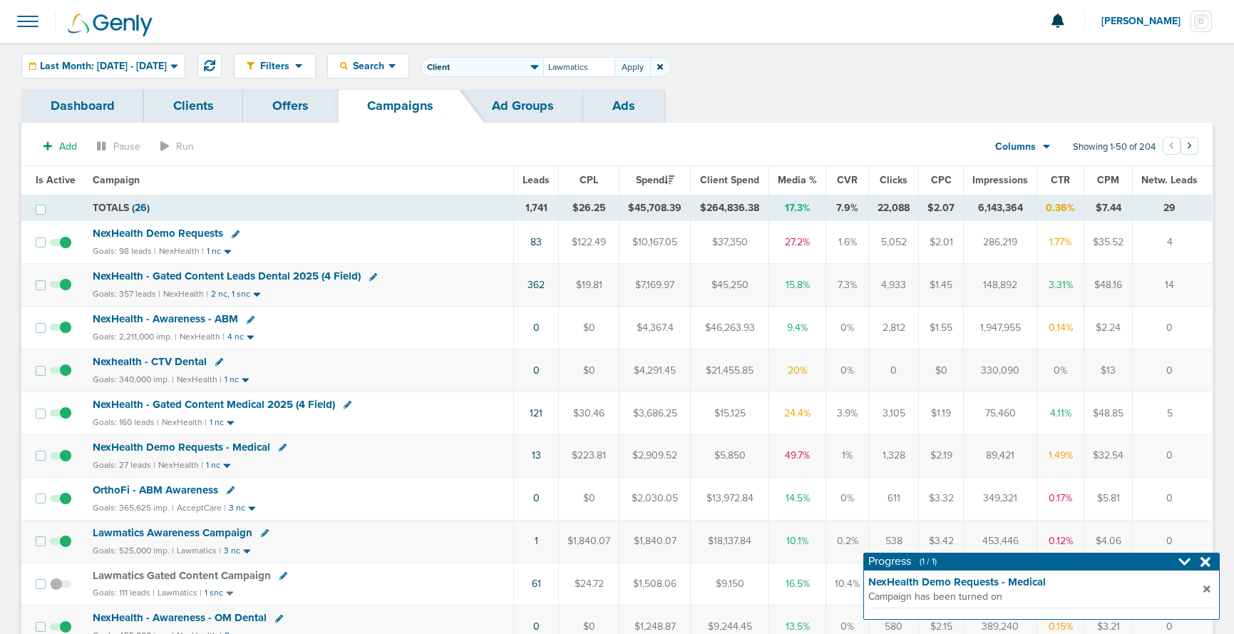
type input "Lawmatics"
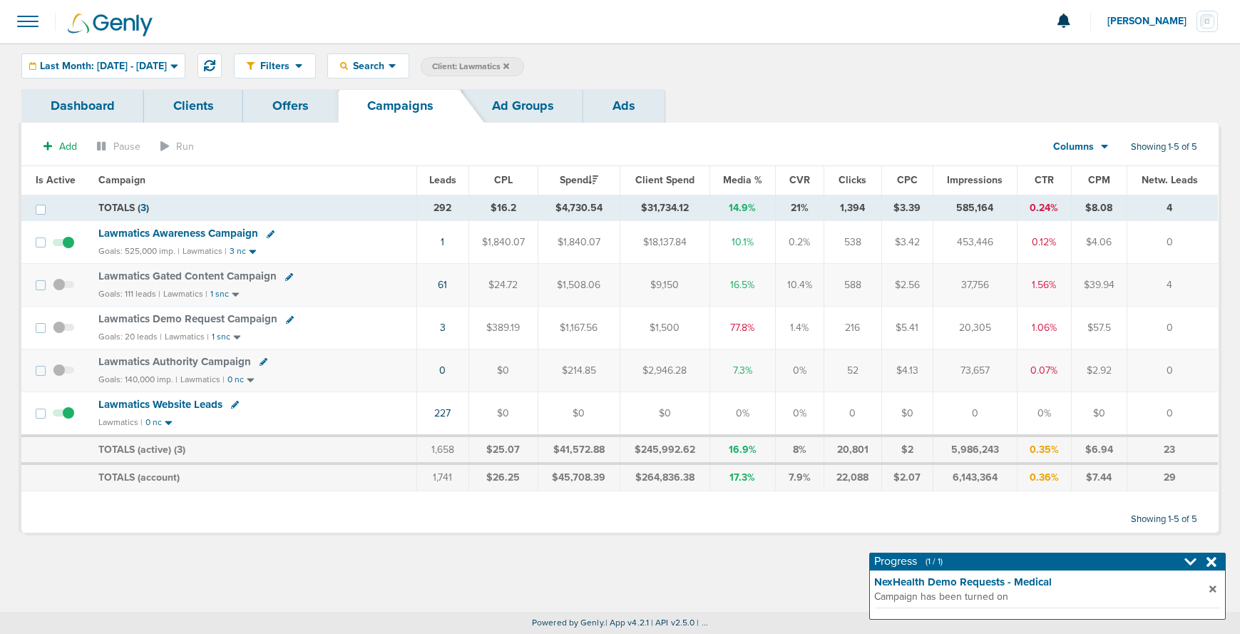
click at [271, 234] on icon at bounding box center [271, 234] width 8 height 8
select select
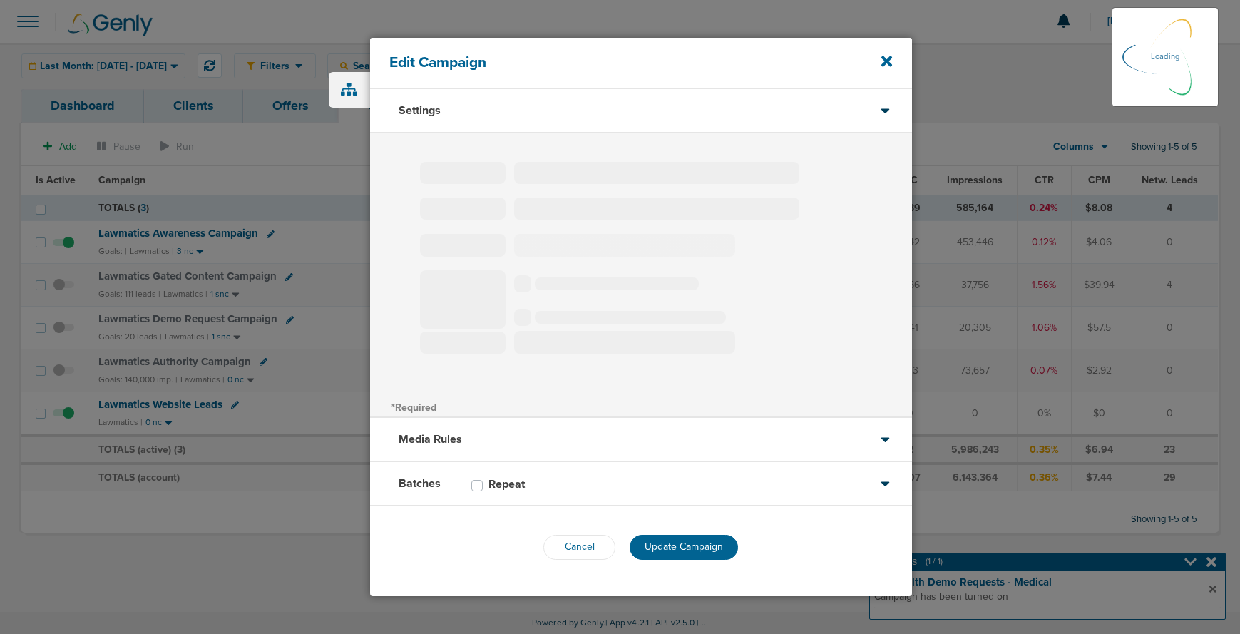
type input "Lawmatics Awareness Campaign"
select select "Awareness"
radio input "true"
select select "readWrite"
checkbox input "true"
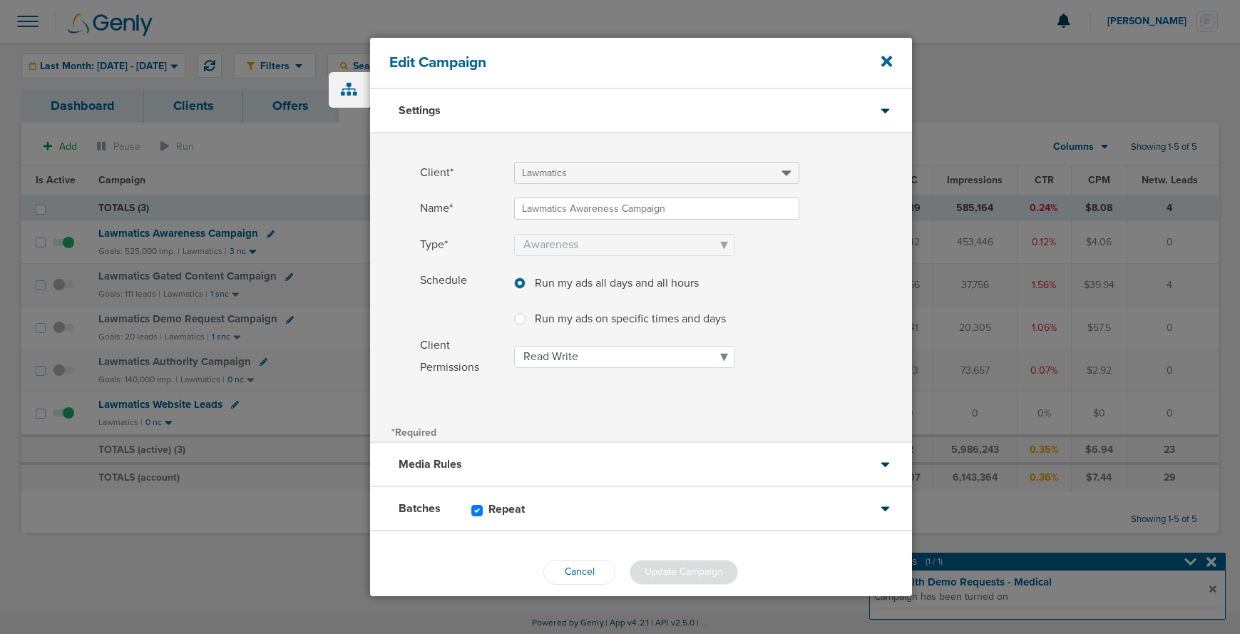
click at [598, 522] on div "Batches Repeat" at bounding box center [641, 509] width 542 height 44
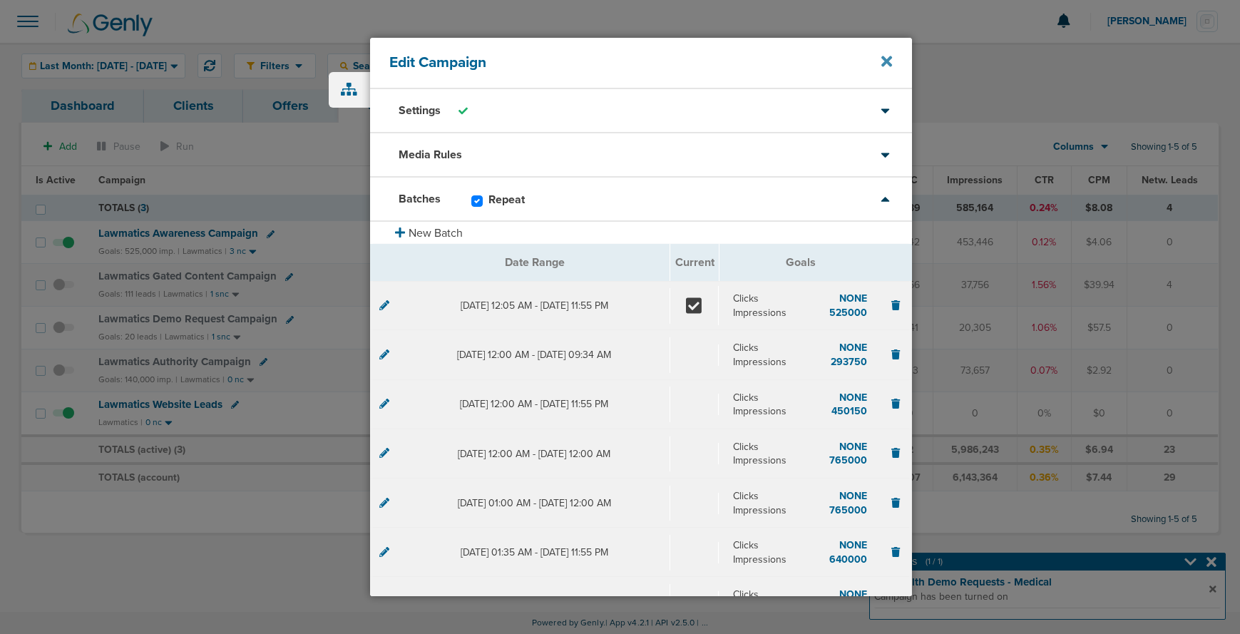
click at [886, 65] on icon at bounding box center [886, 61] width 11 height 16
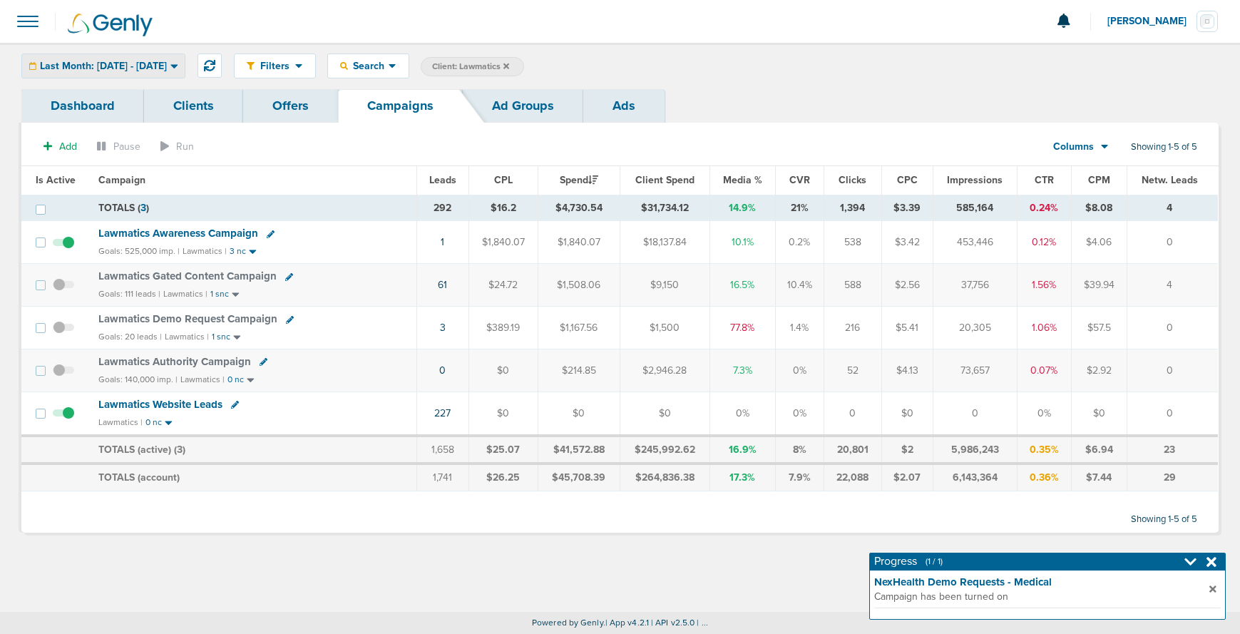
click at [58, 65] on span "Last Month: [DATE] - [DATE]" at bounding box center [103, 66] width 127 height 10
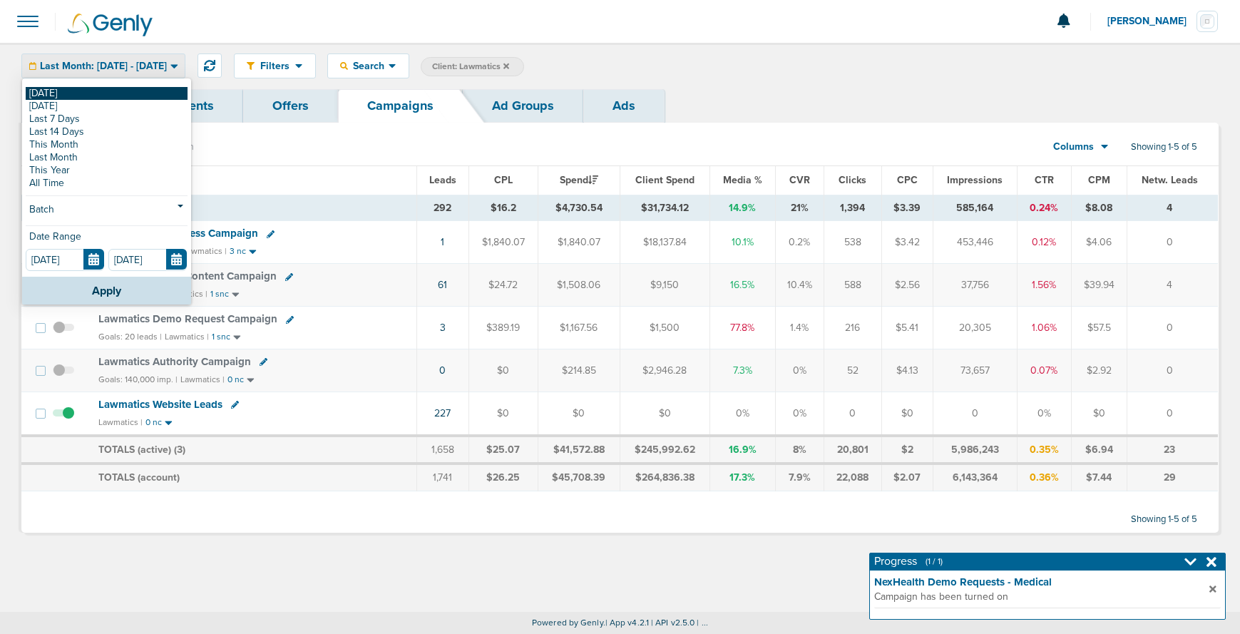
click at [63, 94] on link "[DATE]" at bounding box center [107, 93] width 162 height 13
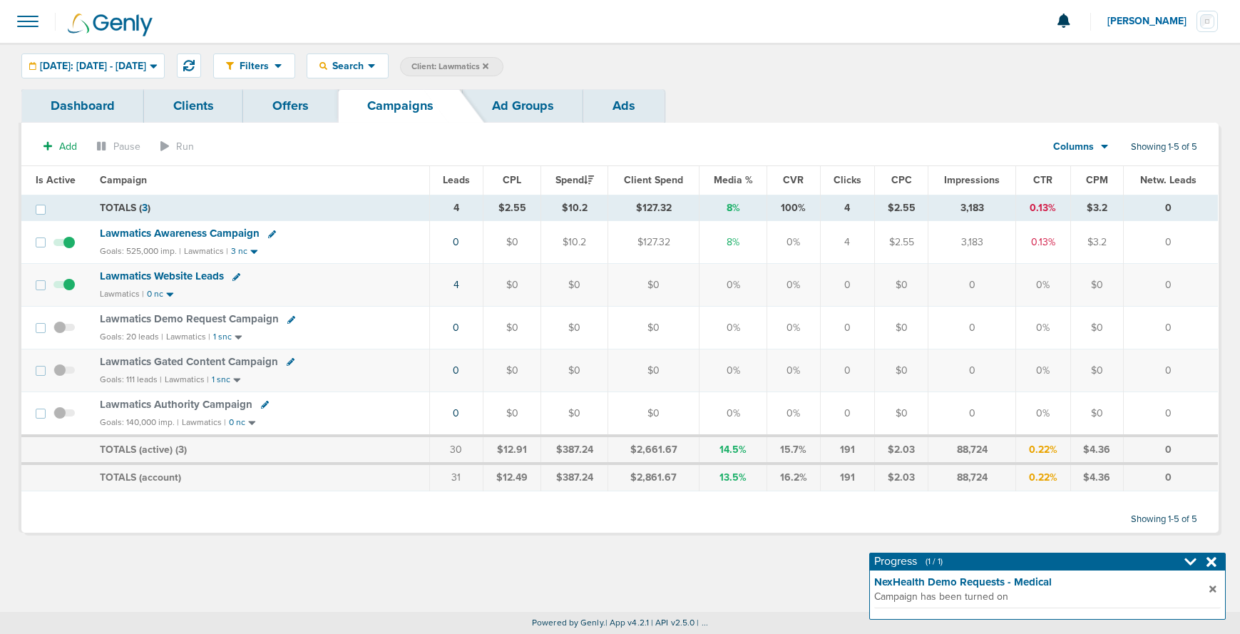
click at [272, 232] on icon at bounding box center [272, 234] width 8 height 8
select select
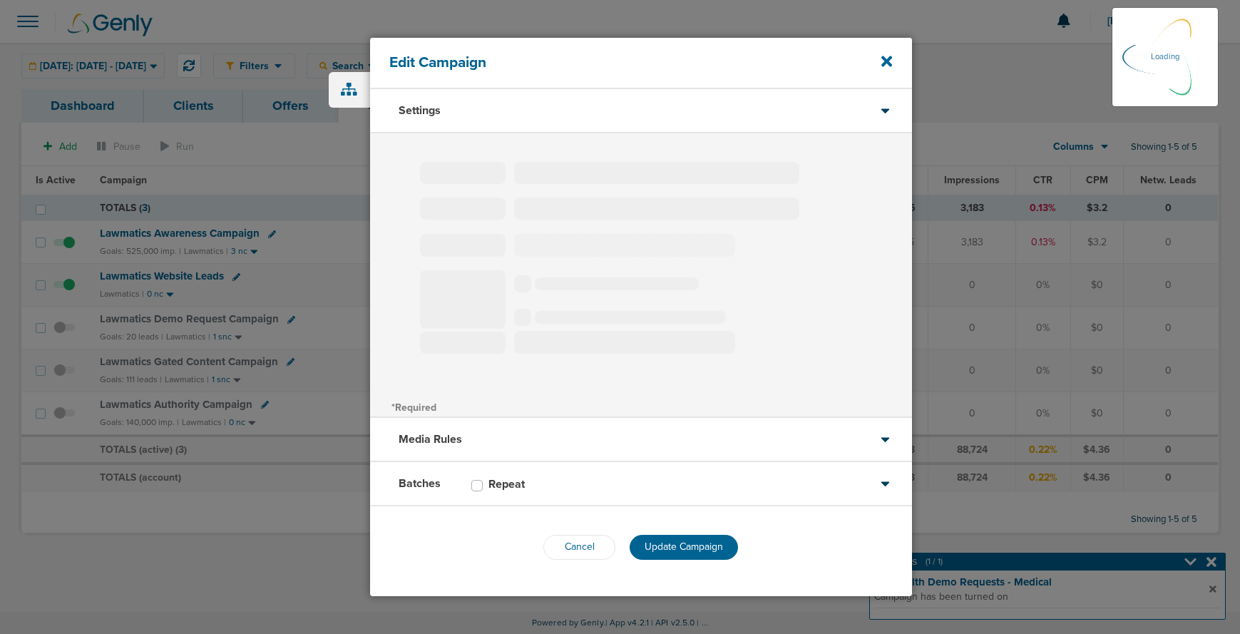
type input "Lawmatics Awareness Campaign"
select select "Awareness"
radio input "true"
select select "readWrite"
checkbox input "true"
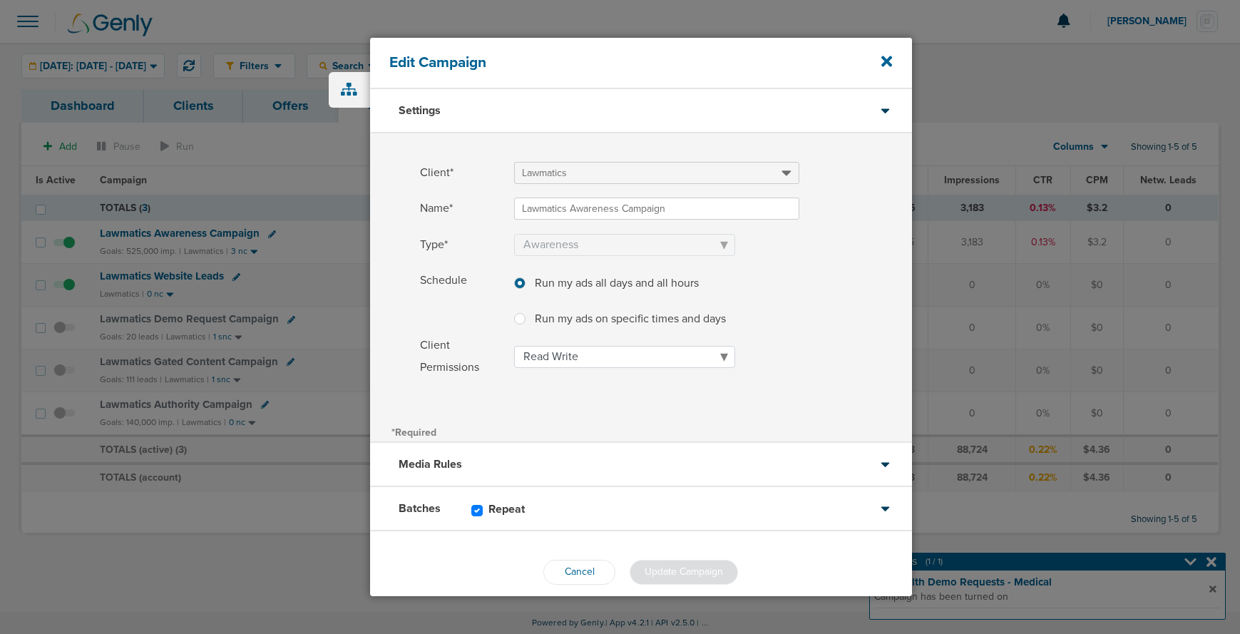
click at [608, 499] on div "Batches Repeat" at bounding box center [641, 509] width 542 height 44
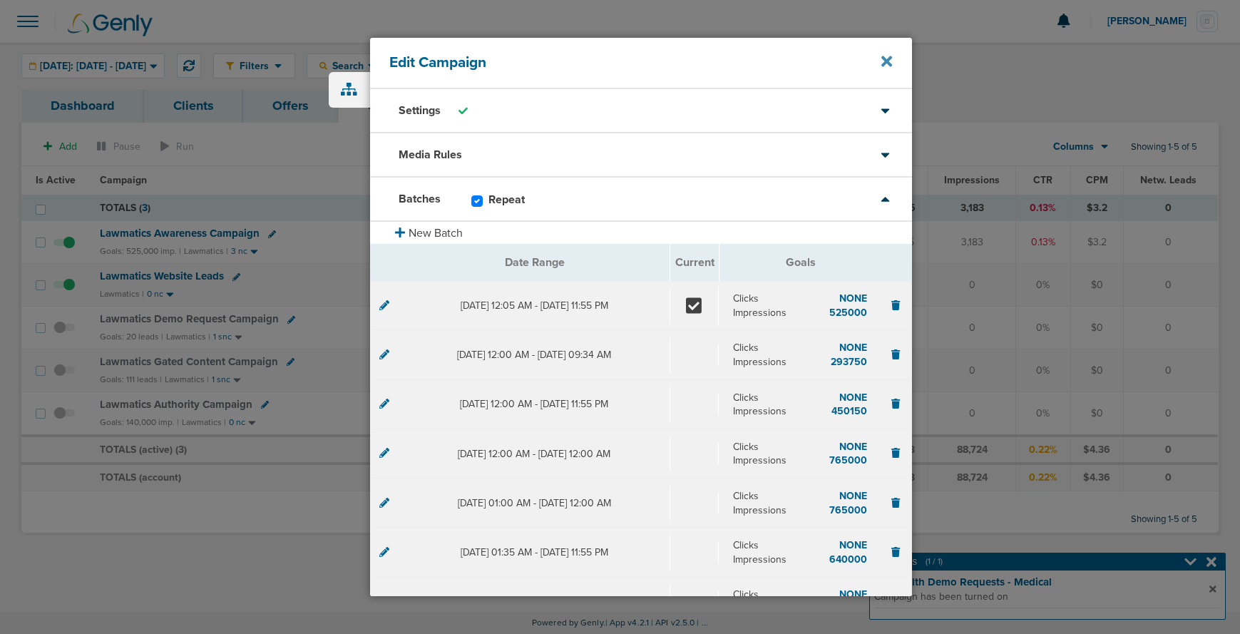
click at [888, 63] on icon at bounding box center [886, 61] width 11 height 11
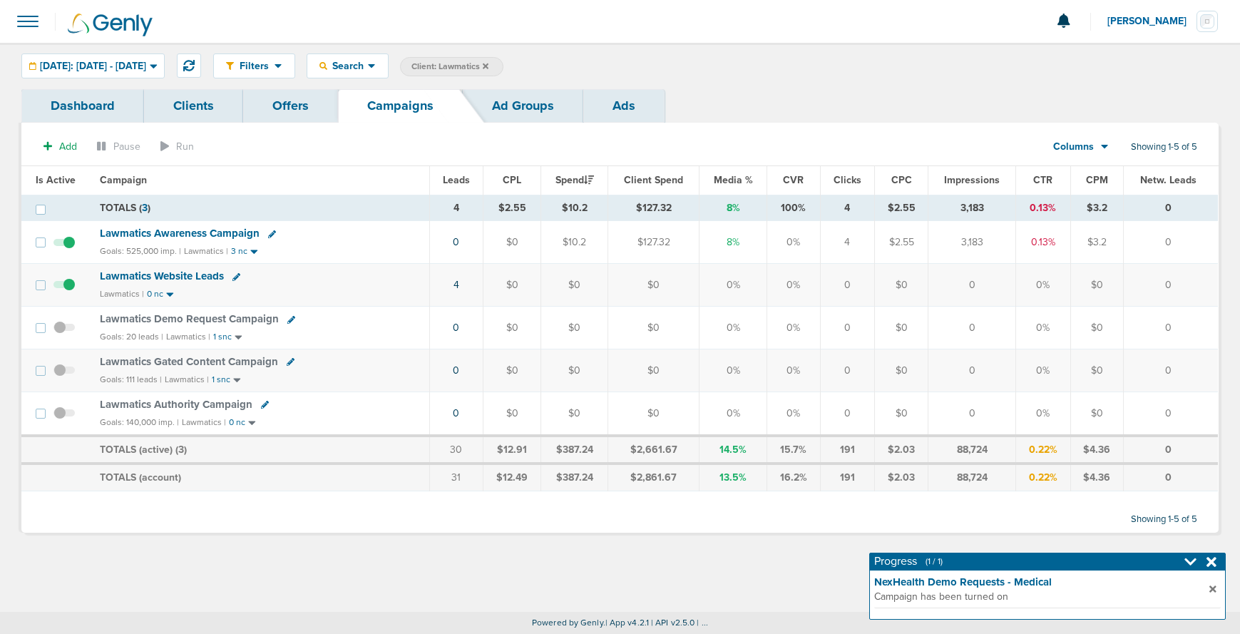
click at [261, 407] on icon at bounding box center [265, 405] width 8 height 8
select select
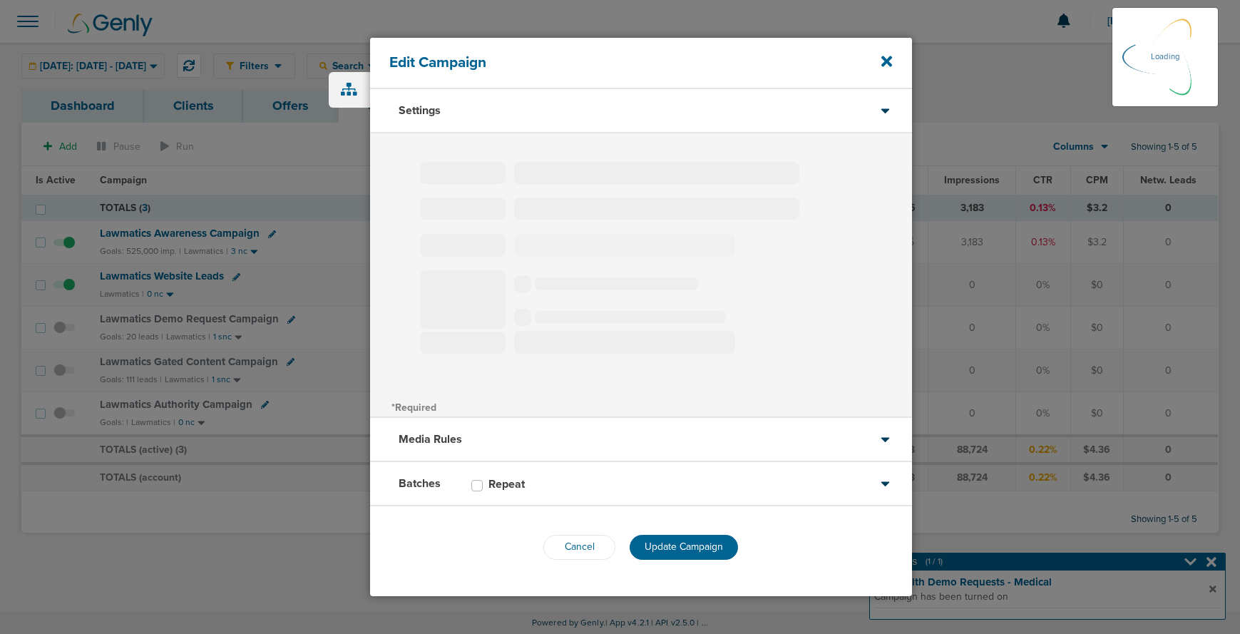
type input "Lawmatics Authority Campaign"
select select "Awareness"
radio input "true"
select select "readOnly"
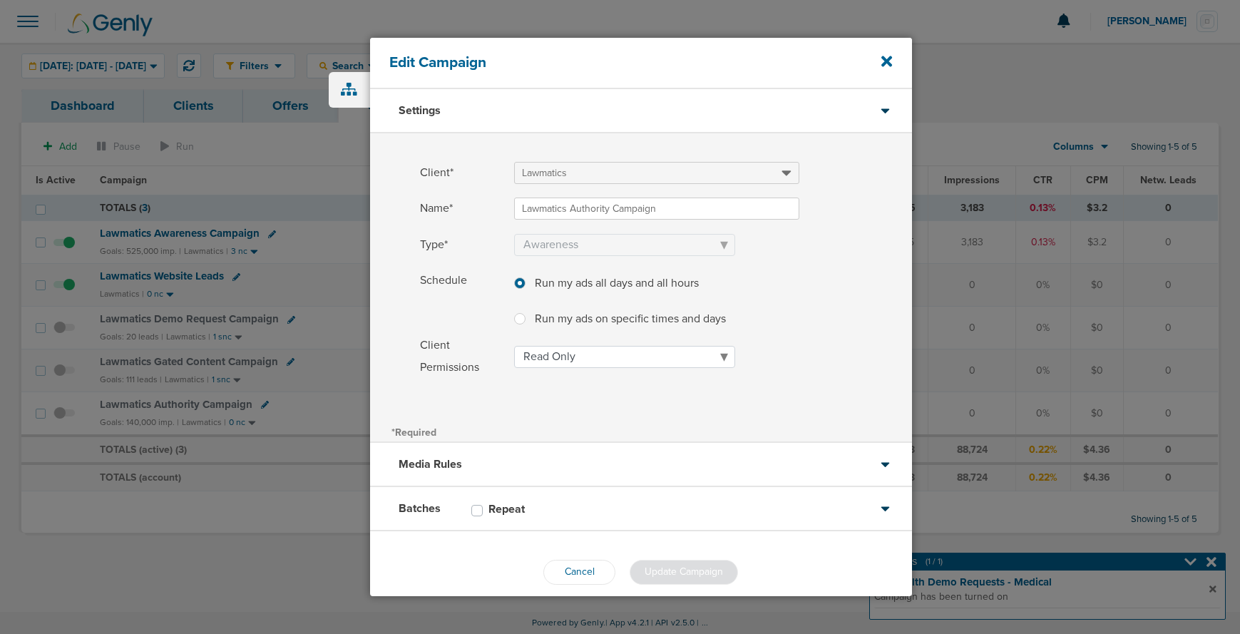
click at [531, 310] on label at bounding box center [531, 310] width 0 height 0
click at [516, 319] on input "Run my ads on specific times and days Run my ads on specific times and days" at bounding box center [519, 317] width 11 height 14
radio input "true"
select select "1"
select select "2"
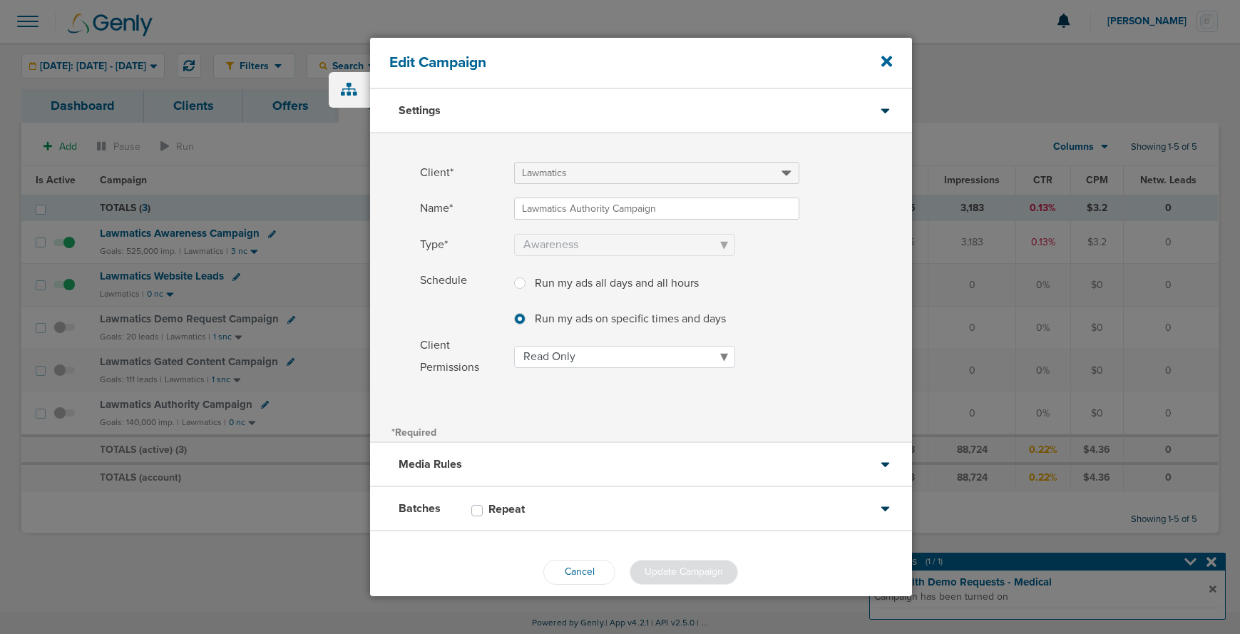
select select "3"
select select "4"
select select "5"
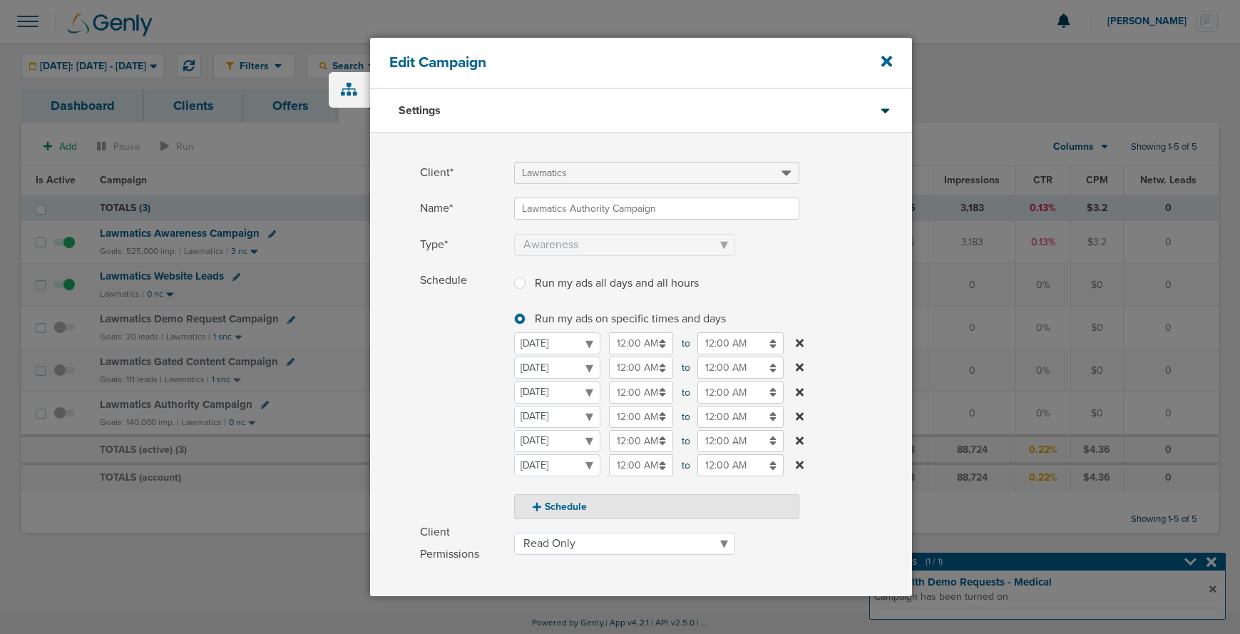
click at [635, 344] on input "12:00 AM" at bounding box center [641, 343] width 64 height 22
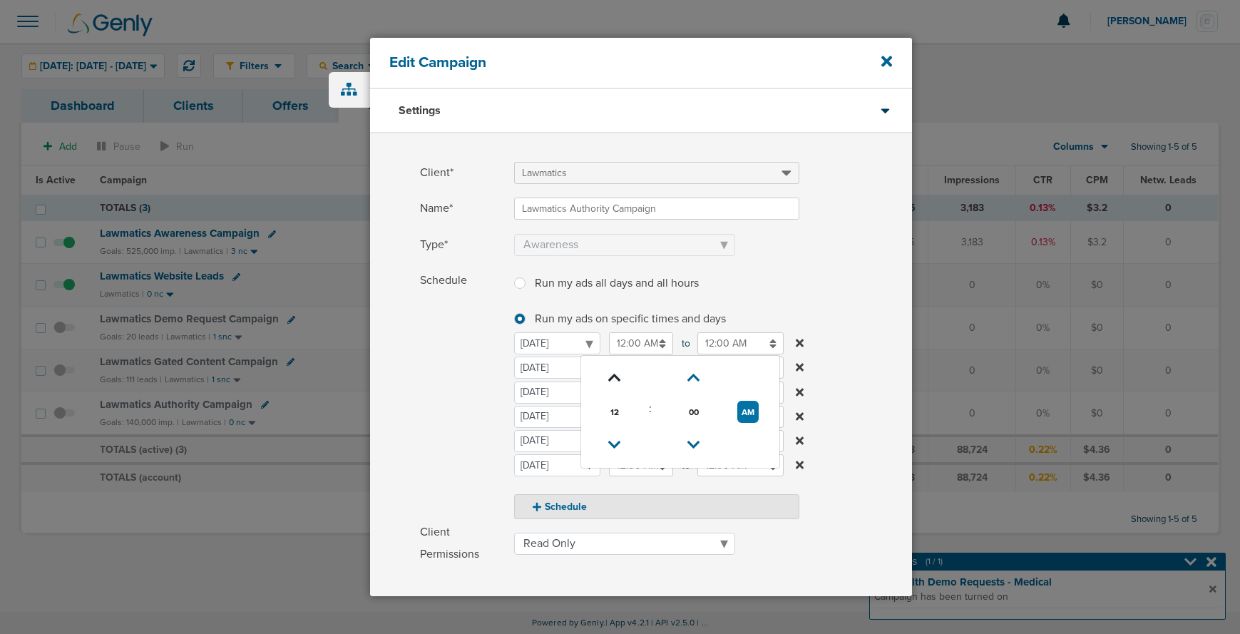
click at [613, 379] on icon at bounding box center [614, 378] width 13 height 9
click at [745, 414] on button "AM" at bounding box center [747, 412] width 21 height 22
type input "1:00 PM"
click at [736, 345] on input "12:00 AM" at bounding box center [740, 343] width 86 height 22
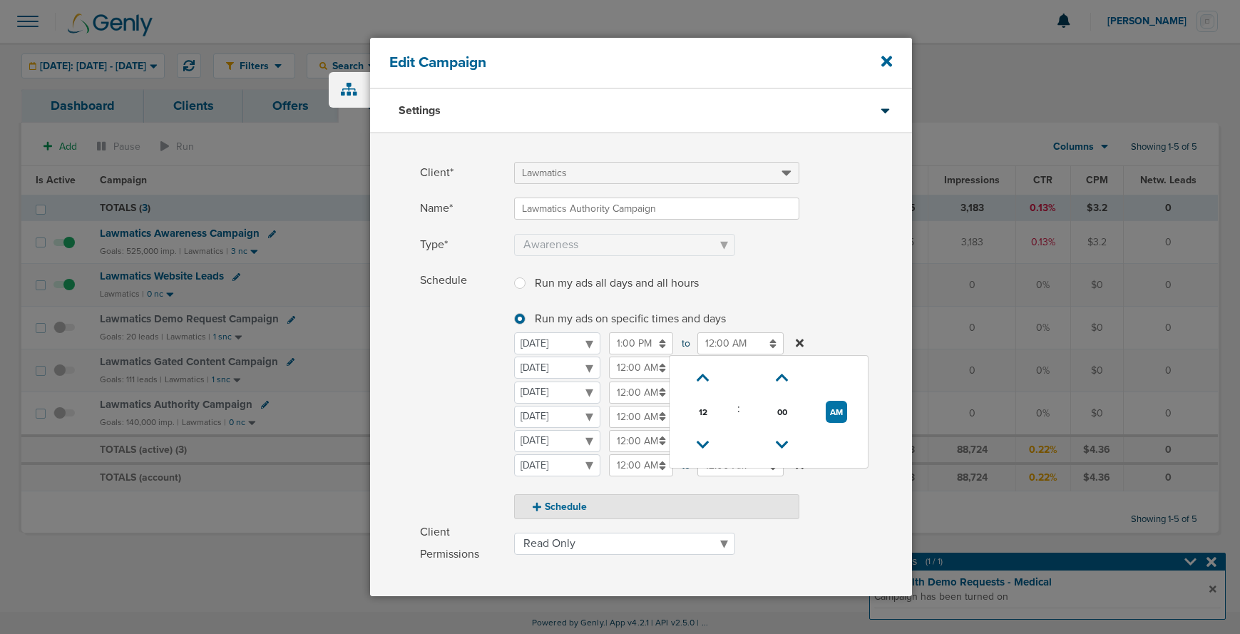
click at [835, 323] on label "Schedule Run my ads all days and all hours Run my ads all days and all hours Ru…" at bounding box center [666, 394] width 492 height 250
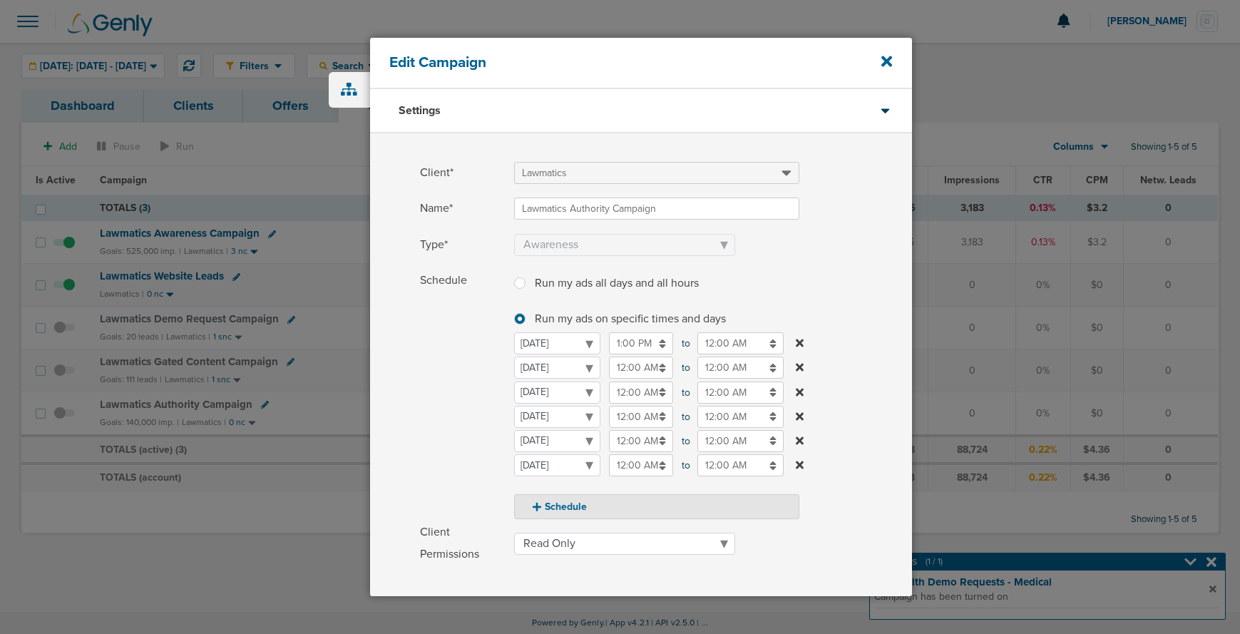
click at [799, 464] on icon at bounding box center [800, 465] width 8 height 8
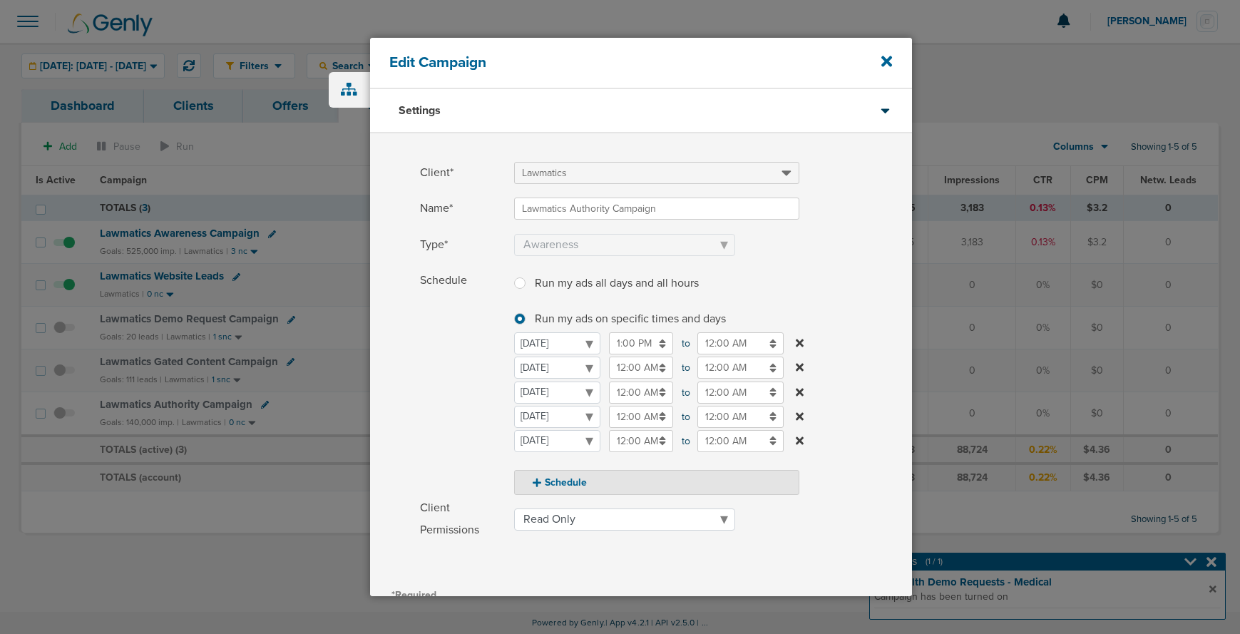
click at [797, 438] on icon at bounding box center [800, 440] width 8 height 8
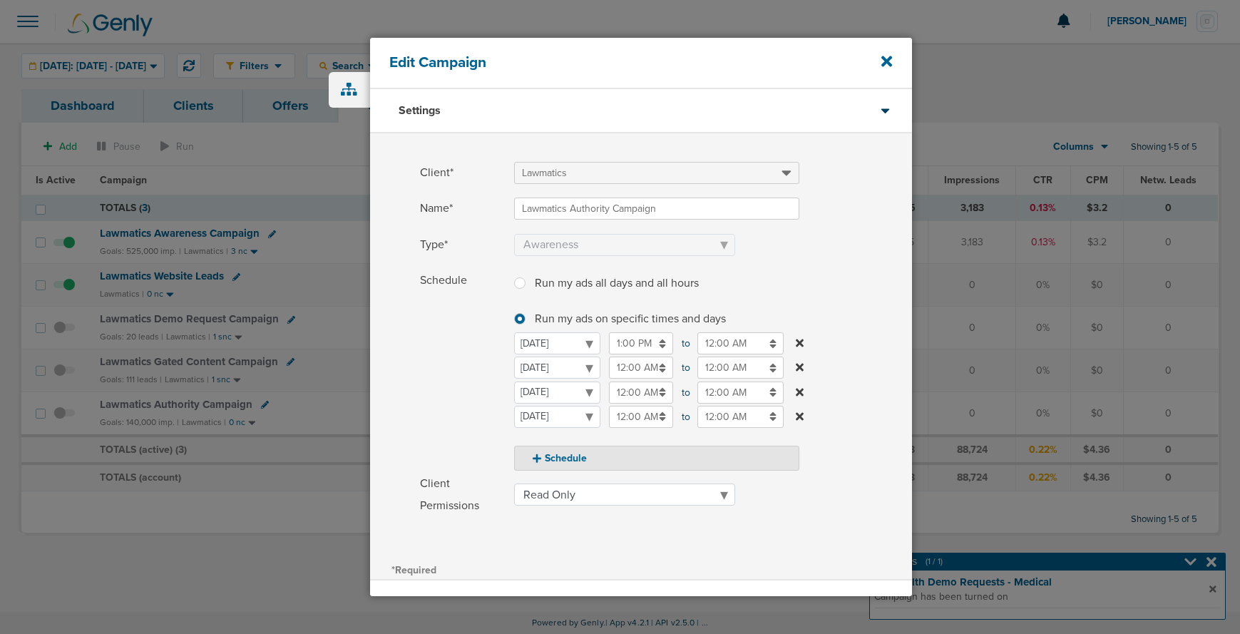
click at [416, 415] on div "Schedule Run my ads all days and all hours Run my ads all days and all hours Ru…" at bounding box center [641, 369] width 542 height 201
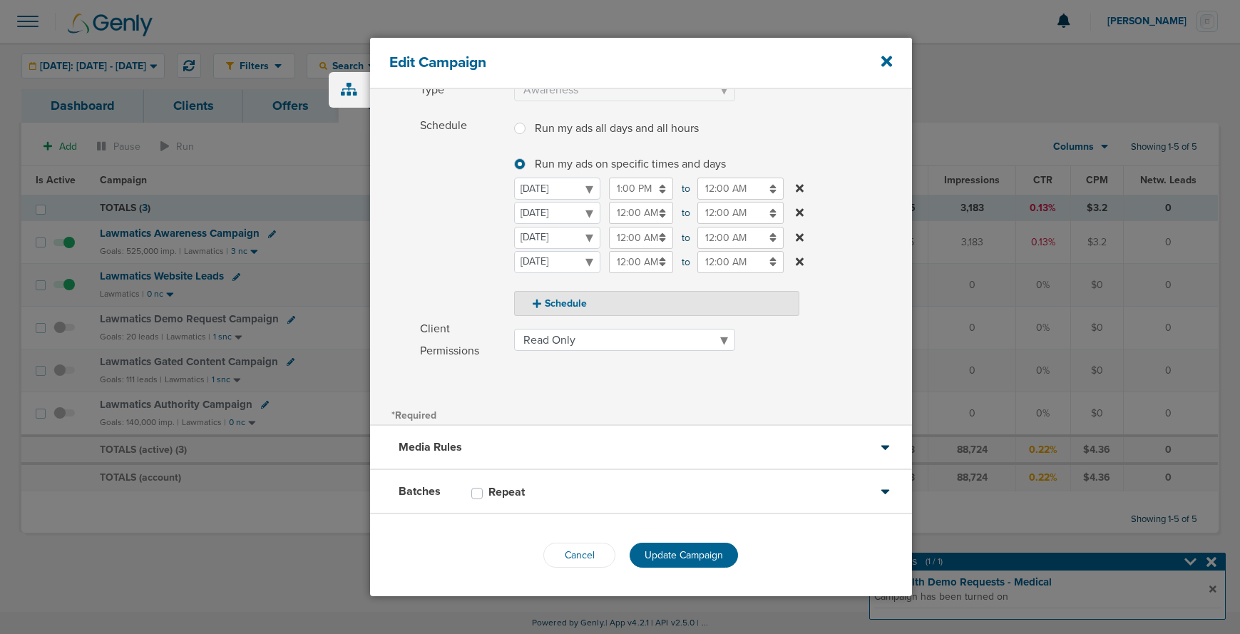
click at [589, 503] on div "Batches Repeat" at bounding box center [641, 492] width 542 height 44
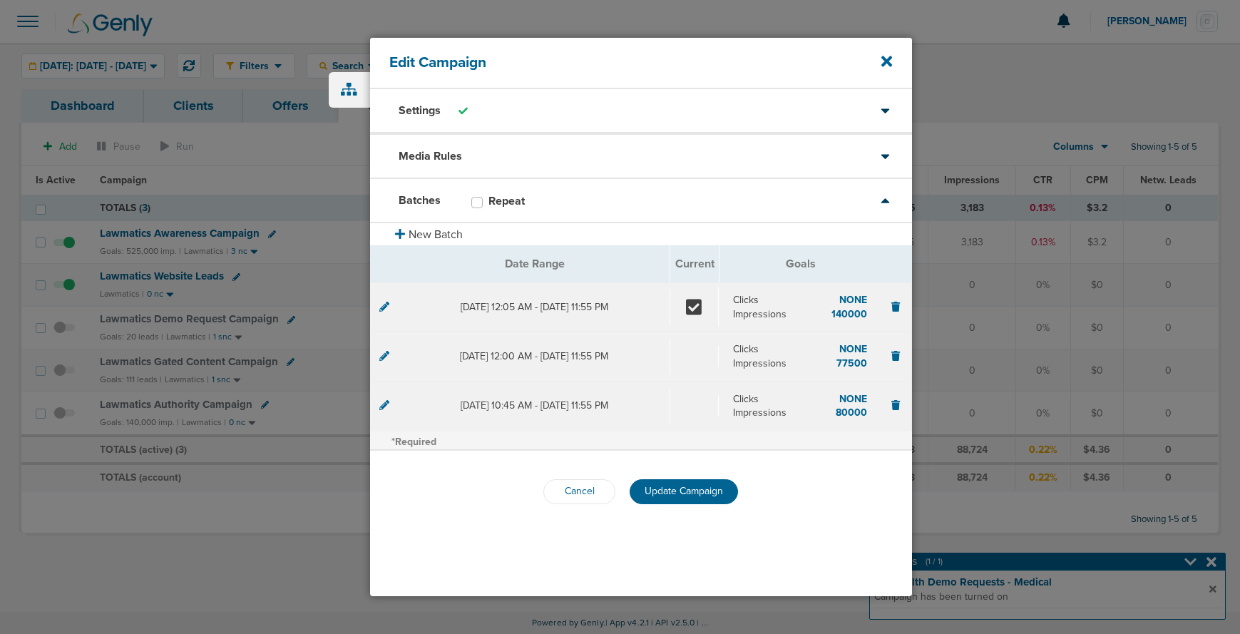
scroll to position [0, 0]
click at [693, 494] on span "Update Campaign" at bounding box center [684, 491] width 78 height 12
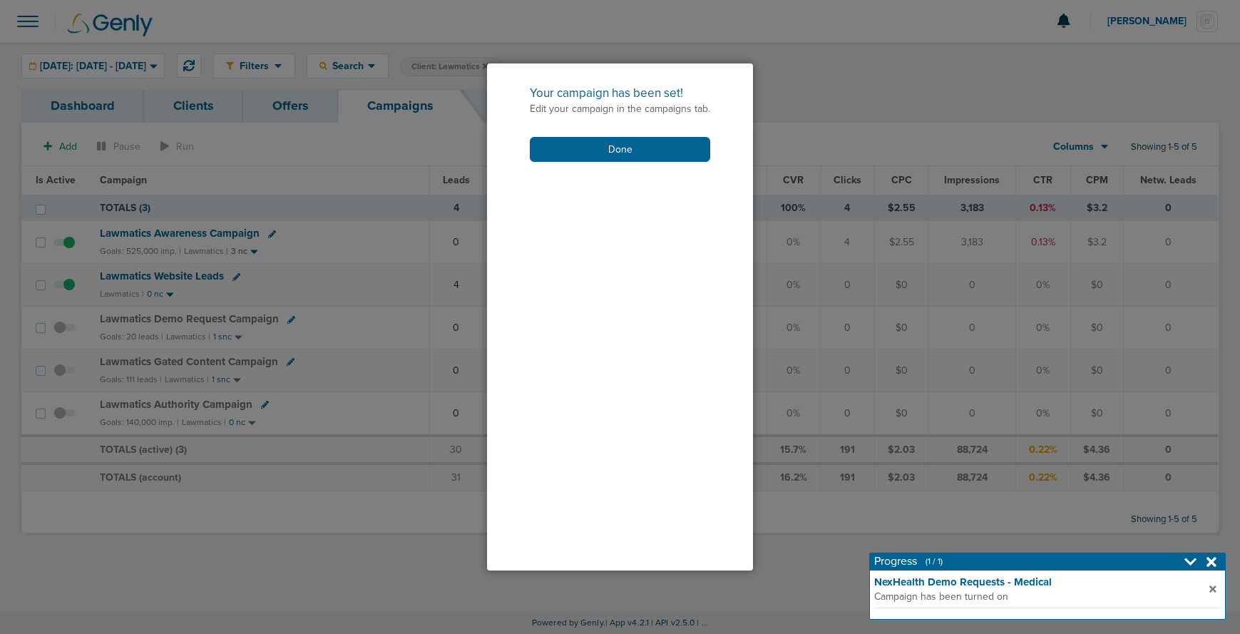
drag, startPoint x: 599, startPoint y: 143, endPoint x: 474, endPoint y: 196, distance: 135.5
click at [598, 145] on button "Done" at bounding box center [620, 149] width 180 height 25
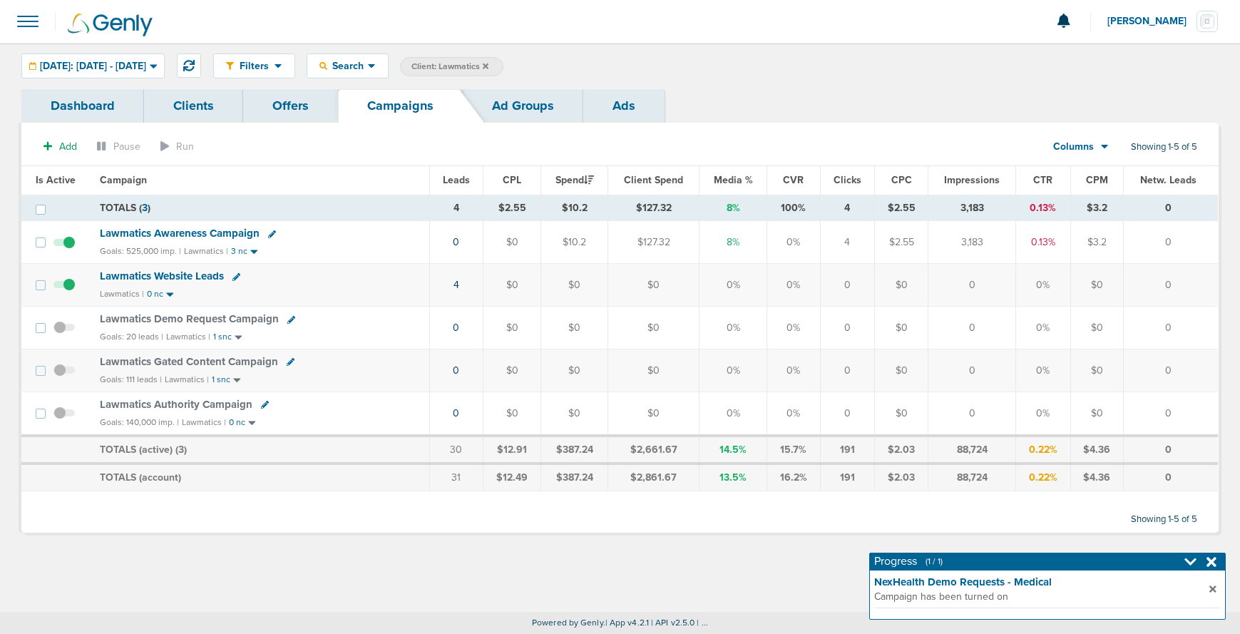
click at [63, 377] on span at bounding box center [63, 377] width 21 height 0
click at [64, 374] on input "checkbox" at bounding box center [64, 374] width 0 height 0
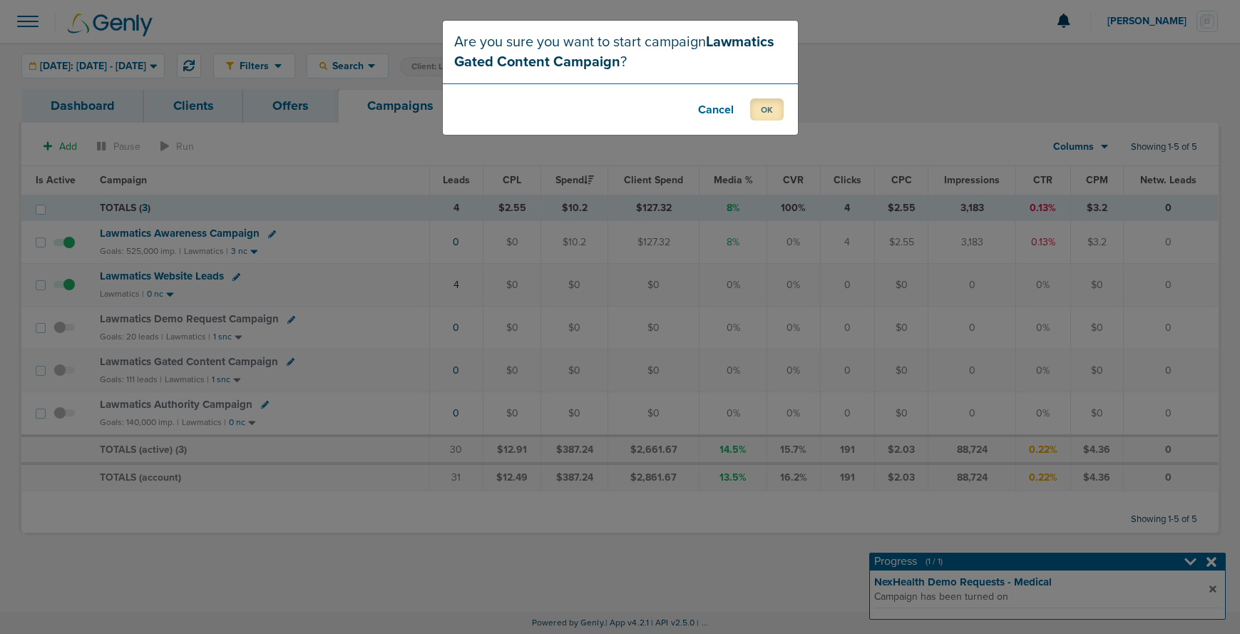
drag, startPoint x: 775, startPoint y: 108, endPoint x: 662, endPoint y: 165, distance: 126.6
click at [775, 109] on button "OK" at bounding box center [767, 109] width 34 height 22
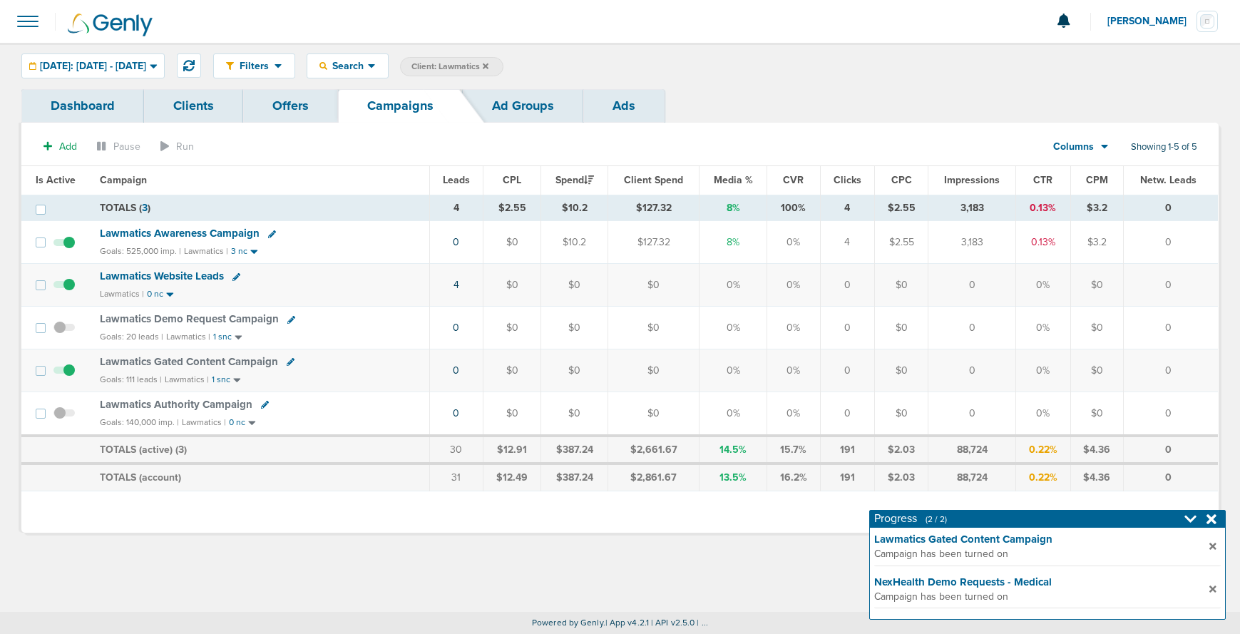
click at [74, 371] on td at bounding box center [68, 370] width 46 height 43
click at [71, 377] on span at bounding box center [63, 377] width 21 height 0
click at [64, 374] on input "checkbox" at bounding box center [64, 374] width 0 height 0
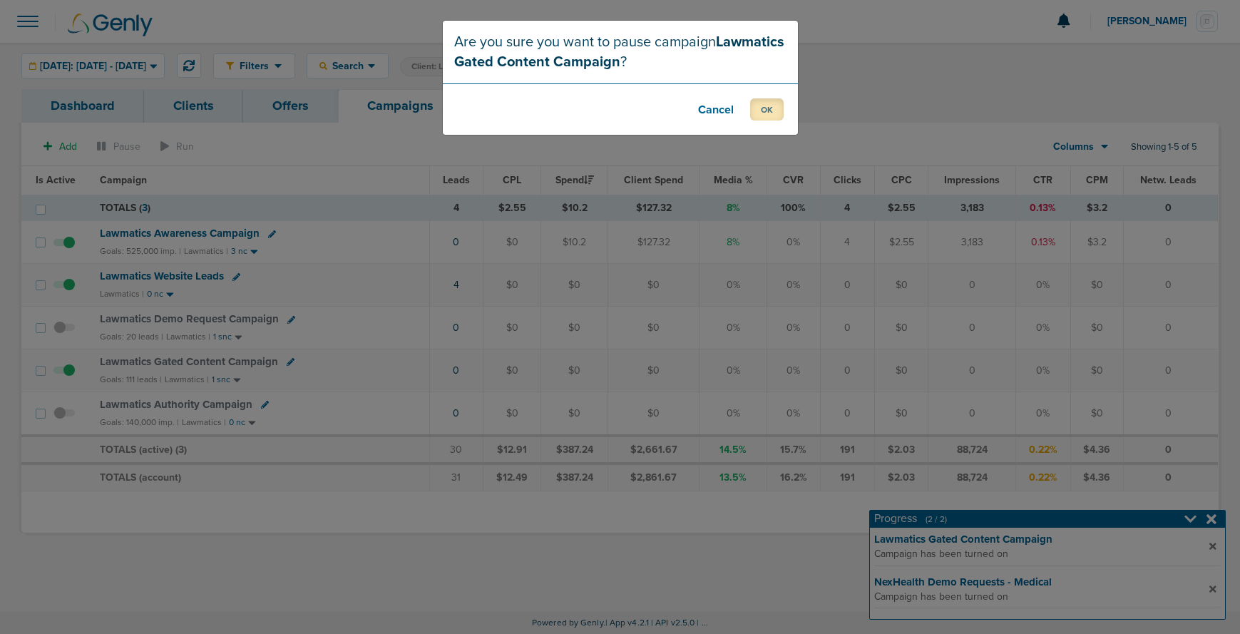
click at [760, 104] on button "OK" at bounding box center [767, 109] width 34 height 22
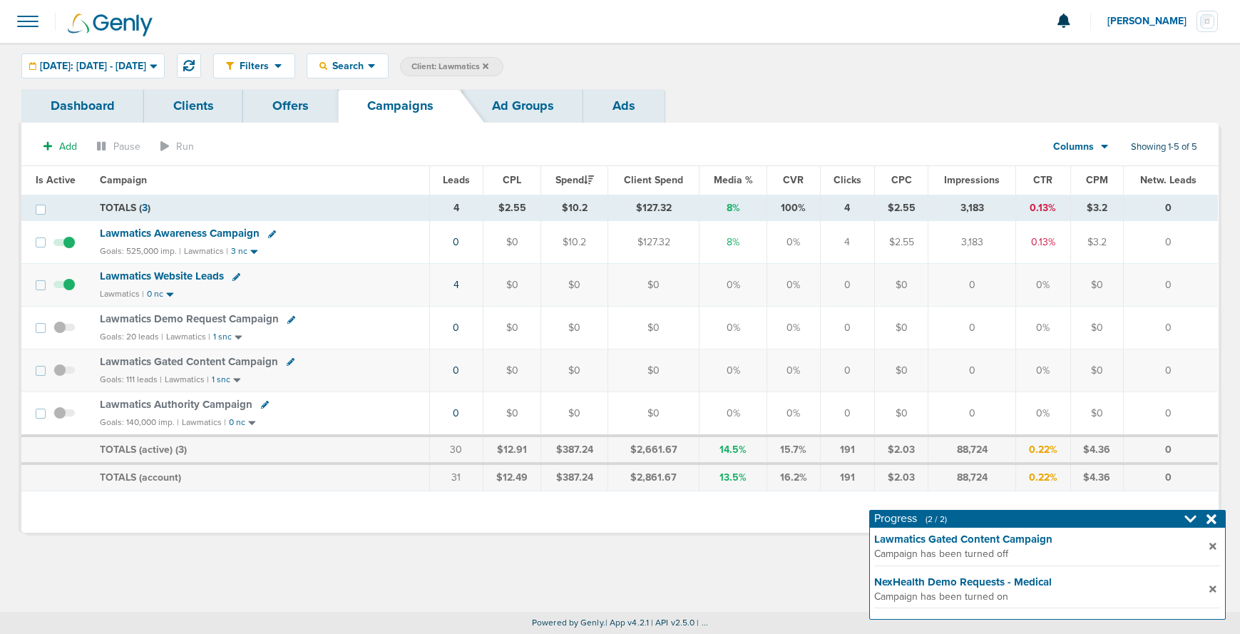
click at [263, 410] on link at bounding box center [265, 405] width 8 height 11
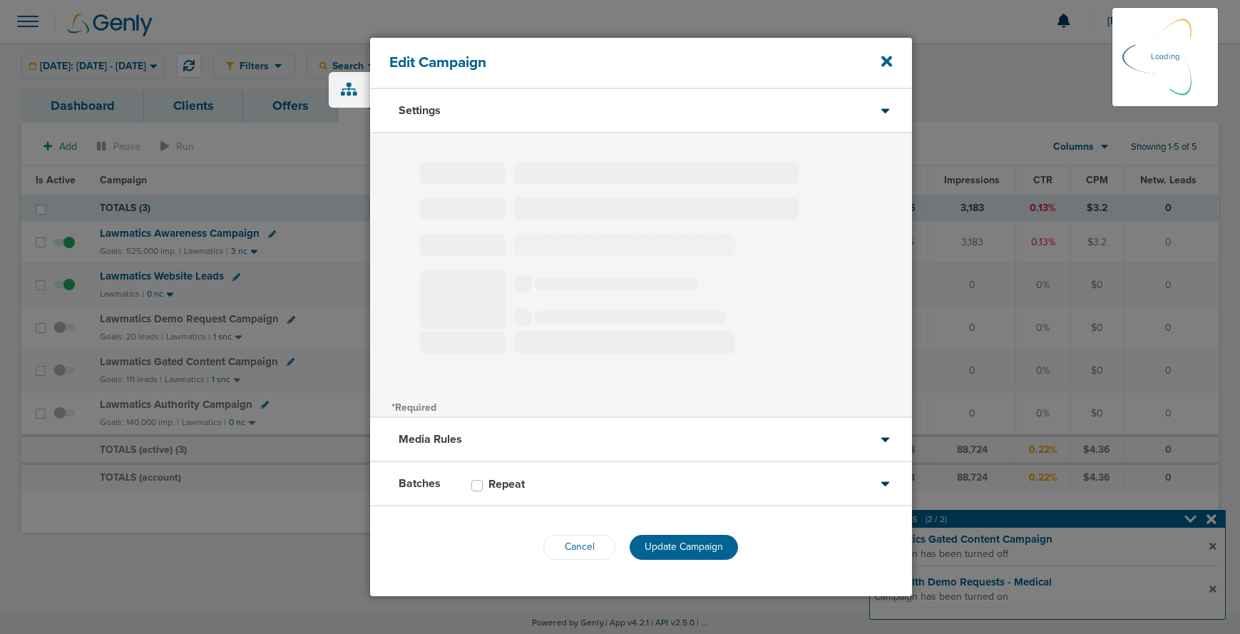
type input "Lawmatics Authority Campaign"
select select "Awareness"
radio input "true"
select select "readOnly"
select select "1"
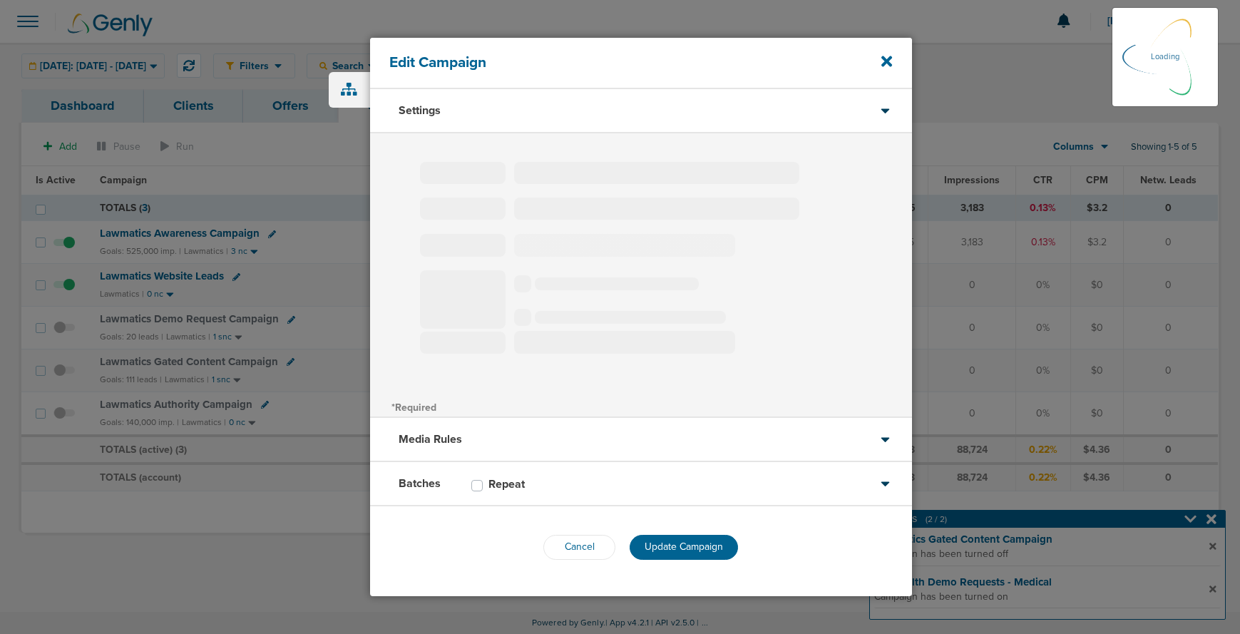
select select "2"
select select "3"
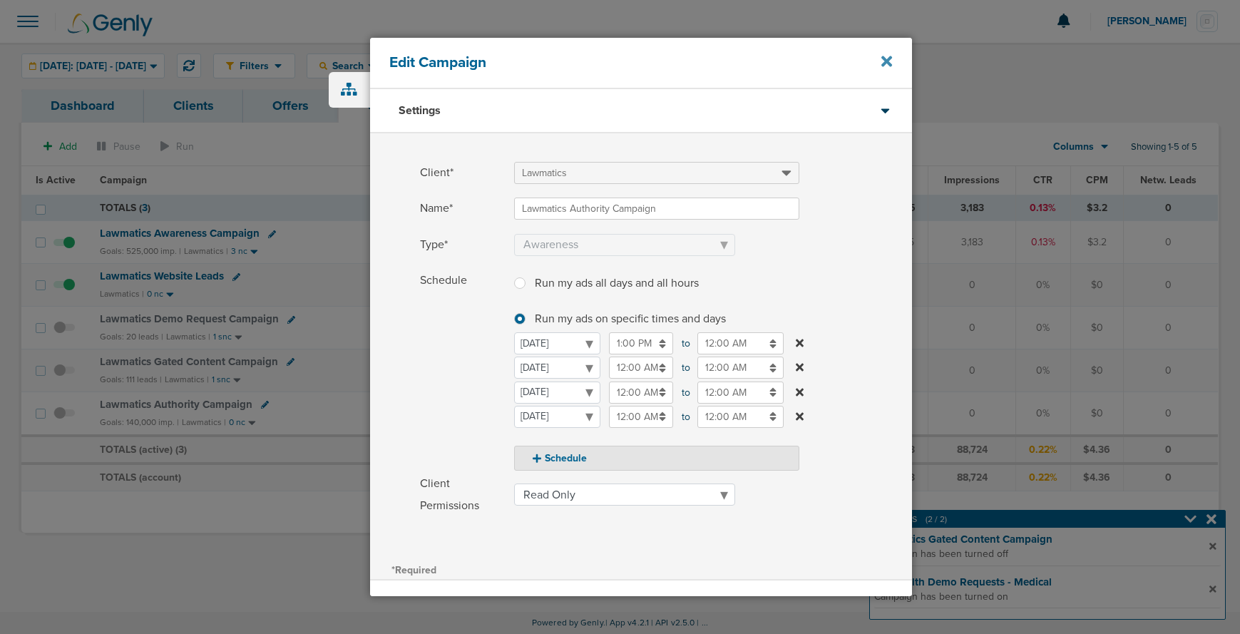
click at [881, 61] on icon at bounding box center [886, 61] width 11 height 16
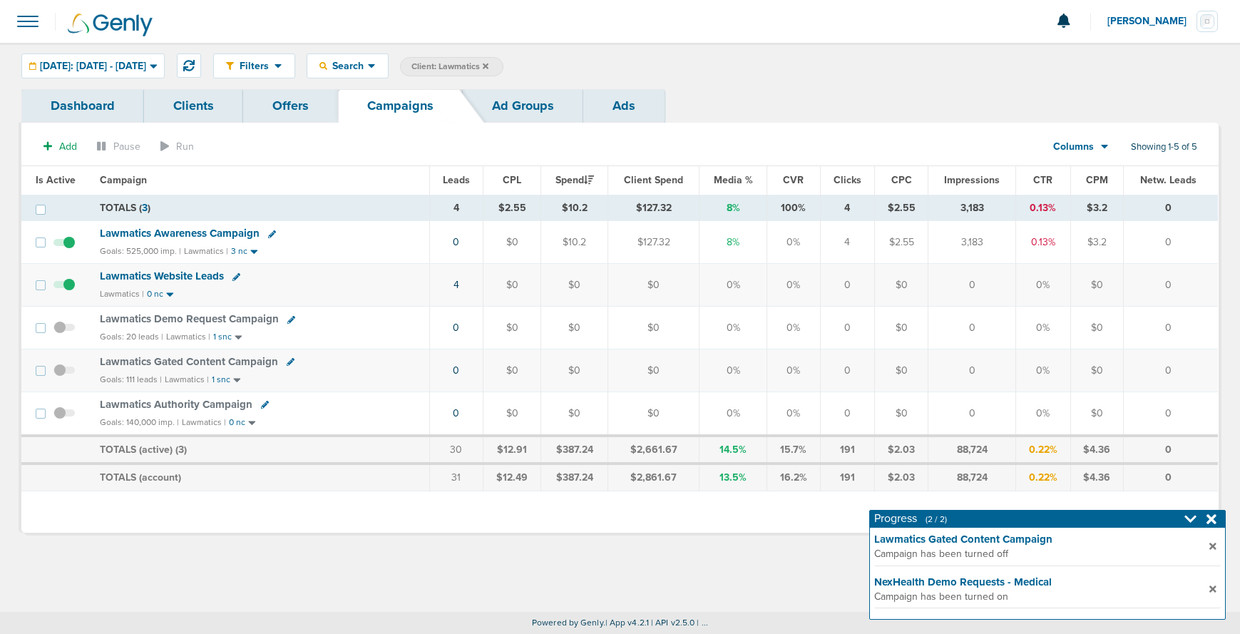
click at [57, 420] on span at bounding box center [63, 420] width 21 height 0
click at [64, 416] on input "checkbox" at bounding box center [64, 416] width 0 height 0
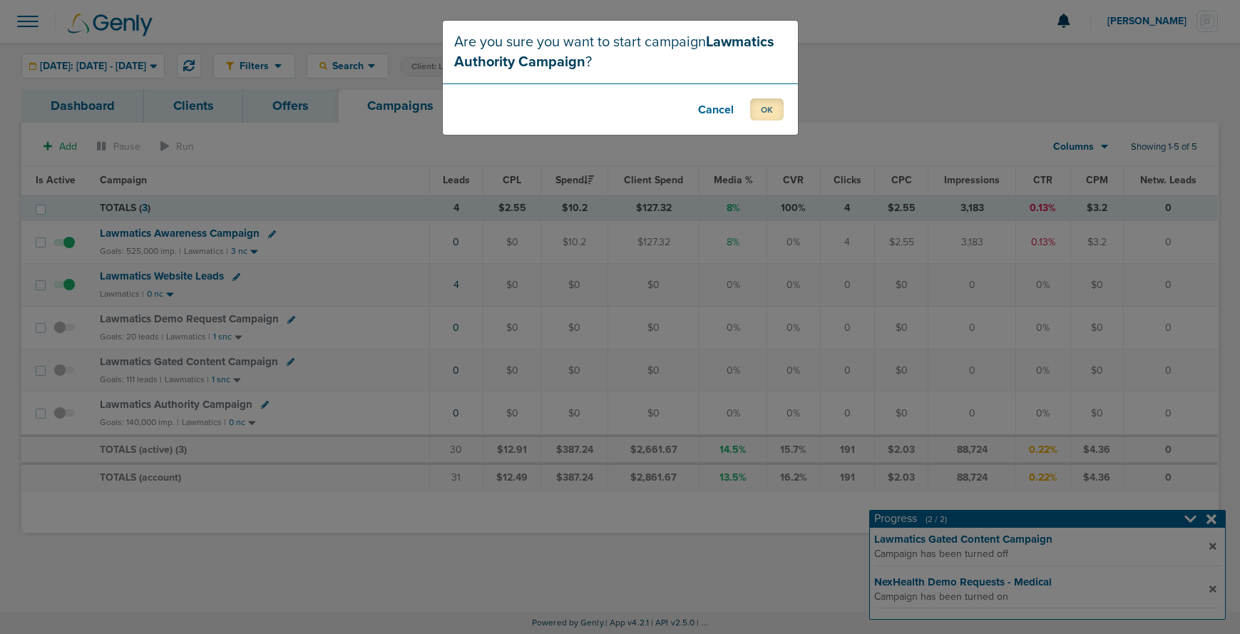
click at [777, 115] on button "OK" at bounding box center [767, 109] width 34 height 22
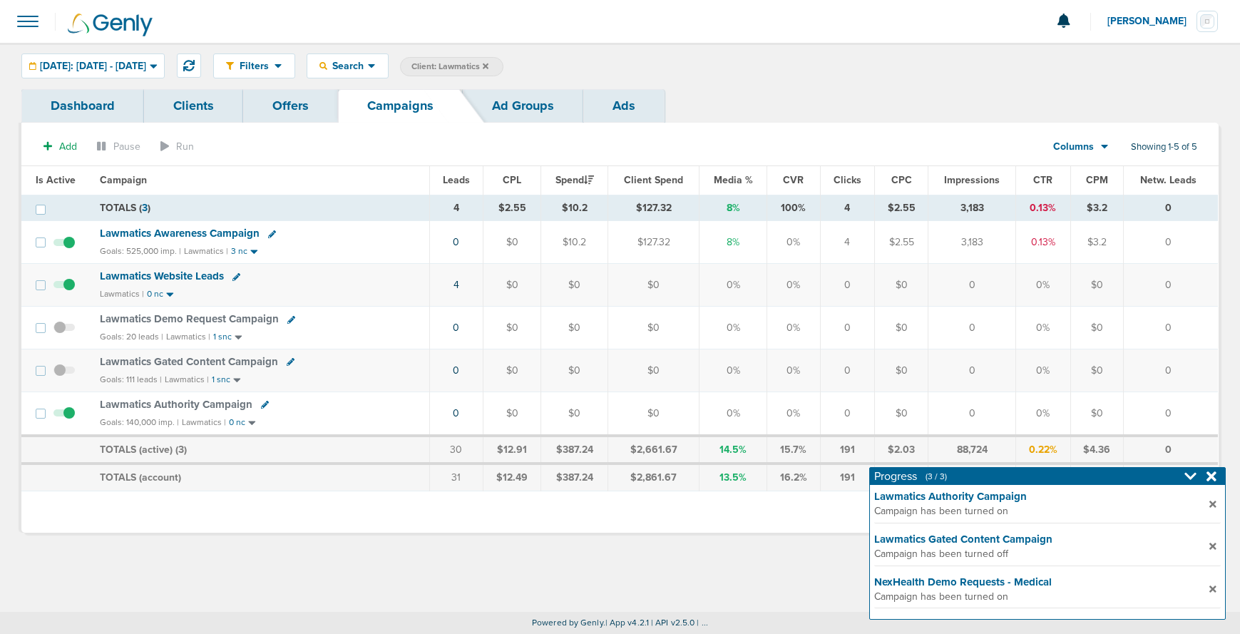
click at [287, 319] on icon at bounding box center [291, 320] width 8 height 8
select select
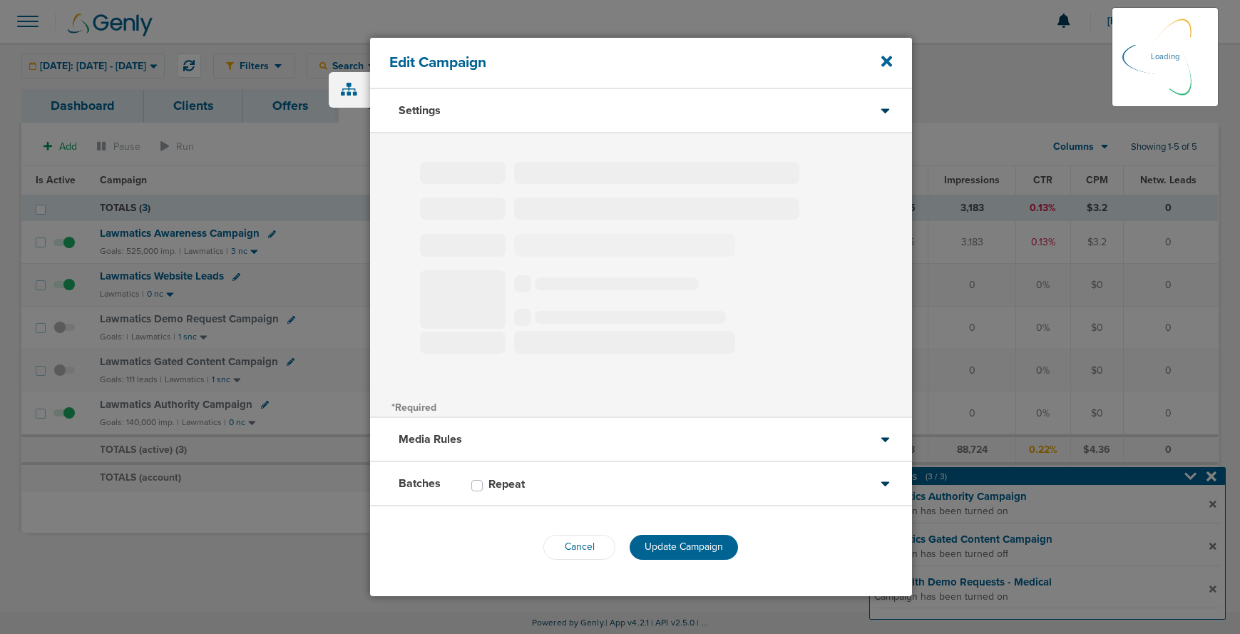
type input "Lawmatics Demo Request Campaign"
select select "Leads"
radio input "true"
select select "readWrite"
select select "1"
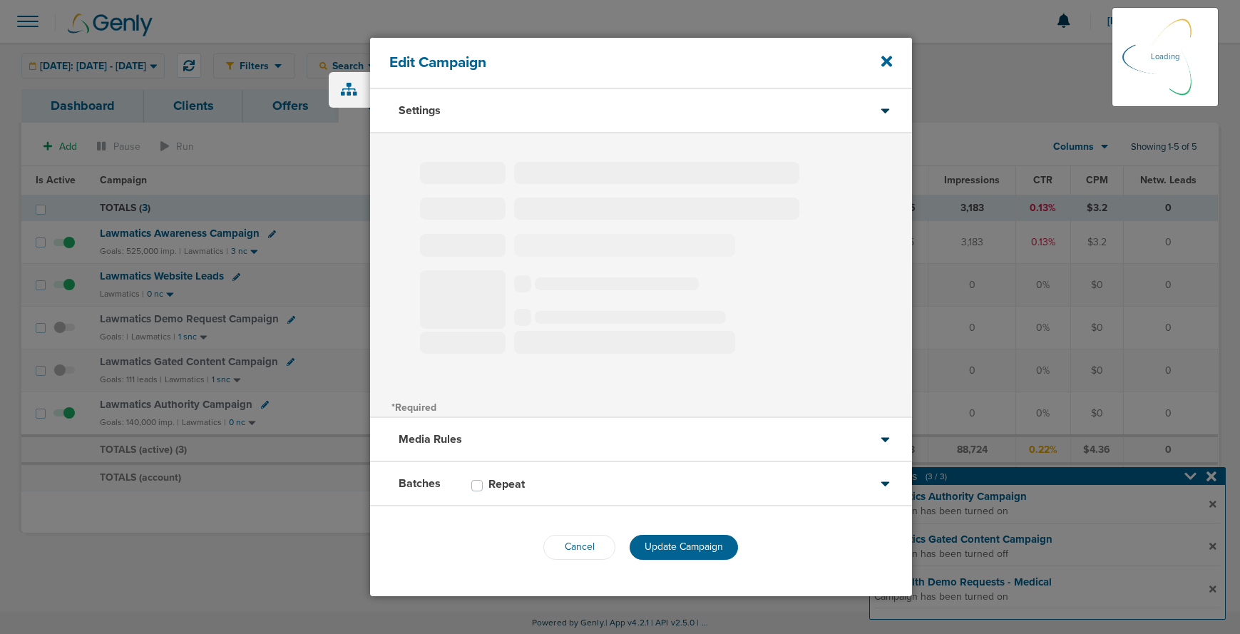
select select "2"
select select "3"
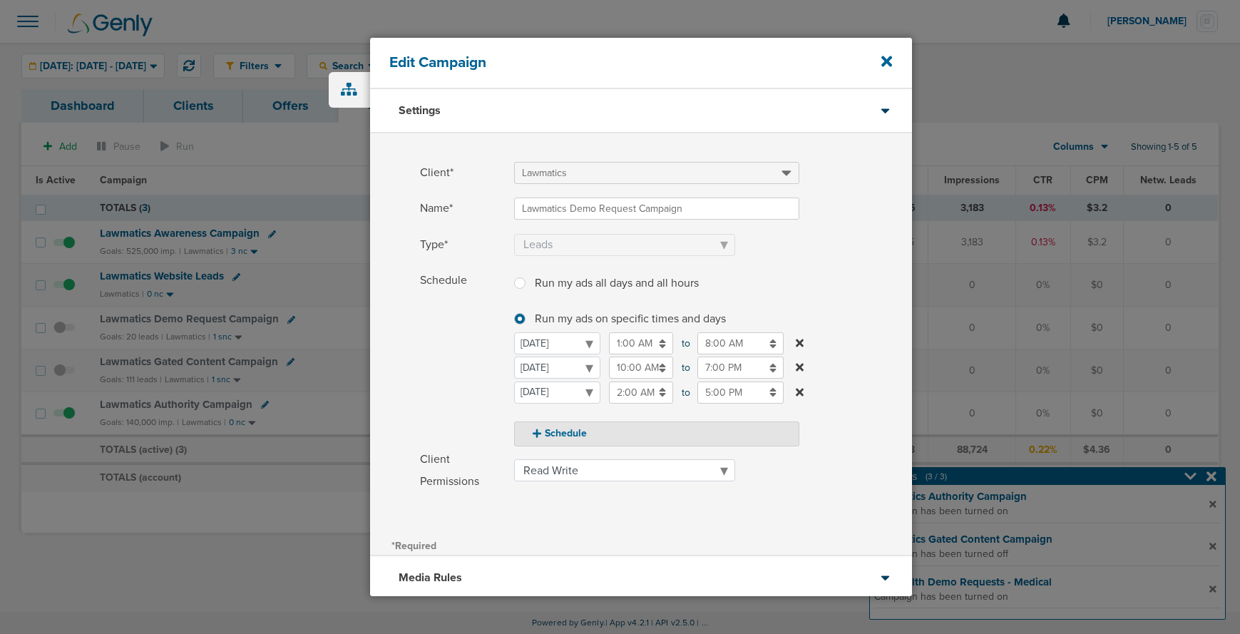
scroll to position [13, 0]
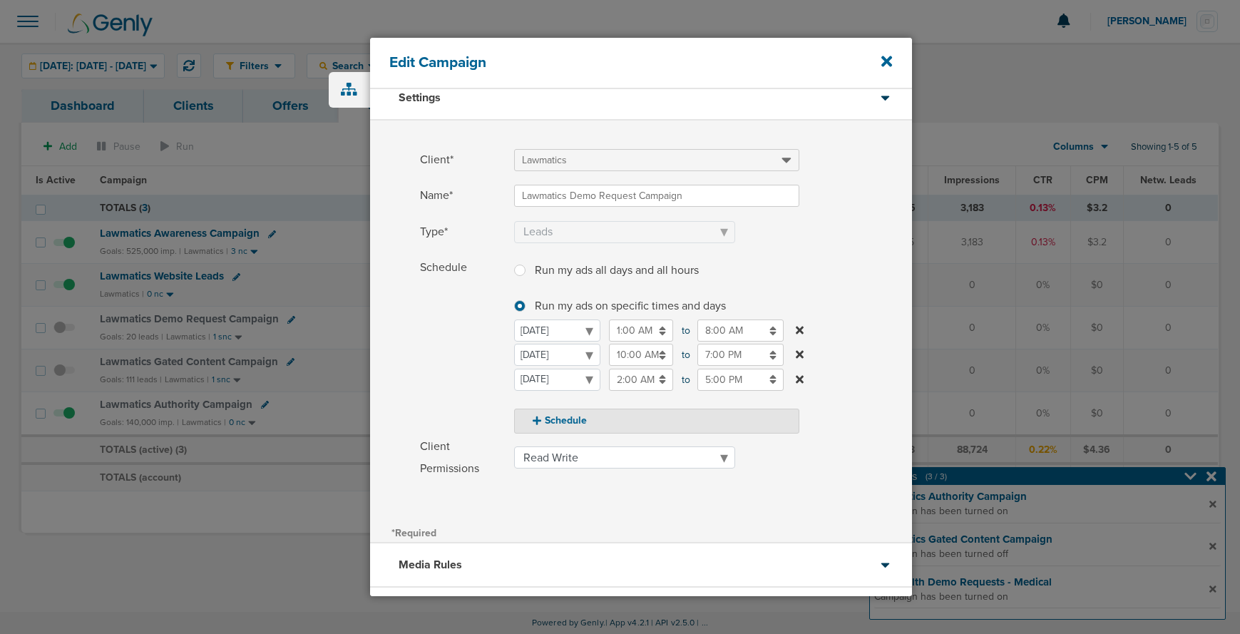
click at [720, 334] on input "8:00 AM" at bounding box center [740, 330] width 86 height 22
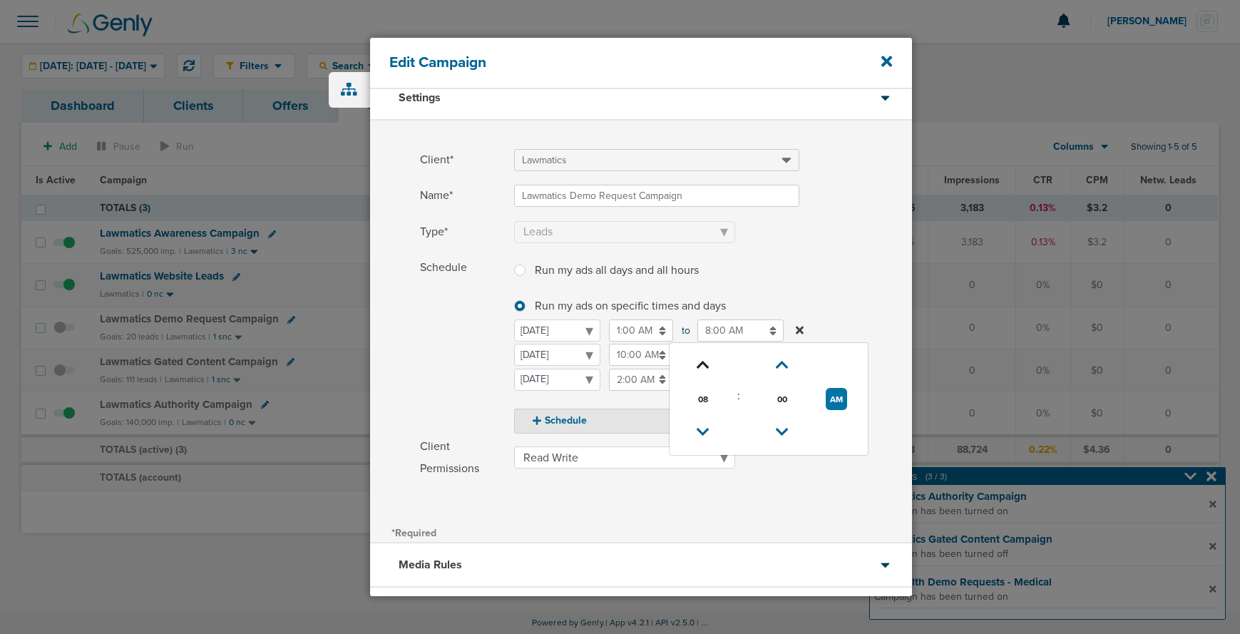
click at [702, 361] on icon at bounding box center [703, 365] width 13 height 9
click at [697, 428] on icon at bounding box center [703, 432] width 13 height 9
click at [846, 398] on button "AM" at bounding box center [836, 399] width 21 height 22
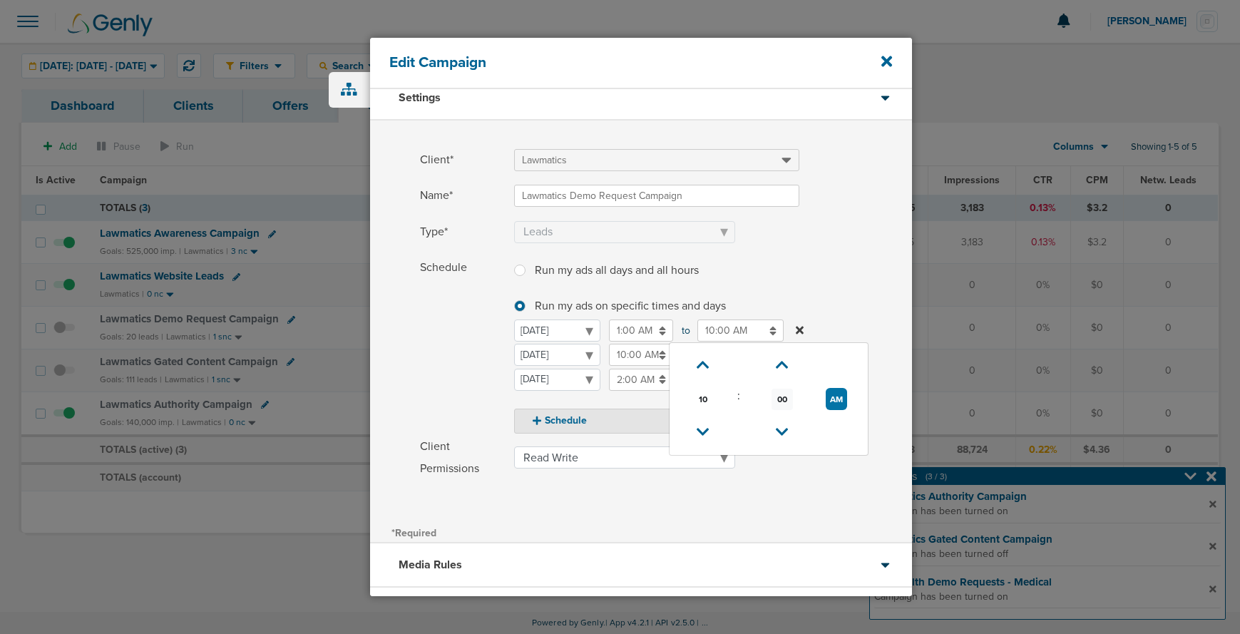
type input "10:00 PM"
drag, startPoint x: 436, startPoint y: 361, endPoint x: 486, endPoint y: 365, distance: 50.8
click at [442, 361] on span "Schedule" at bounding box center [463, 345] width 86 height 177
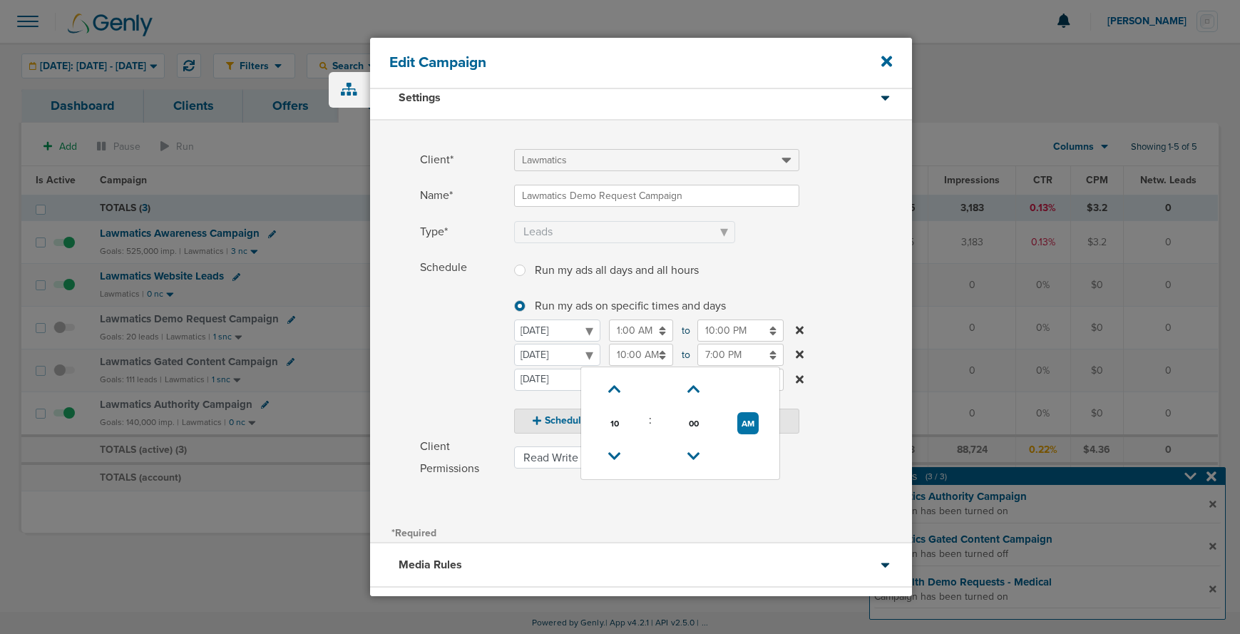
click at [615, 357] on input "10:00 AM" at bounding box center [641, 355] width 64 height 22
click at [609, 452] on icon at bounding box center [614, 456] width 13 height 9
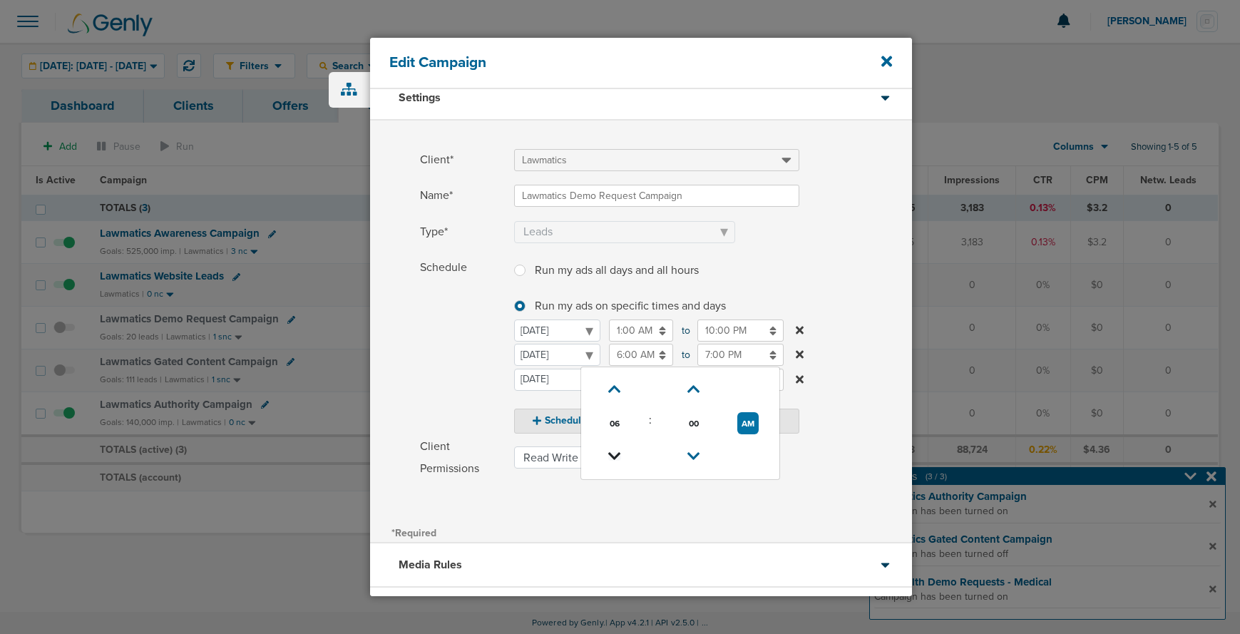
click at [609, 452] on icon at bounding box center [614, 456] width 13 height 9
type input "2:00 AM"
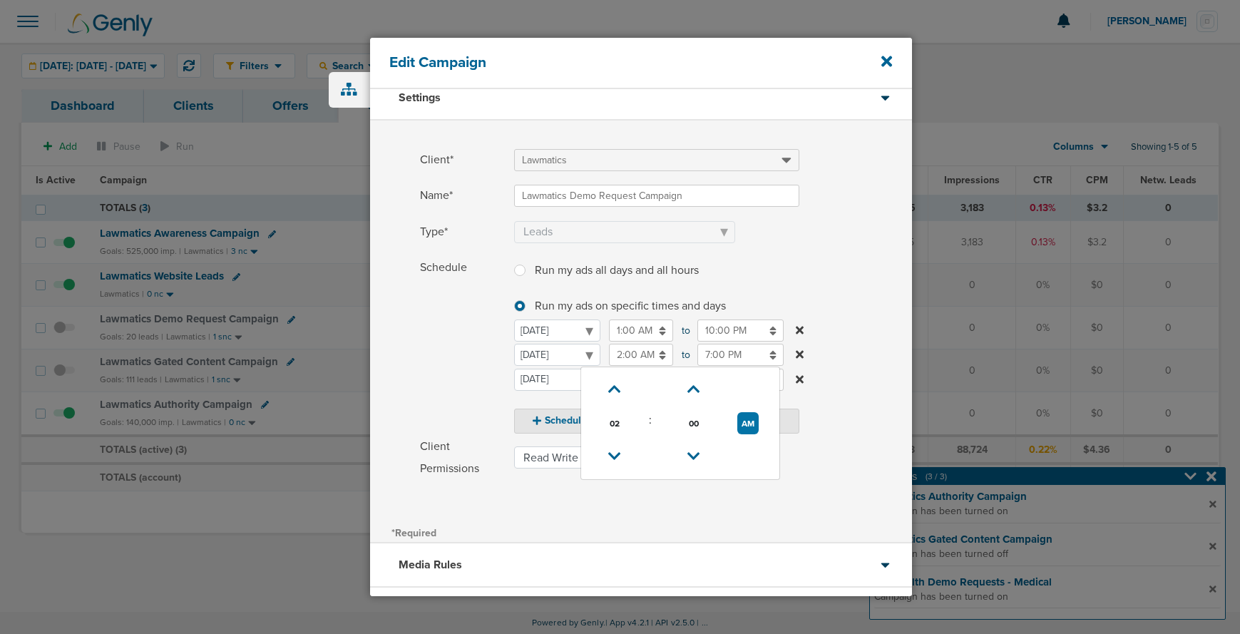
click at [426, 384] on span "Schedule" at bounding box center [463, 345] width 86 height 177
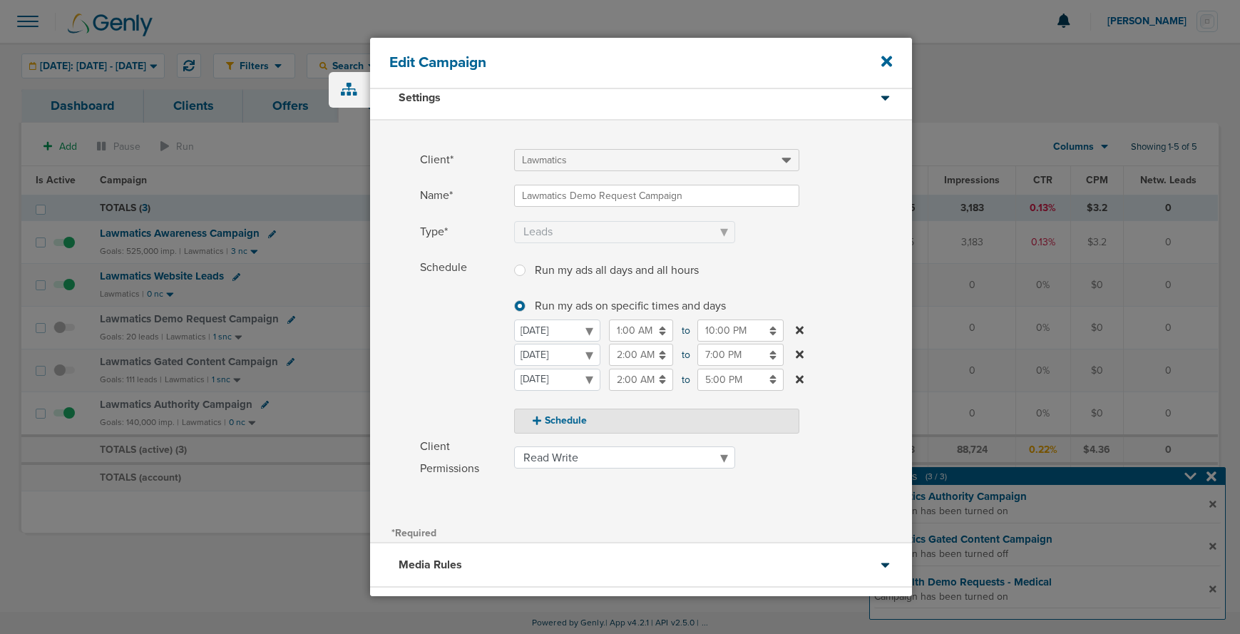
click at [624, 333] on input "1:00 AM" at bounding box center [641, 330] width 64 height 22
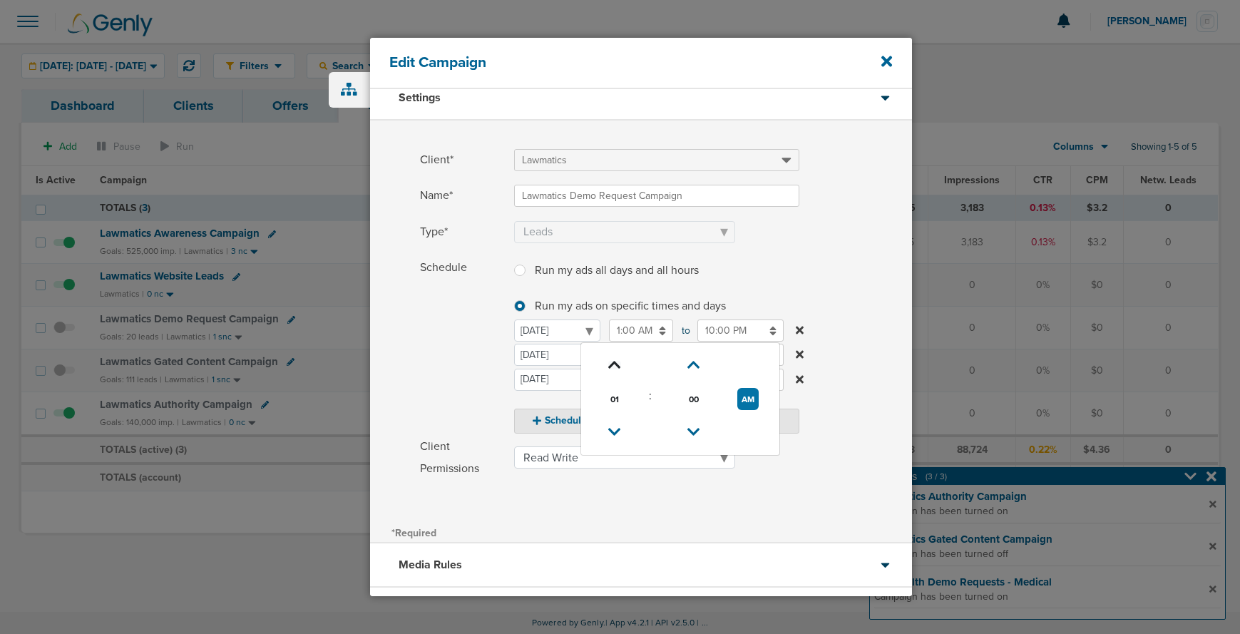
click at [613, 366] on icon at bounding box center [614, 365] width 13 height 9
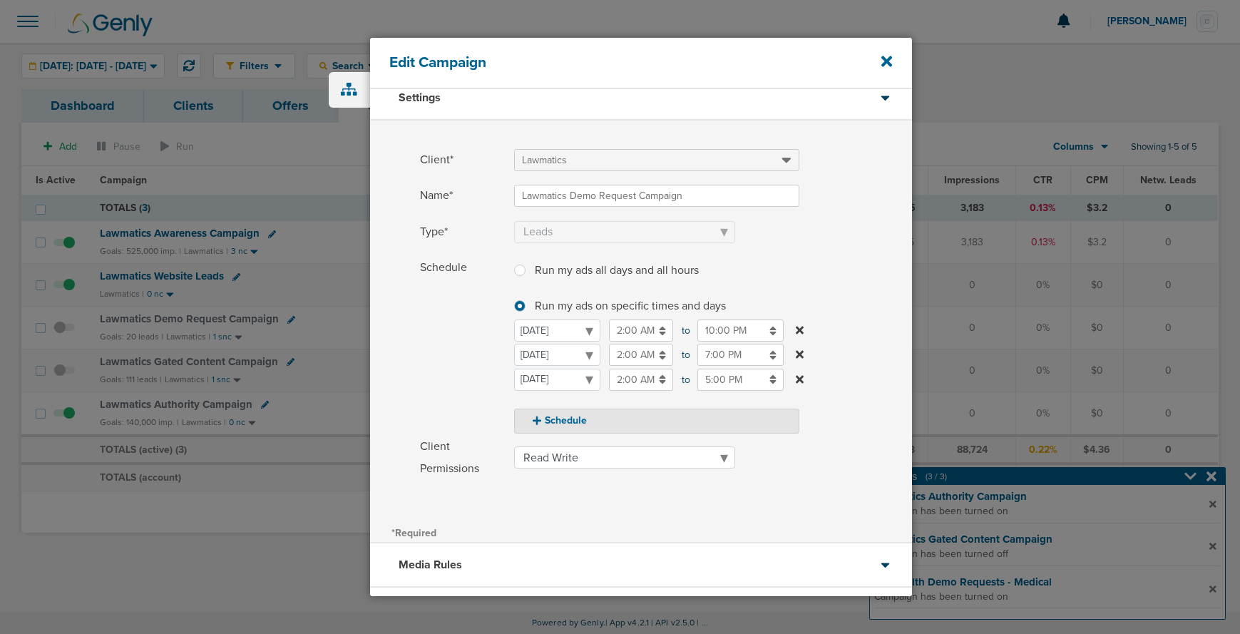
click at [459, 364] on span "Schedule" at bounding box center [463, 345] width 86 height 177
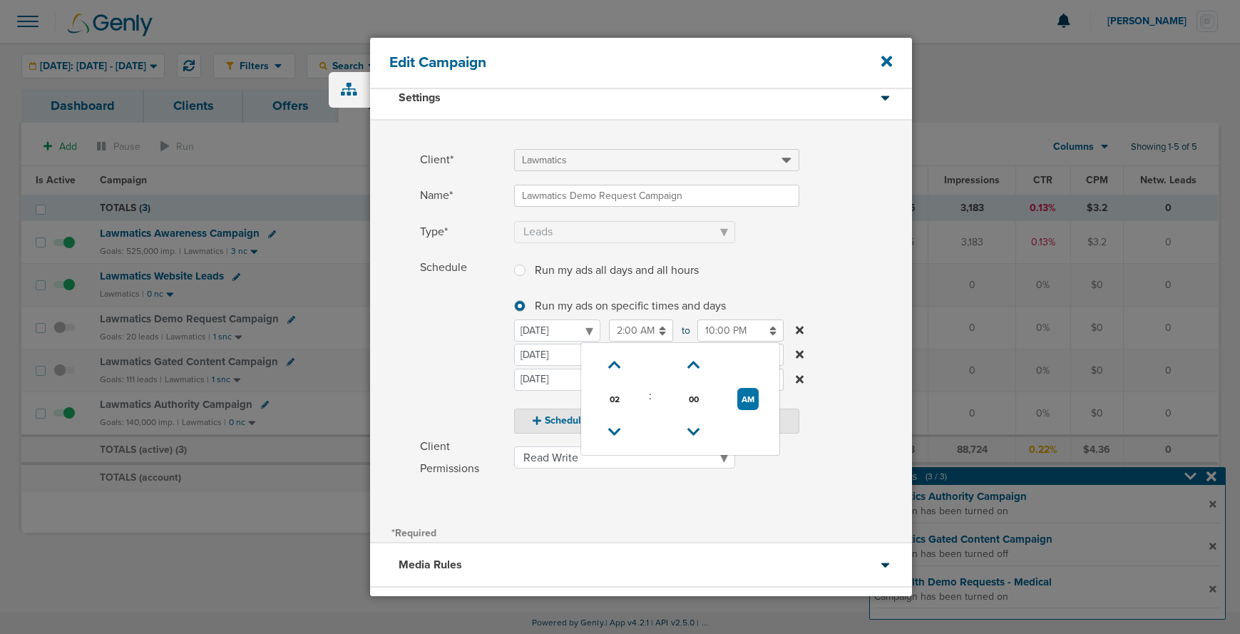
click at [620, 332] on input "2:00 AM" at bounding box center [641, 330] width 64 height 22
click at [613, 428] on icon at bounding box center [614, 432] width 13 height 9
type input "1:00 AM"
click at [437, 382] on span "Schedule" at bounding box center [463, 345] width 86 height 177
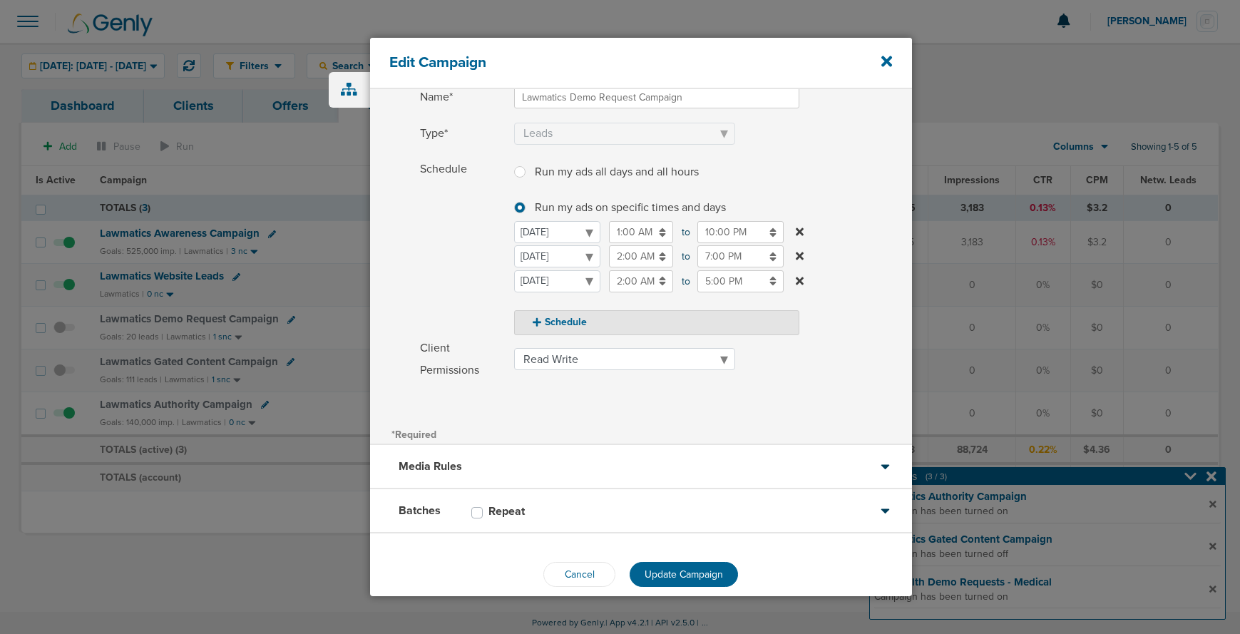
scroll to position [130, 0]
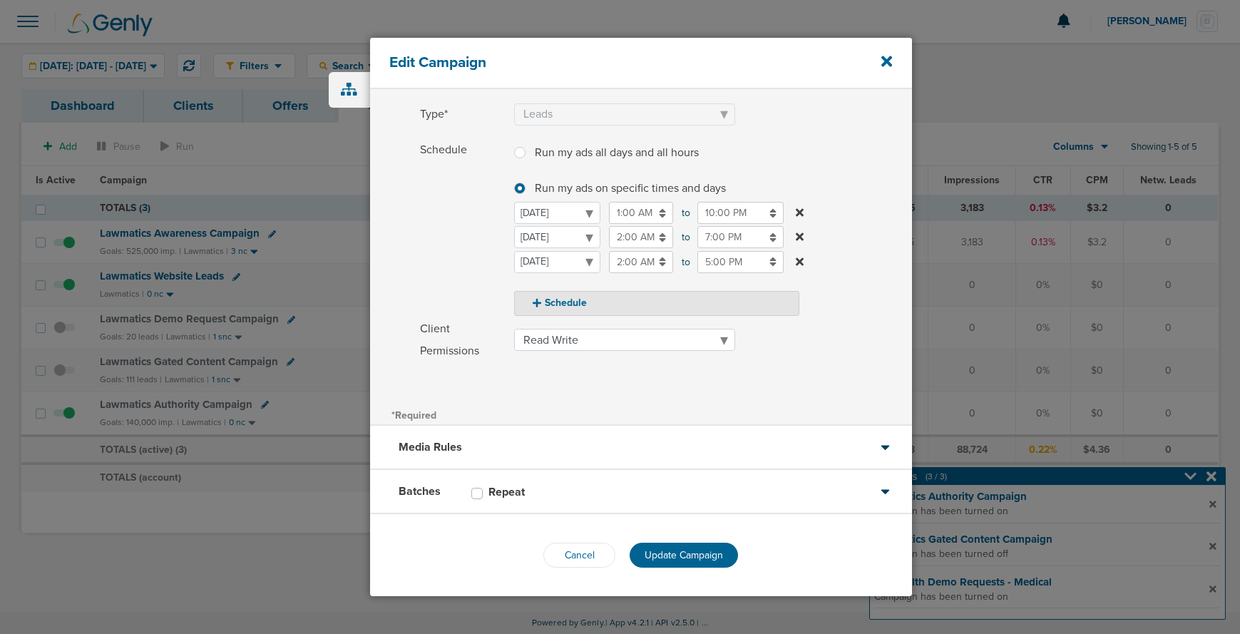
click at [575, 481] on div "Batches Repeat" at bounding box center [641, 492] width 542 height 44
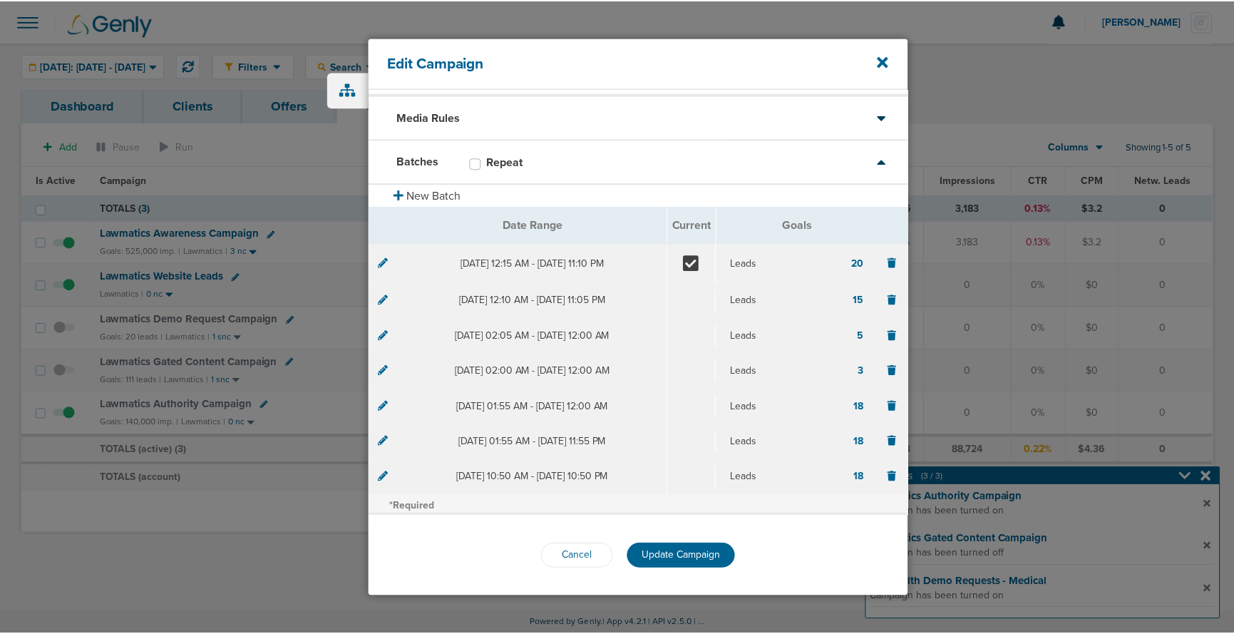
scroll to position [40, 0]
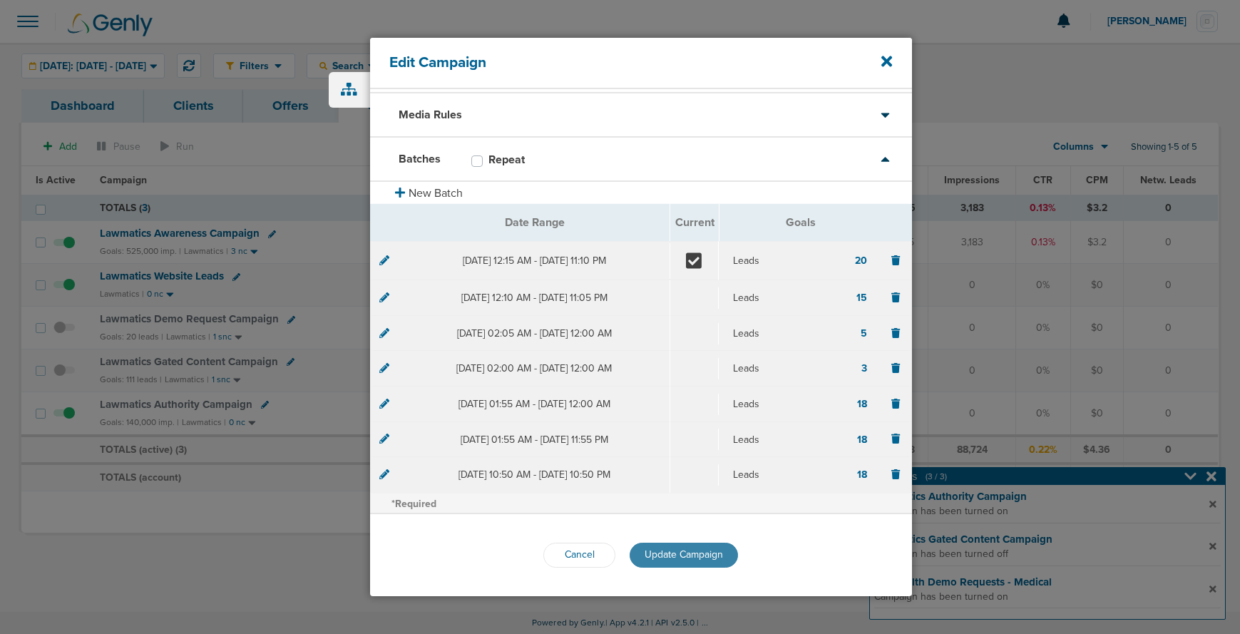
click at [651, 563] on button "Update Campaign" at bounding box center [684, 555] width 108 height 25
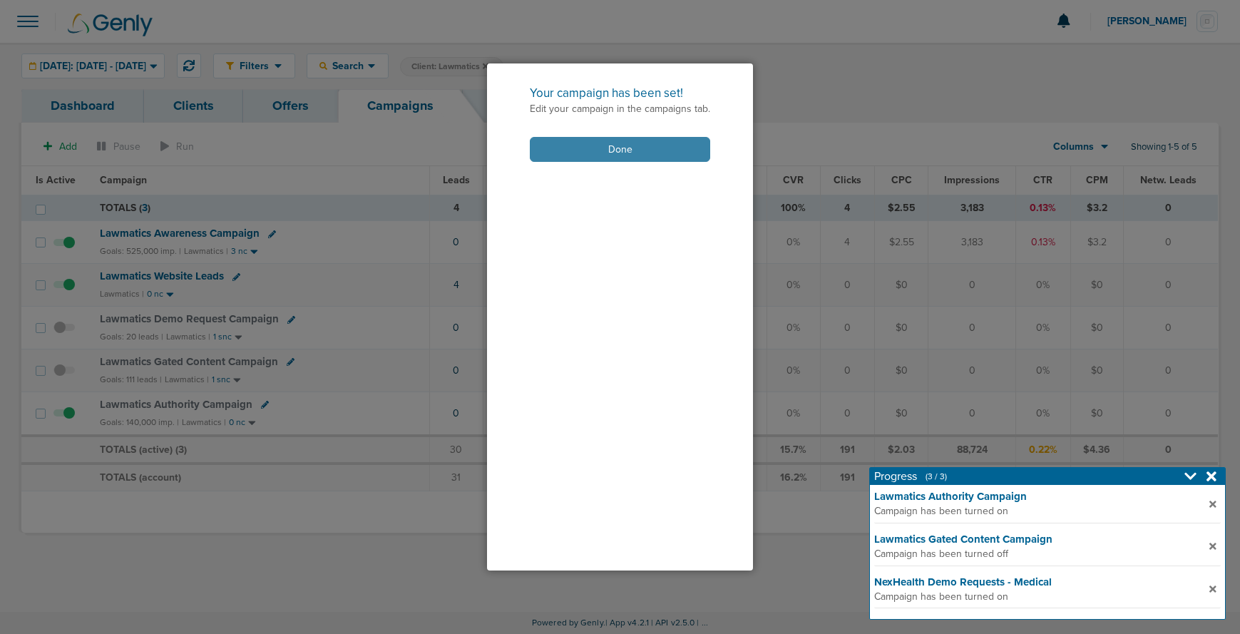
click at [542, 151] on button "Done" at bounding box center [620, 149] width 180 height 25
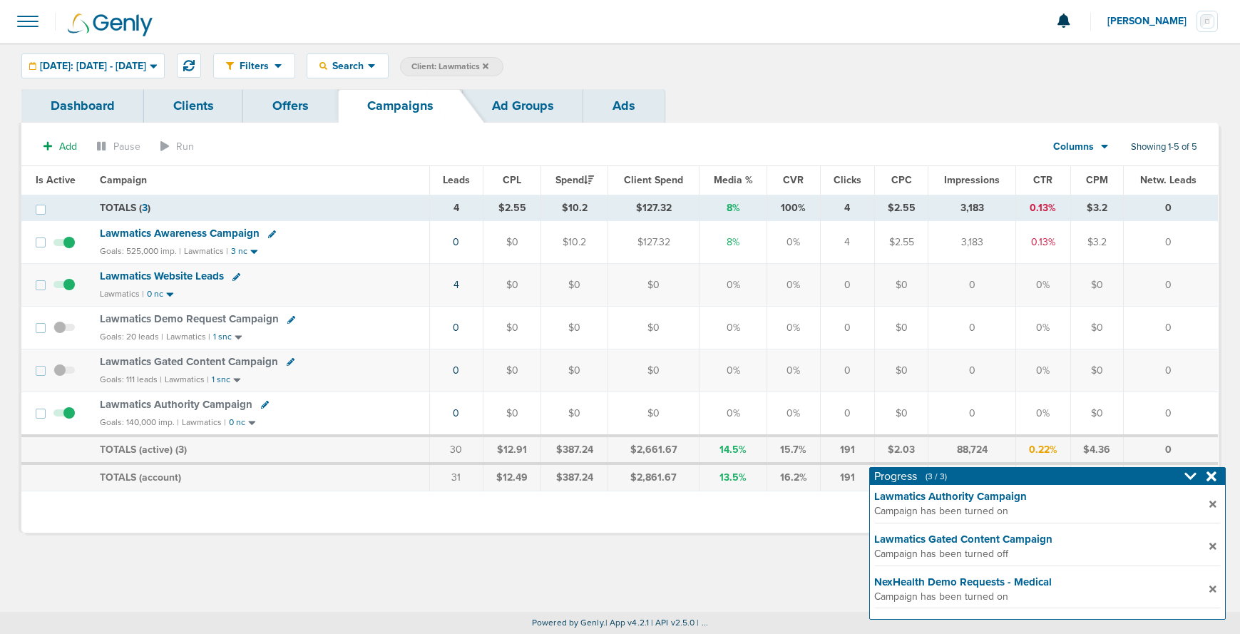
click at [60, 334] on span at bounding box center [63, 334] width 21 height 0
click at [64, 331] on input "checkbox" at bounding box center [64, 331] width 0 height 0
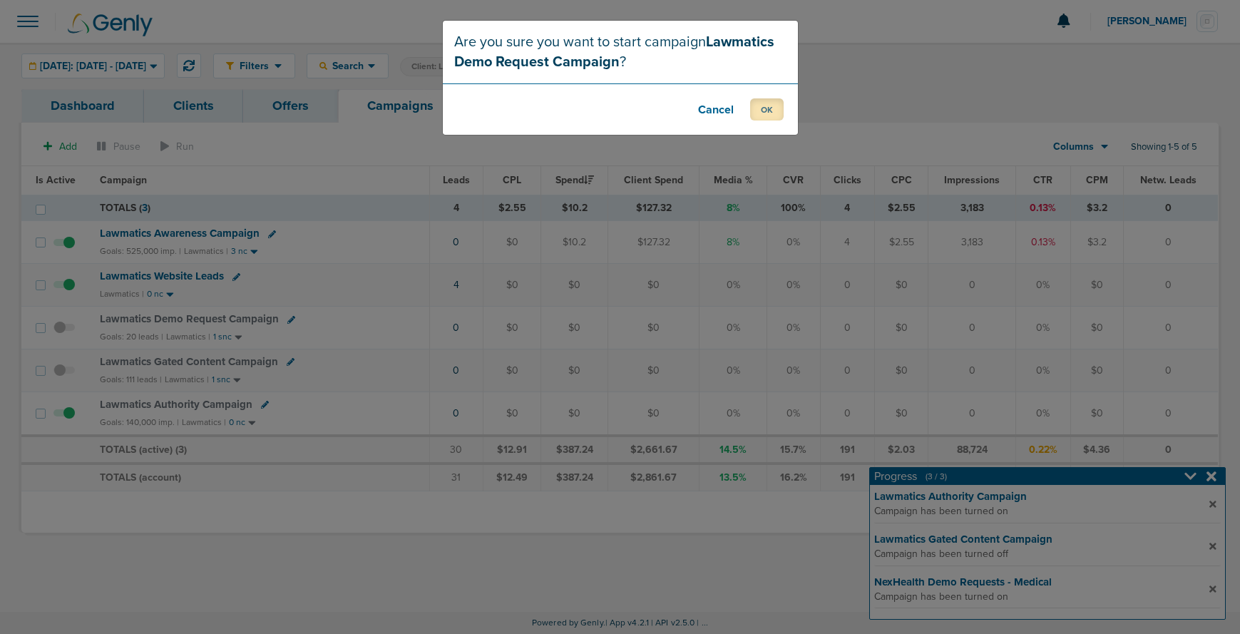
click at [766, 114] on button "OK" at bounding box center [767, 109] width 34 height 22
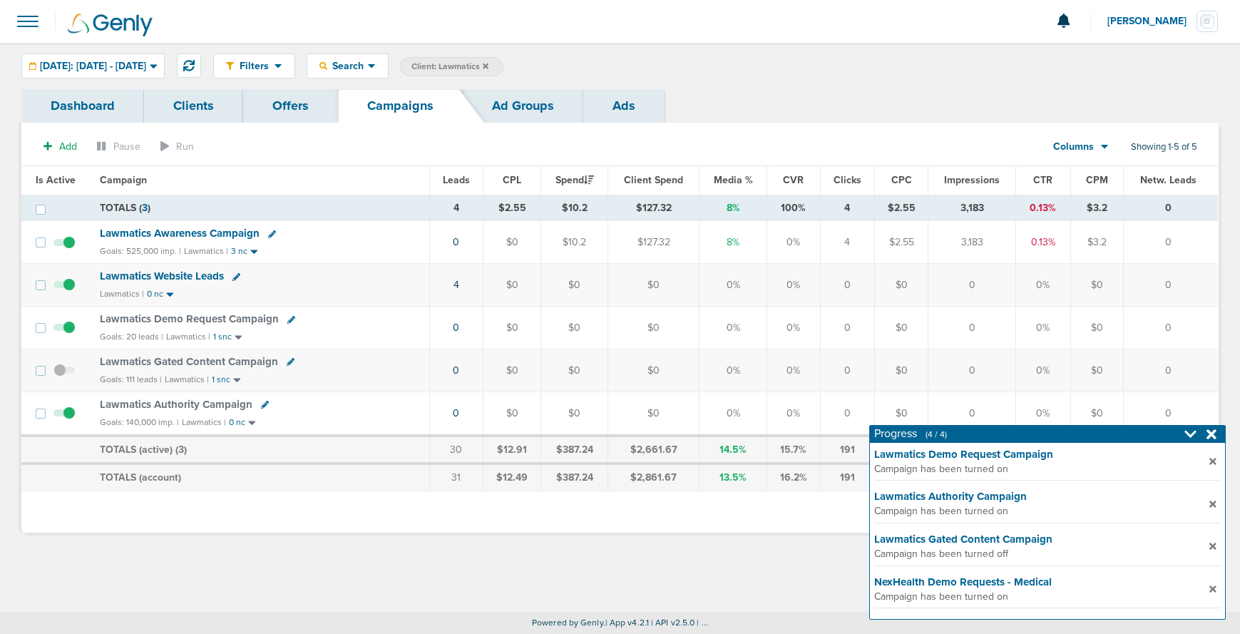
click at [488, 67] on icon at bounding box center [486, 66] width 6 height 6
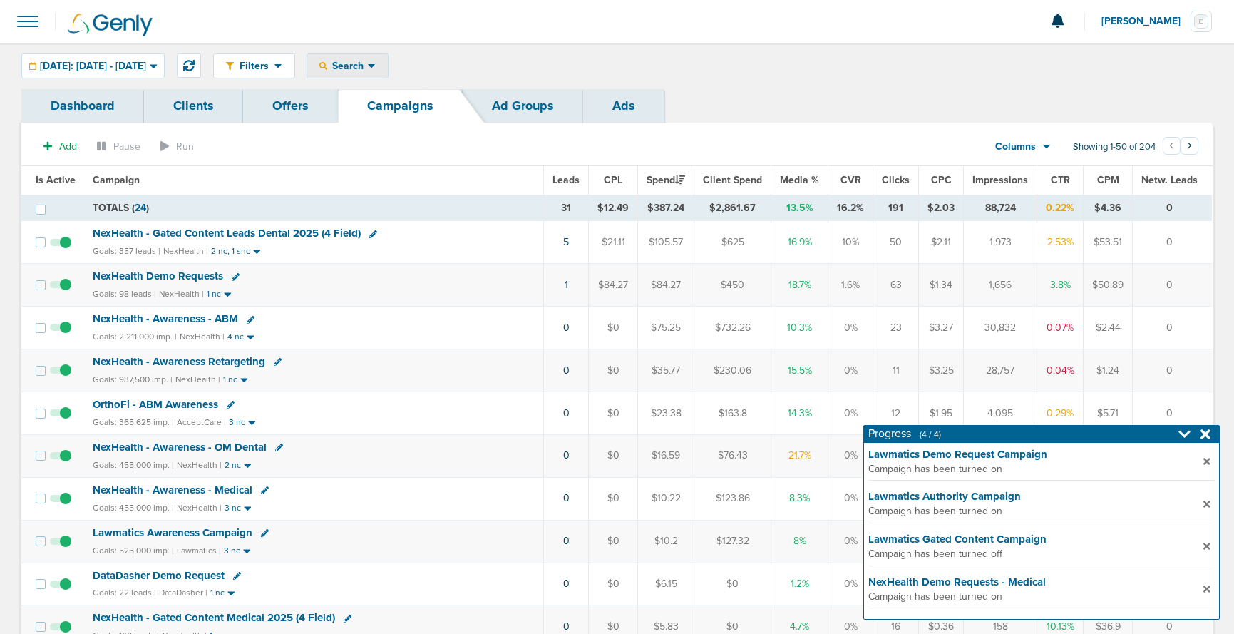
click at [368, 65] on span "Search" at bounding box center [347, 66] width 41 height 12
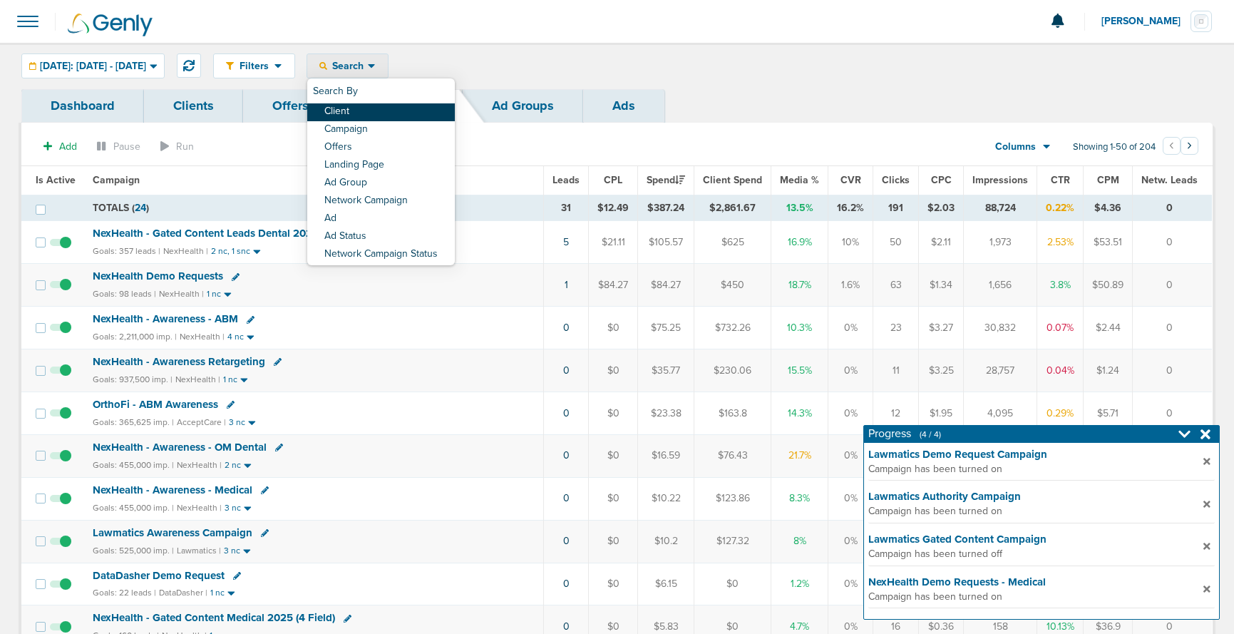
click at [404, 107] on link "Client" at bounding box center [381, 112] width 148 height 18
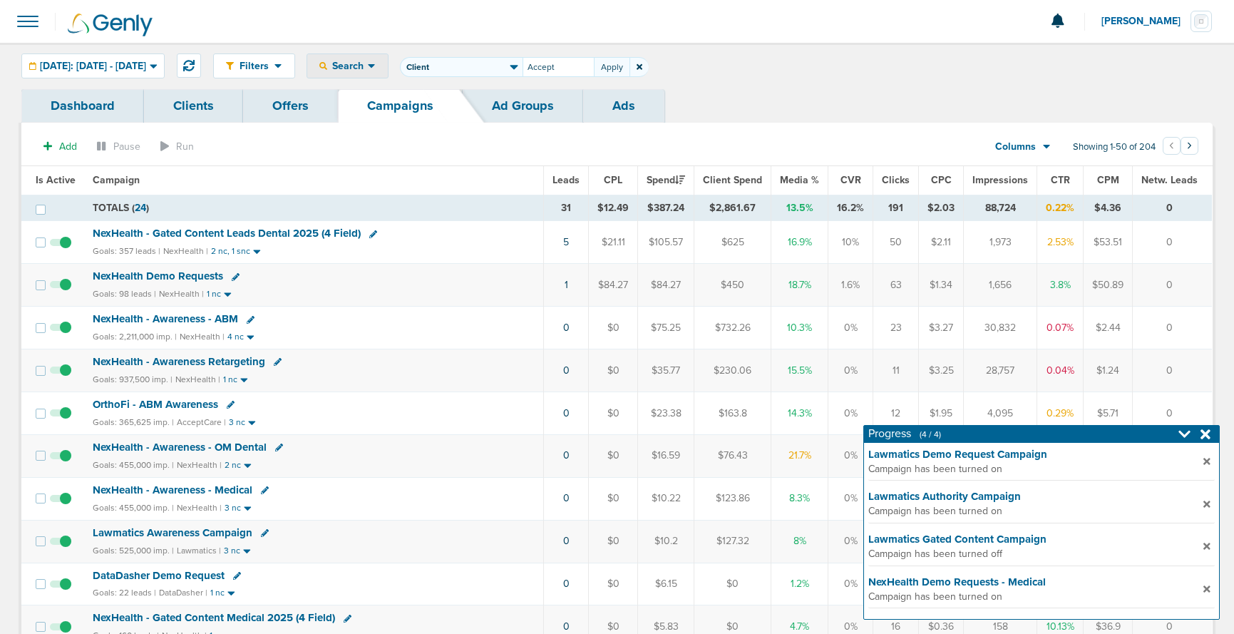
type input "Accept"
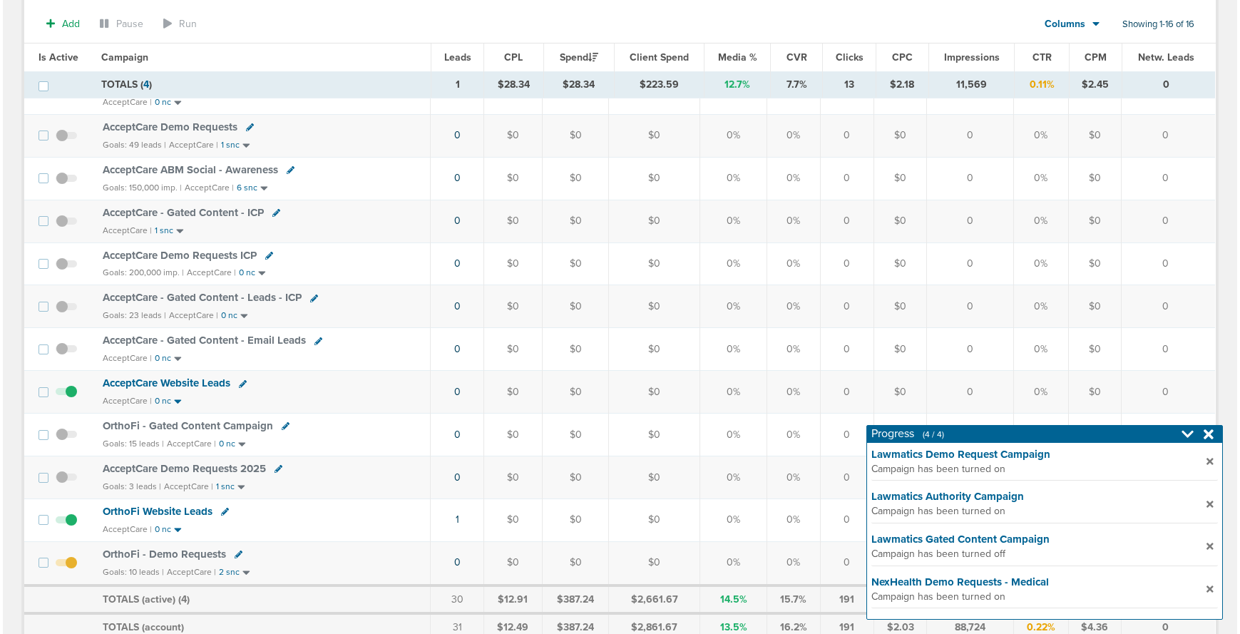
scroll to position [409, 0]
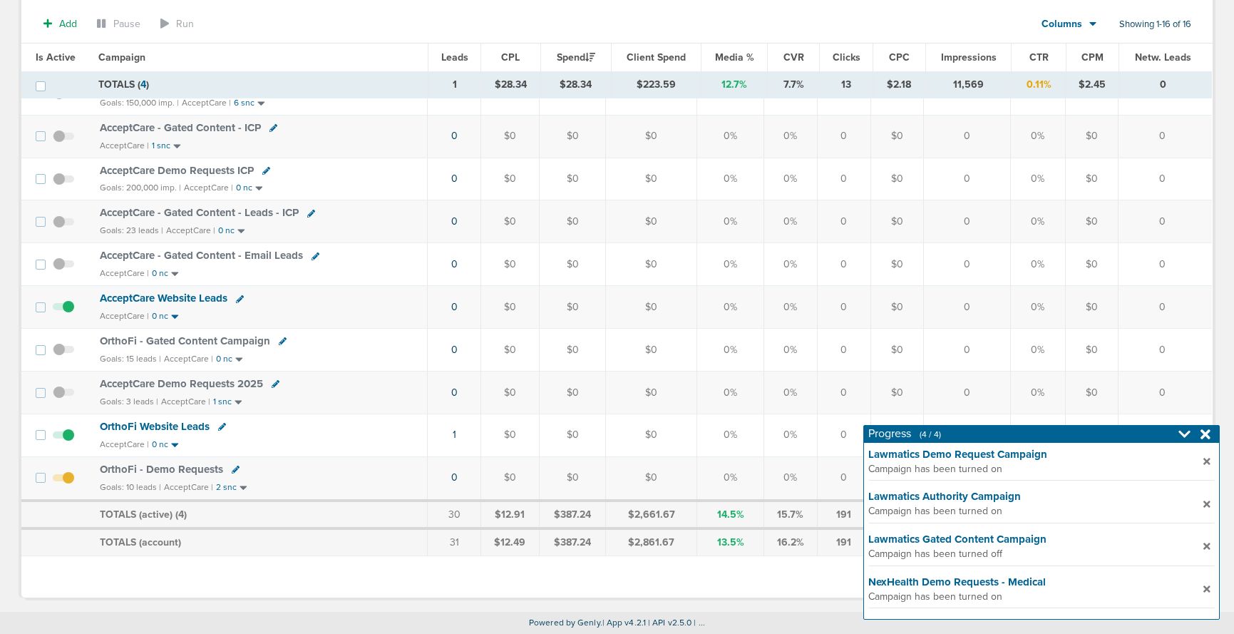
click at [232, 471] on icon at bounding box center [236, 470] width 8 height 8
select select
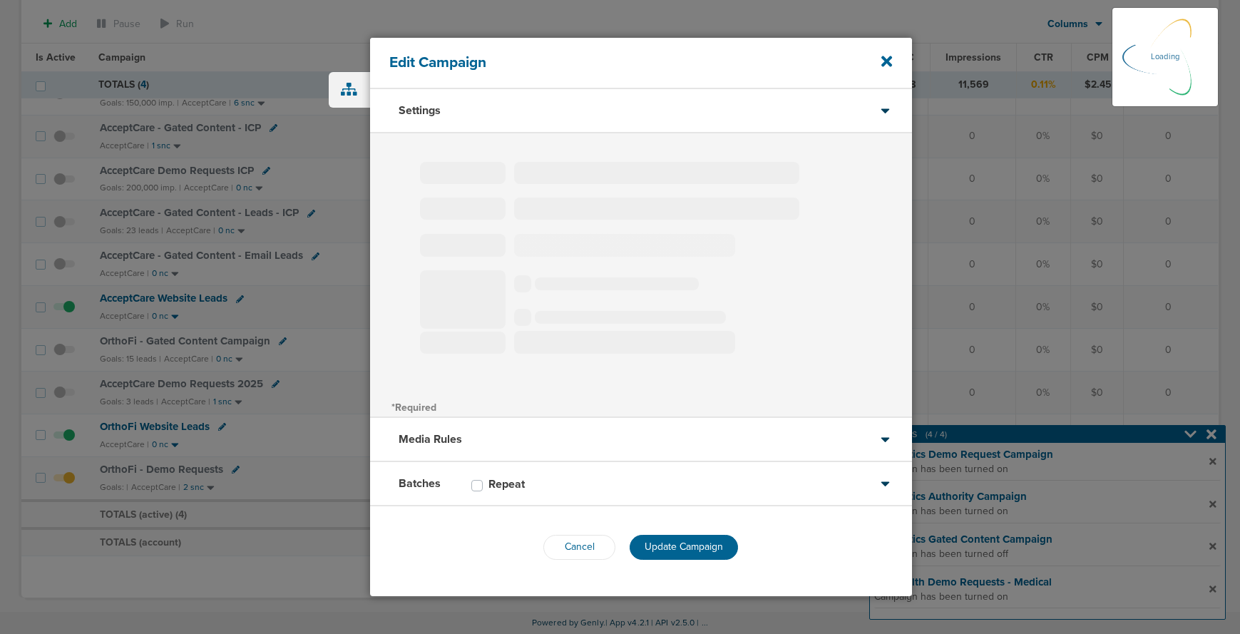
type input "OrthoFi - Demo Requests"
select select "Leads"
radio input "true"
select select "readOnly"
select select "1"
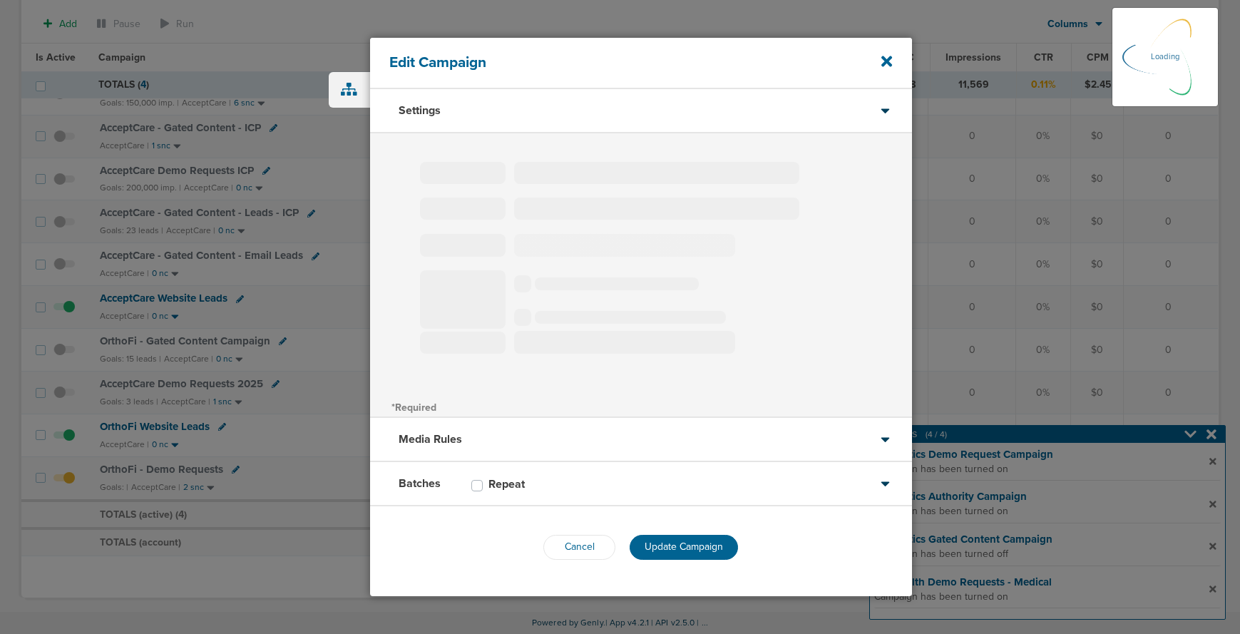
select select "2"
select select "3"
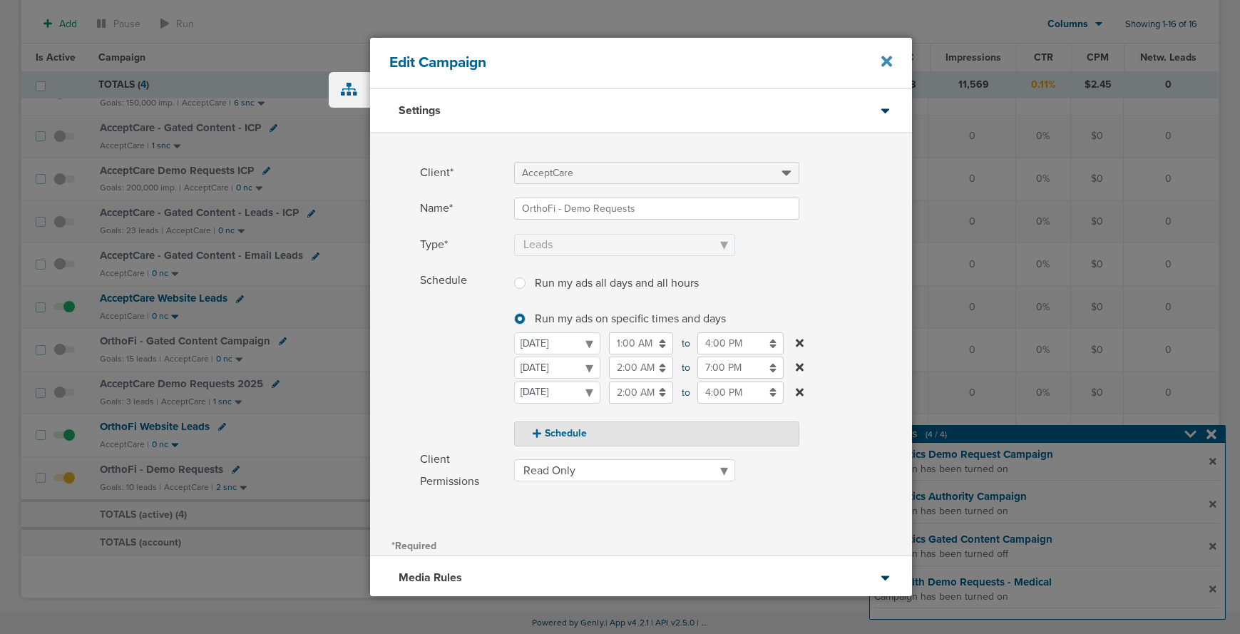
click at [884, 64] on icon at bounding box center [886, 61] width 11 height 11
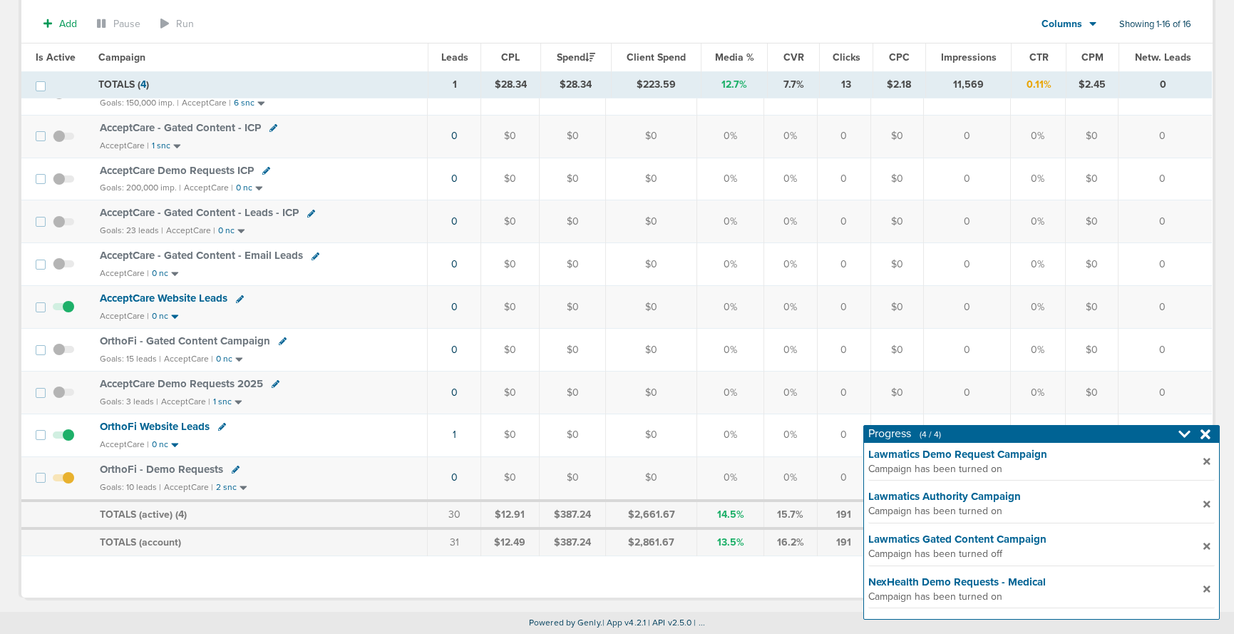
click at [279, 342] on icon at bounding box center [283, 341] width 8 height 8
select select
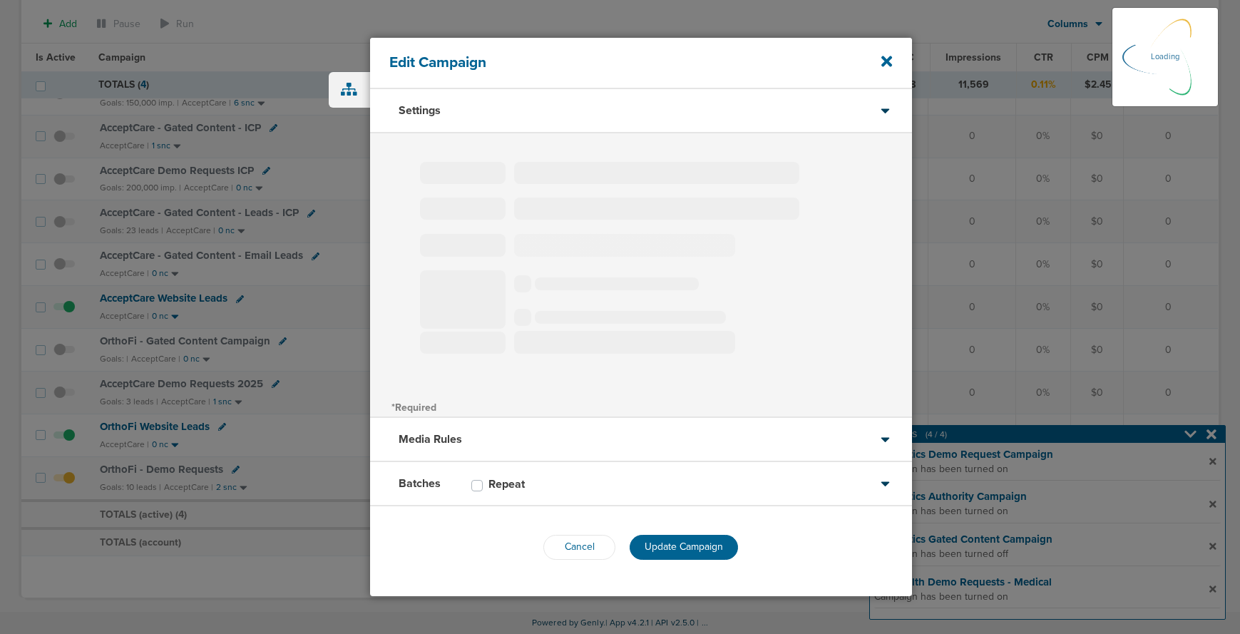
type input "OrthoFi - Gated Content Campaign"
select select "Leads"
radio input "true"
select select "readWrite"
select select "2"
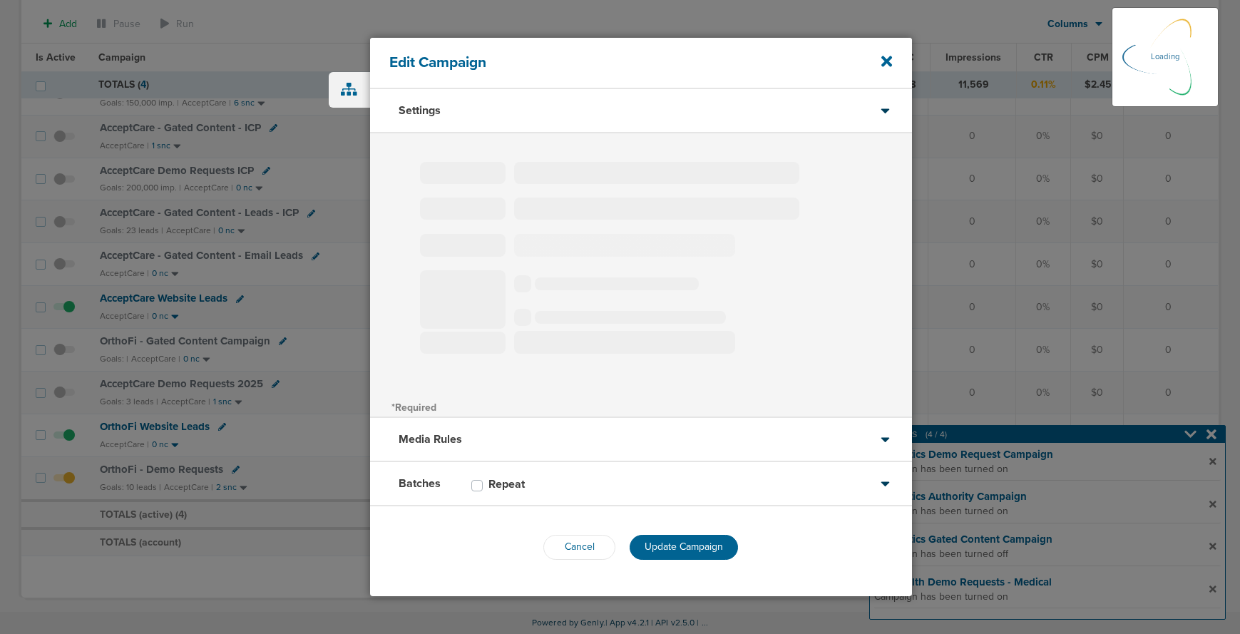
select select "4"
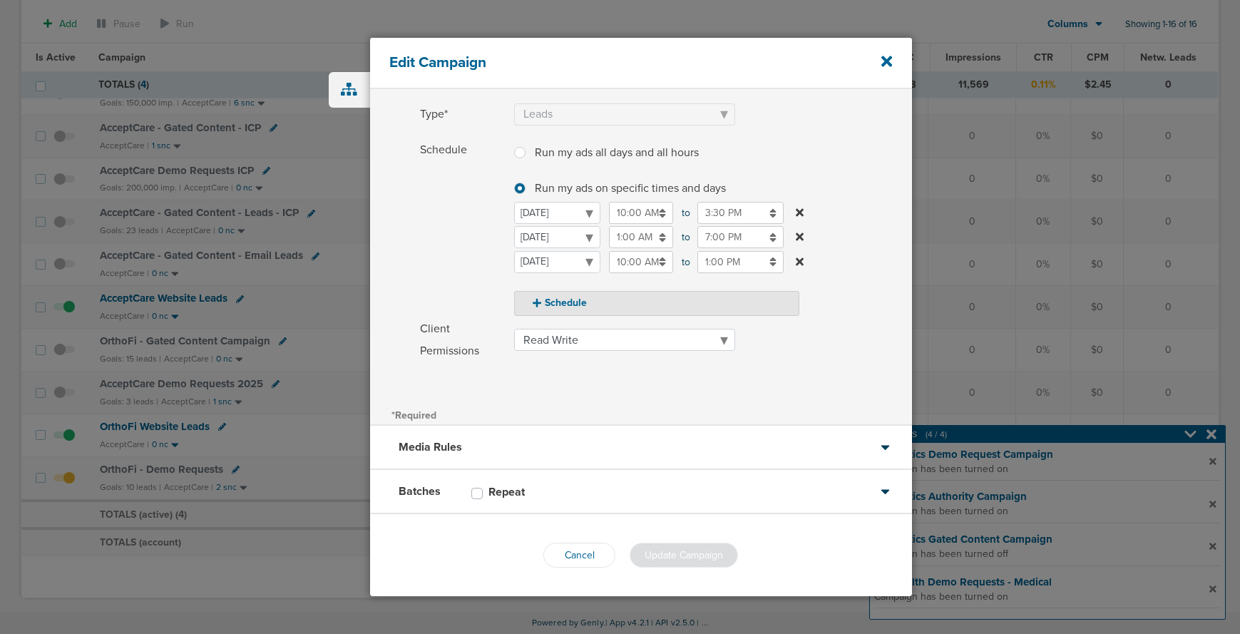
click at [560, 497] on div "Batches Repeat" at bounding box center [641, 492] width 542 height 44
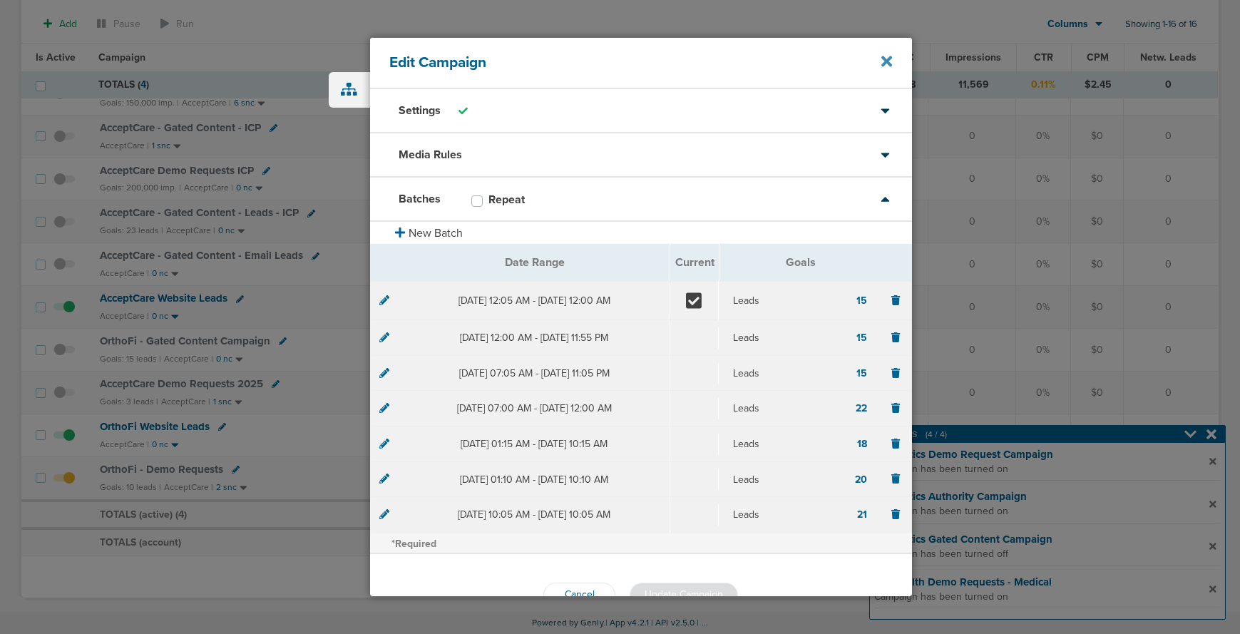
click at [883, 59] on icon at bounding box center [886, 61] width 11 height 11
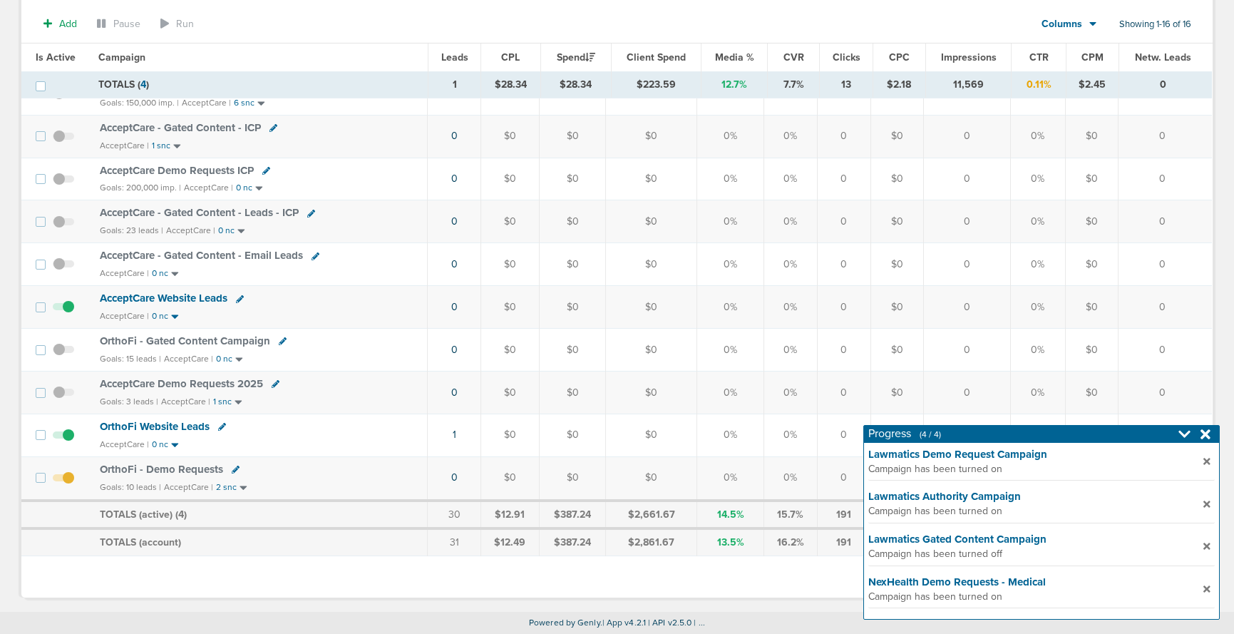
click at [279, 340] on icon at bounding box center [283, 341] width 8 height 8
select select
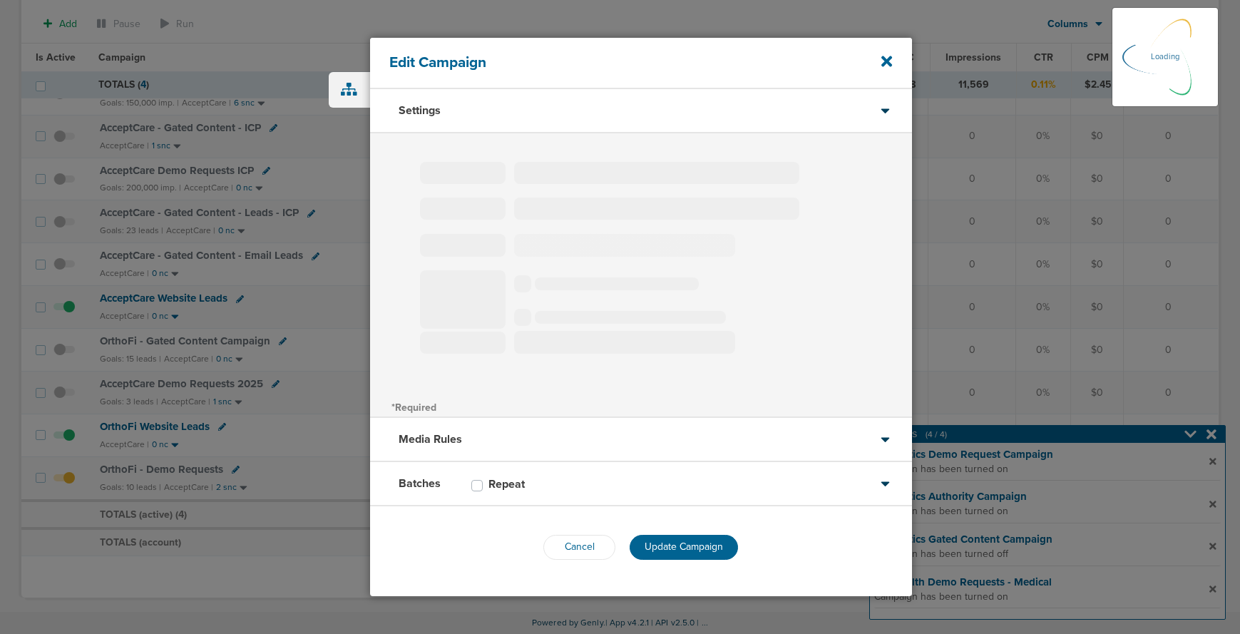
type input "OrthoFi - Gated Content Campaign"
select select "Leads"
radio input "true"
select select "readWrite"
select select "2"
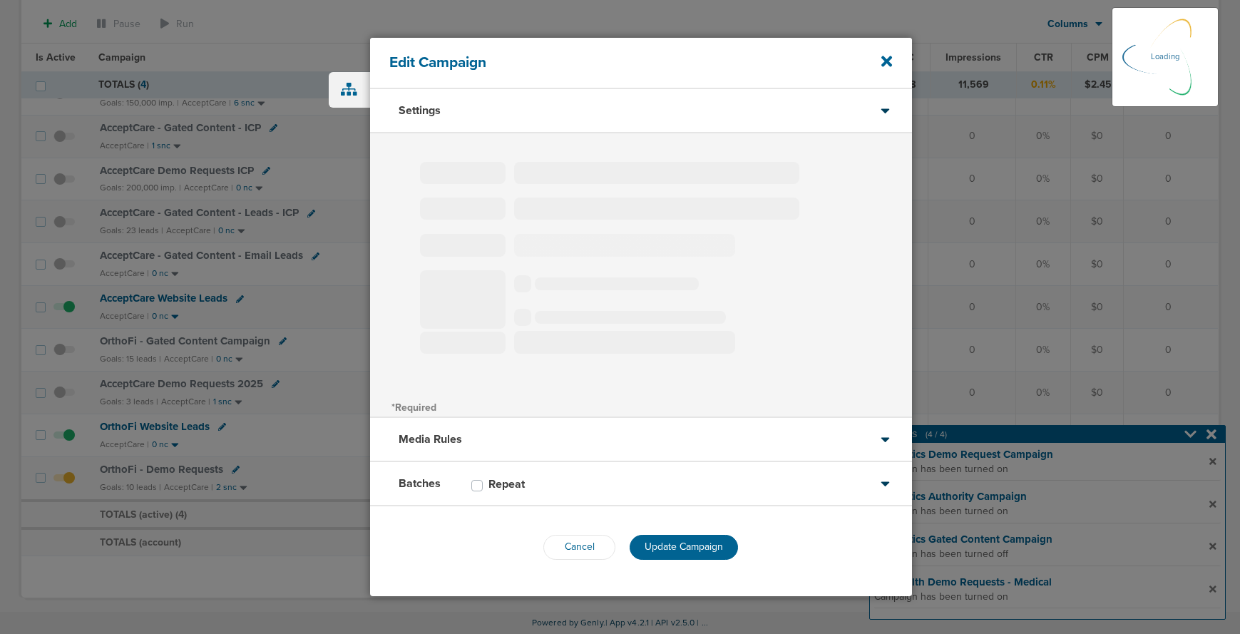
select select "4"
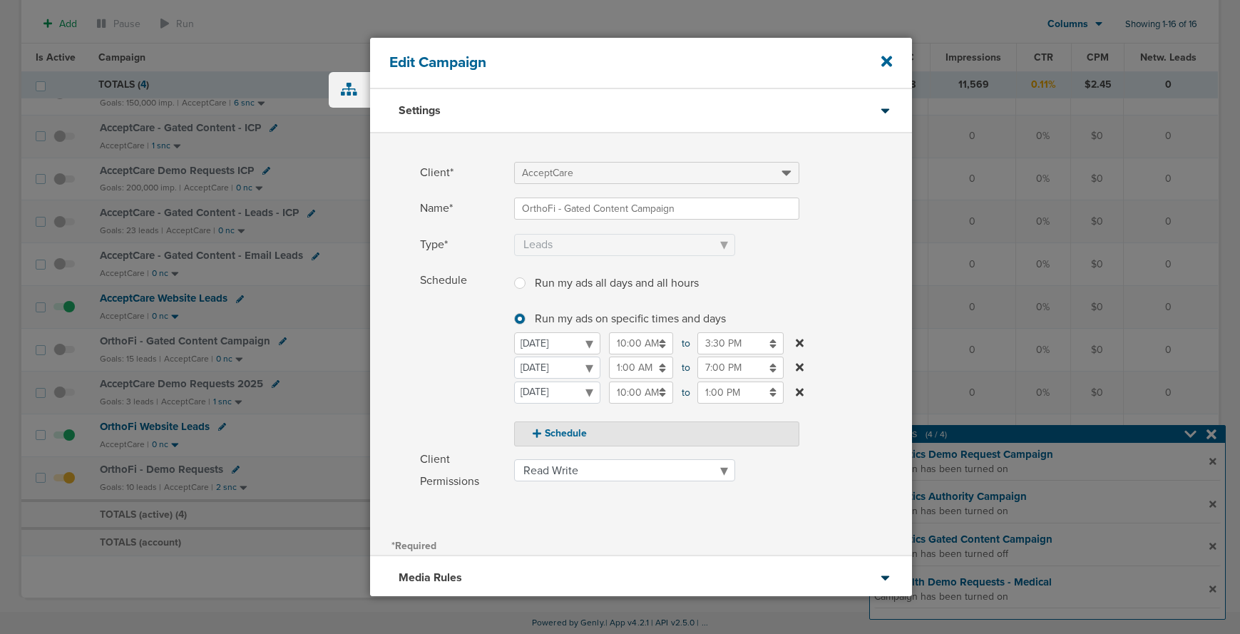
click at [575, 342] on select "[DATE] [DATE] [DATE] [DATE] [DATE] [DATE] [DATE]" at bounding box center [557, 343] width 86 height 22
select select "1"
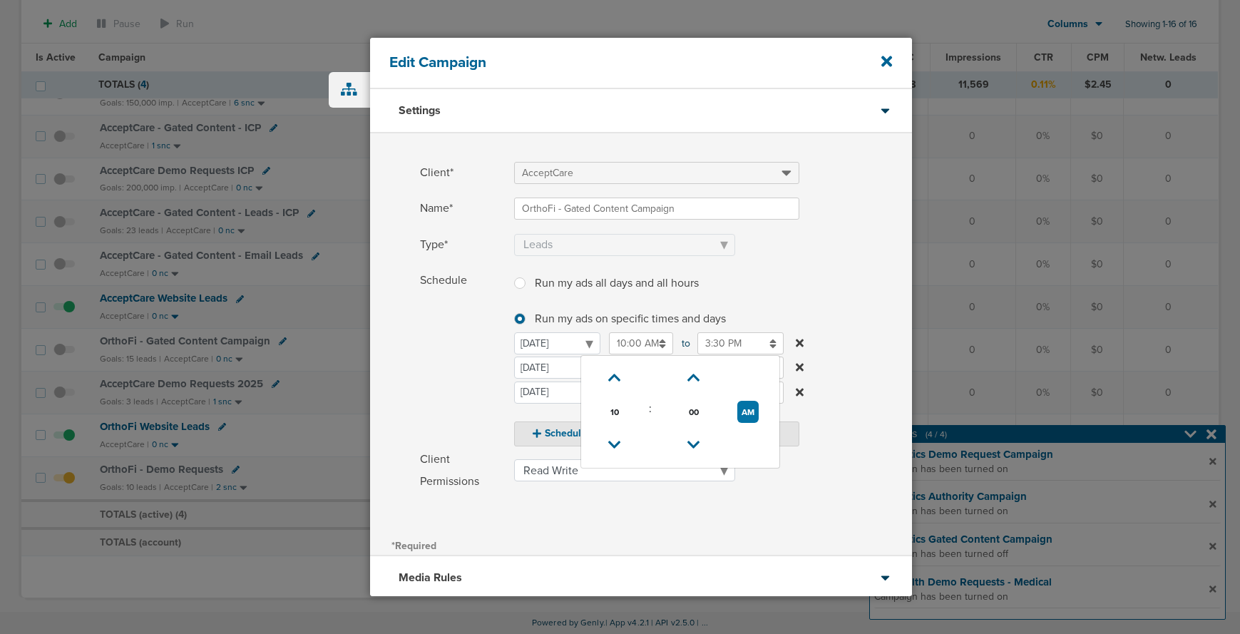
click at [628, 349] on input "10:00 AM" at bounding box center [641, 343] width 64 height 22
click at [619, 446] on icon at bounding box center [614, 445] width 13 height 9
click at [615, 441] on icon at bounding box center [614, 445] width 13 height 9
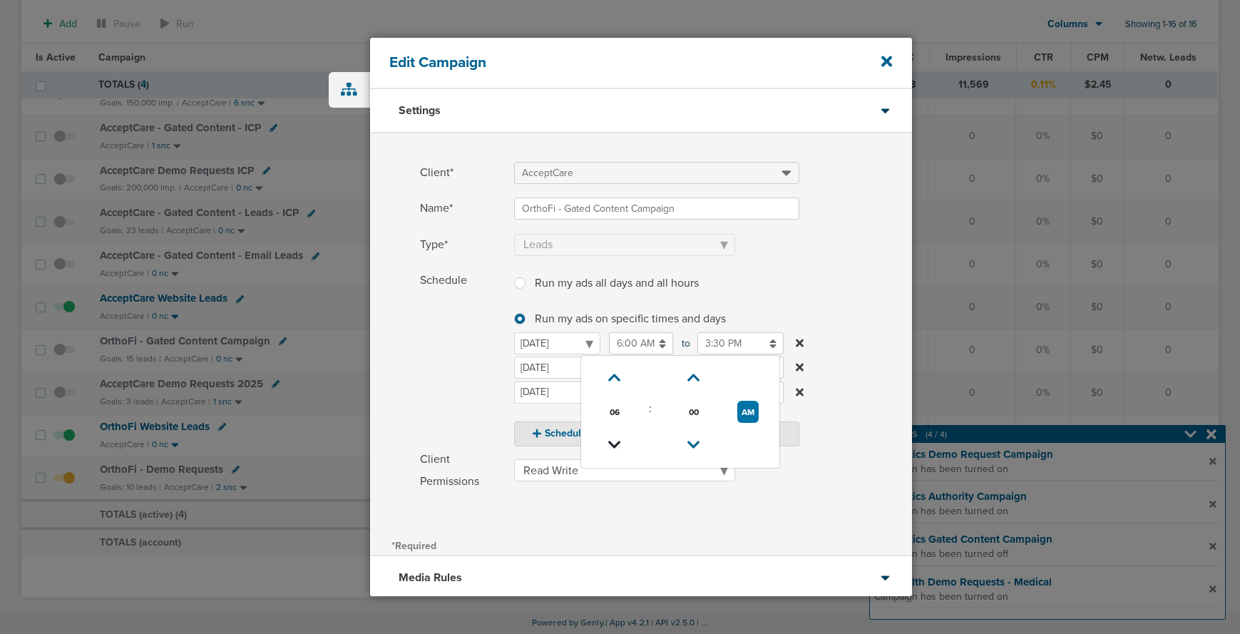
click at [615, 441] on icon at bounding box center [614, 445] width 13 height 9
type input "2:00 AM"
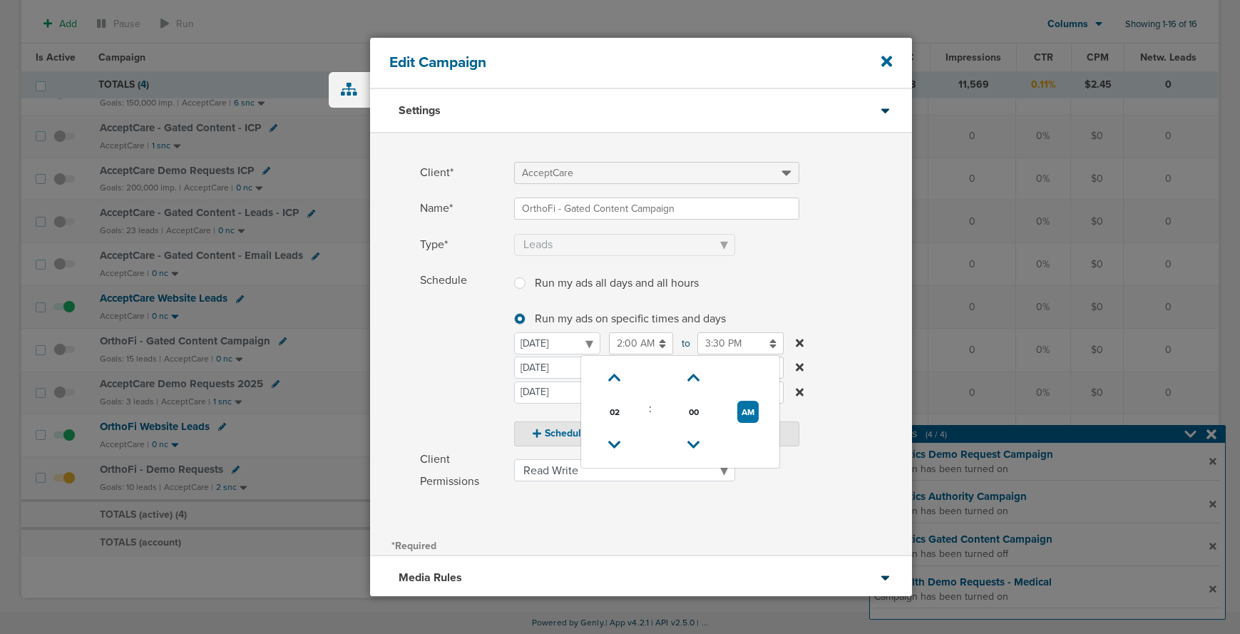
click at [433, 380] on span "Schedule" at bounding box center [463, 357] width 86 height 177
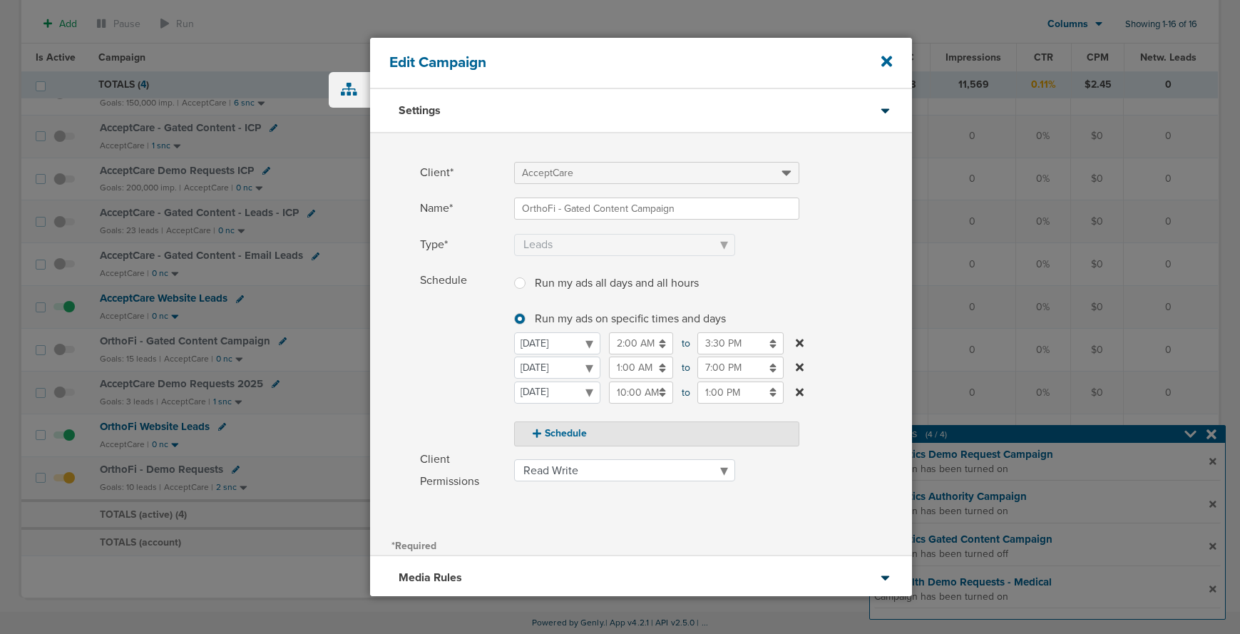
scroll to position [130, 0]
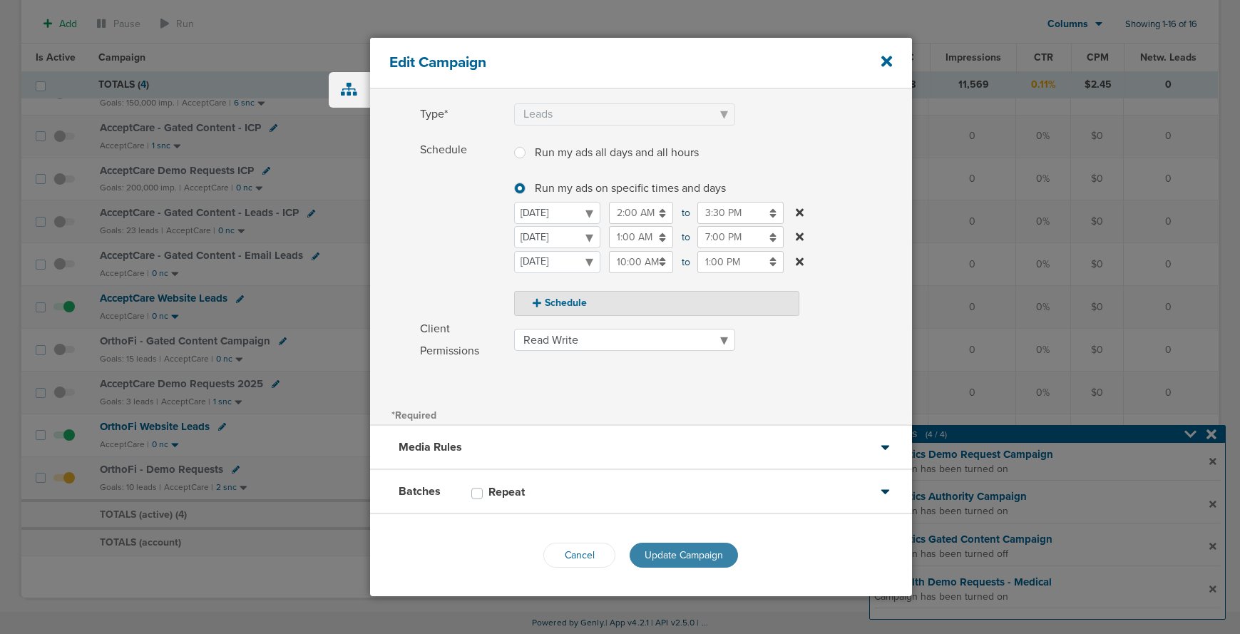
click at [672, 553] on span "Update Campaign" at bounding box center [684, 555] width 78 height 12
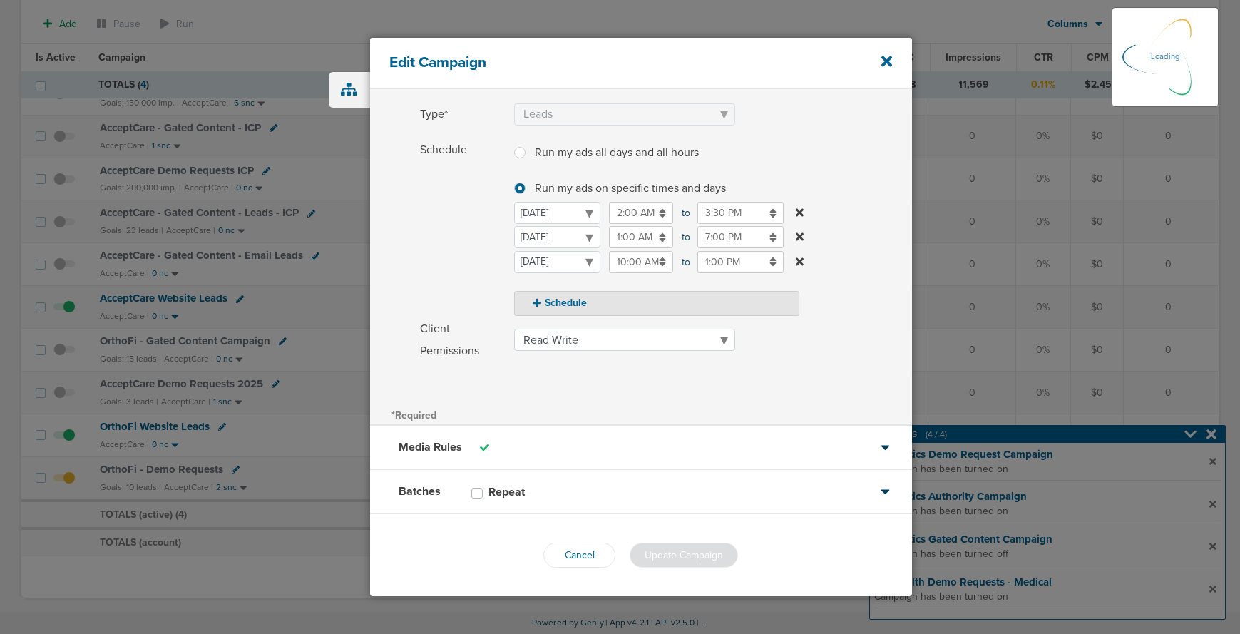
scroll to position [86, 0]
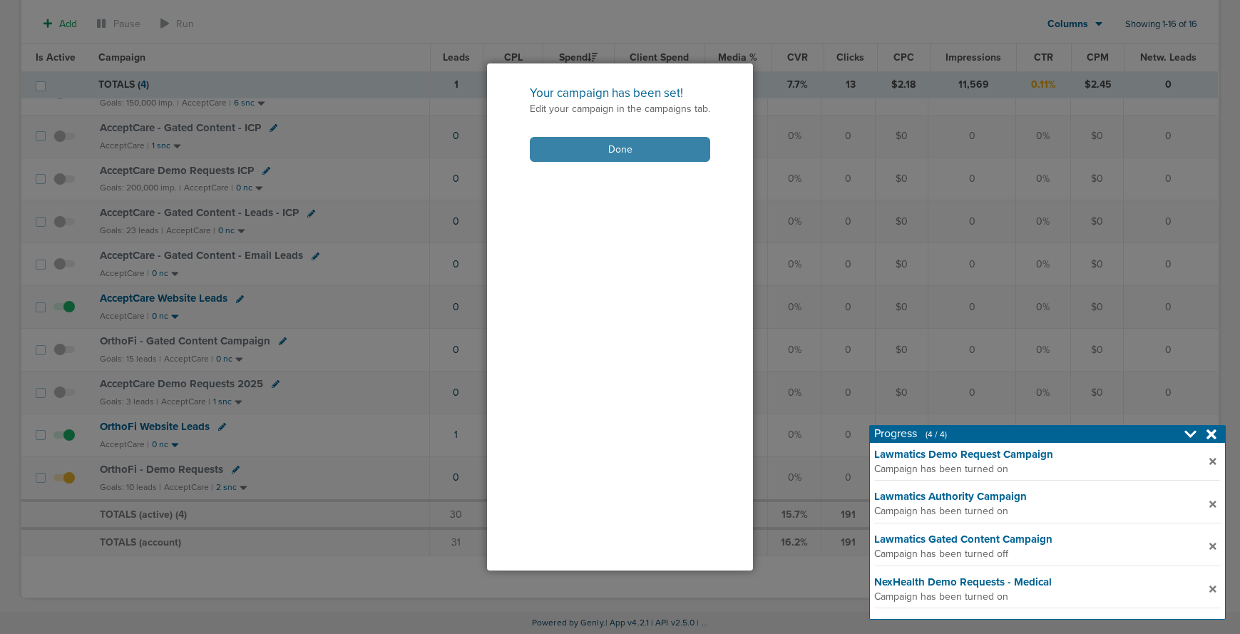
click at [569, 151] on button "Done" at bounding box center [620, 149] width 180 height 25
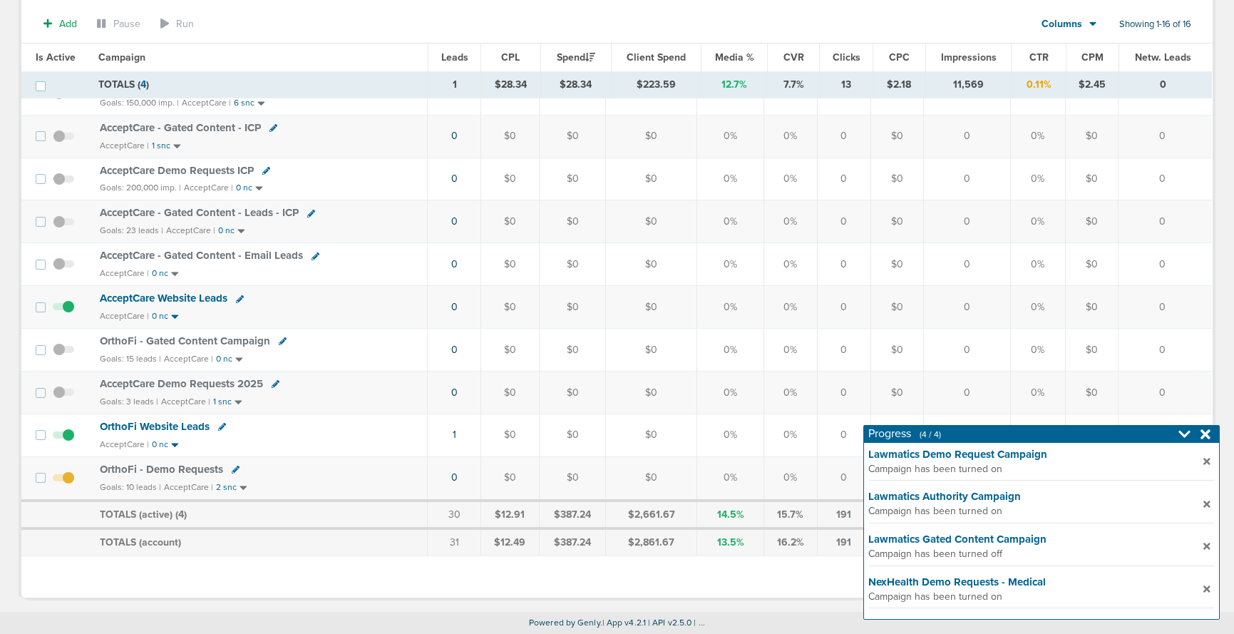
click at [279, 342] on icon at bounding box center [283, 341] width 8 height 8
select select
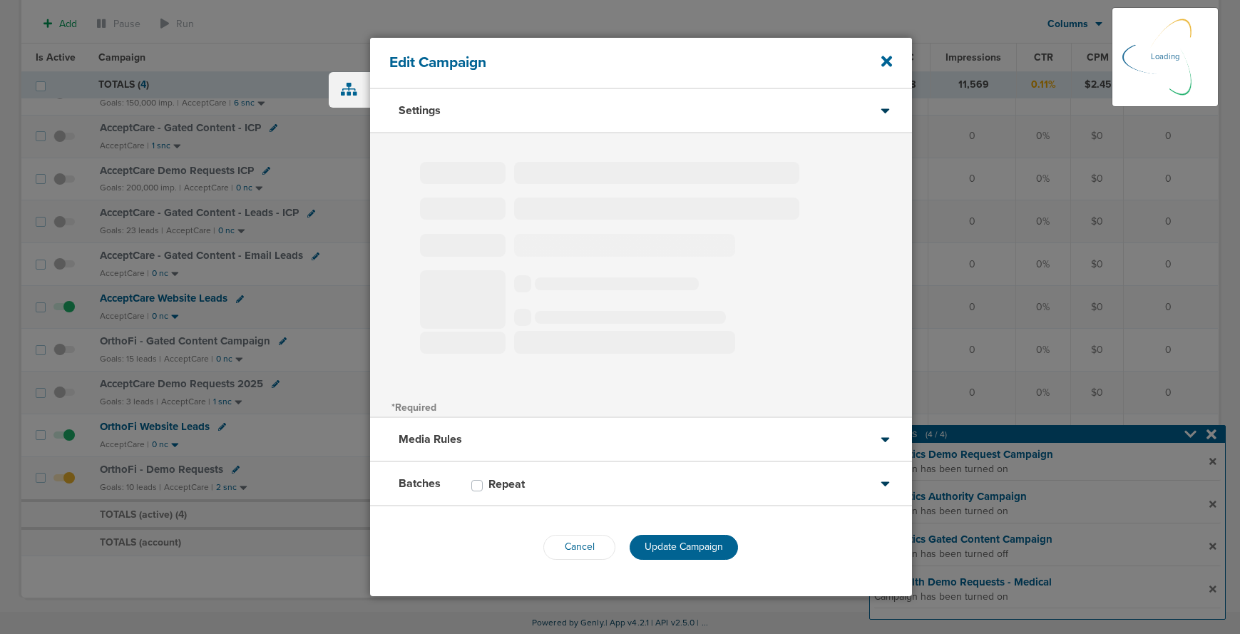
type input "OrthoFi - Gated Content Campaign"
select select "Leads"
radio input "true"
select select "readWrite"
select select "1"
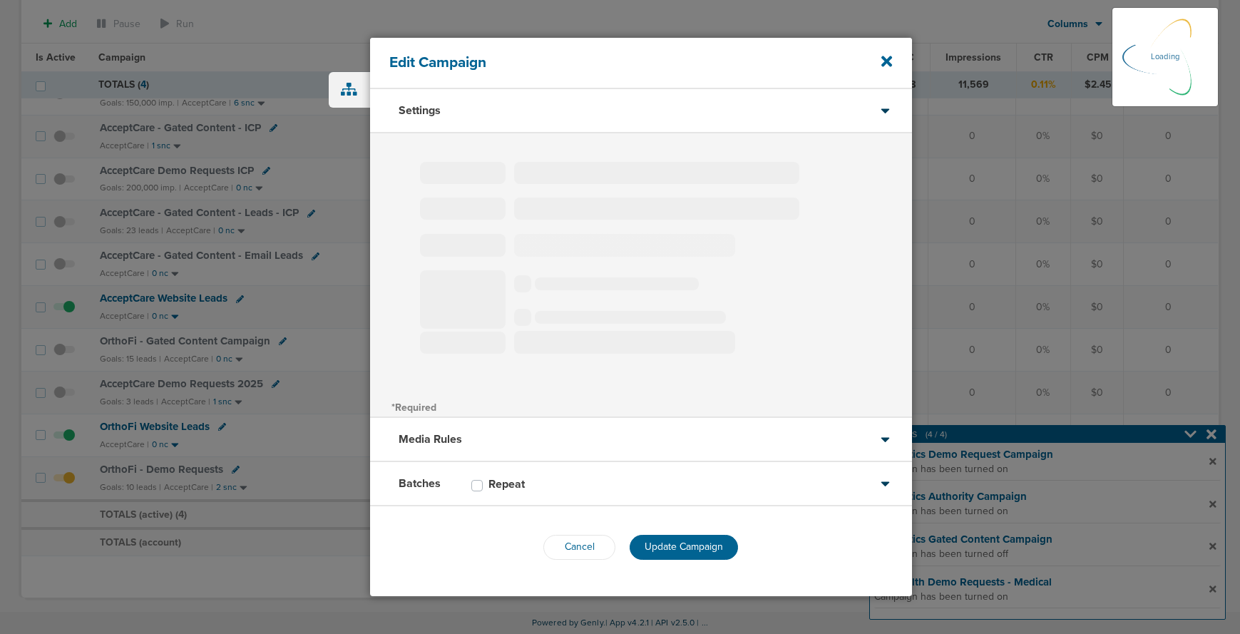
select select "2"
select select "4"
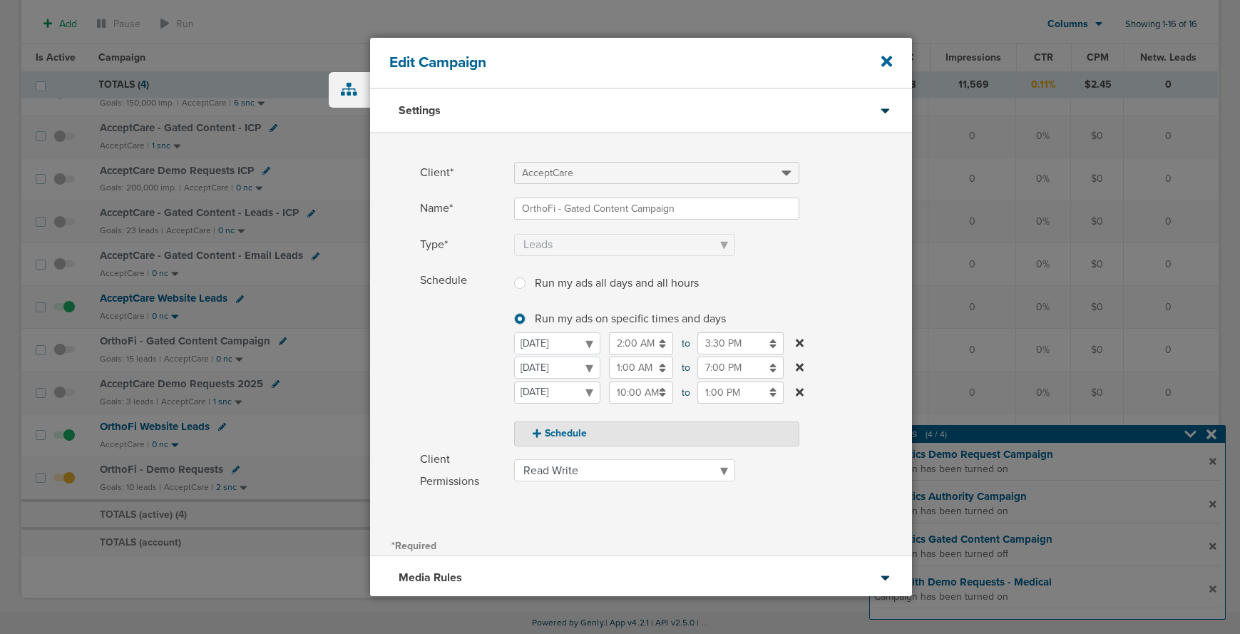
click at [556, 396] on select "[DATE] [DATE] [DATE] [DATE] [DATE] [DATE] [DATE]" at bounding box center [557, 392] width 86 height 22
select select "3"
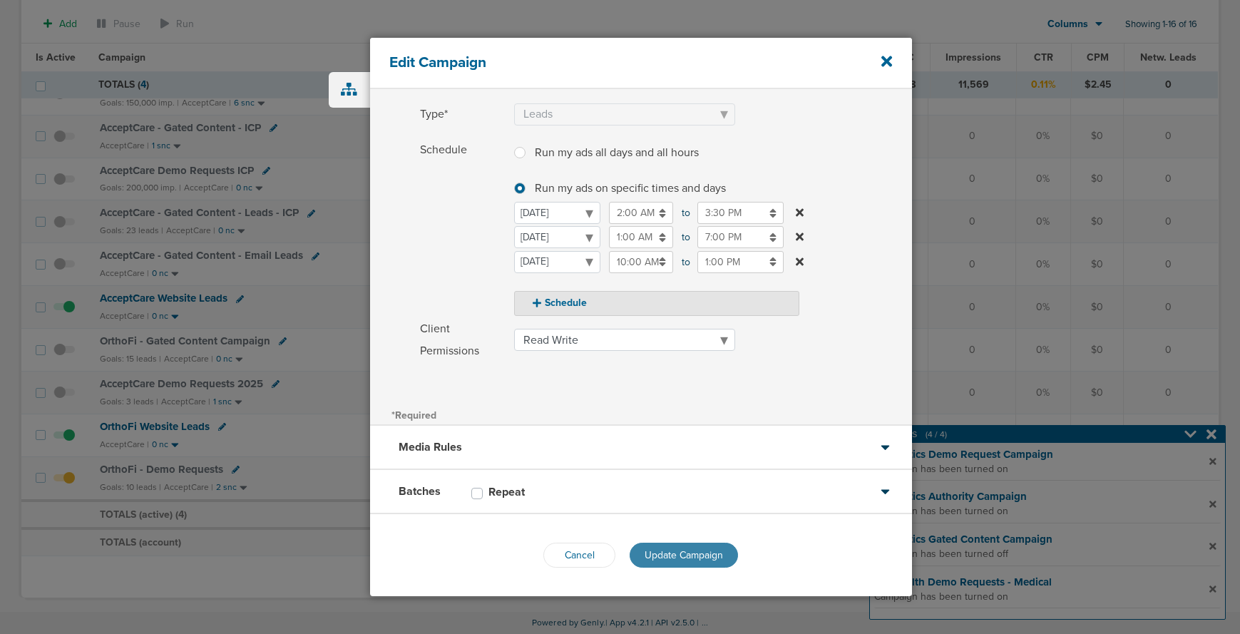
click at [687, 552] on span "Update Campaign" at bounding box center [684, 555] width 78 height 12
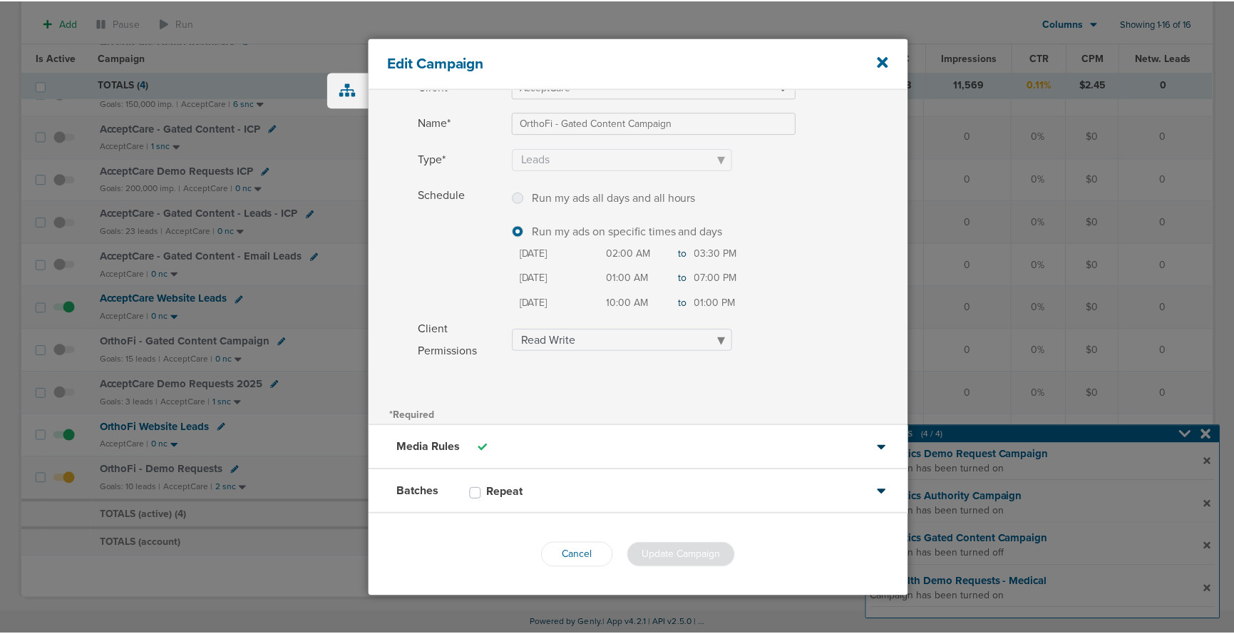
scroll to position [86, 0]
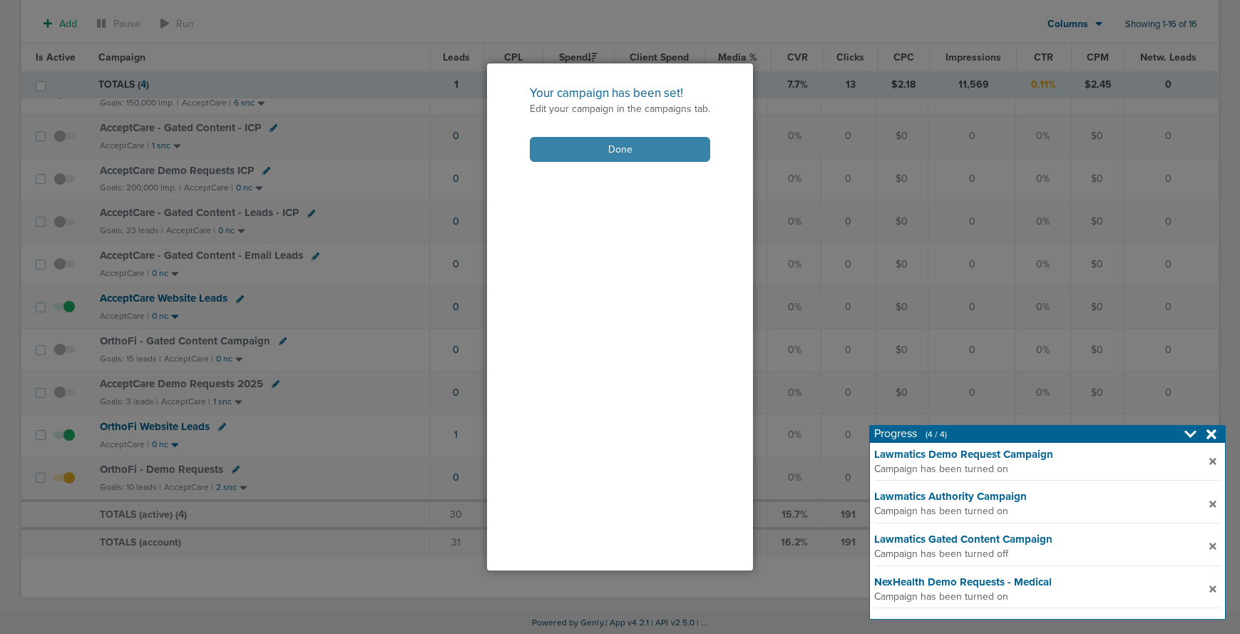
click at [577, 155] on button "Done" at bounding box center [620, 149] width 180 height 25
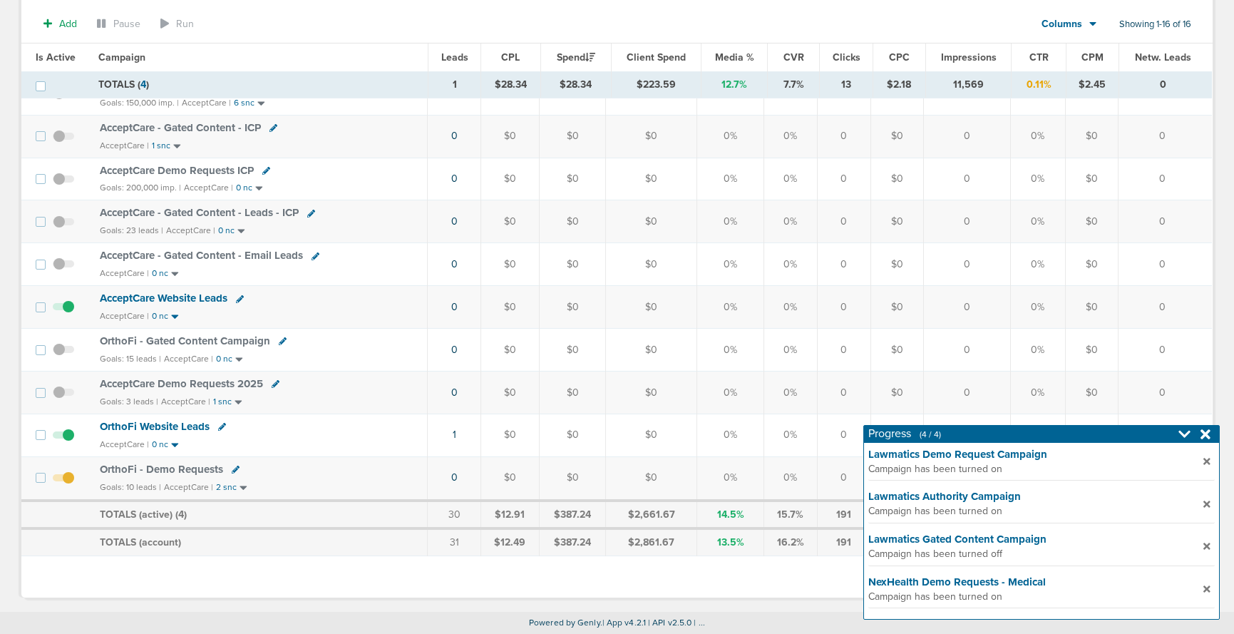
click at [221, 339] on span "OrthoFi - Gated Content Campaign" at bounding box center [185, 340] width 170 height 13
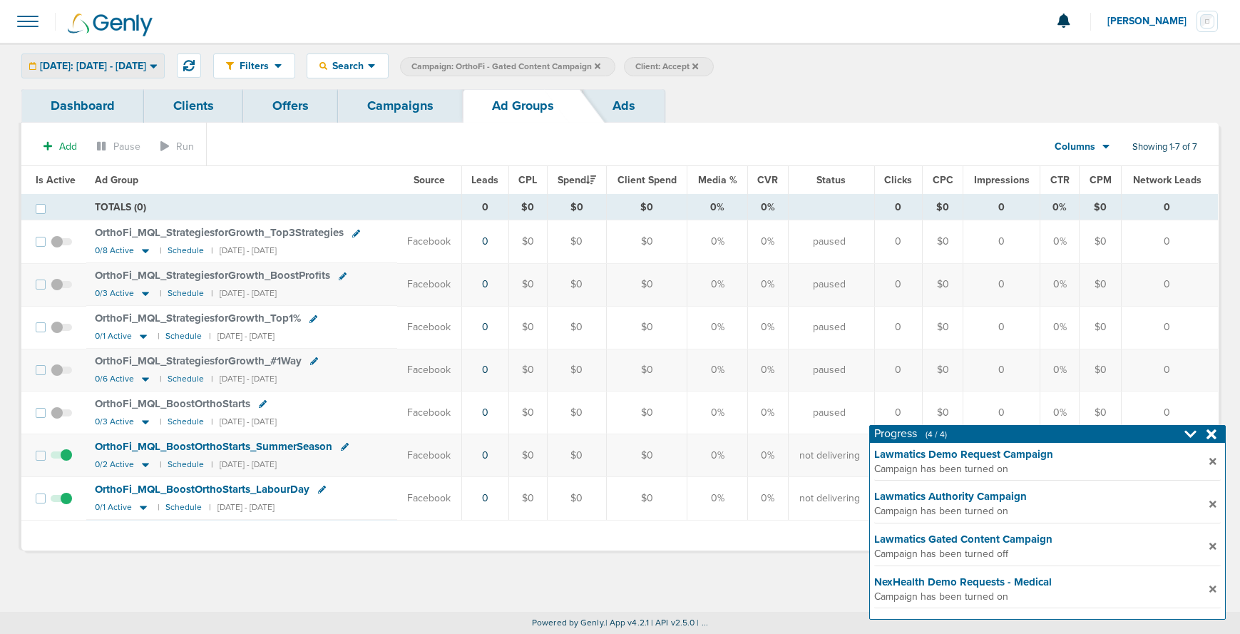
click at [146, 66] on span "[DATE]: [DATE] - [DATE]" at bounding box center [93, 66] width 106 height 10
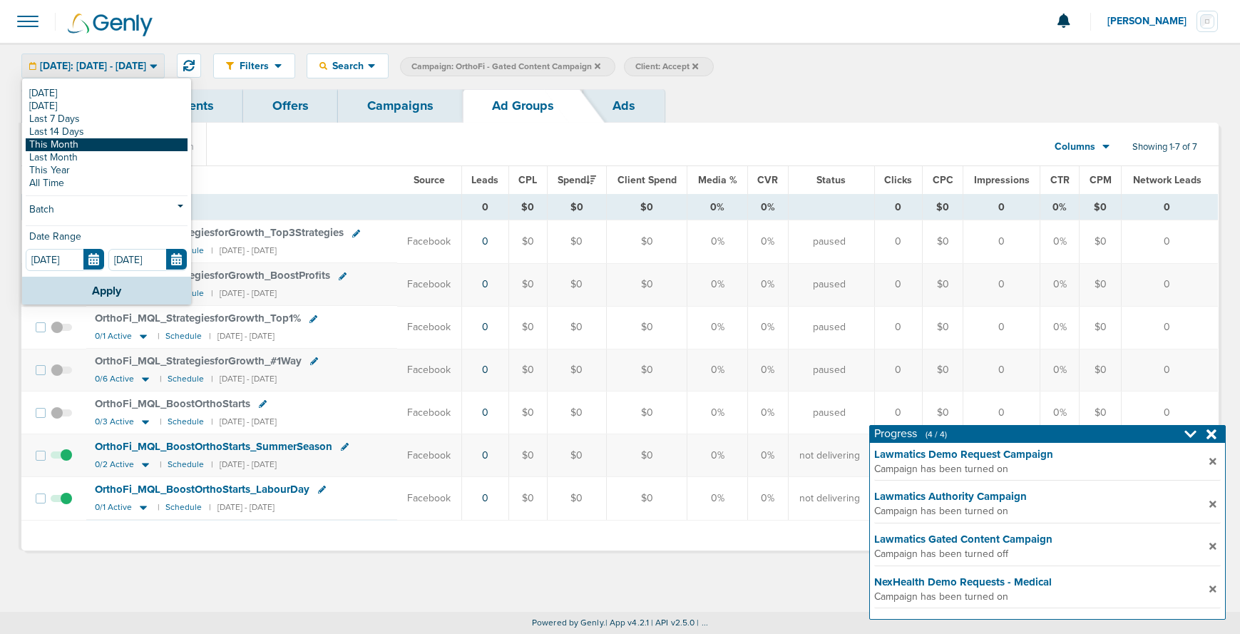
click at [126, 146] on link "This Month" at bounding box center [107, 144] width 162 height 13
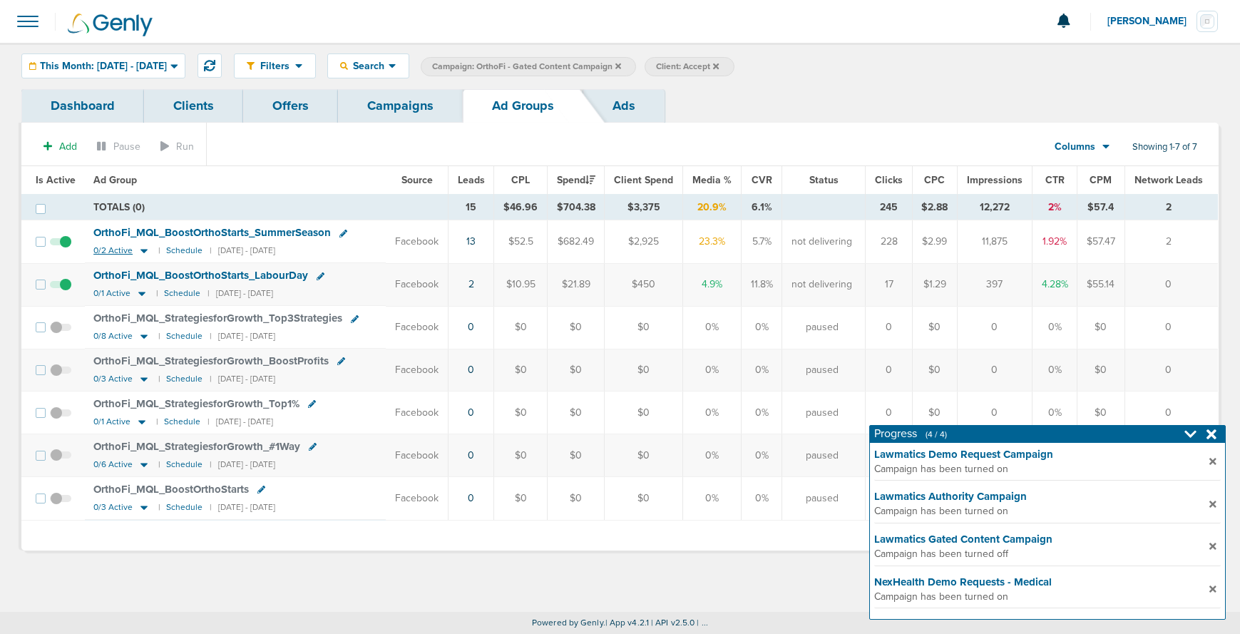
click at [143, 250] on icon at bounding box center [143, 252] width 7 height 4
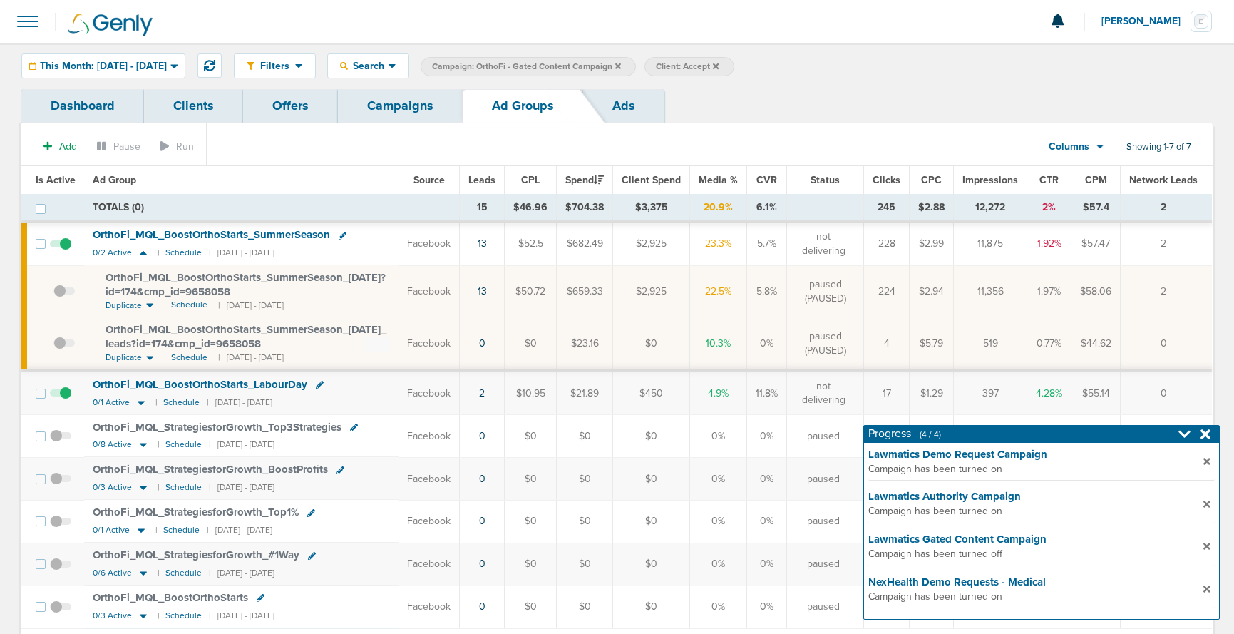
click at [387, 103] on link "Campaigns" at bounding box center [400, 106] width 125 height 34
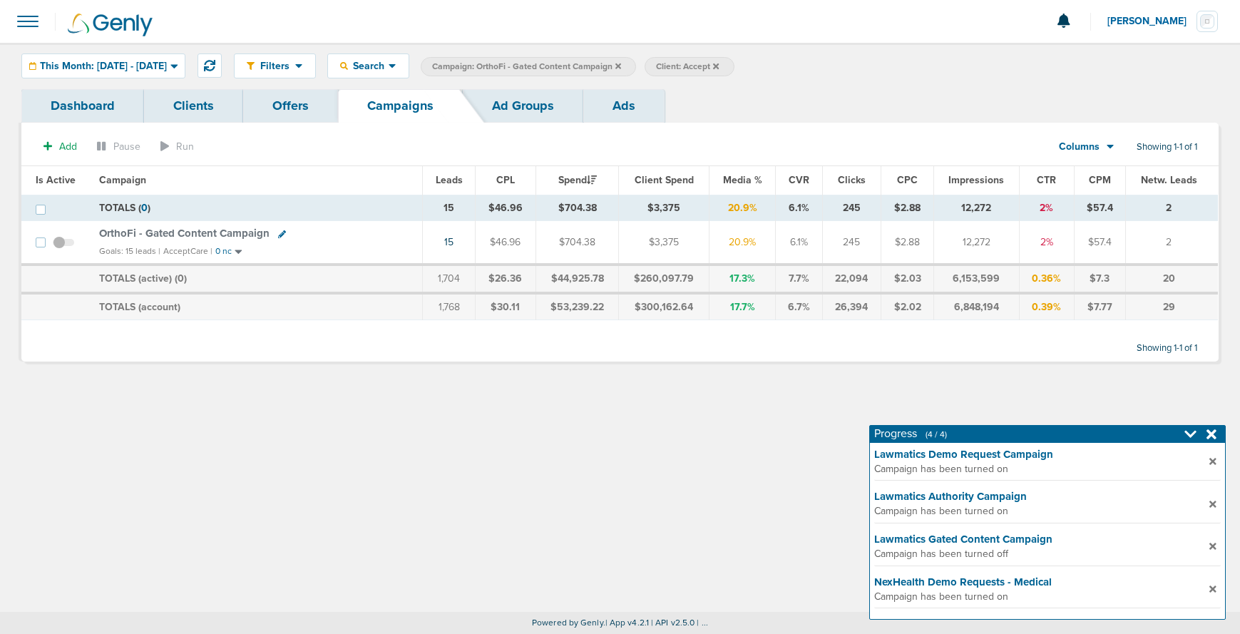
click at [621, 68] on icon at bounding box center [618, 66] width 6 height 9
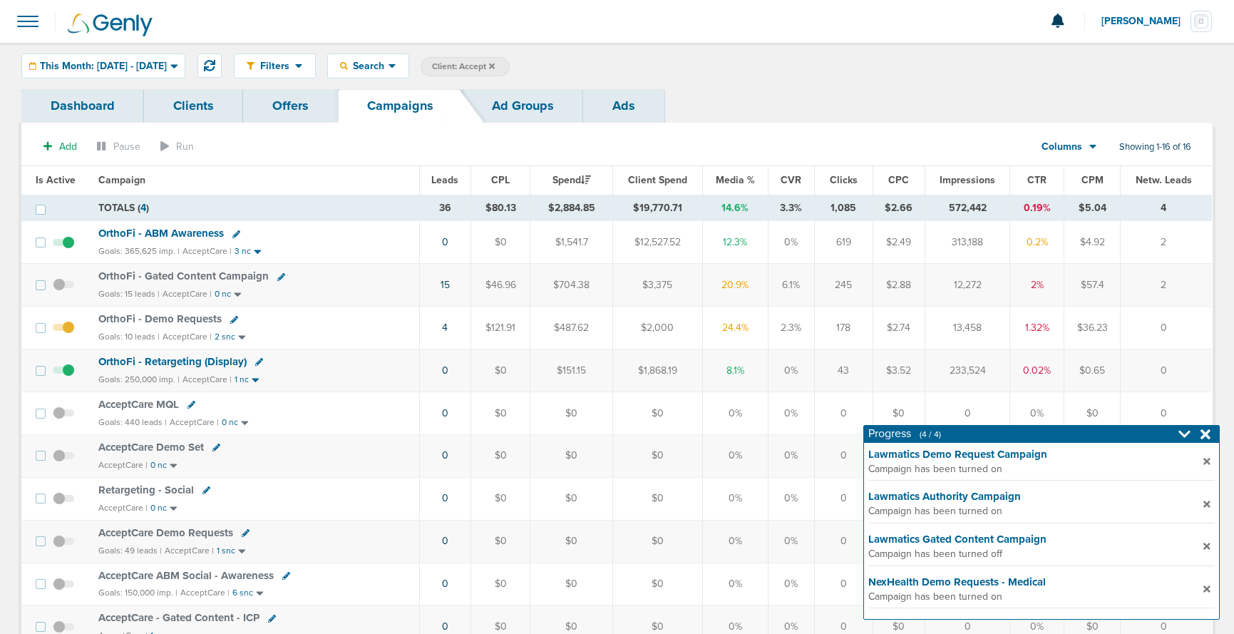
click at [495, 66] on icon at bounding box center [492, 66] width 6 height 6
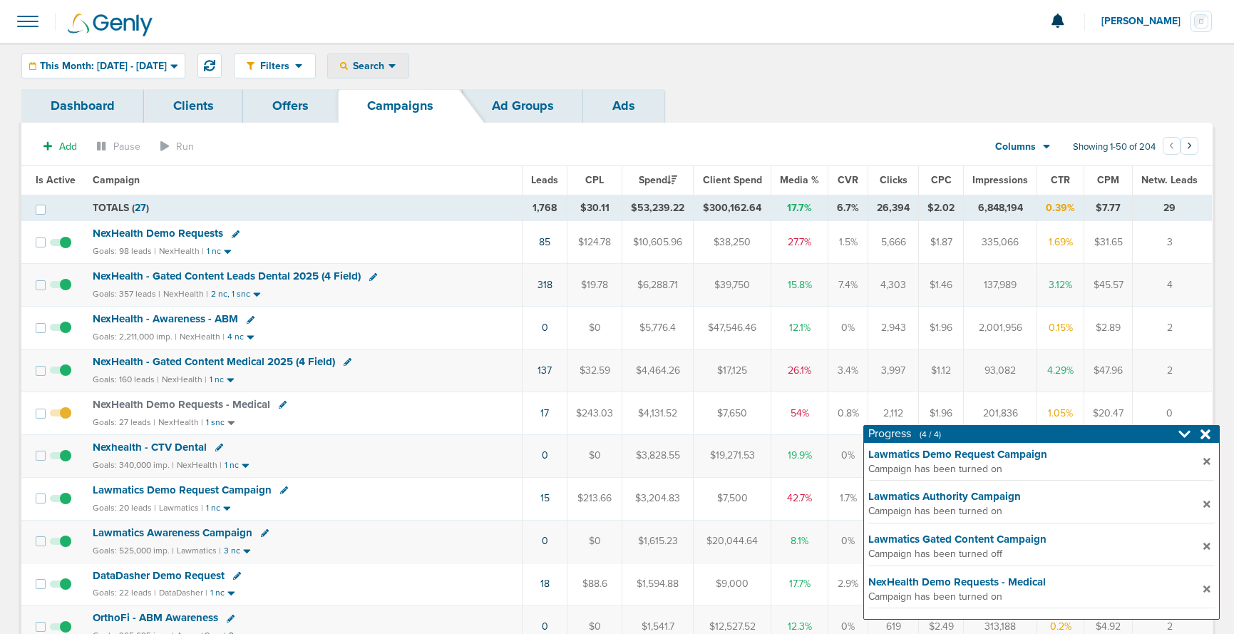
click at [389, 69] on span "Search" at bounding box center [368, 66] width 41 height 12
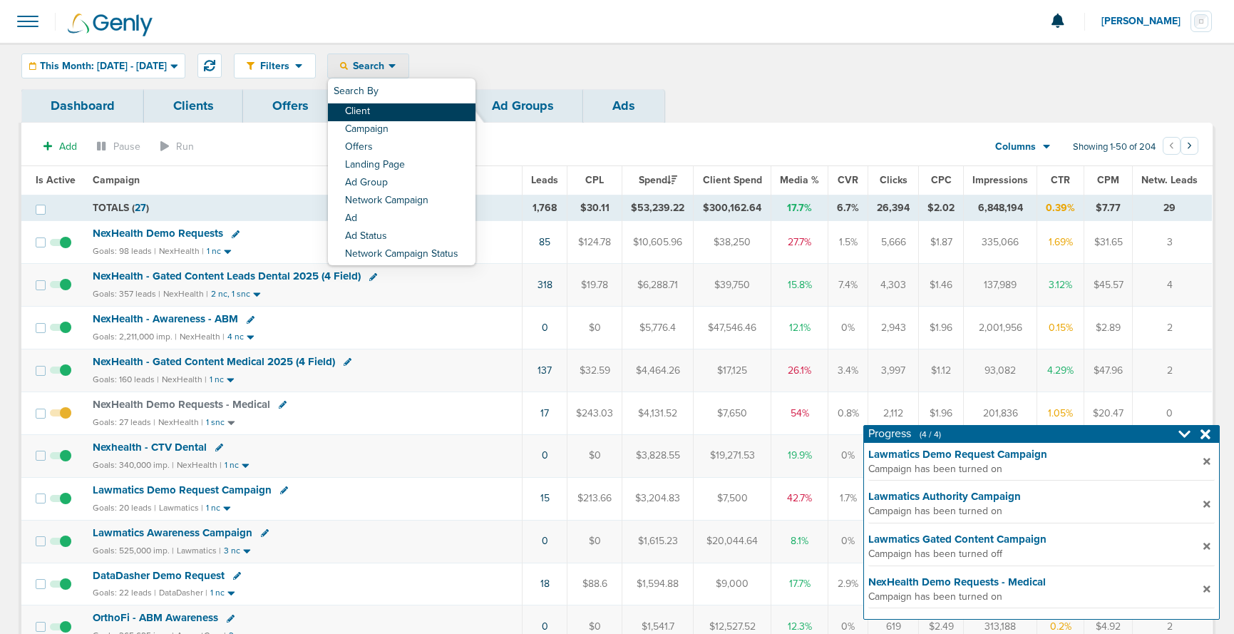
click at [418, 112] on link "Client" at bounding box center [402, 112] width 148 height 18
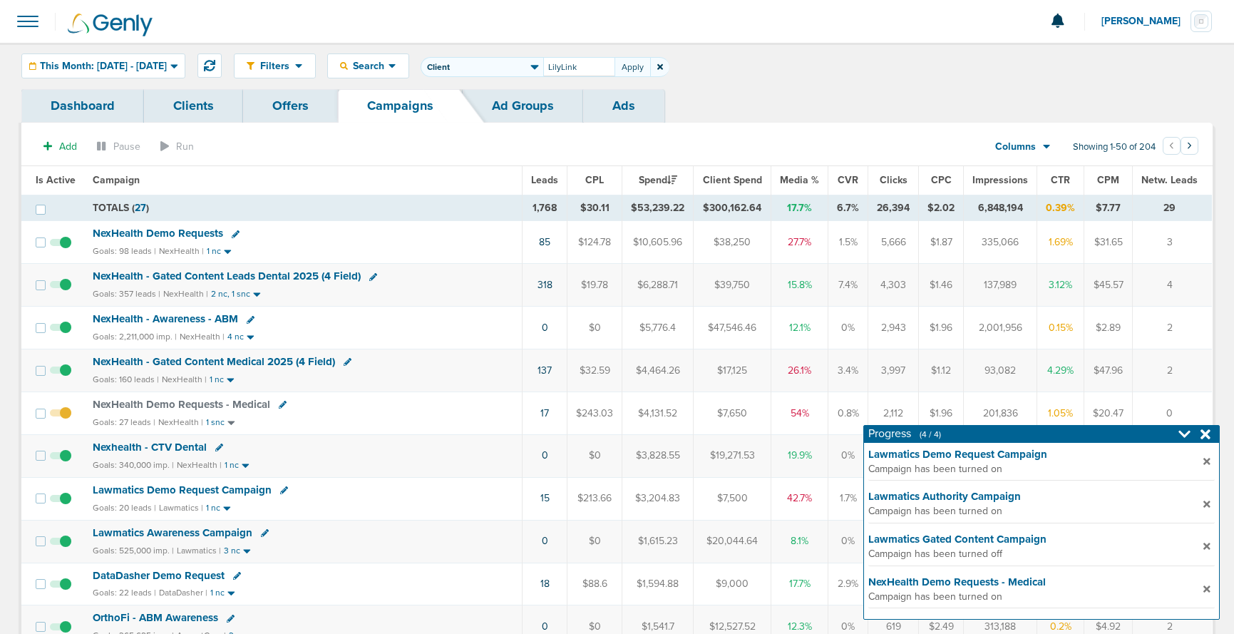
type input "LilyLink"
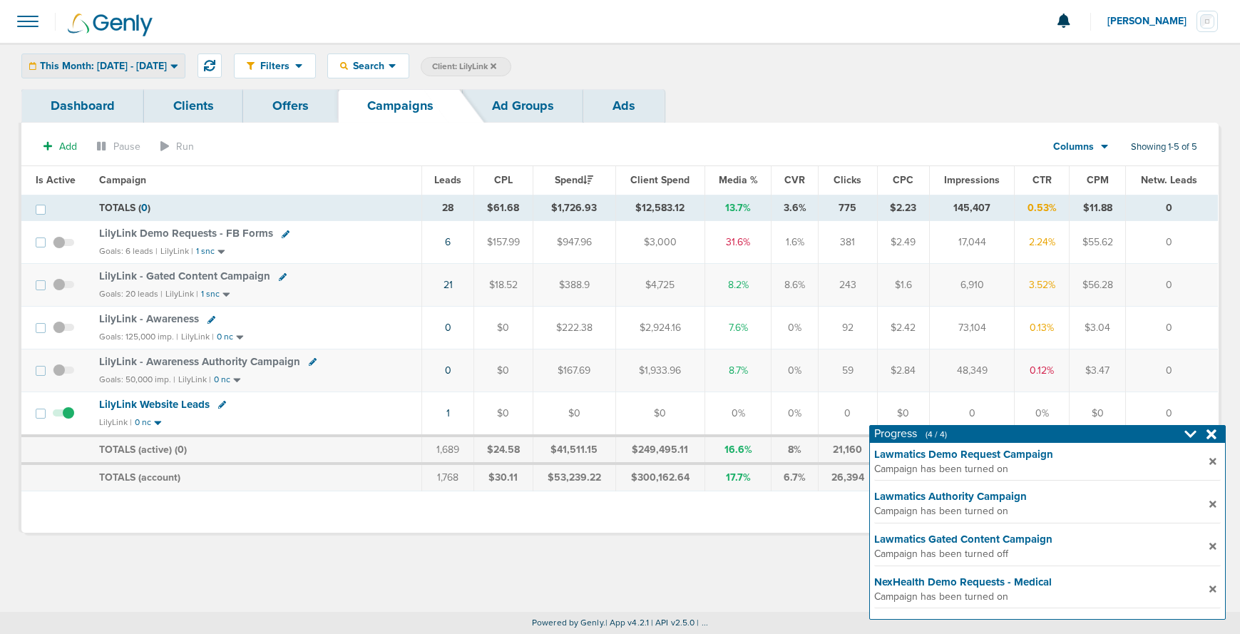
click at [155, 71] on span "This Month: [DATE] - [DATE]" at bounding box center [103, 66] width 127 height 10
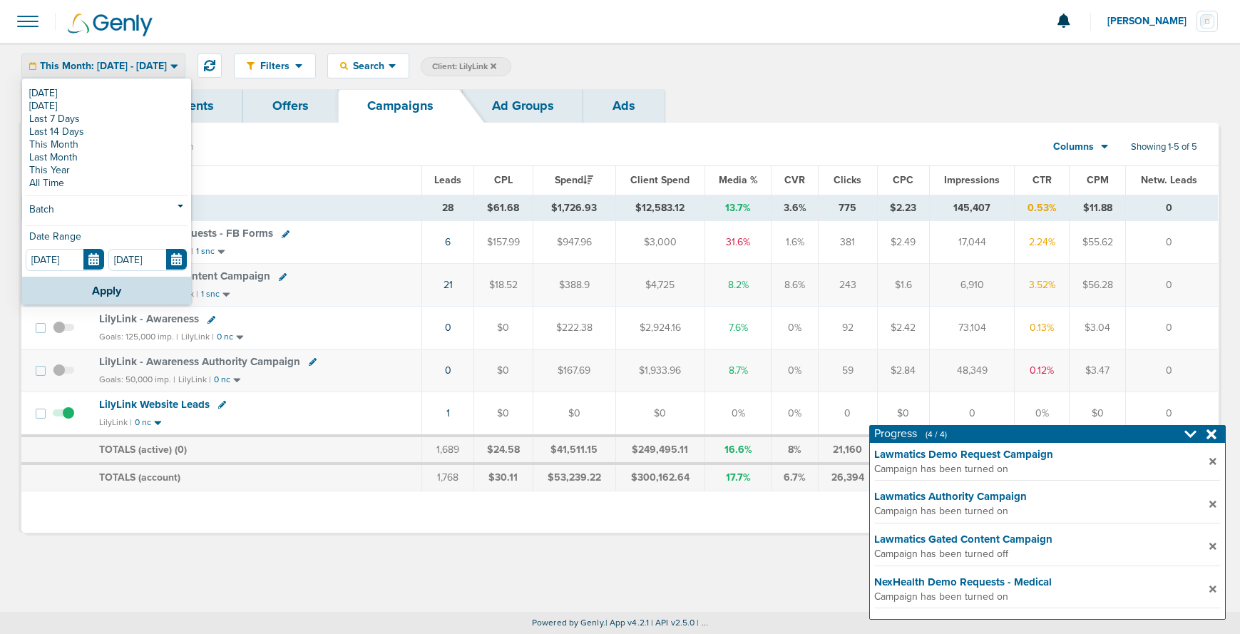
click at [833, 83] on div "Filters Active Only Settings Status Active Inactive Objectives MQL SQL Traffic …" at bounding box center [620, 66] width 1240 height 46
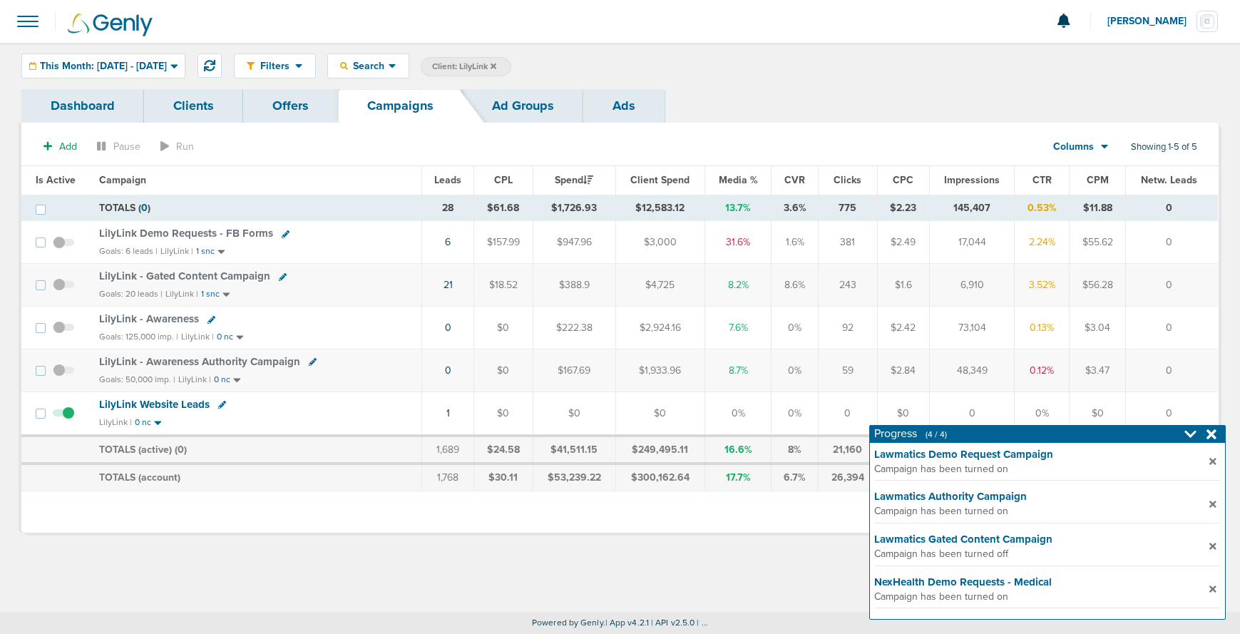
click at [496, 66] on icon at bounding box center [494, 66] width 6 height 9
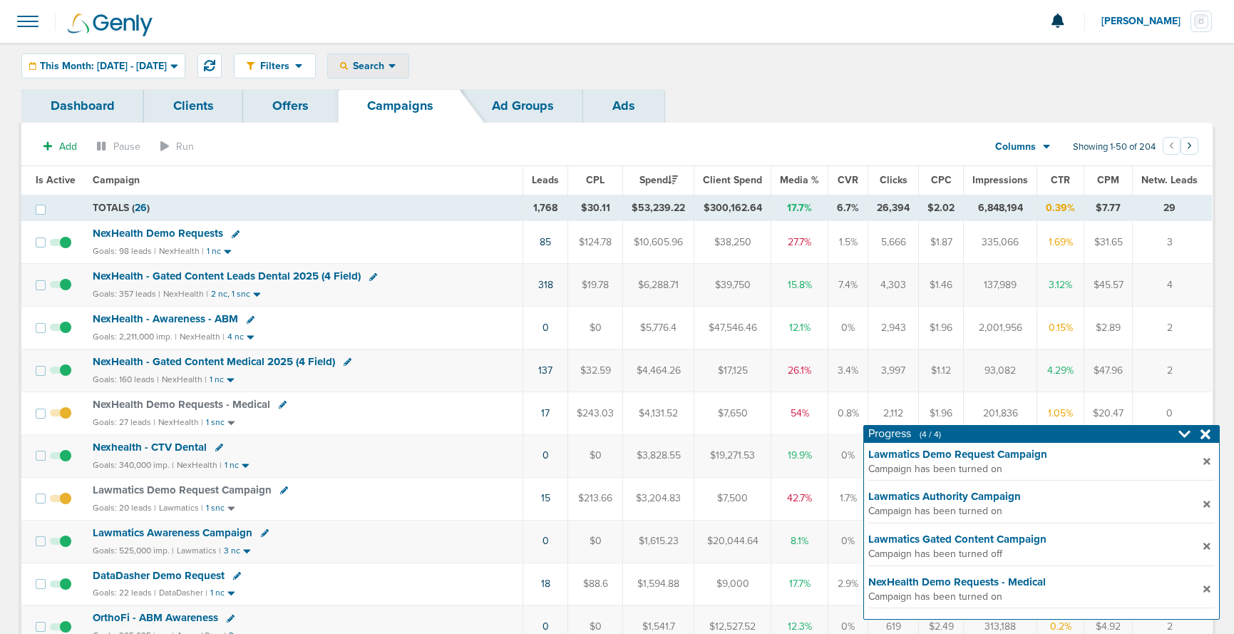
click at [389, 71] on span "Search" at bounding box center [368, 66] width 41 height 12
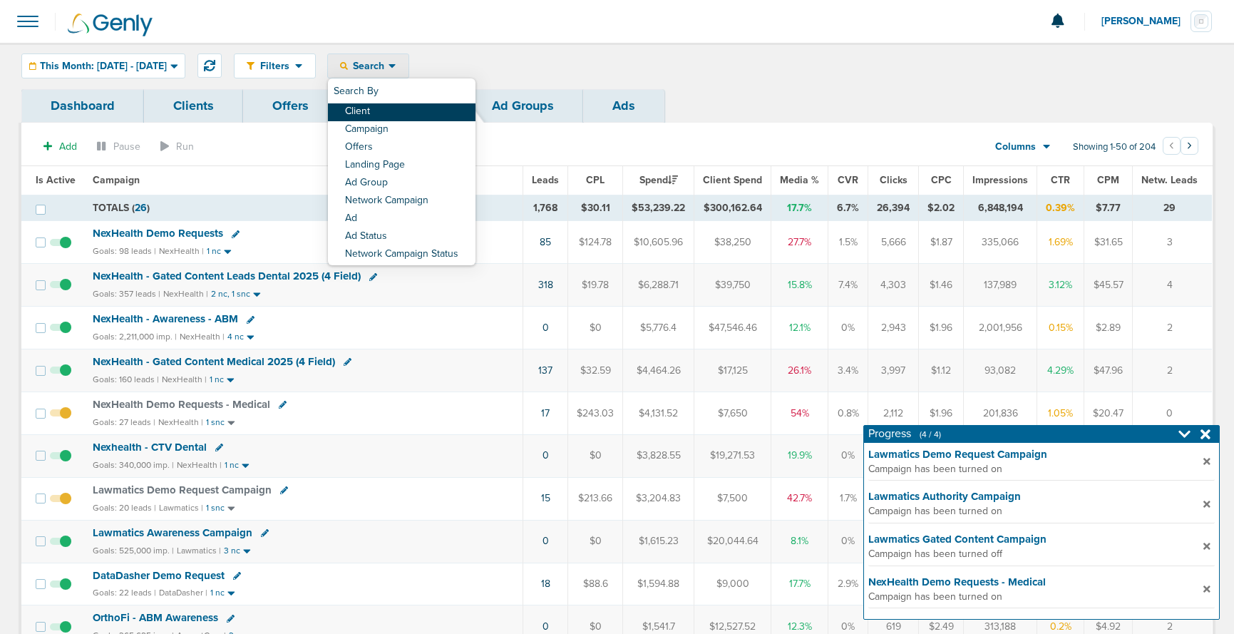
click at [425, 113] on link "Client" at bounding box center [402, 112] width 148 height 18
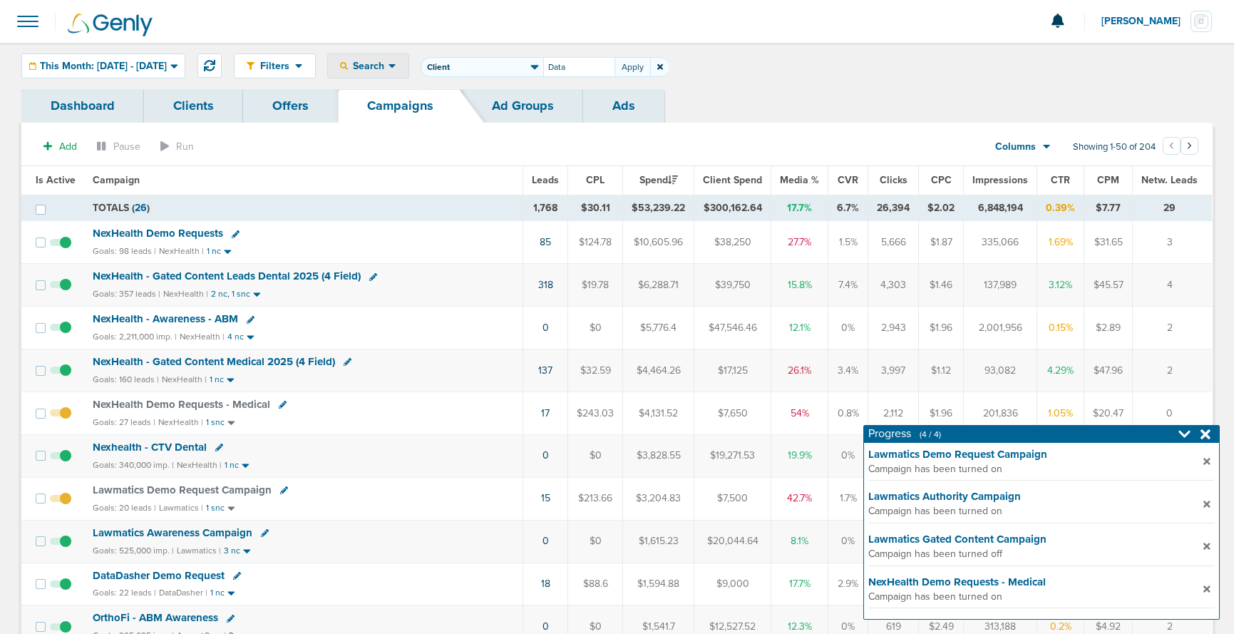
type input "Data"
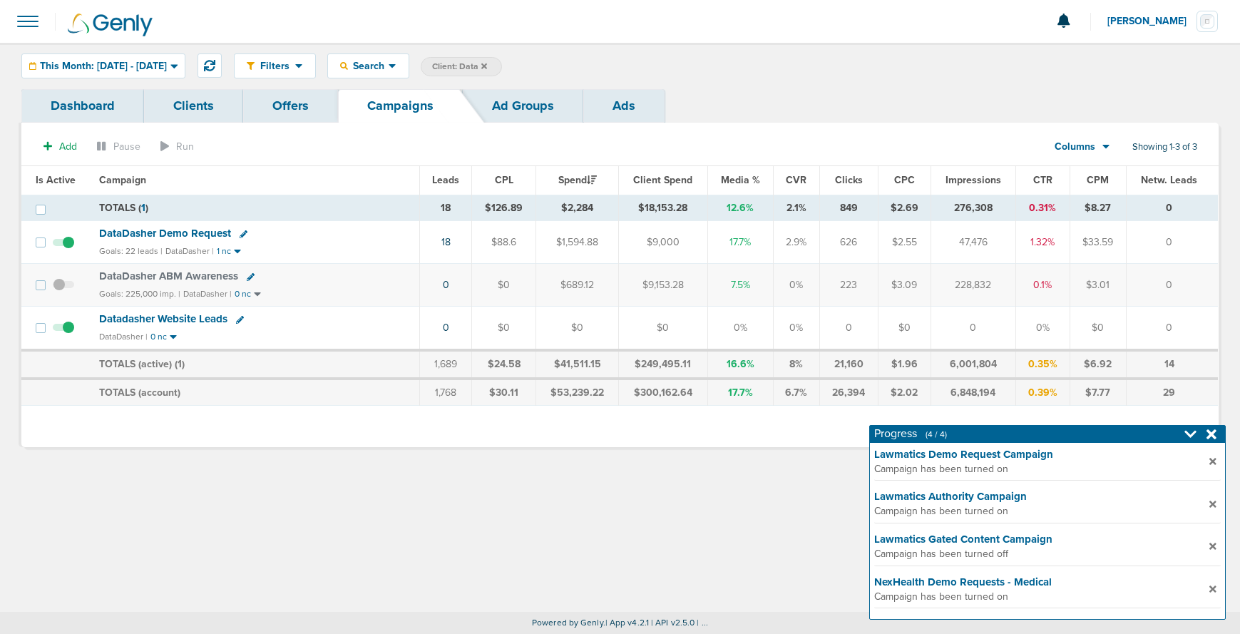
click at [242, 235] on icon at bounding box center [244, 234] width 8 height 8
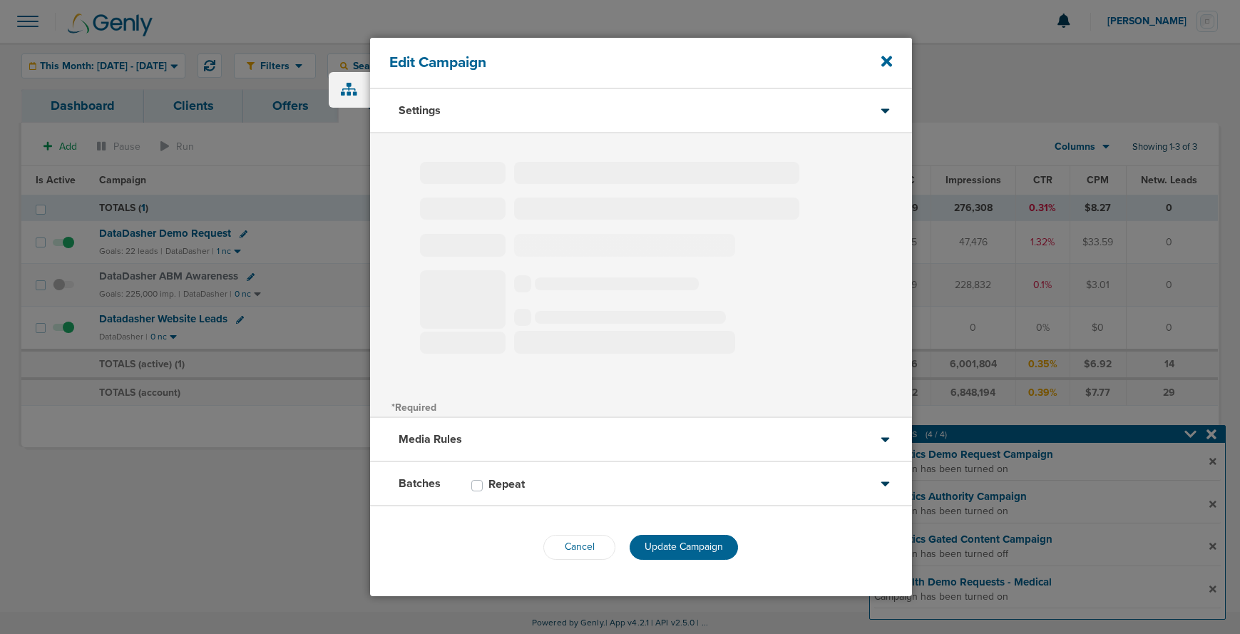
type input "DataDasher Demo Request"
select select "Leads"
radio input "true"
select select "readWrite"
select select "1"
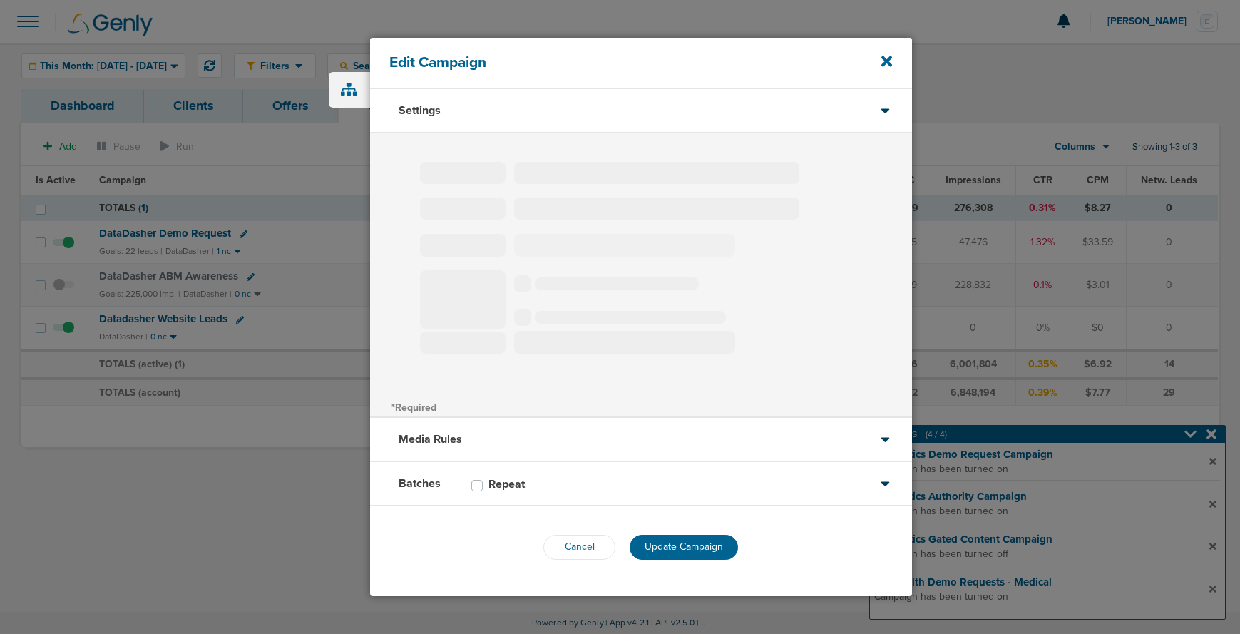
select select "2"
select select "3"
select select "4"
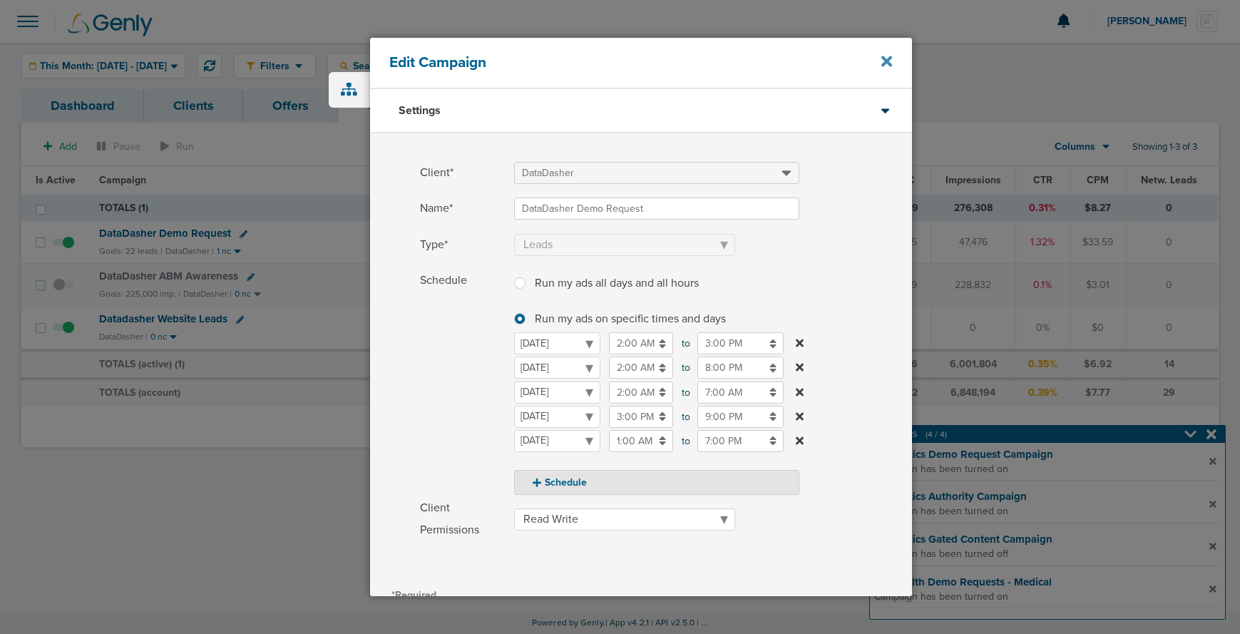
click at [888, 57] on icon at bounding box center [886, 61] width 11 height 11
